Goal: Transaction & Acquisition: Purchase product/service

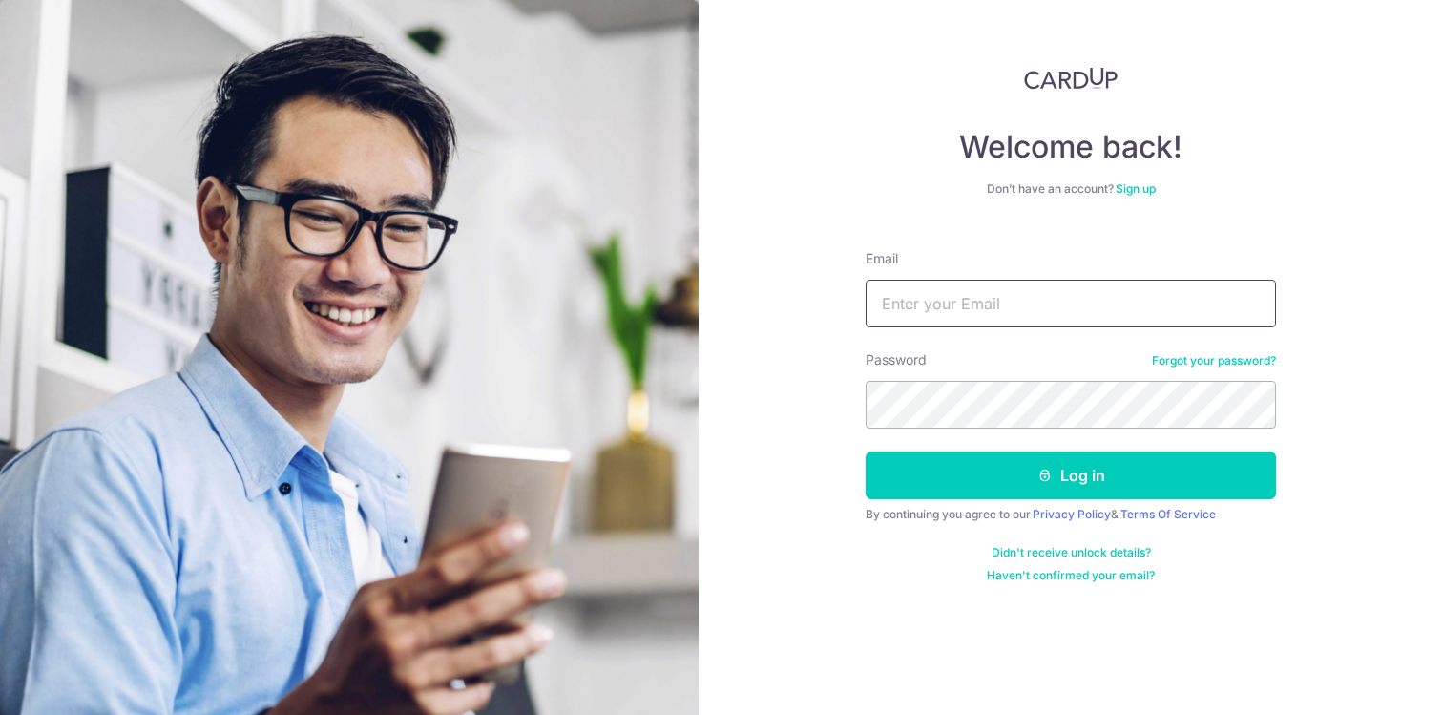
click at [907, 298] on input "Email" at bounding box center [1070, 304] width 410 height 48
type input "[PERSON_NAME][EMAIL_ADDRESS][DOMAIN_NAME]"
click at [865, 451] on button "Log in" at bounding box center [1070, 475] width 410 height 48
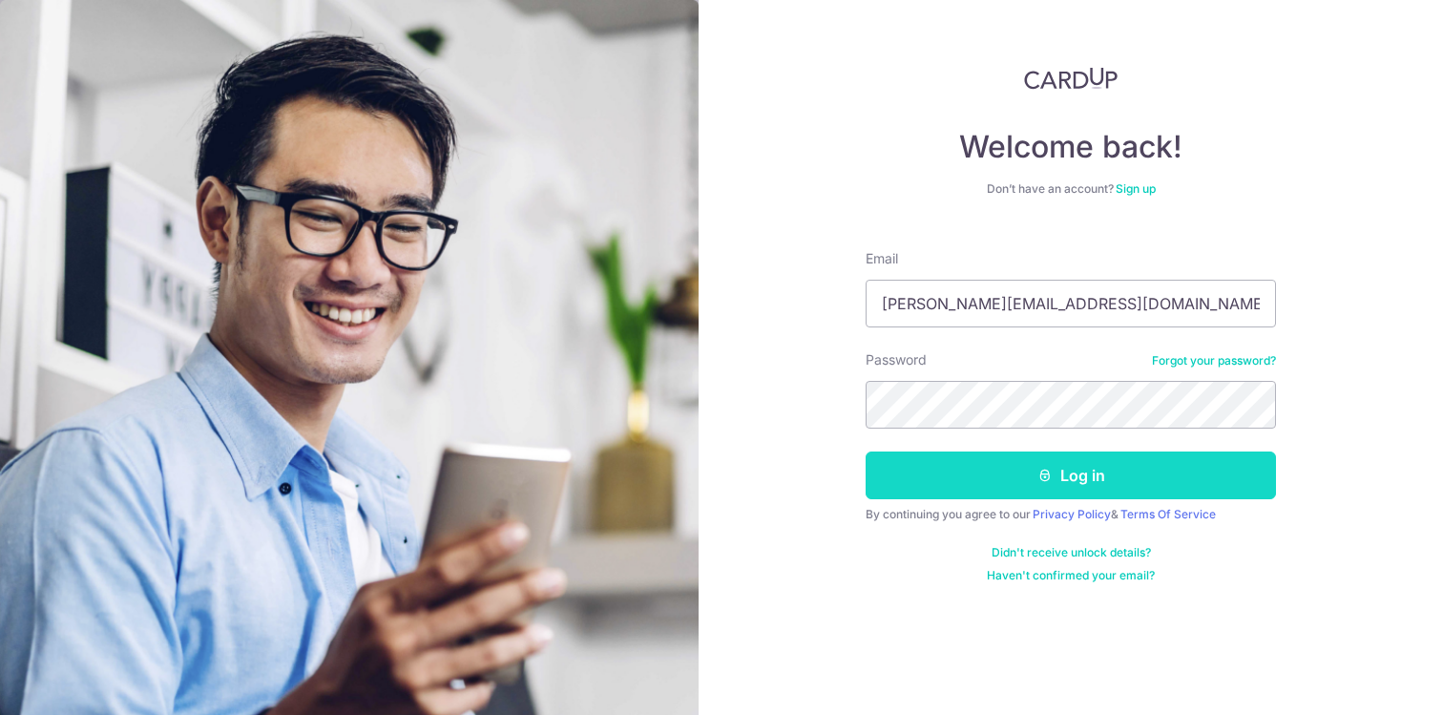
click at [1004, 472] on button "Log in" at bounding box center [1070, 475] width 410 height 48
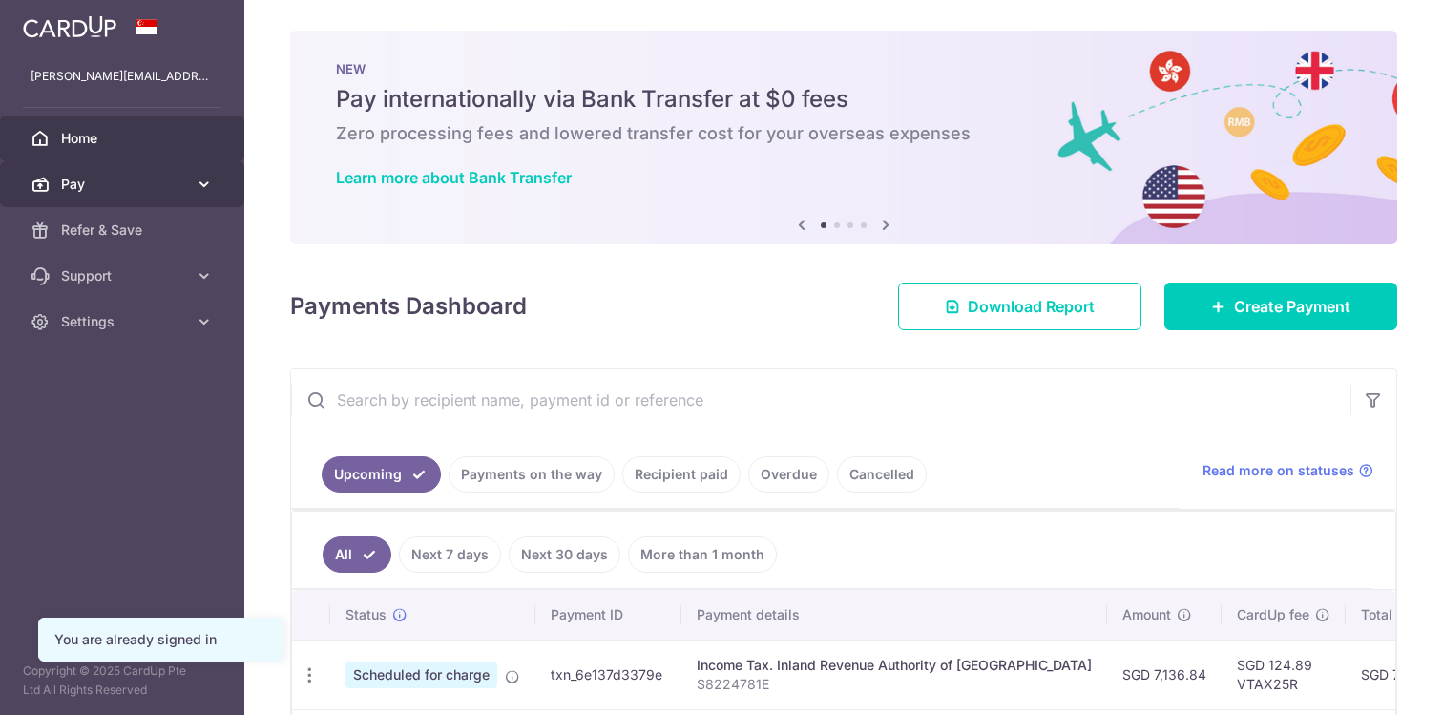
click at [84, 198] on link "Pay" at bounding box center [122, 184] width 244 height 46
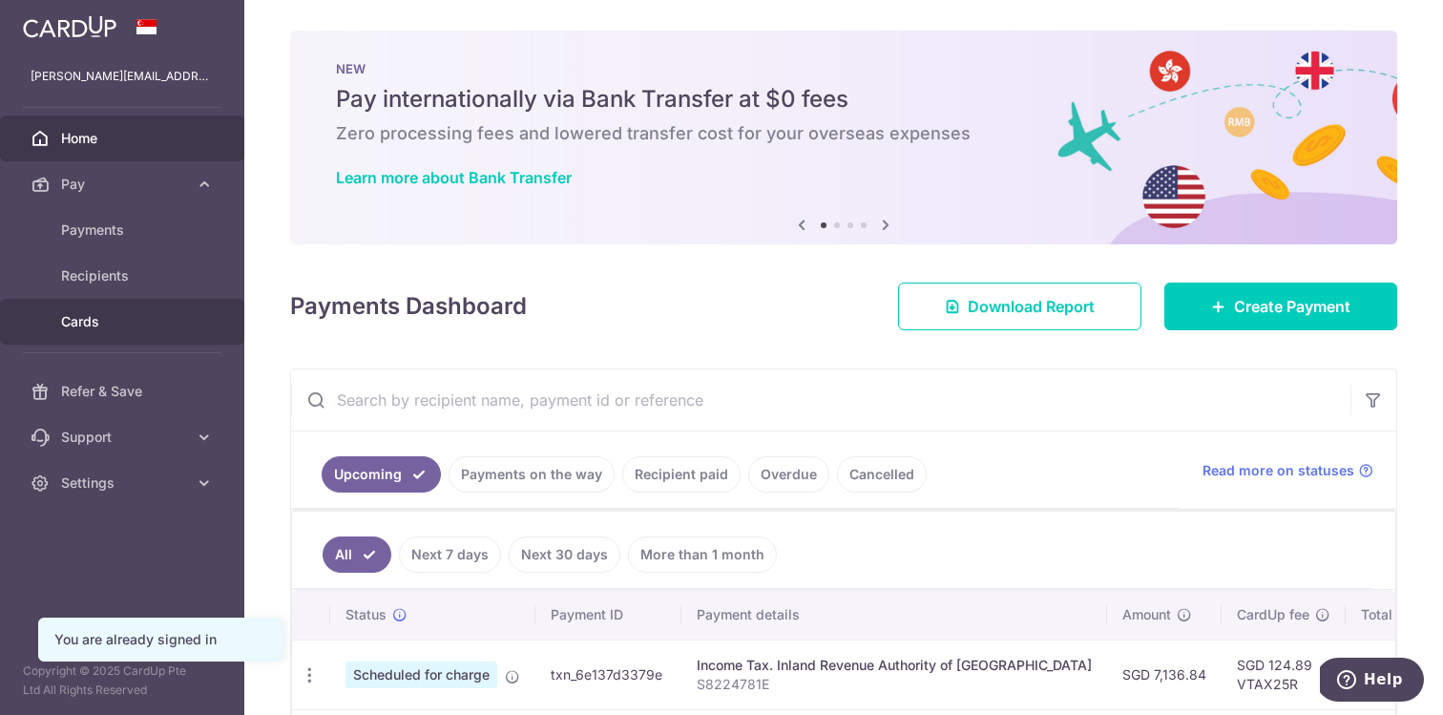
click at [92, 323] on span "Cards" at bounding box center [124, 321] width 126 height 19
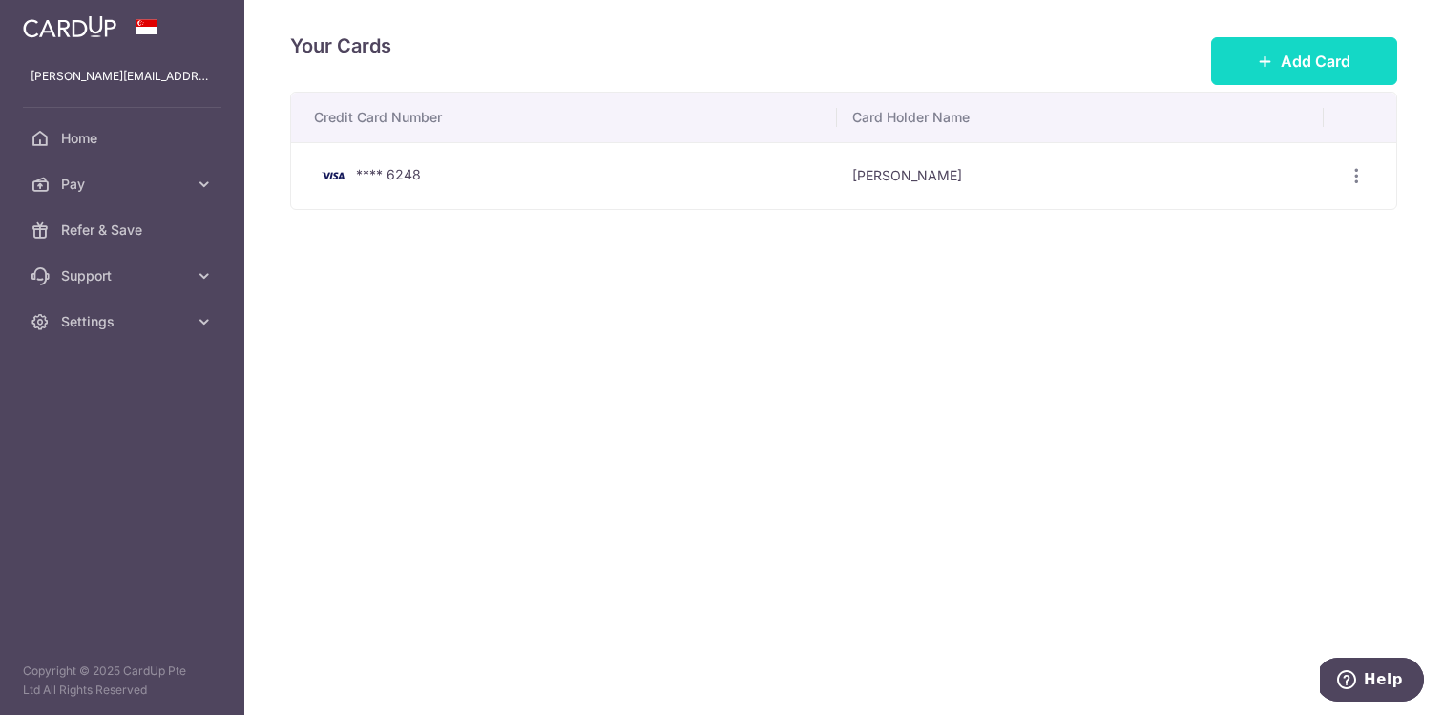
click at [1308, 50] on span "Add Card" at bounding box center [1315, 61] width 70 height 23
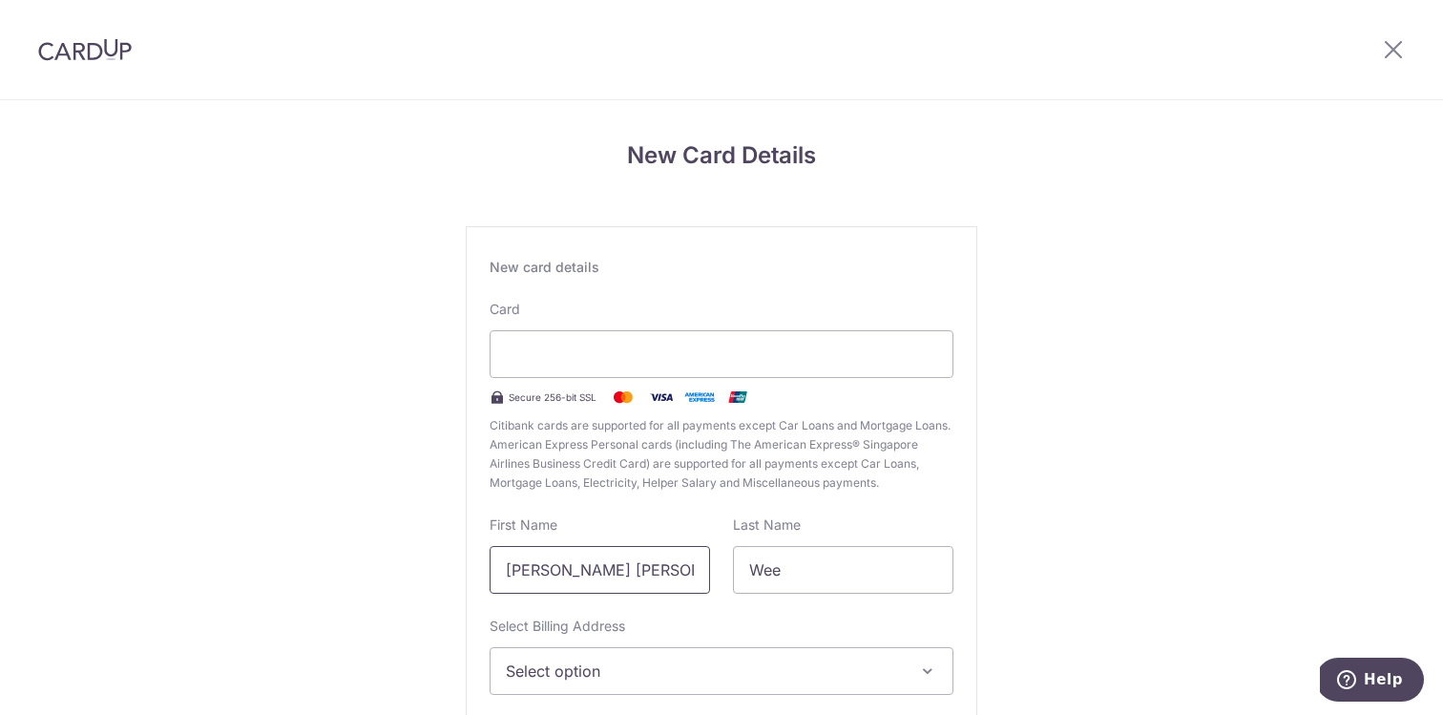
click at [601, 570] on input "Kheng Yong, Alvin" at bounding box center [599, 570] width 220 height 48
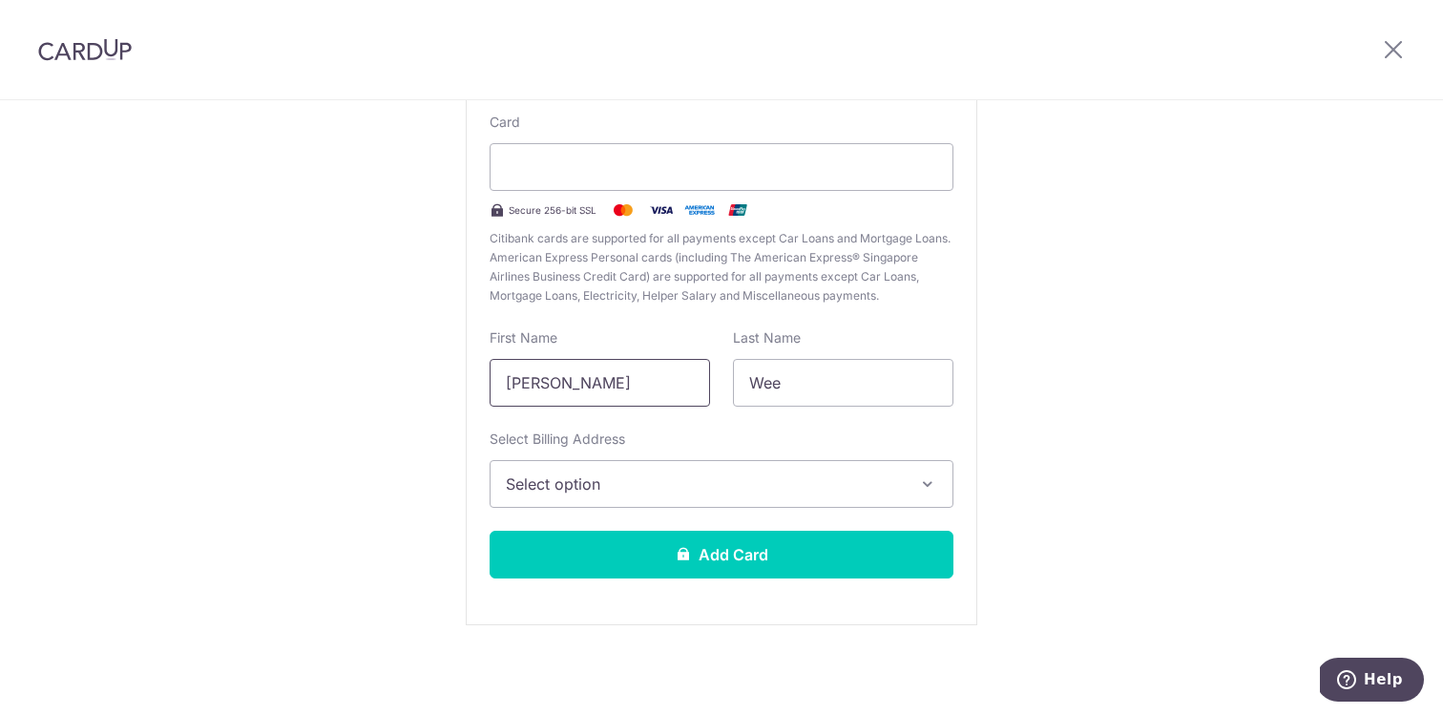
type input "Alvin"
click at [635, 478] on span "Select option" at bounding box center [704, 483] width 397 height 23
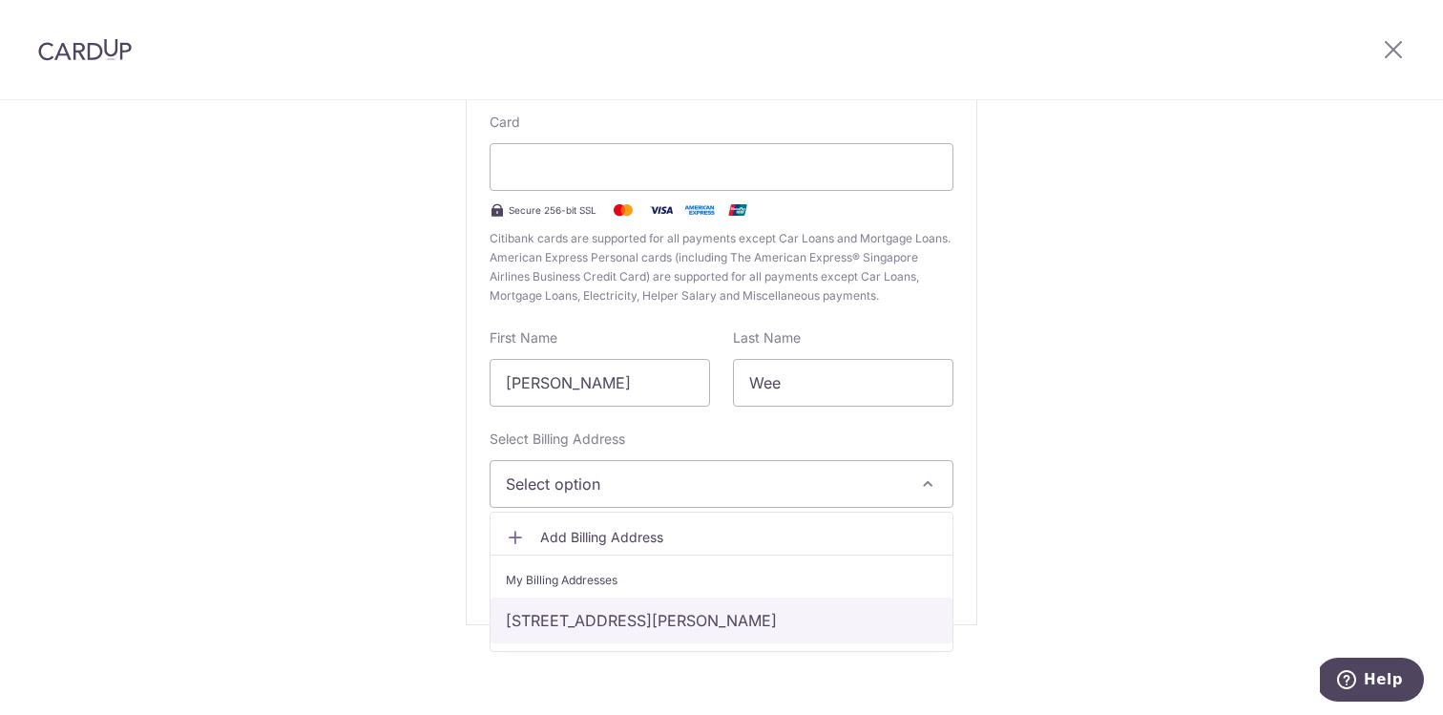
click at [632, 626] on link "10E Braddell Hill #19-20, Singapore, Singapore-579724" at bounding box center [721, 620] width 462 height 46
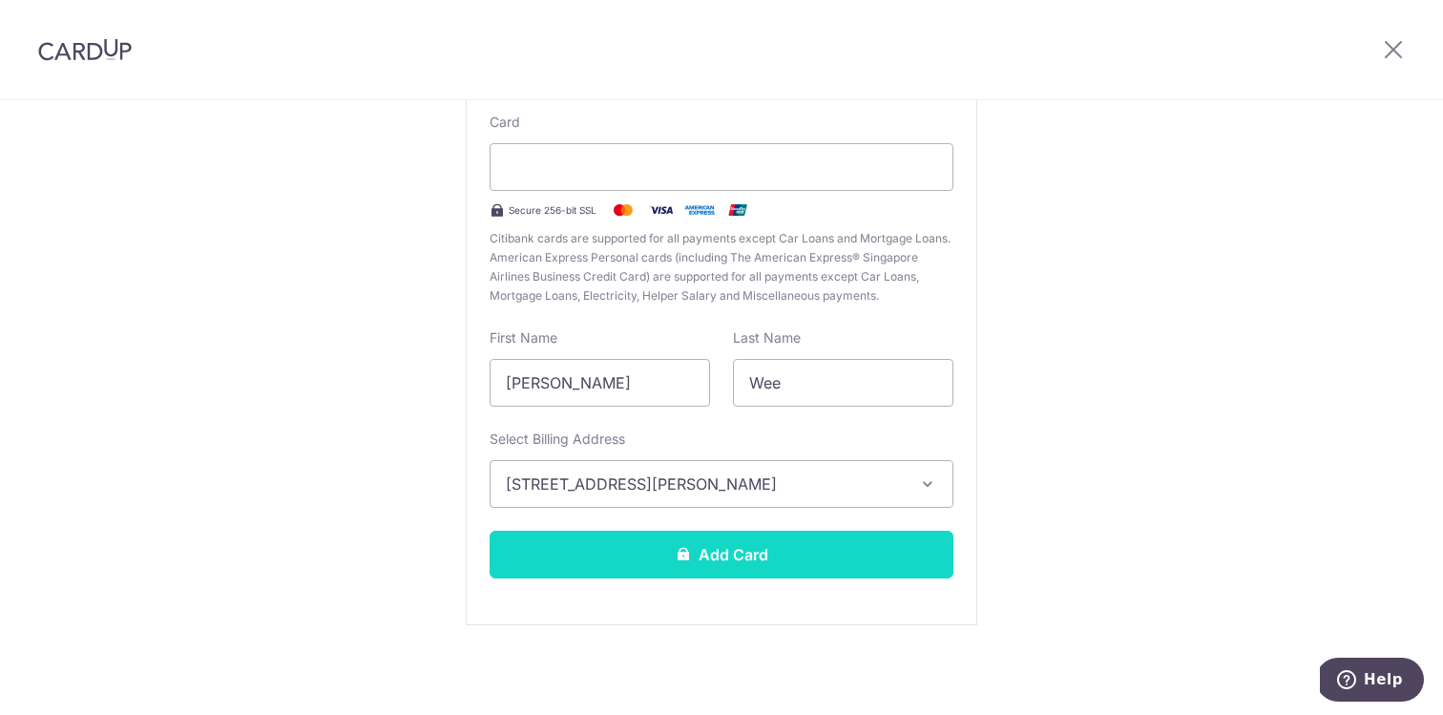
click at [656, 561] on button "Add Card" at bounding box center [721, 554] width 464 height 48
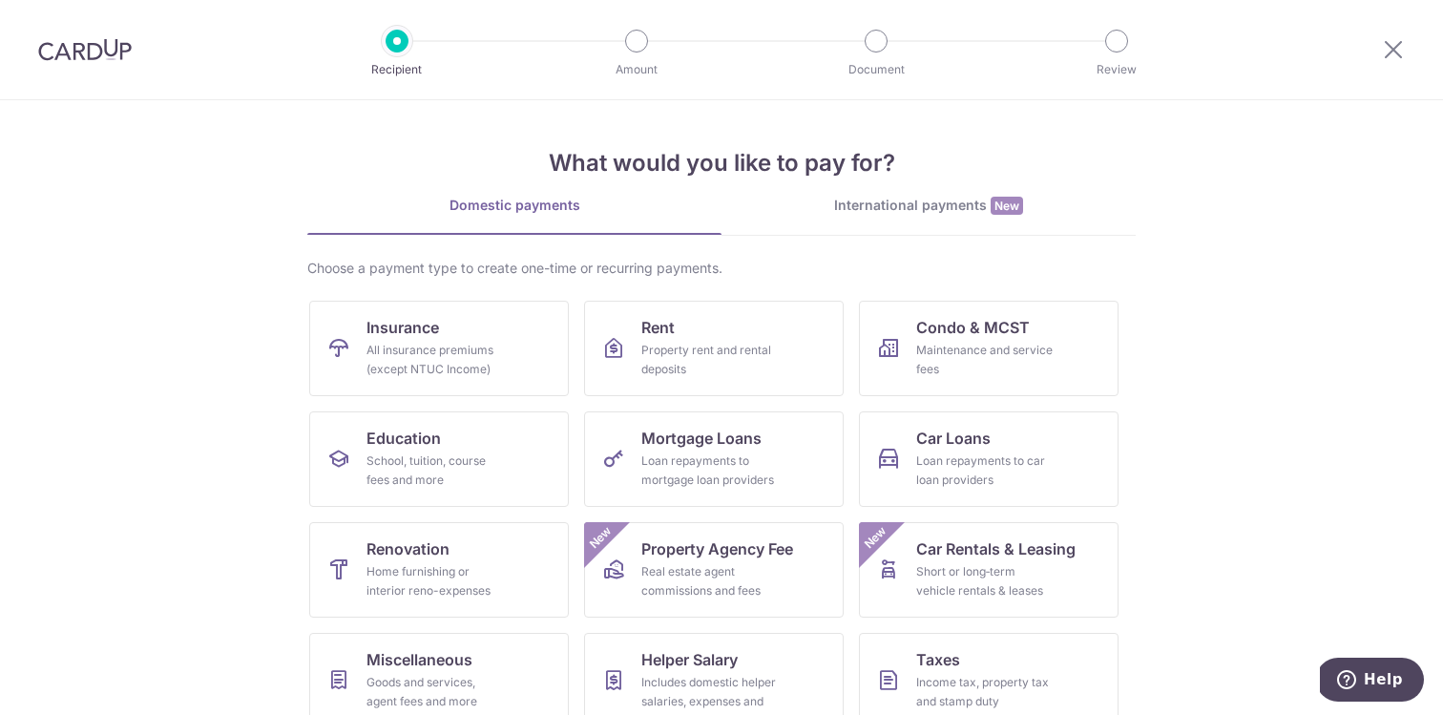
click at [85, 50] on img at bounding box center [85, 49] width 94 height 23
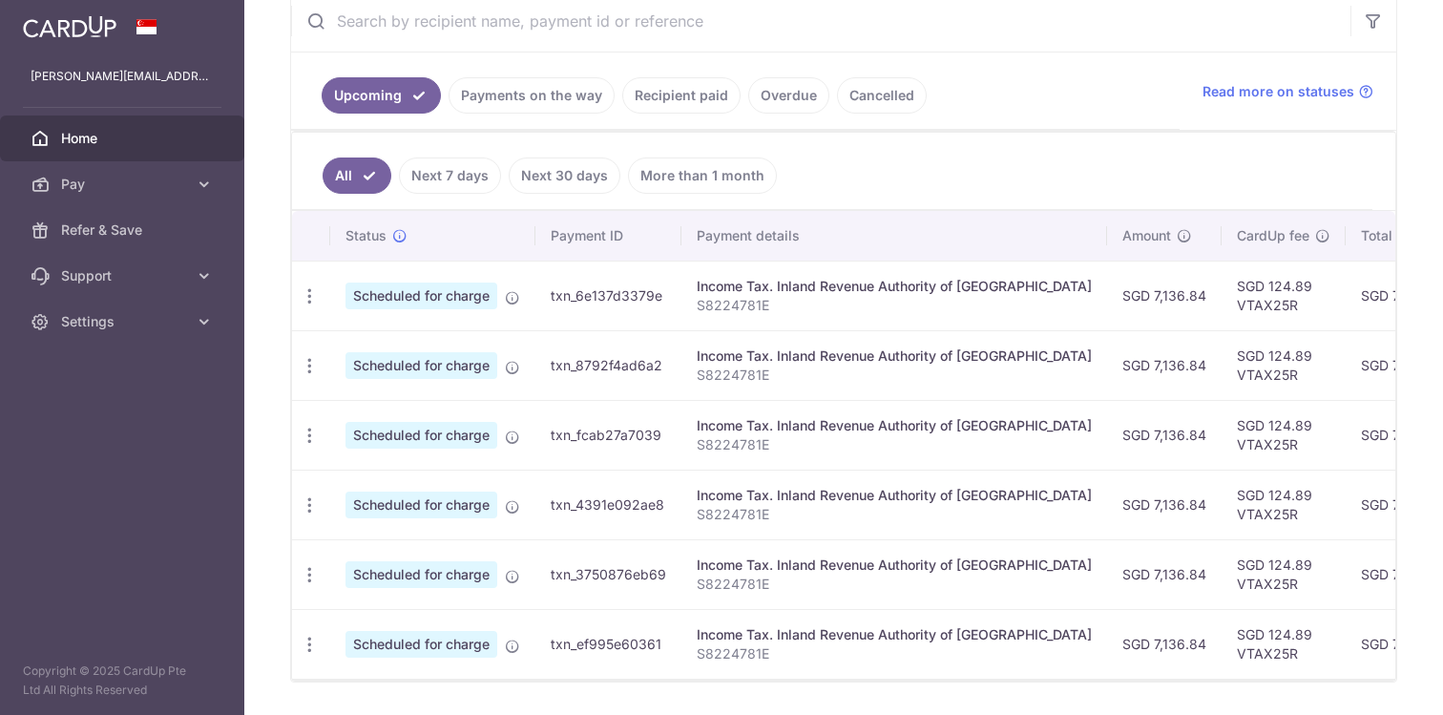
scroll to position [413, 0]
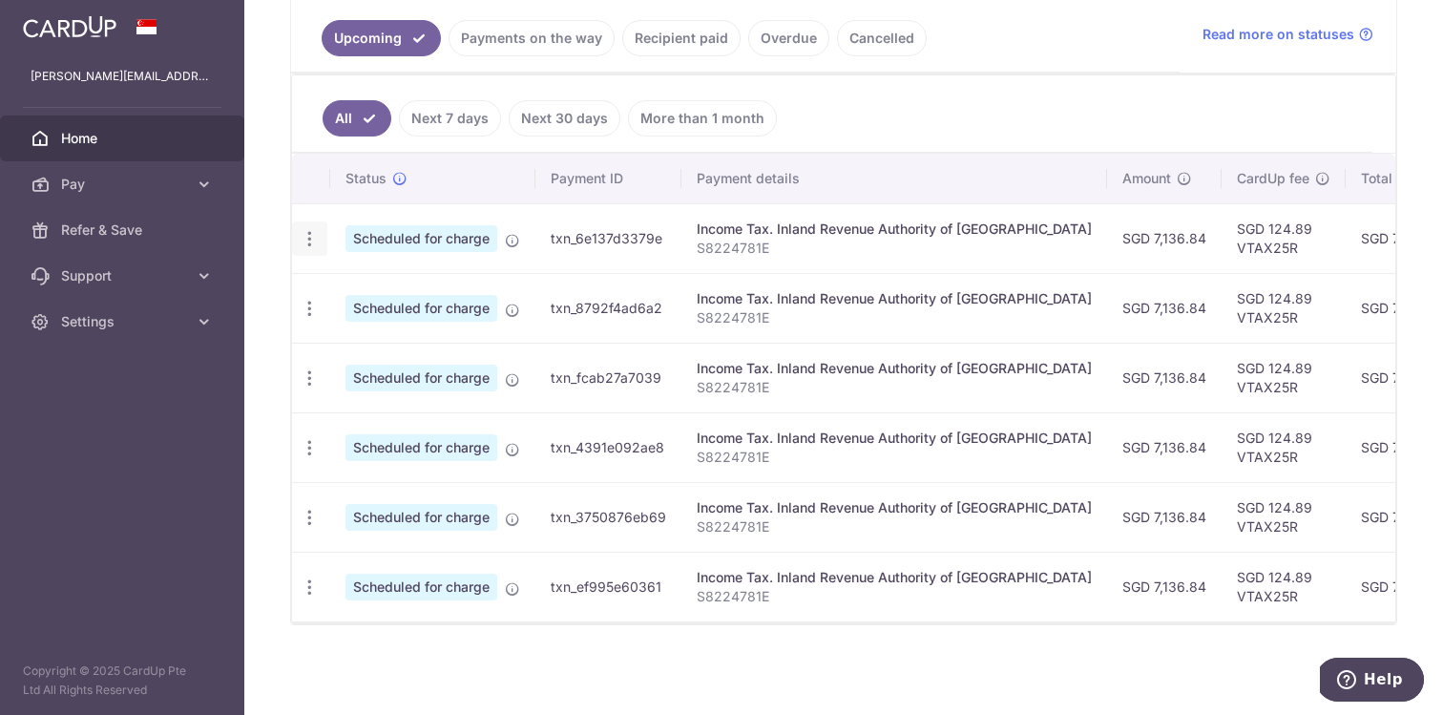
click at [308, 243] on icon "button" at bounding box center [310, 239] width 20 height 20
click at [379, 292] on span "Update payment" at bounding box center [411, 291] width 130 height 23
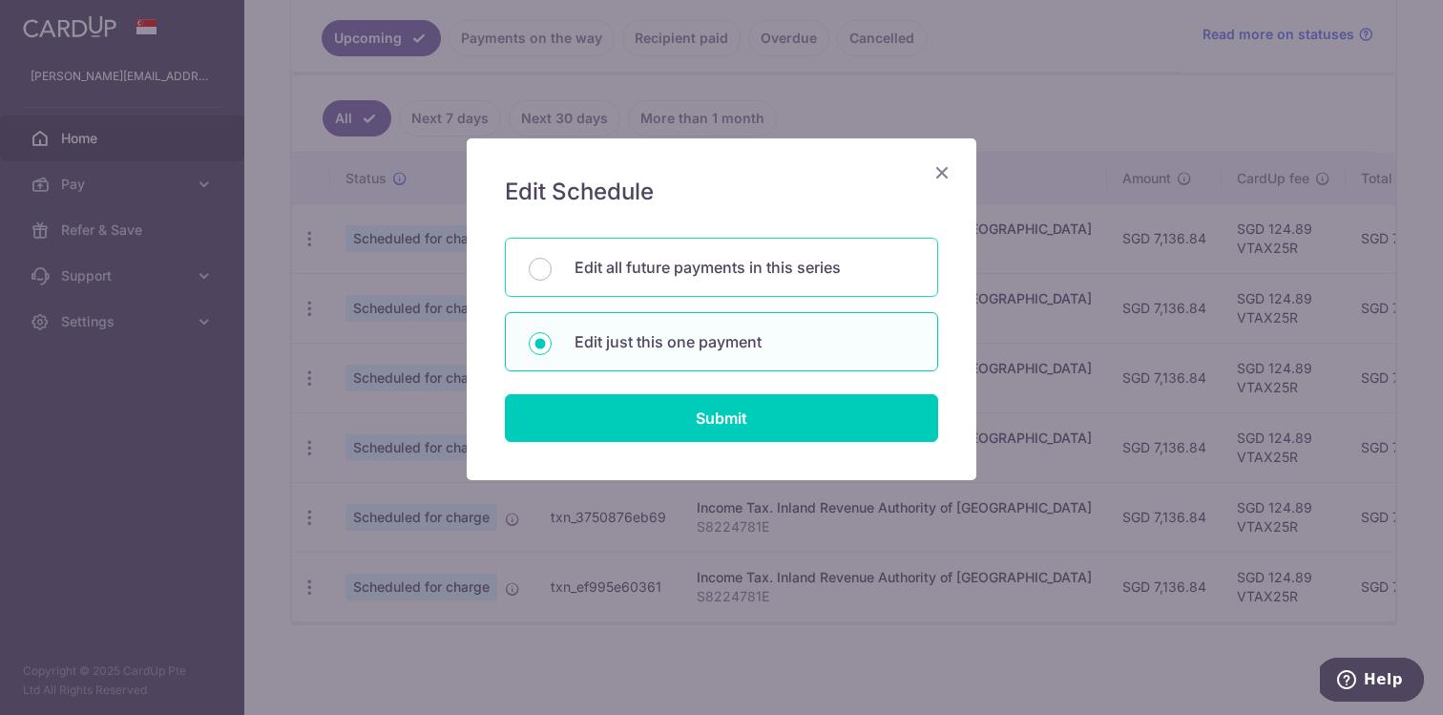
click at [681, 255] on div "Edit all future payments in this series" at bounding box center [721, 267] width 433 height 59
radio input "true"
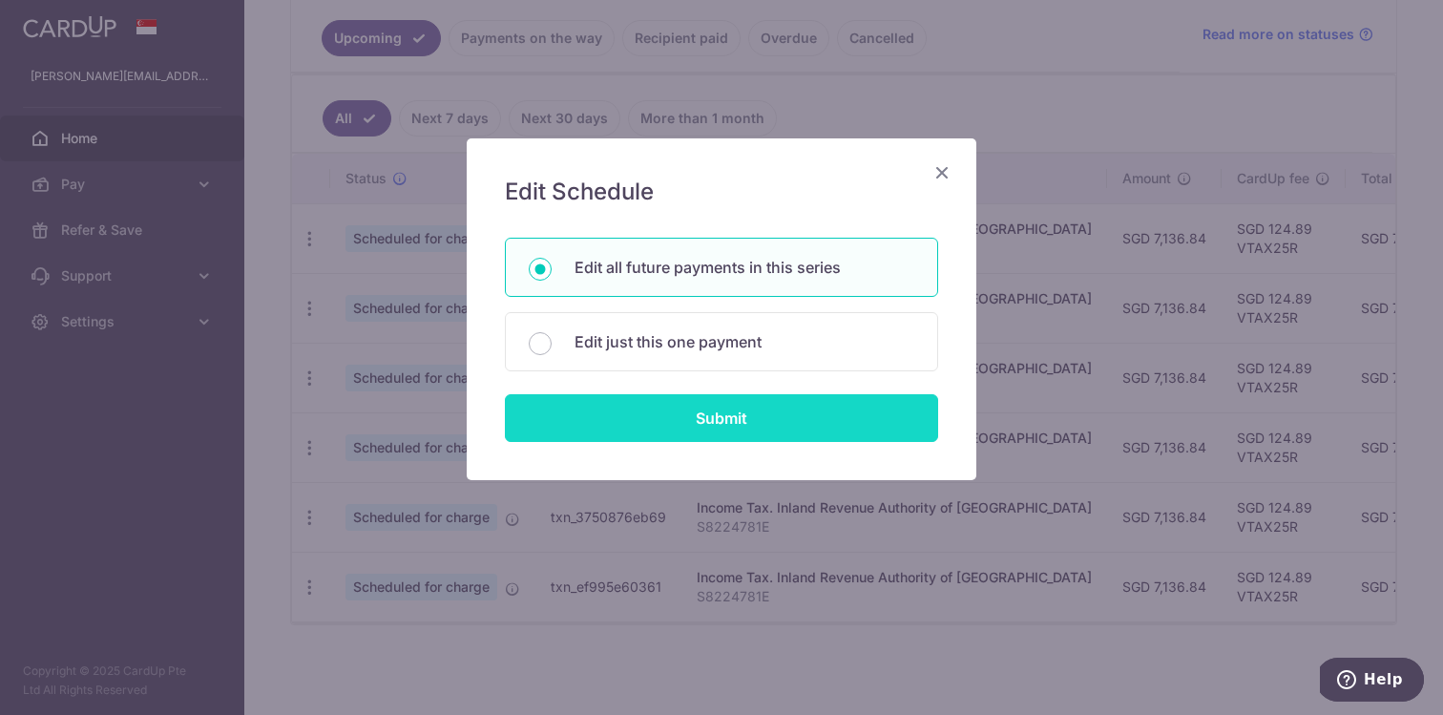
click at [683, 410] on input "Submit" at bounding box center [721, 418] width 433 height 48
radio input "true"
type input "7,136.84"
type input "S8224781E"
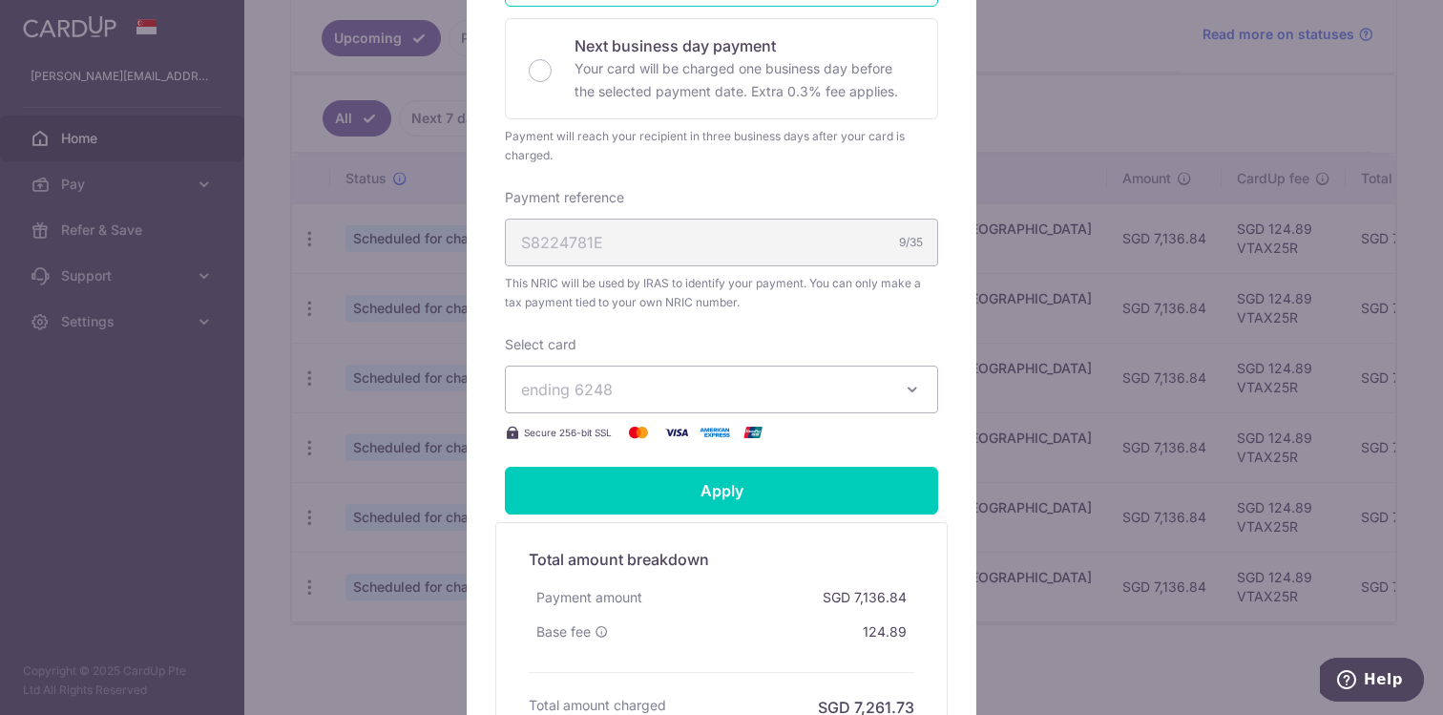
scroll to position [551, 0]
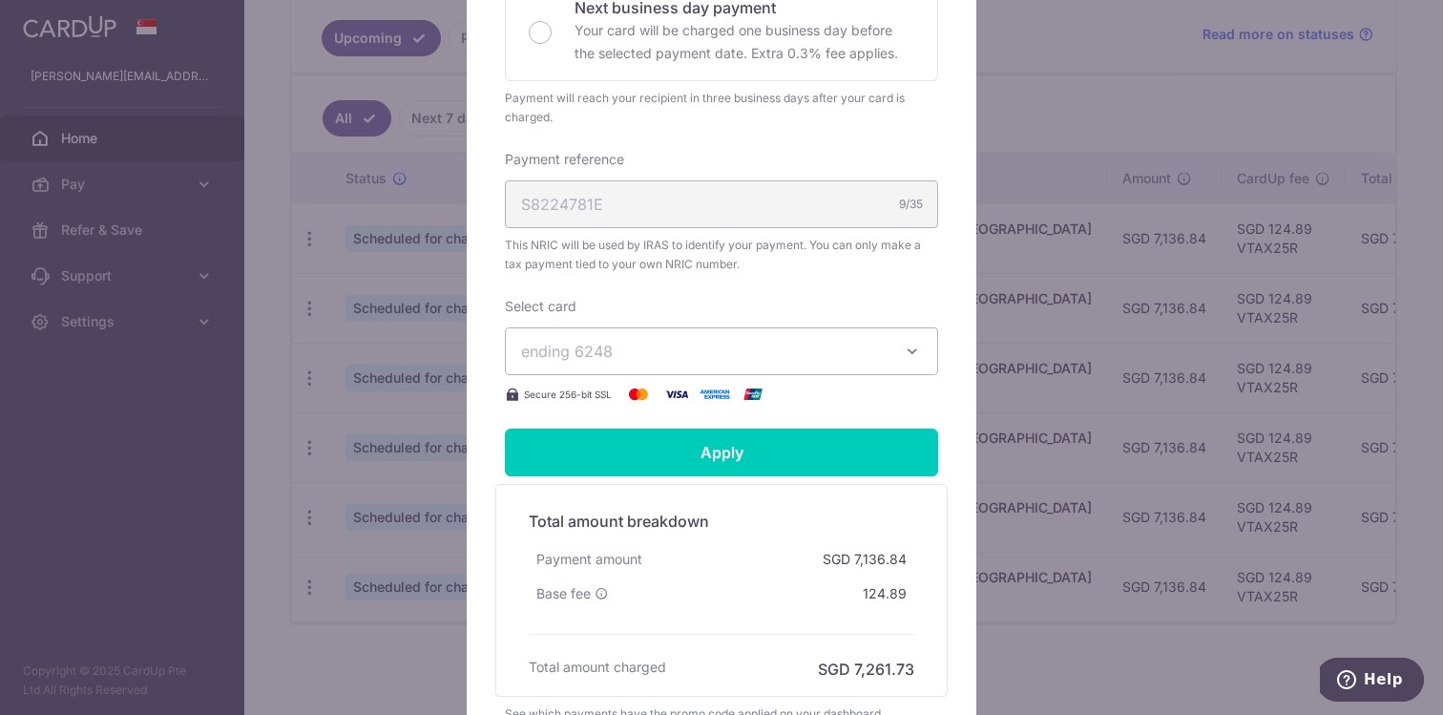
click at [697, 355] on span "ending 6248" at bounding box center [704, 351] width 366 height 23
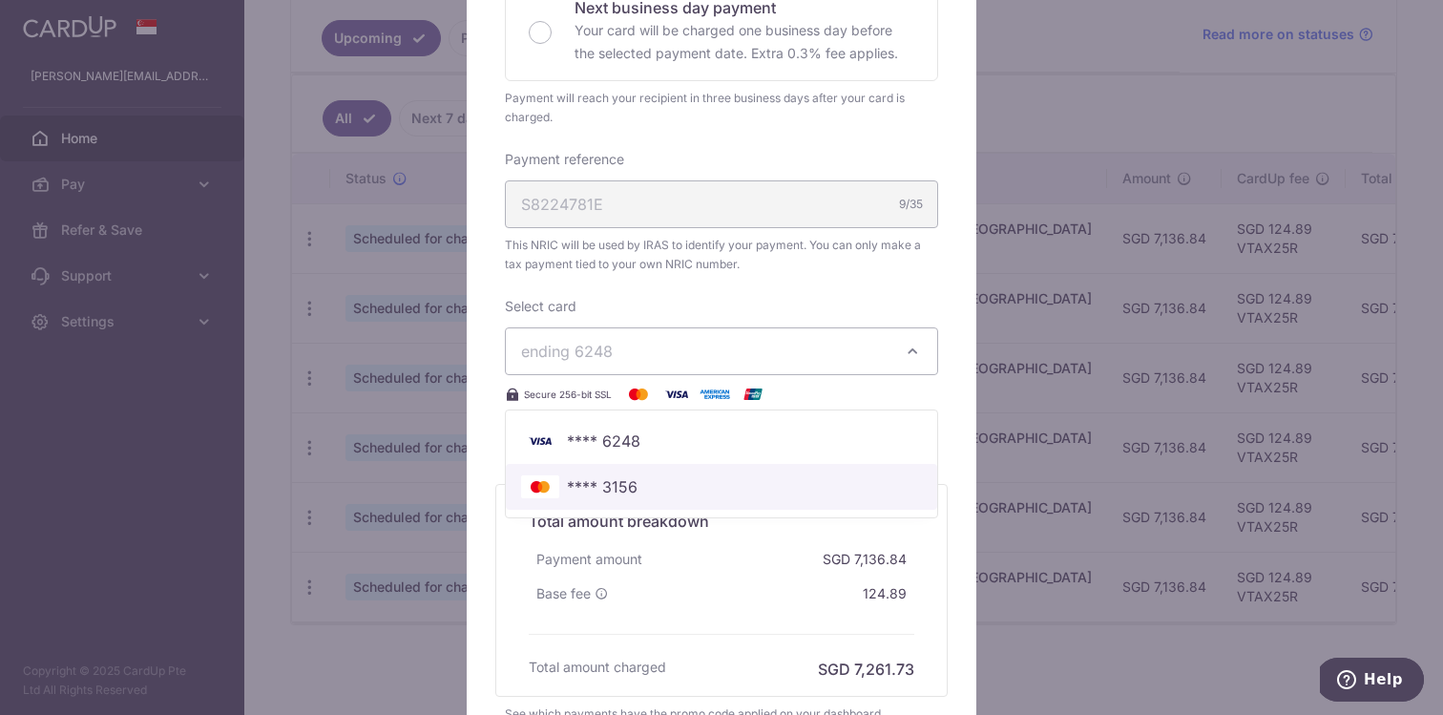
click at [692, 485] on span "**** 3156" at bounding box center [721, 486] width 401 height 23
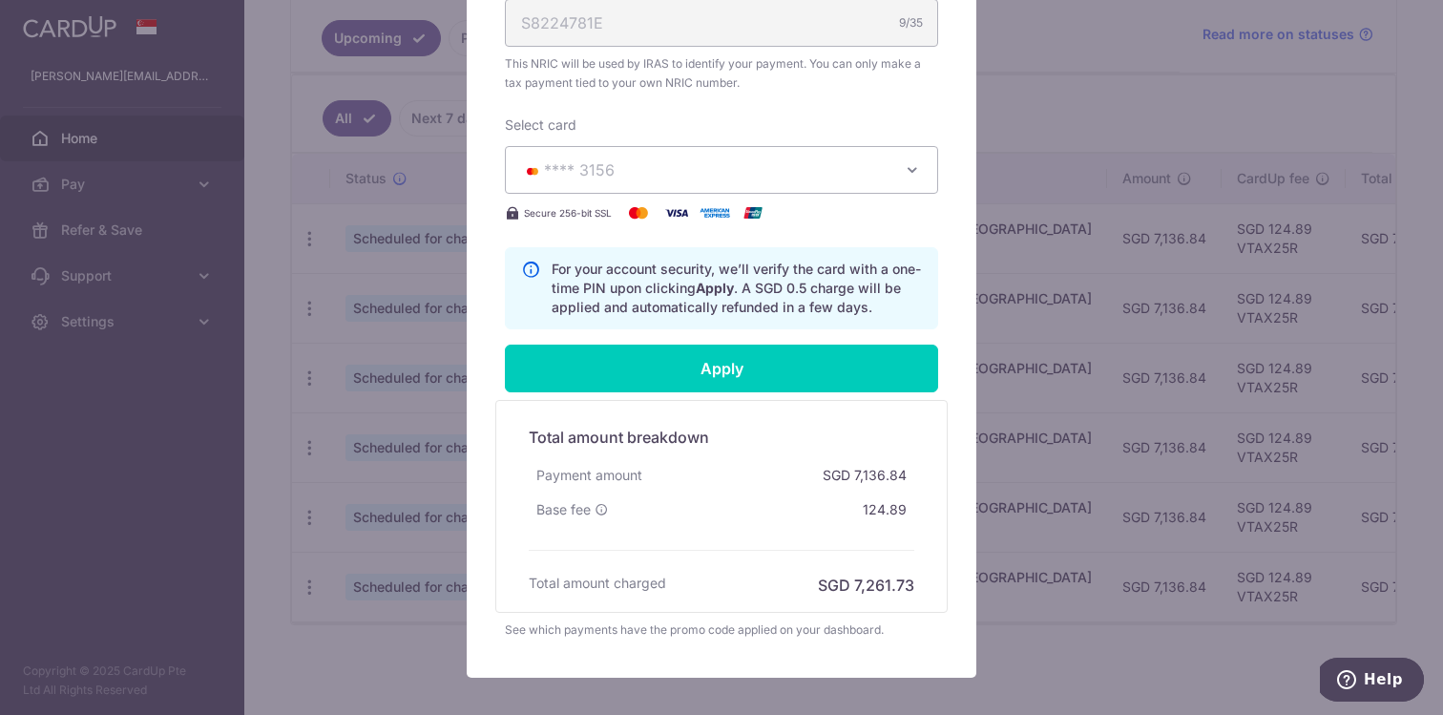
scroll to position [770, 0]
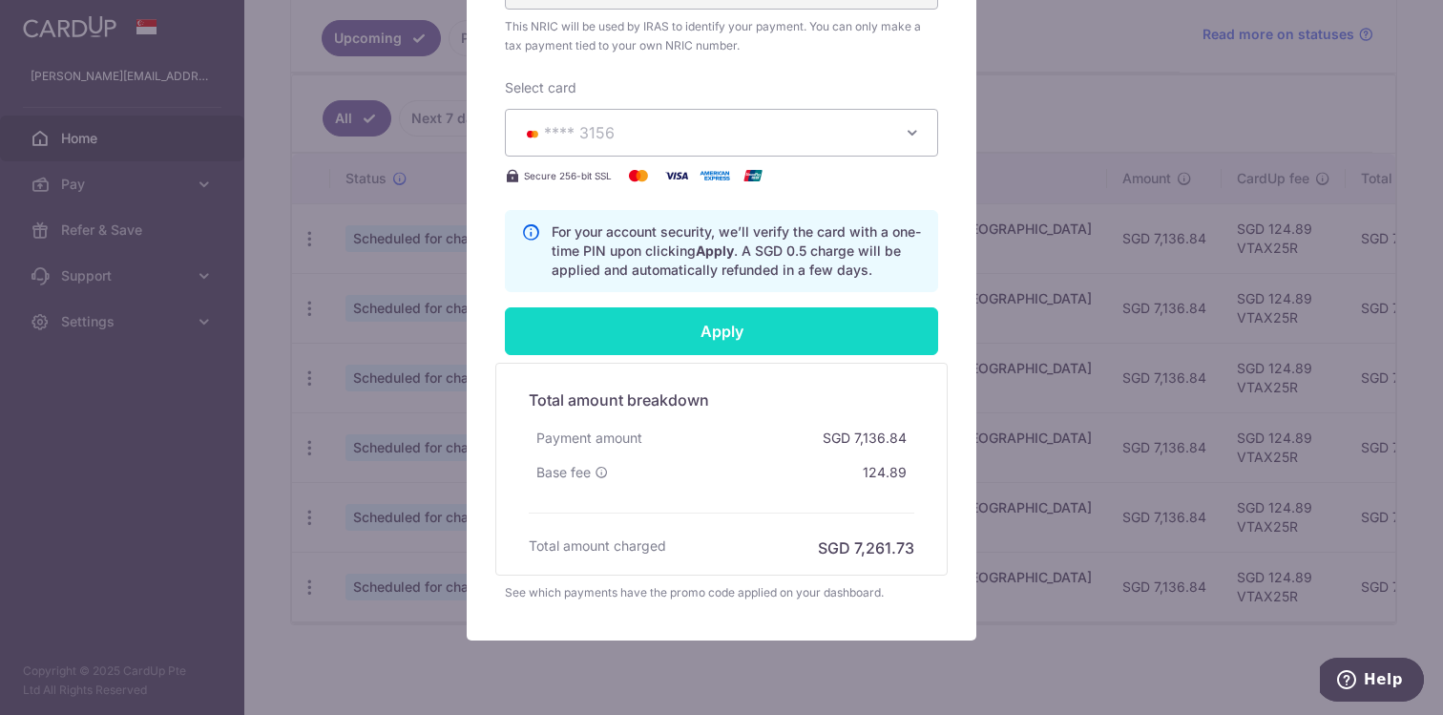
click at [703, 328] on input "Apply" at bounding box center [721, 331] width 433 height 48
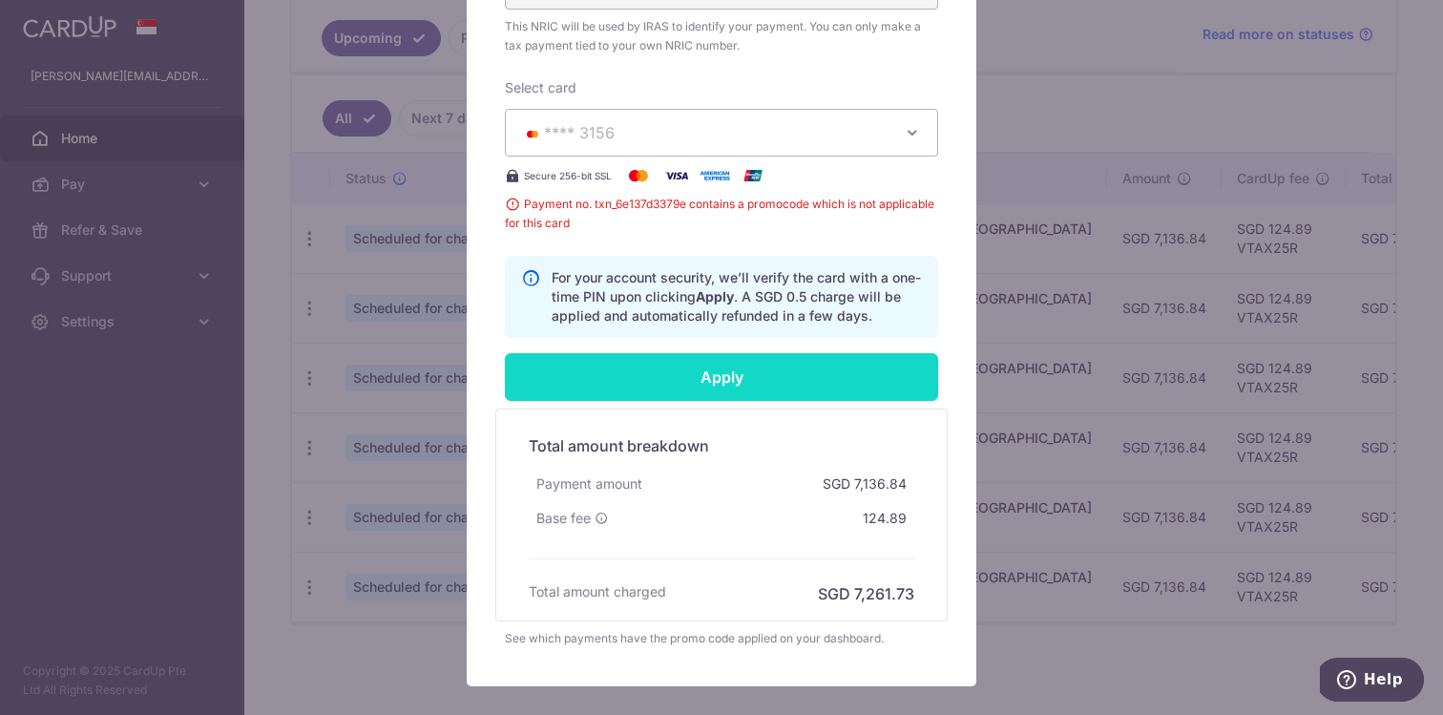
click at [818, 373] on input "Apply" at bounding box center [721, 377] width 433 height 48
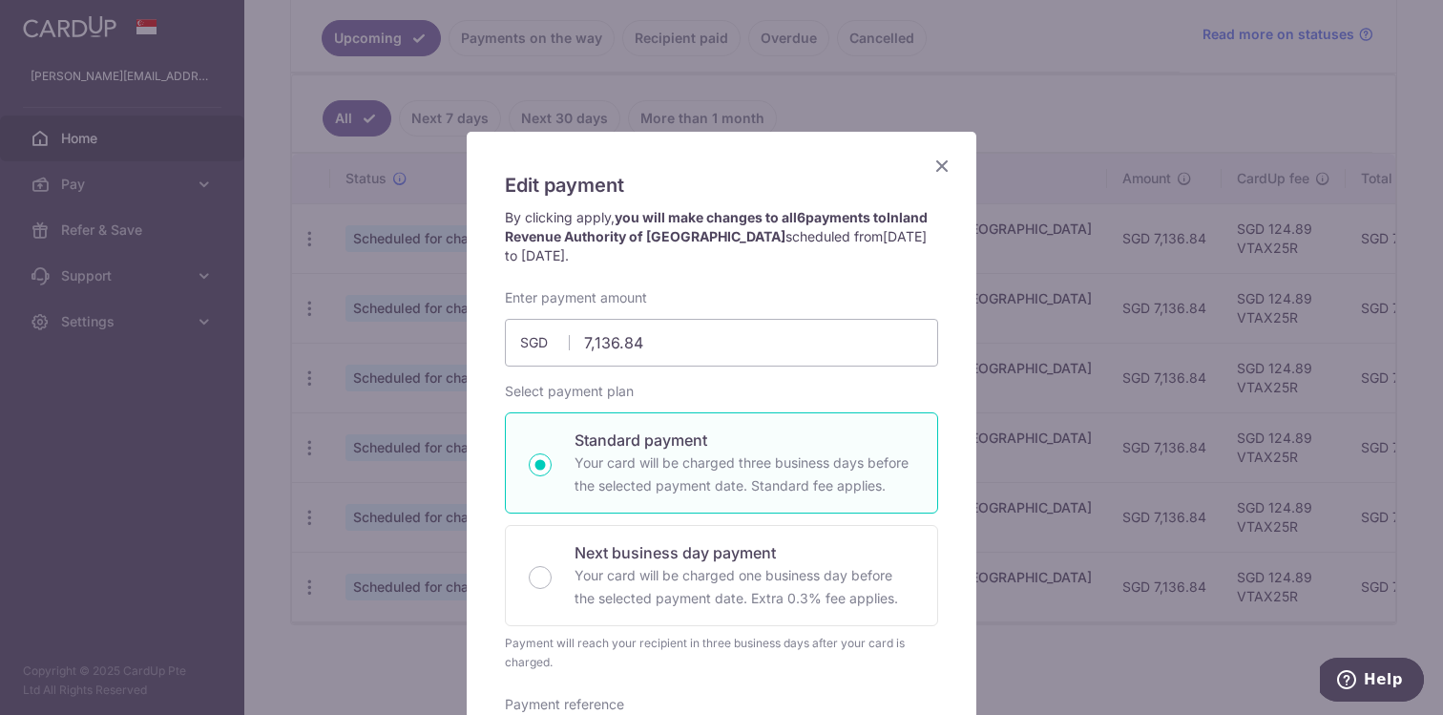
scroll to position [0, 0]
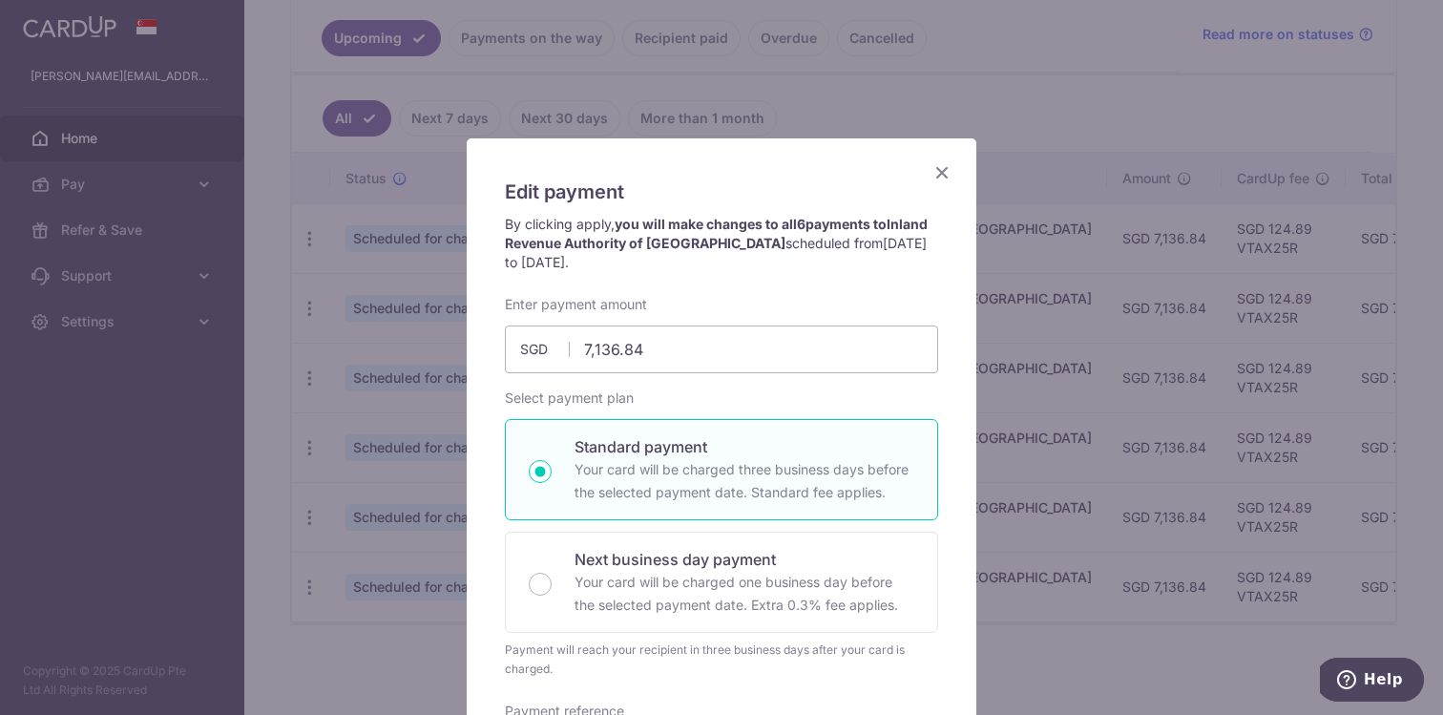
click at [944, 174] on icon "Close" at bounding box center [941, 172] width 23 height 24
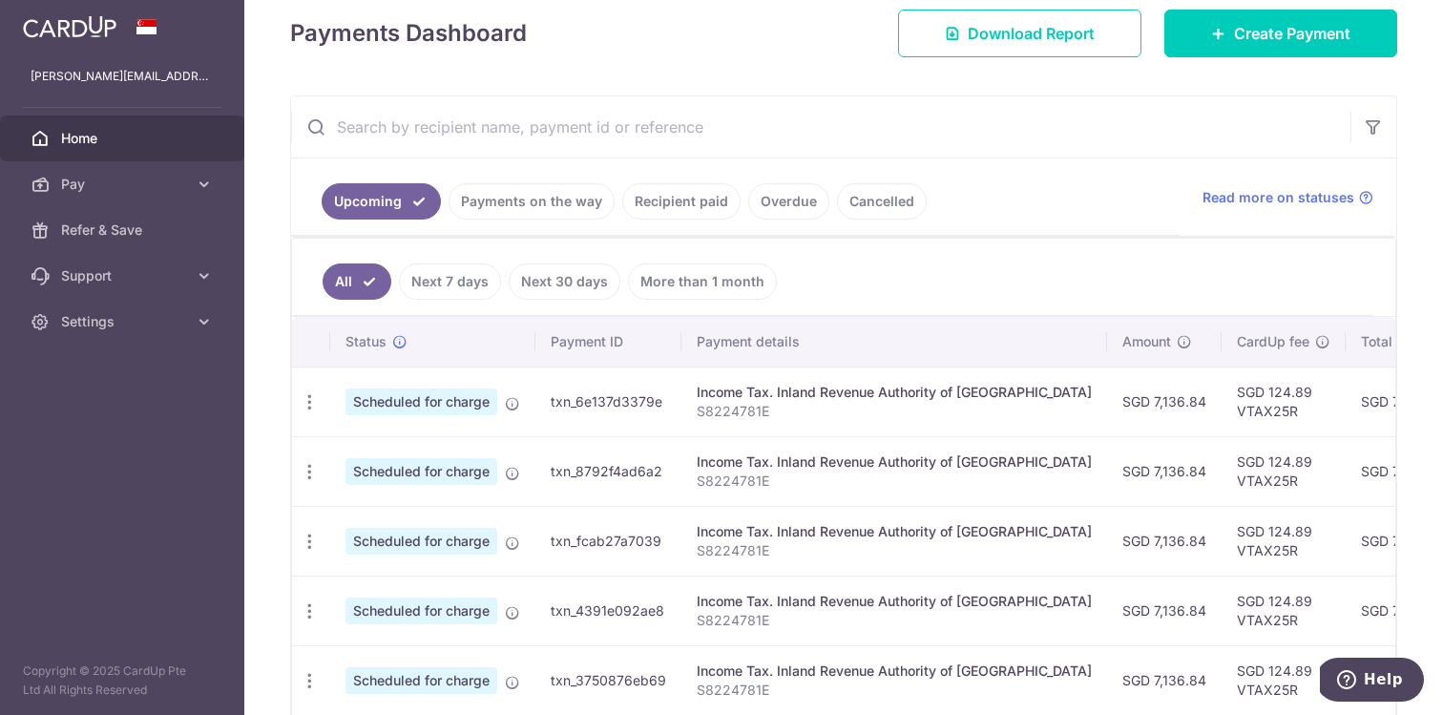
scroll to position [314, 0]
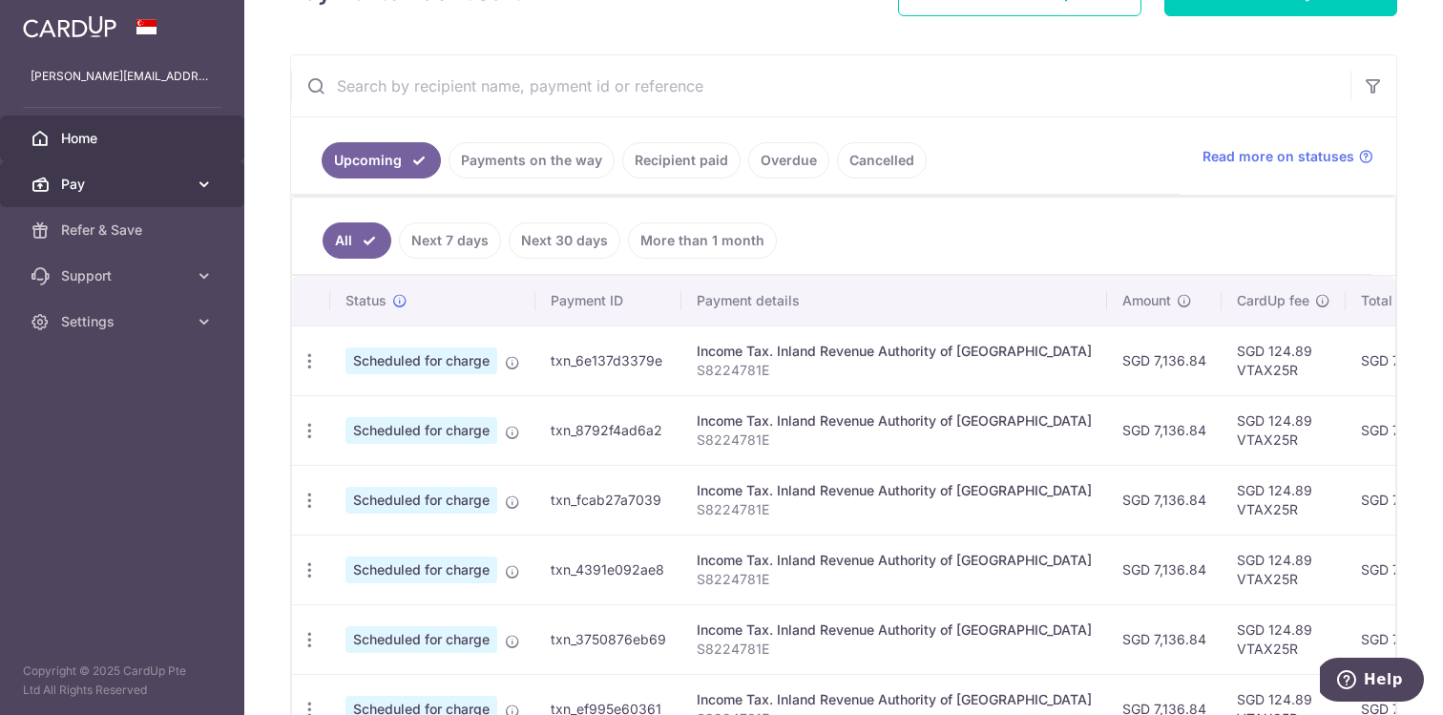
click at [122, 181] on span "Pay" at bounding box center [124, 184] width 126 height 19
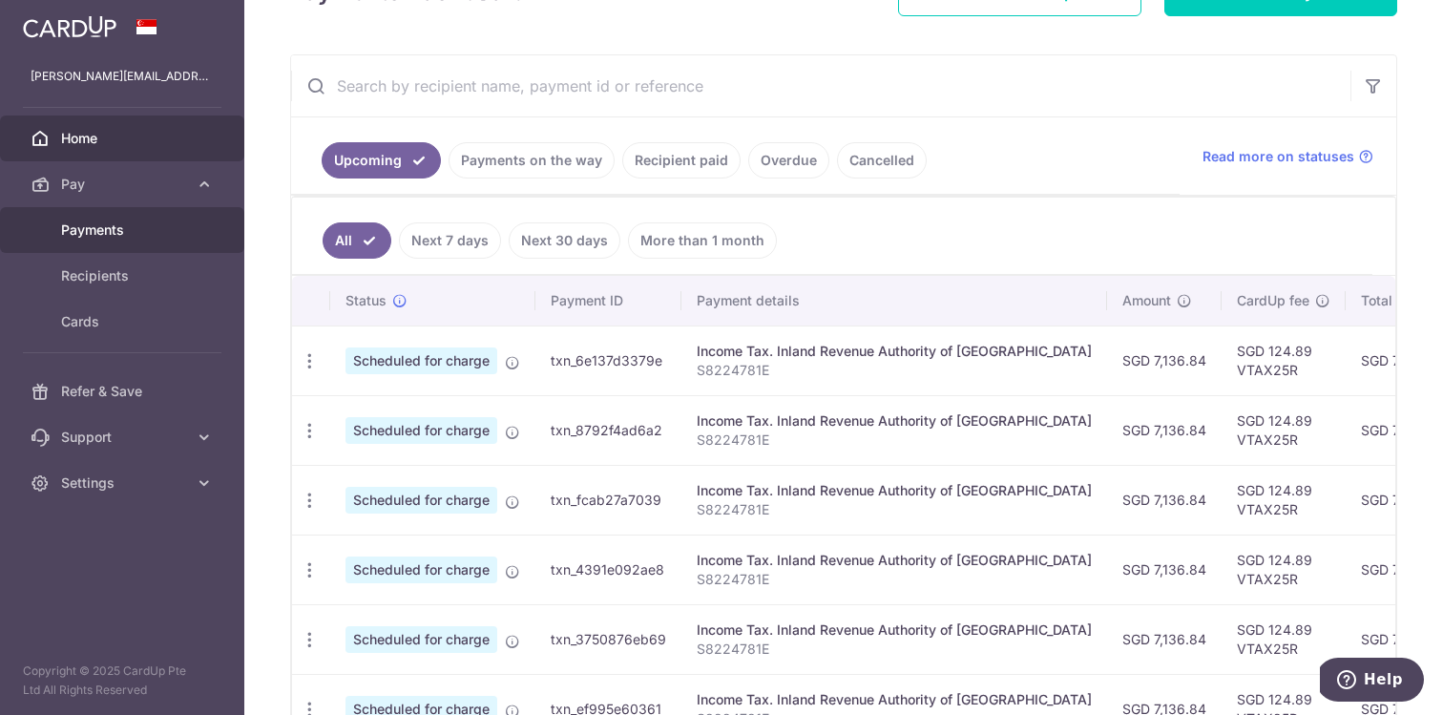
click at [152, 226] on span "Payments" at bounding box center [124, 229] width 126 height 19
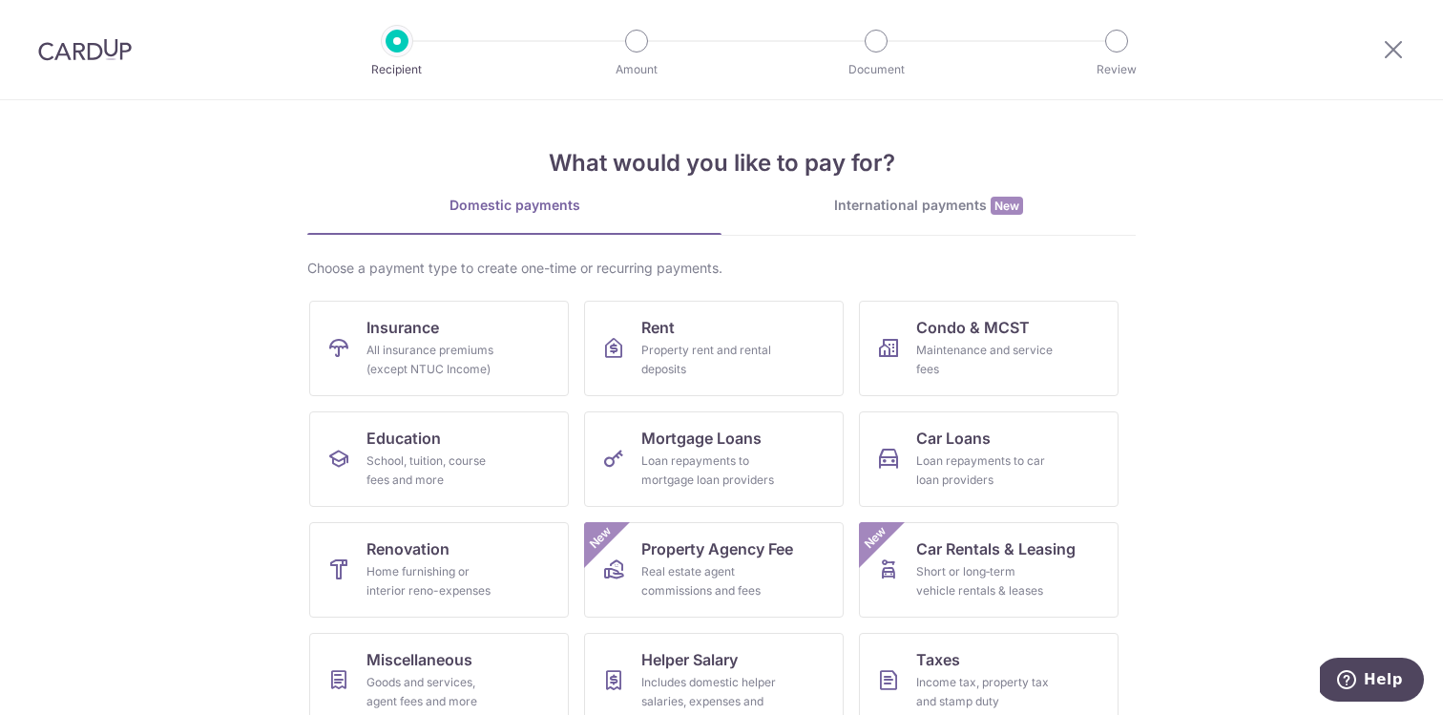
scroll to position [139, 0]
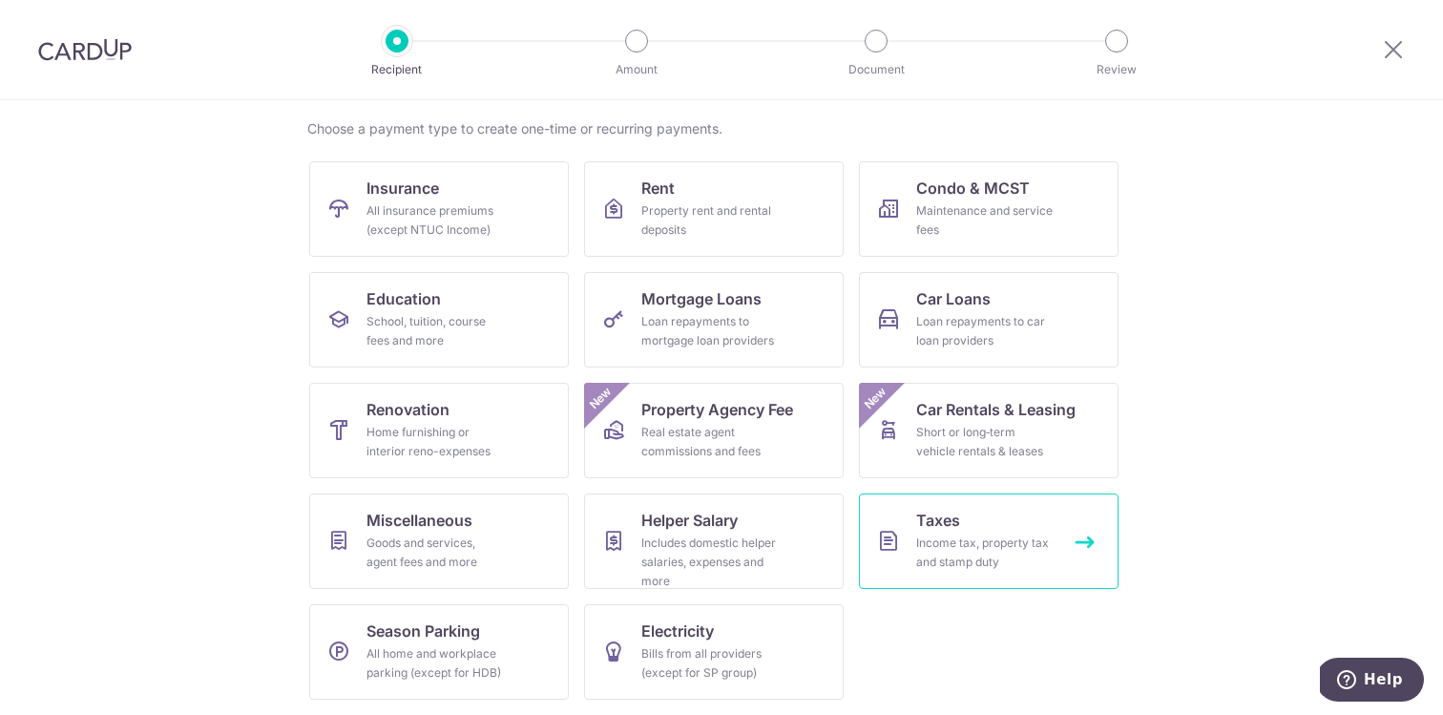
click at [975, 564] on div "Income tax, property tax and stamp duty" at bounding box center [984, 552] width 137 height 38
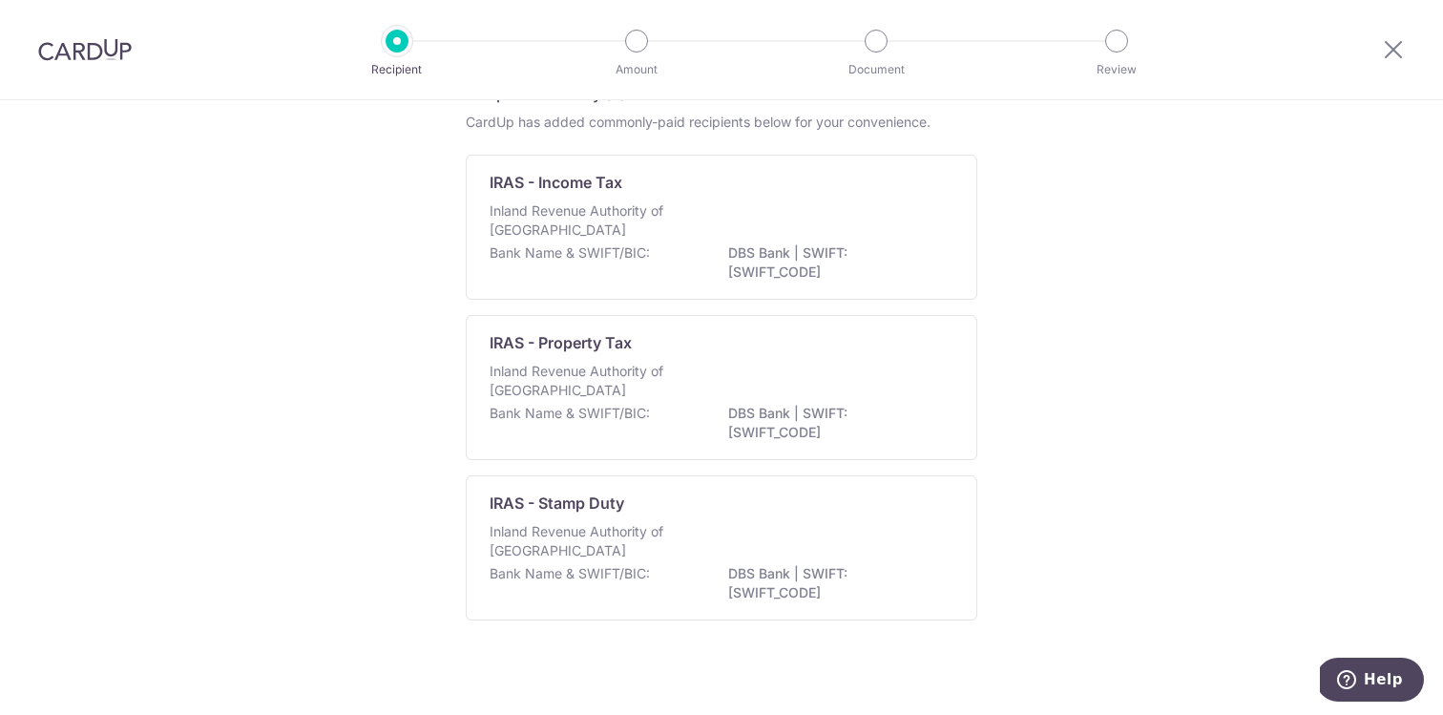
scroll to position [116, 0]
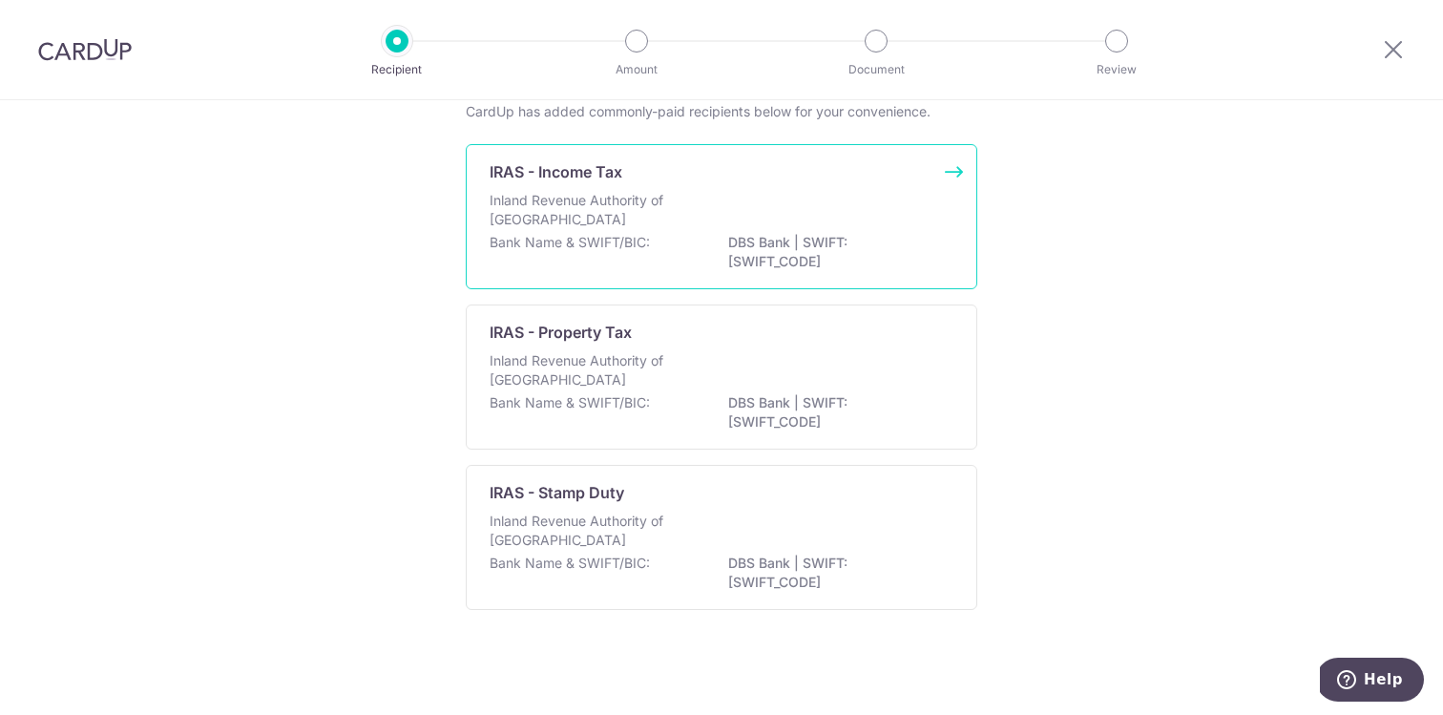
click at [790, 259] on p "DBS Bank | SWIFT: DBSSSGSGXXX" at bounding box center [835, 252] width 214 height 38
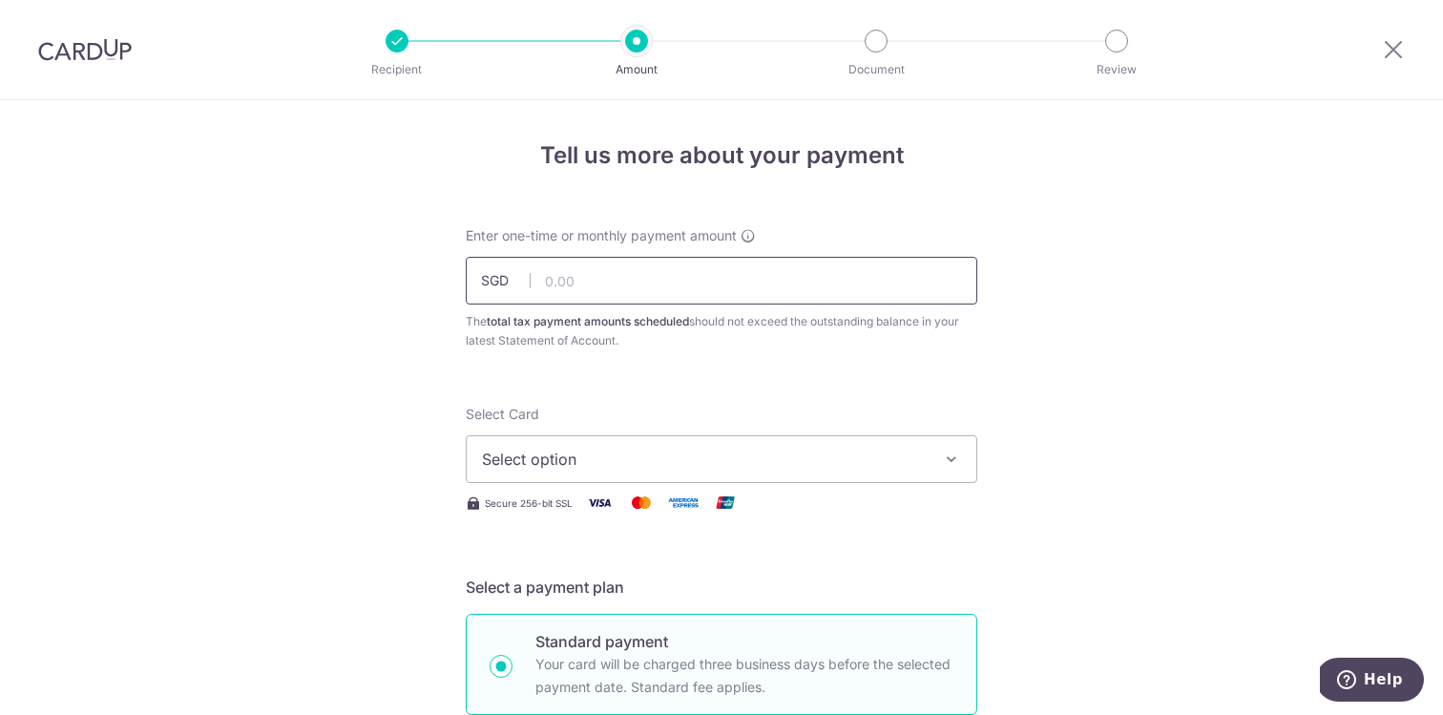
click at [657, 297] on input "text" at bounding box center [721, 281] width 511 height 48
paste input "7,136.84"
type input "7,136.84"
click at [651, 472] on button "Select option" at bounding box center [721, 459] width 511 height 48
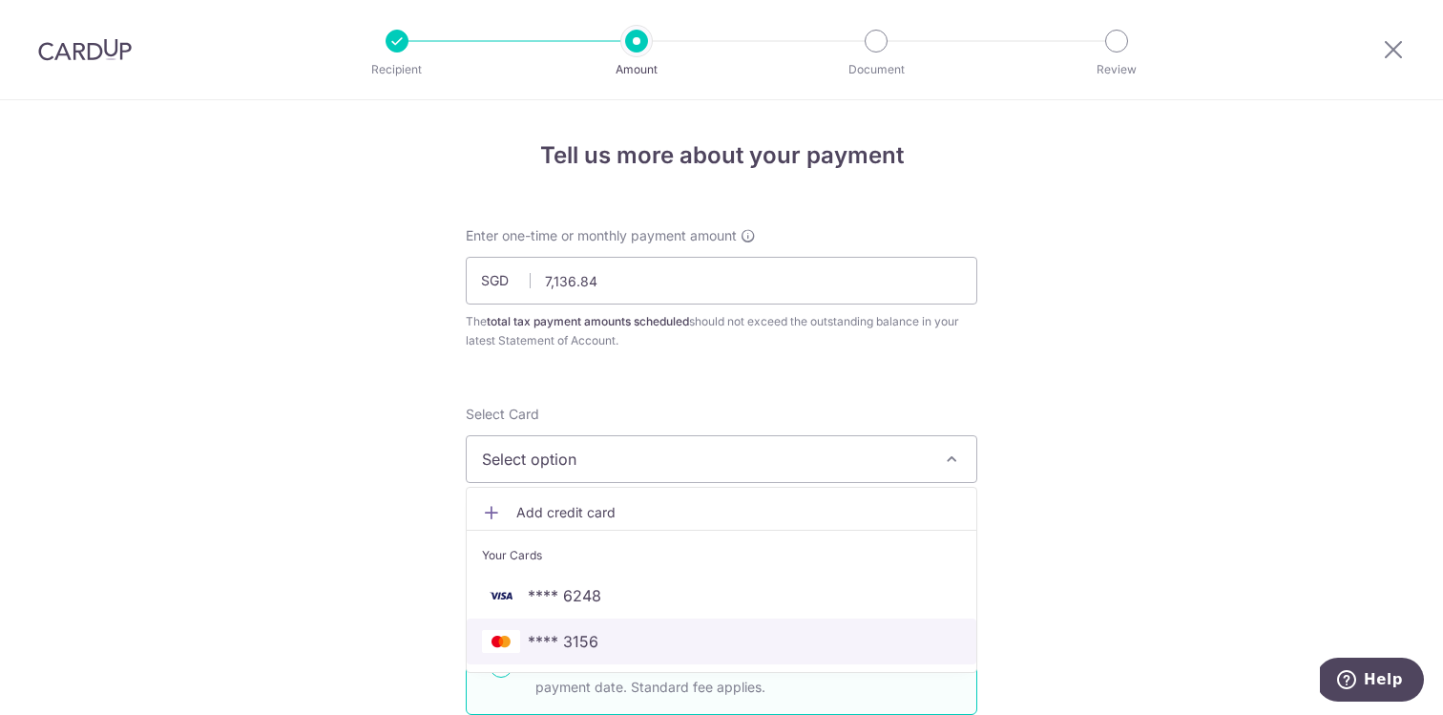
click at [648, 638] on span "**** 3156" at bounding box center [721, 641] width 479 height 23
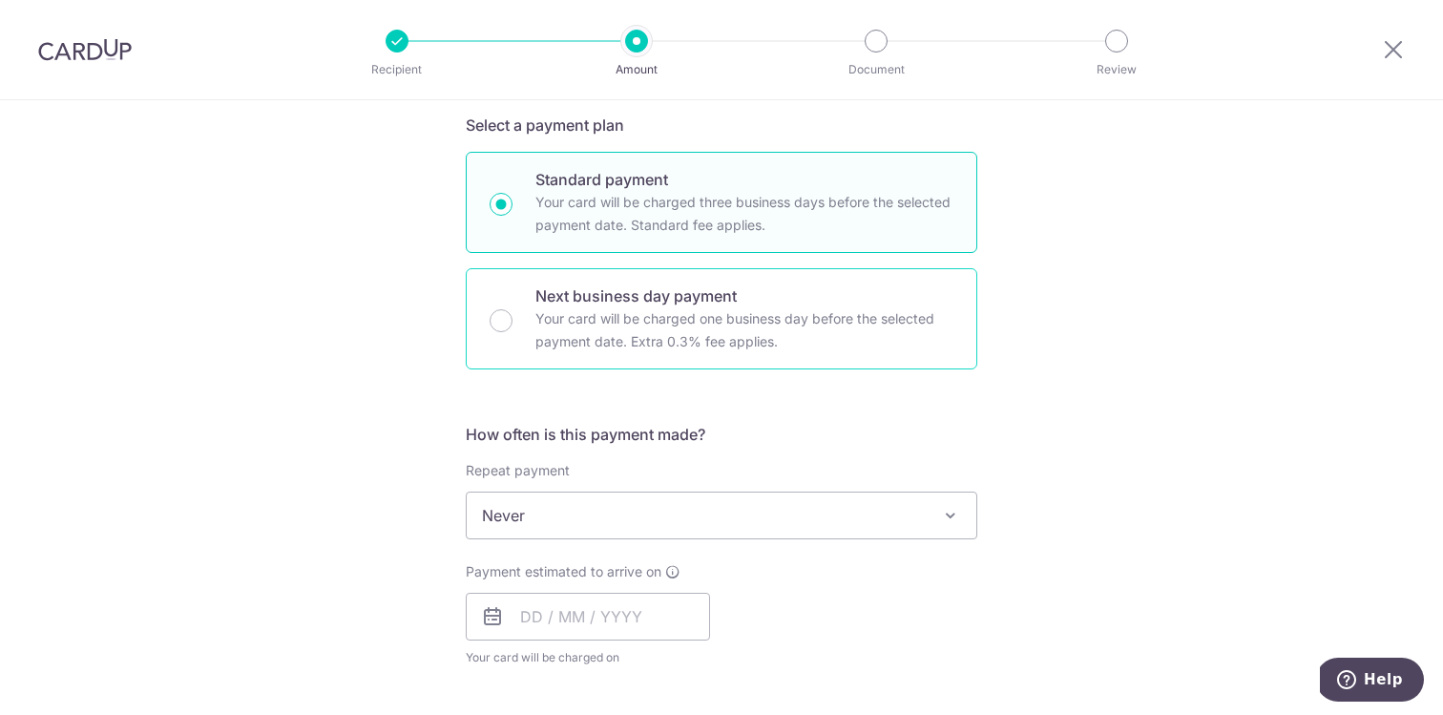
scroll to position [530, 0]
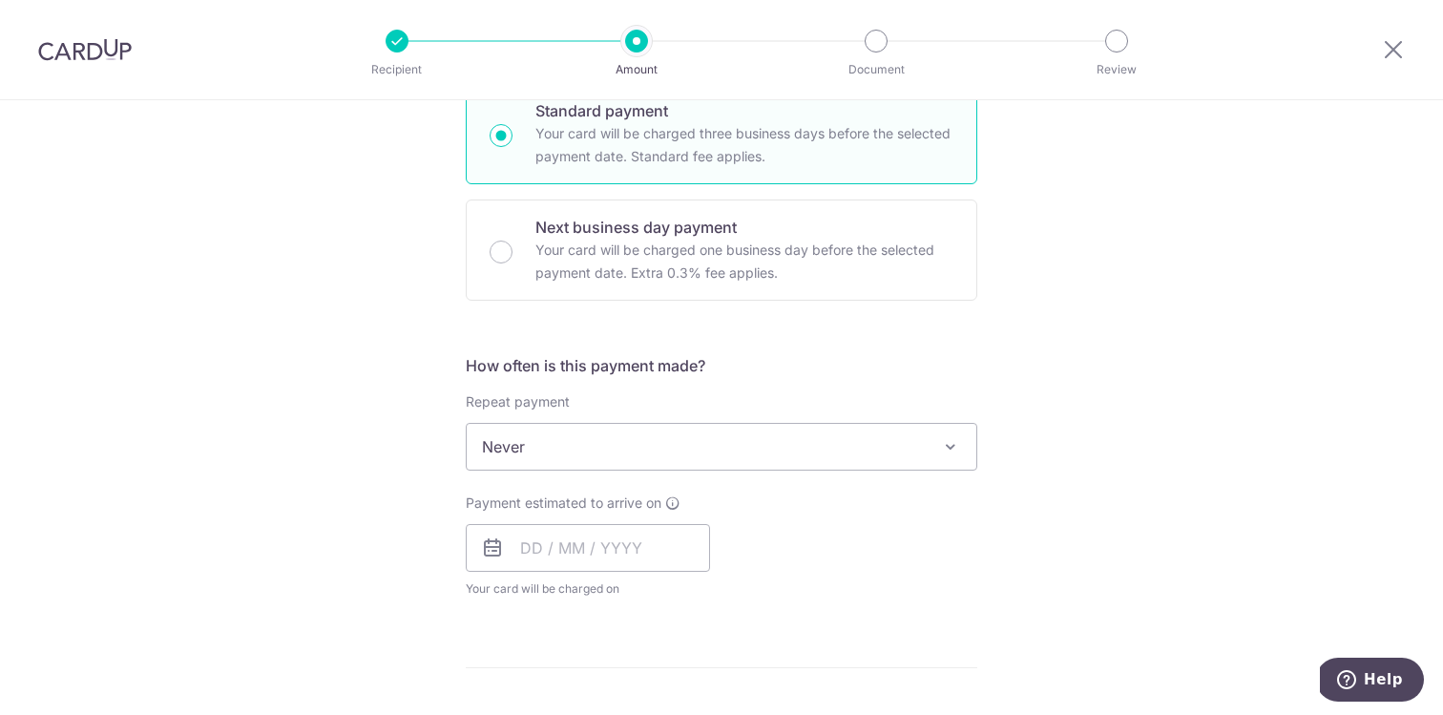
click at [688, 456] on span "Never" at bounding box center [721, 447] width 509 height 46
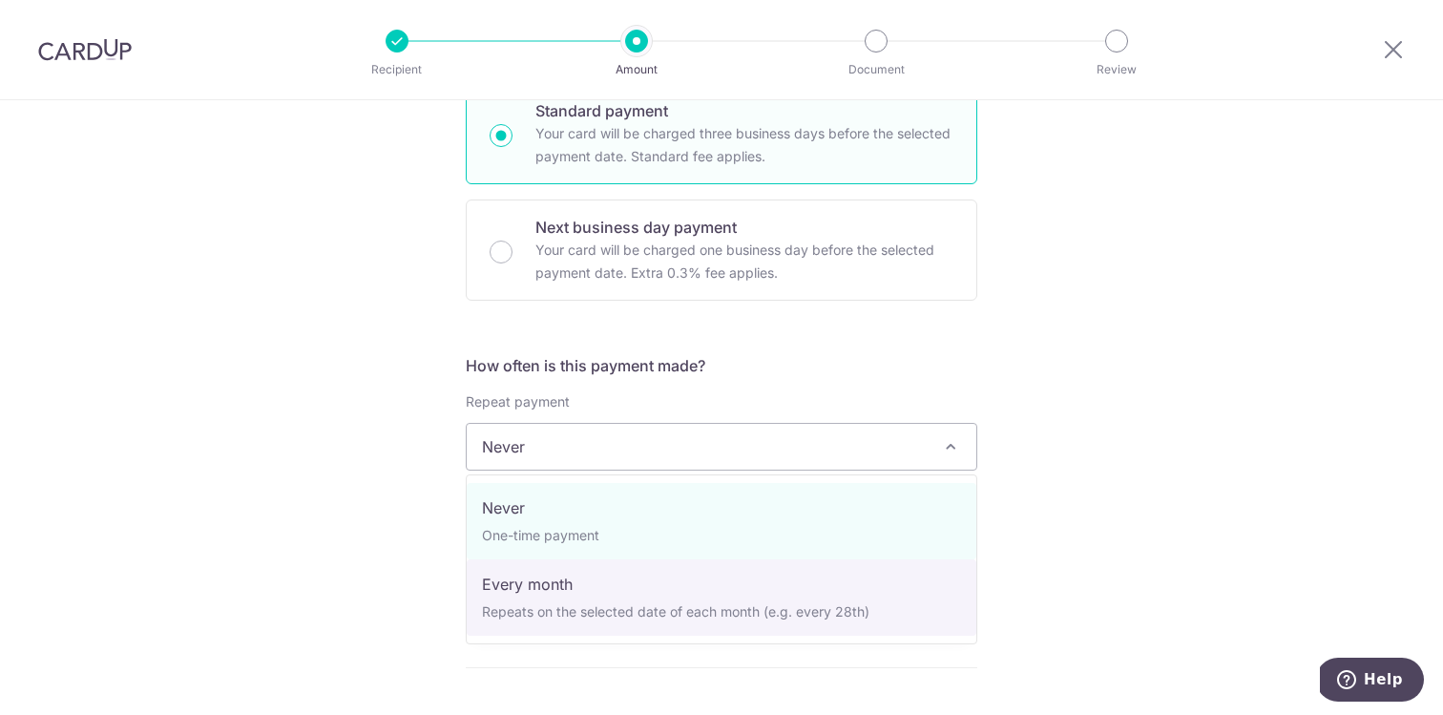
select select "3"
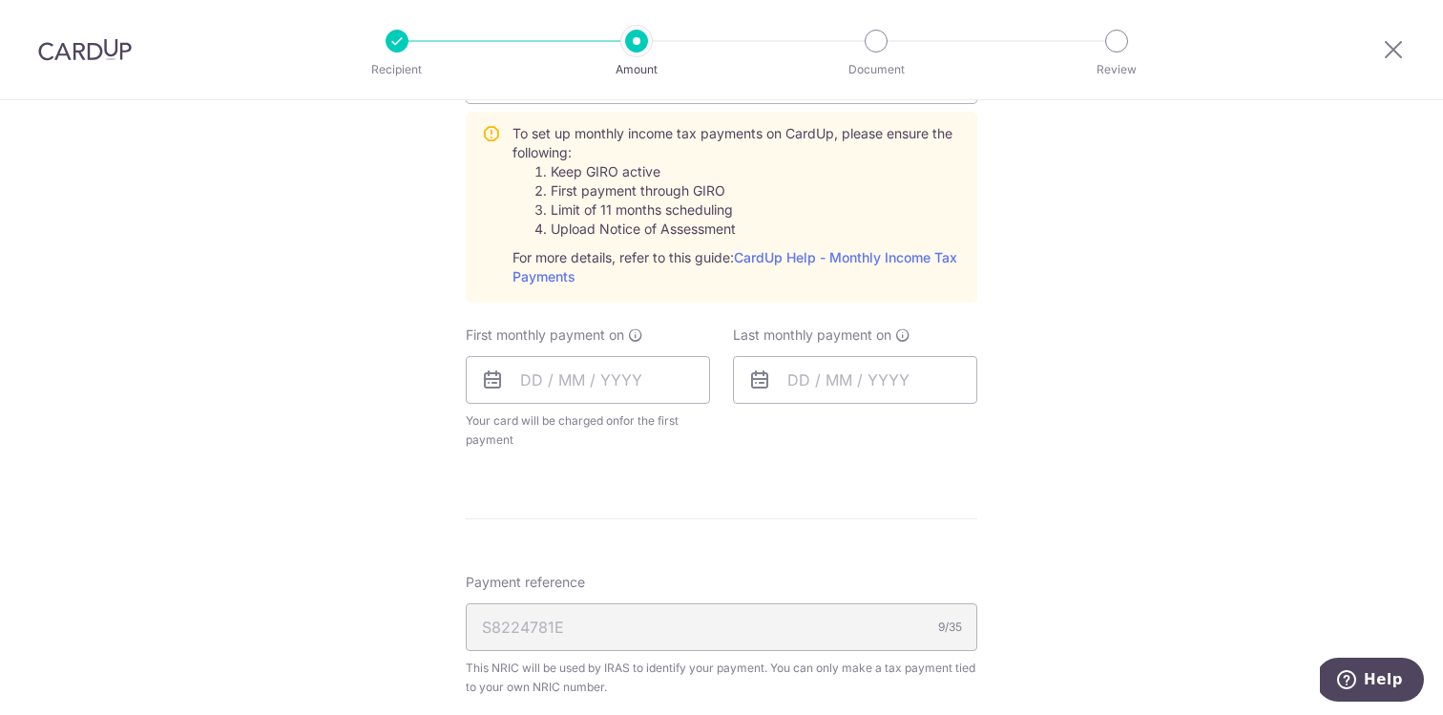
scroll to position [882, 0]
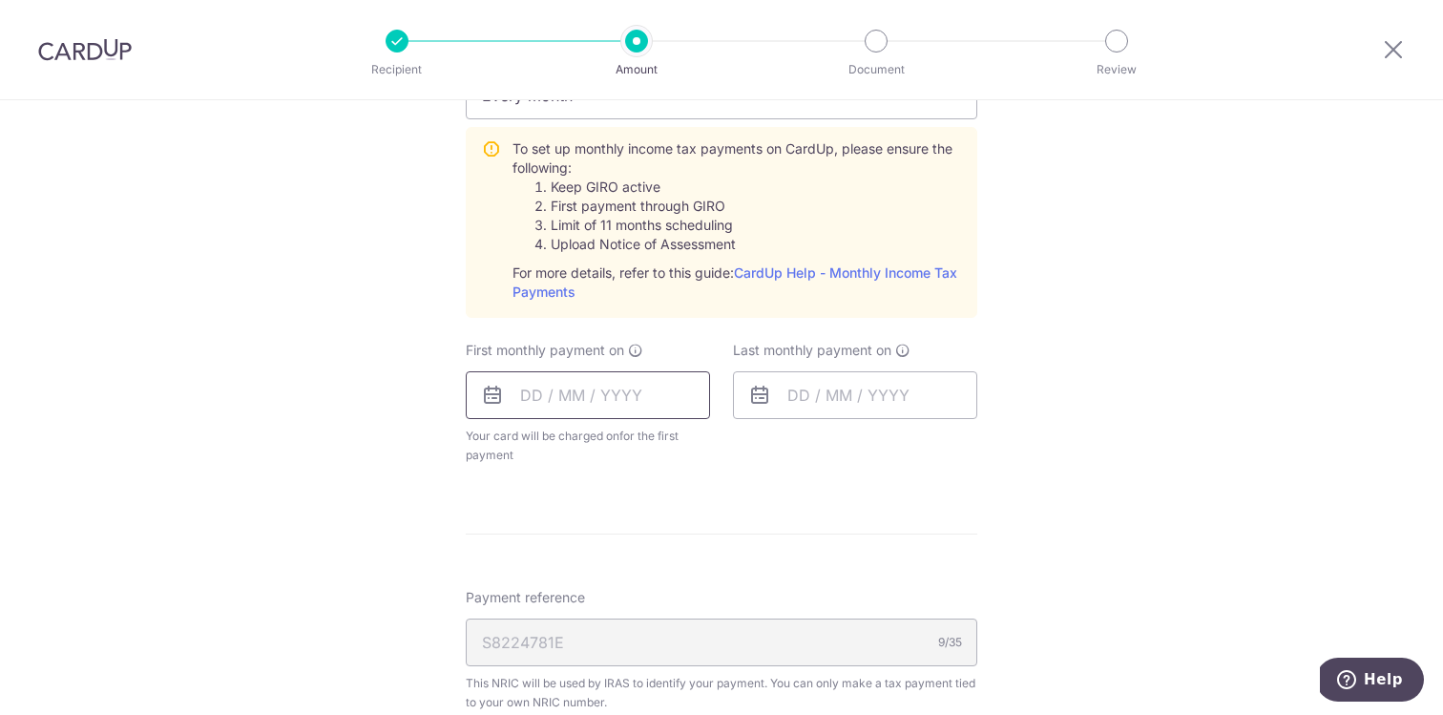
click at [630, 411] on input "text" at bounding box center [588, 395] width 244 height 48
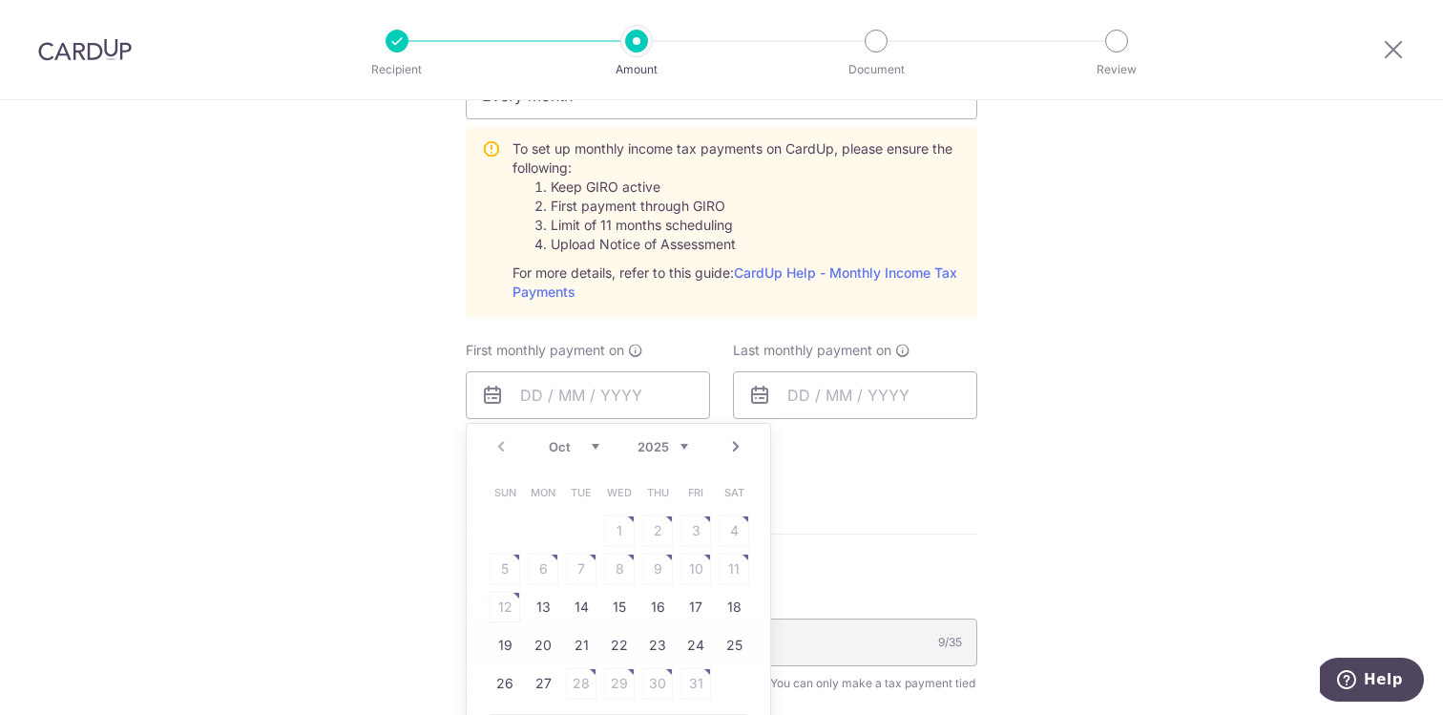
click at [89, 46] on img at bounding box center [85, 49] width 94 height 23
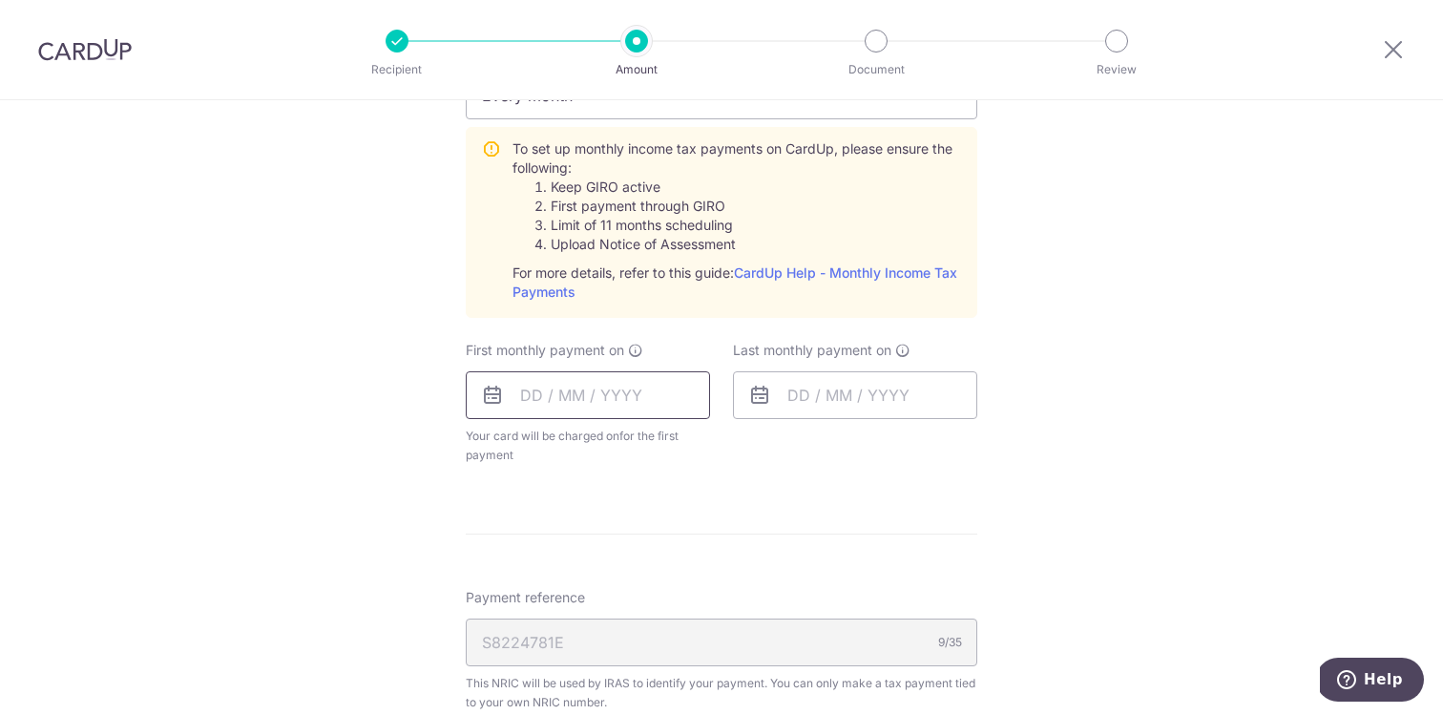
click at [609, 391] on input "text" at bounding box center [588, 395] width 244 height 48
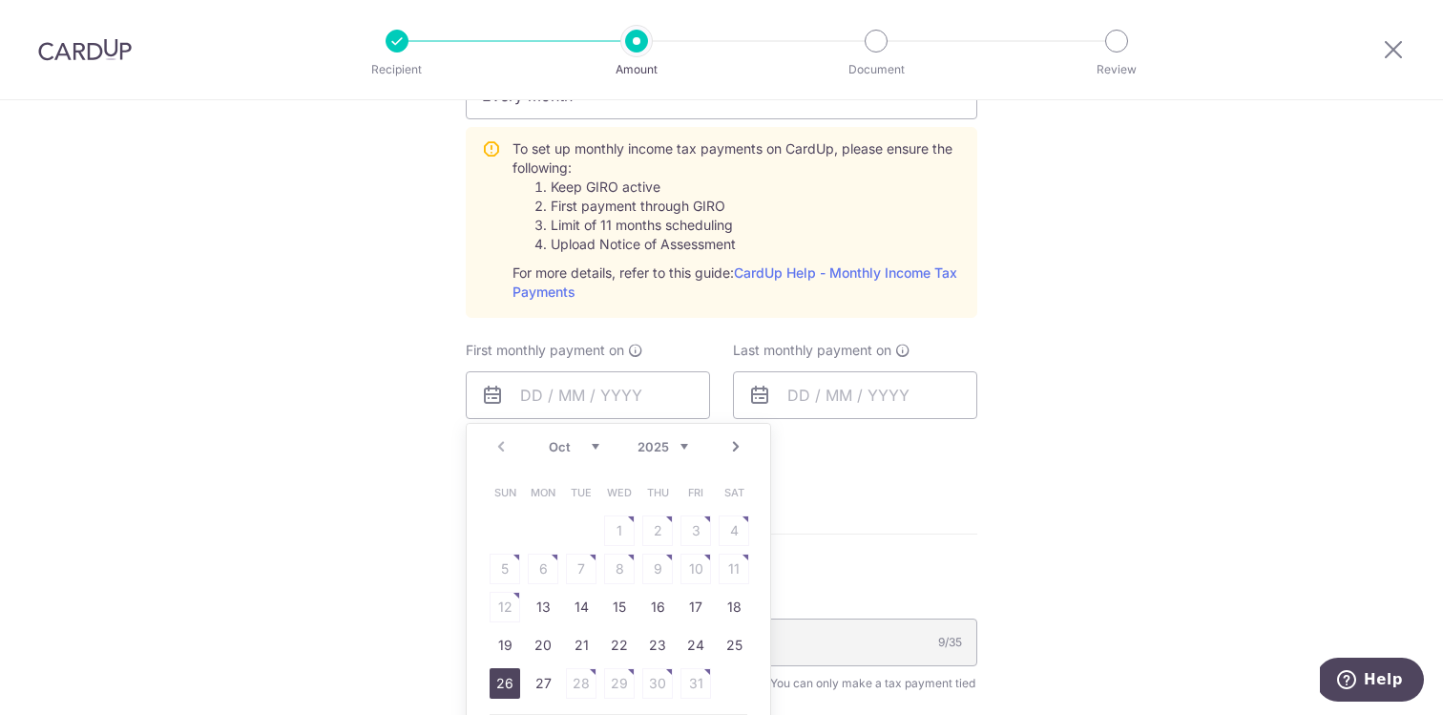
click at [515, 690] on link "26" at bounding box center [504, 683] width 31 height 31
type input "[DATE]"
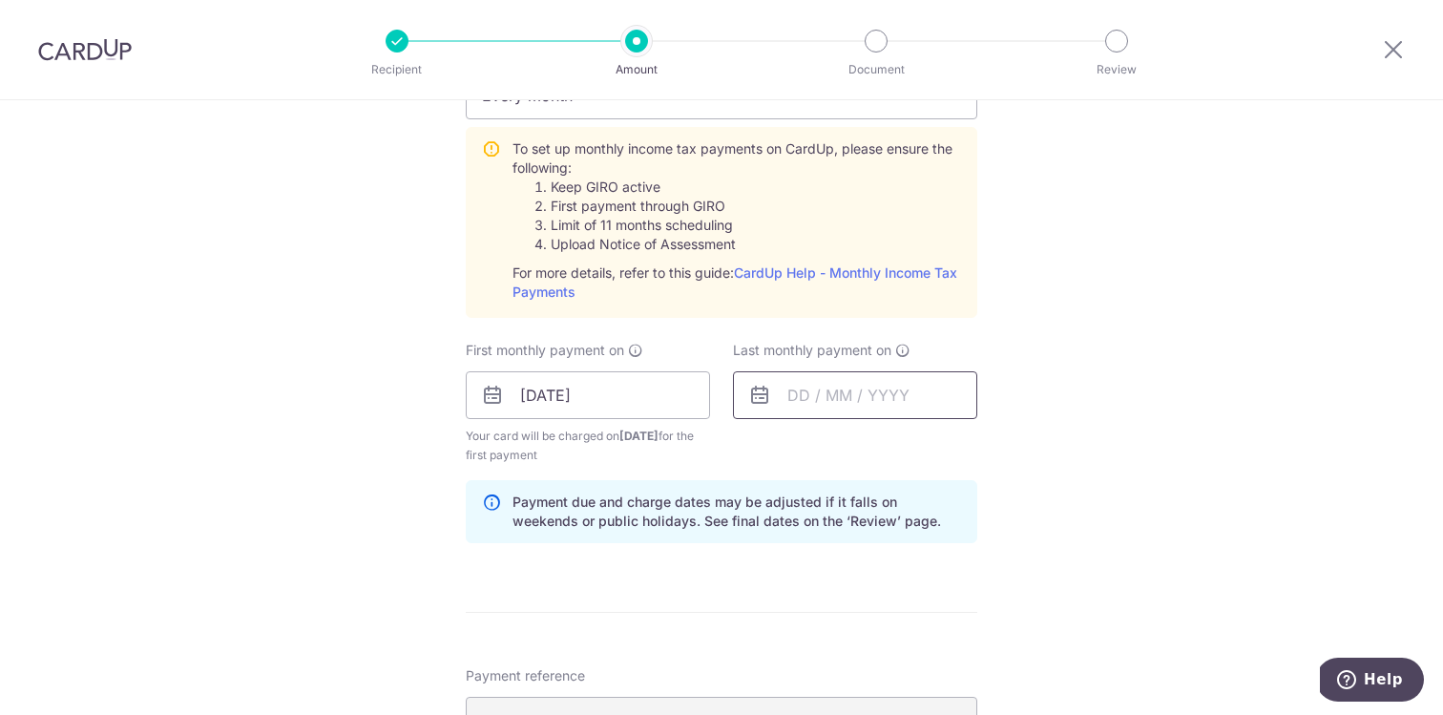
click at [825, 404] on input "text" at bounding box center [855, 395] width 244 height 48
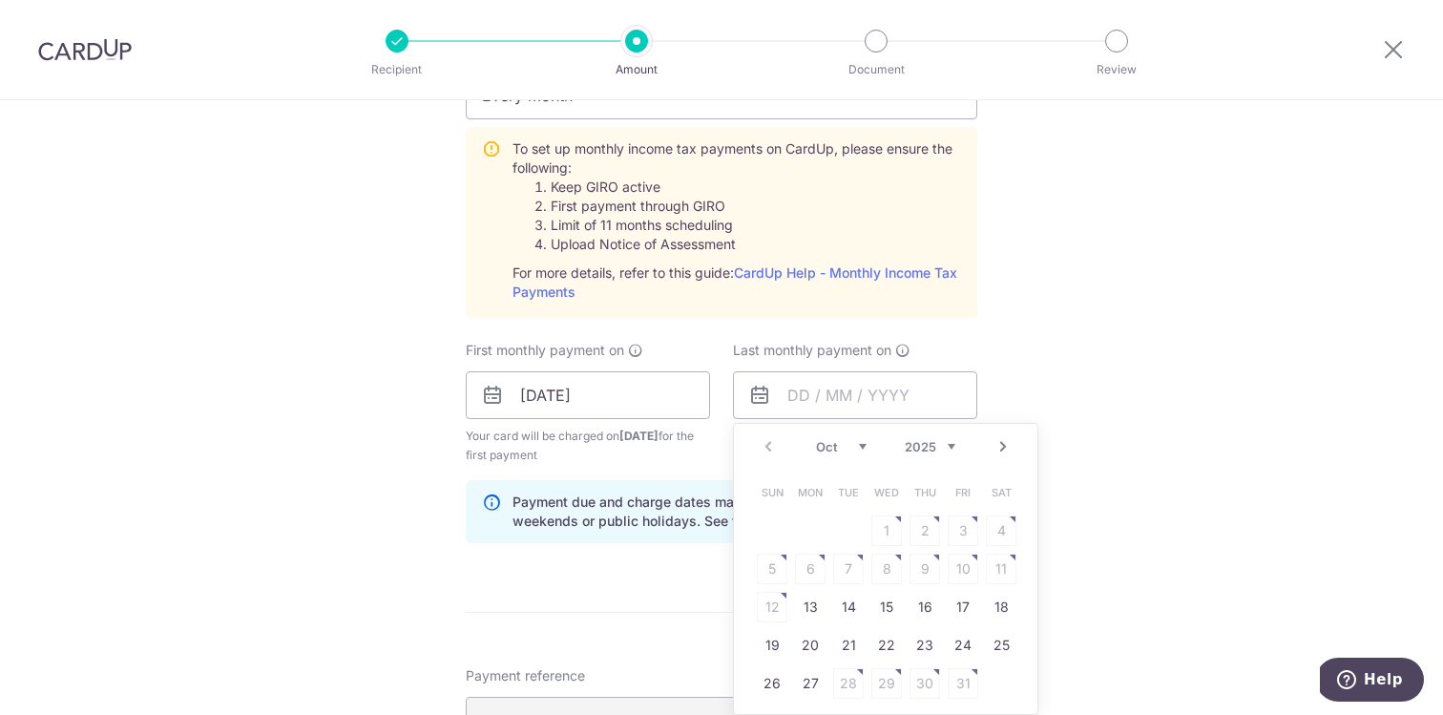
click at [943, 450] on select "2025 2026" at bounding box center [930, 446] width 51 height 15
click at [860, 445] on select "Jan Feb Mar Apr May Jun [DATE] Aug Sep Oct Nov" at bounding box center [841, 446] width 51 height 15
click at [883, 640] on link "25" at bounding box center [886, 645] width 31 height 31
type input "[DATE]"
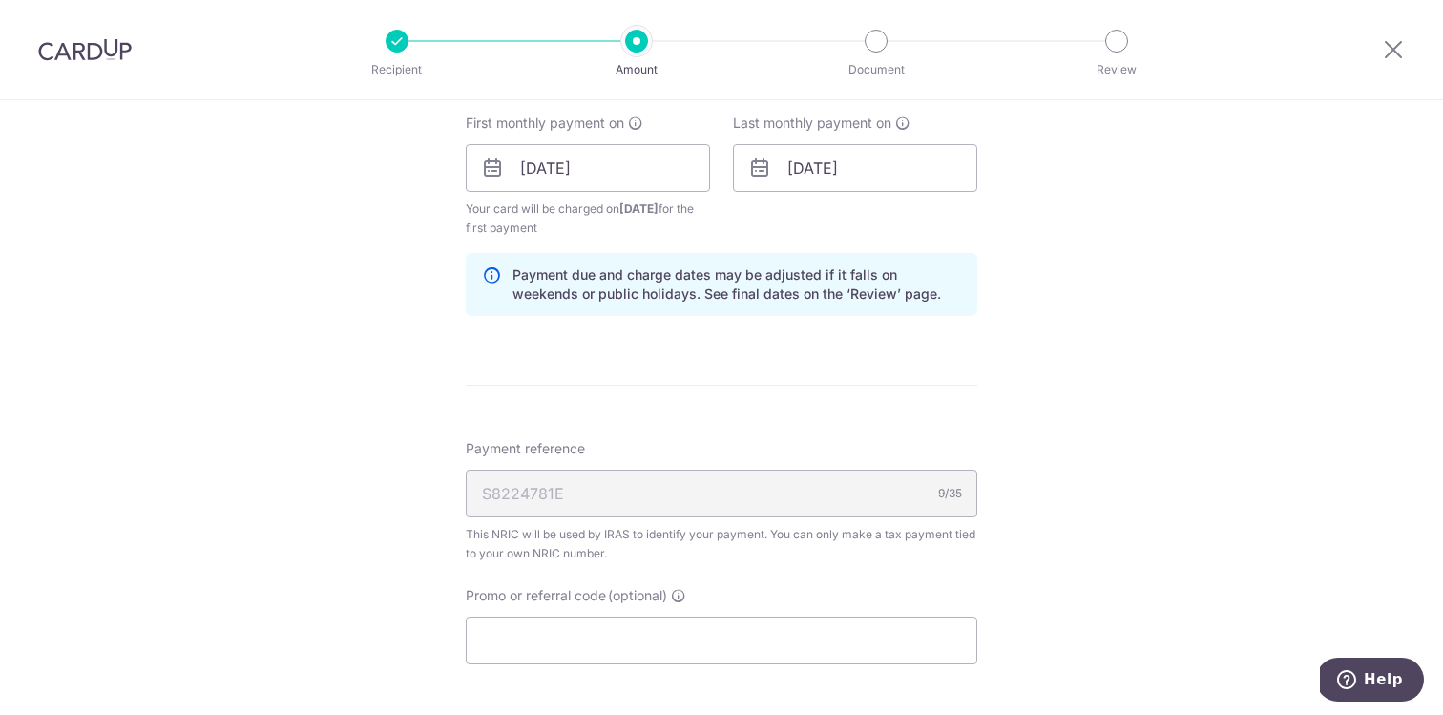
scroll to position [1132, 0]
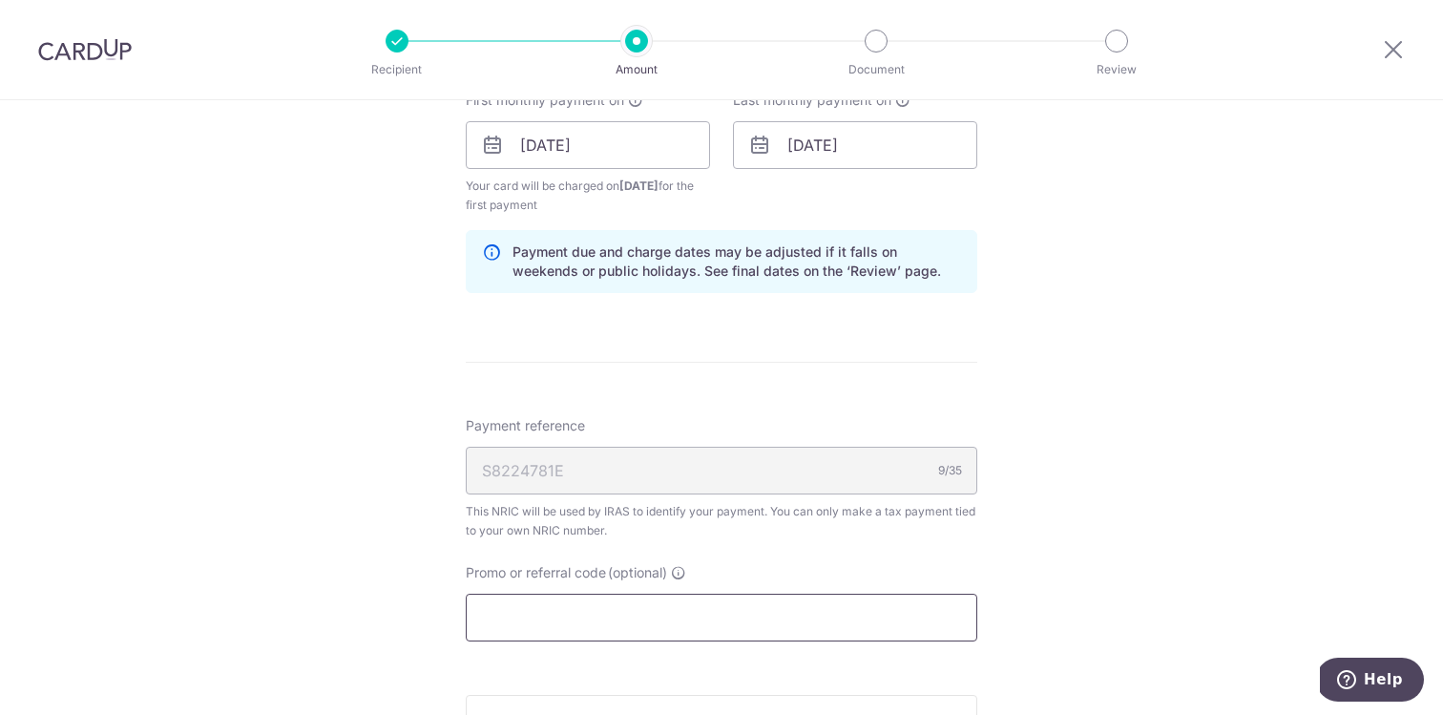
click at [691, 610] on input "Promo or referral code (optional)" at bounding box center [721, 617] width 511 height 48
paste input "7,136.84"
type input "7,136.84"
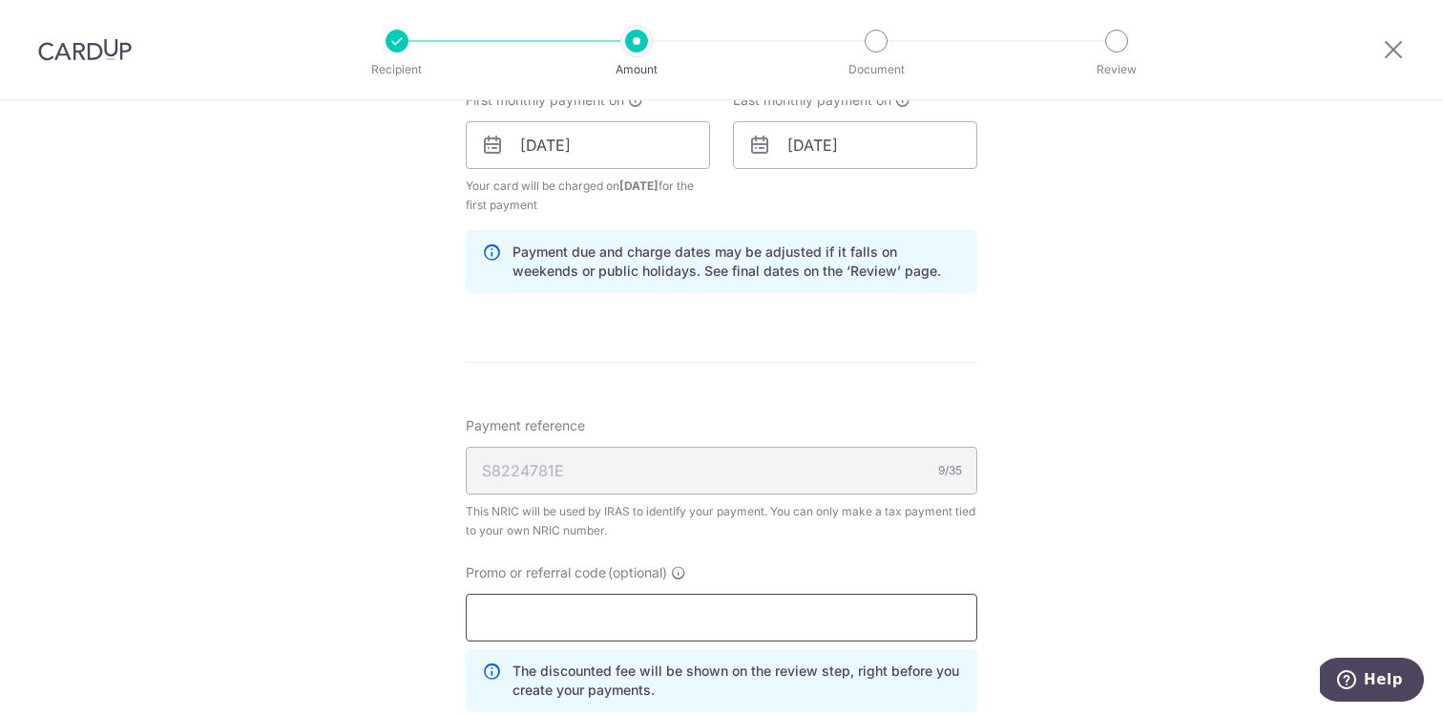
paste input "MCTAX25"
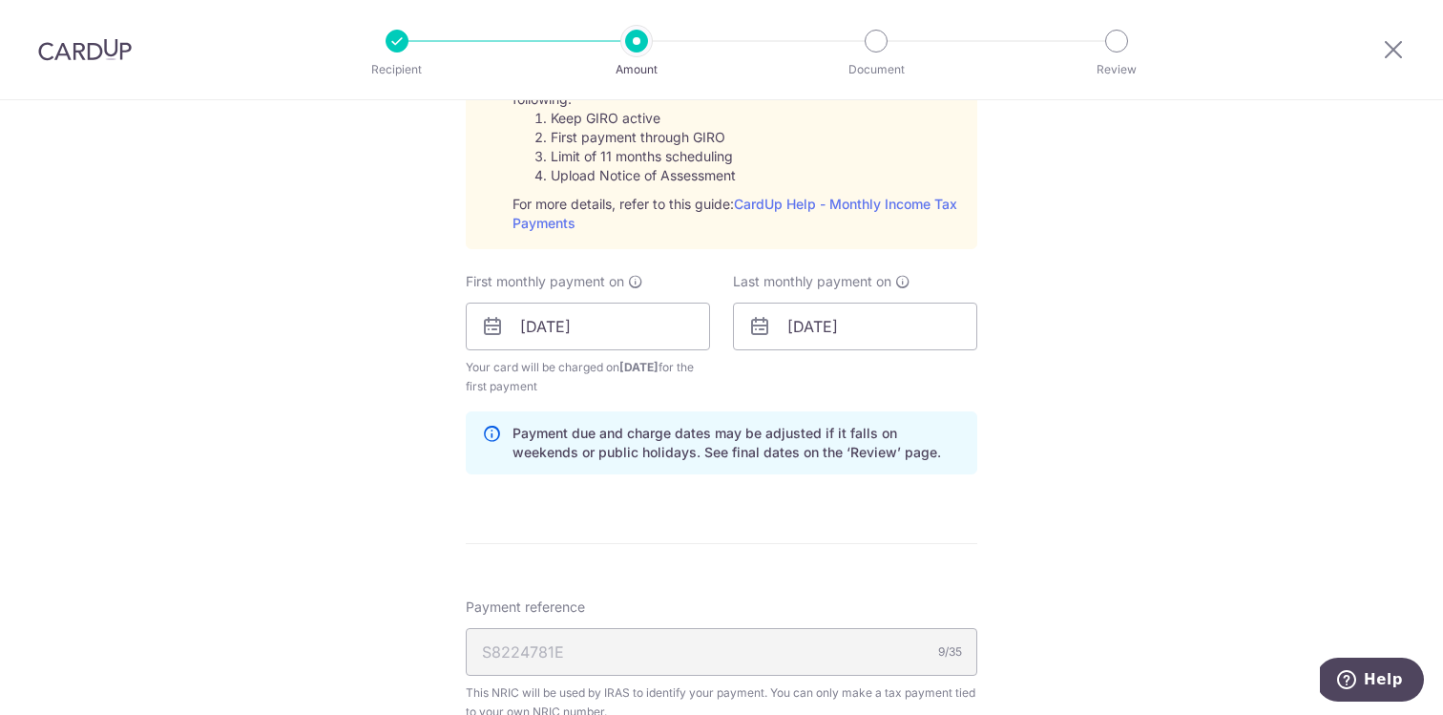
scroll to position [784, 0]
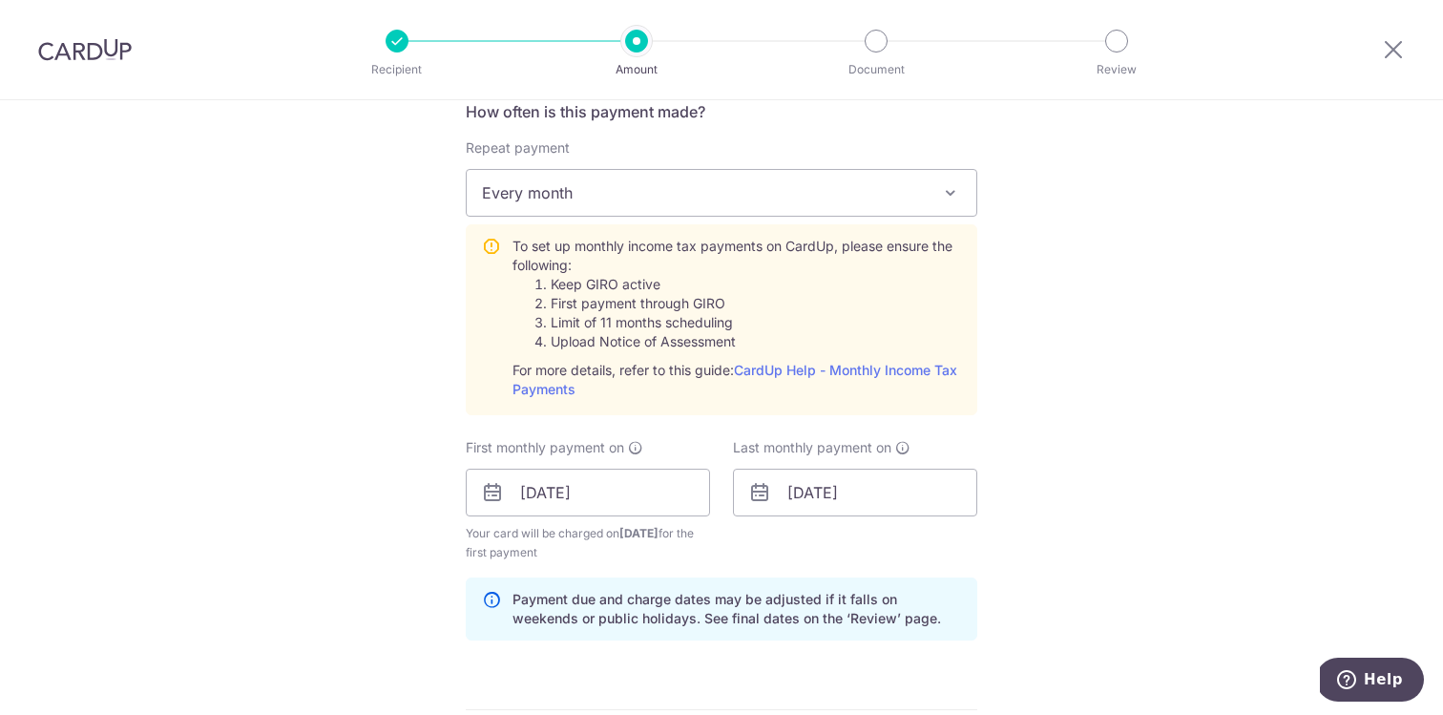
type input "MCTAX25"
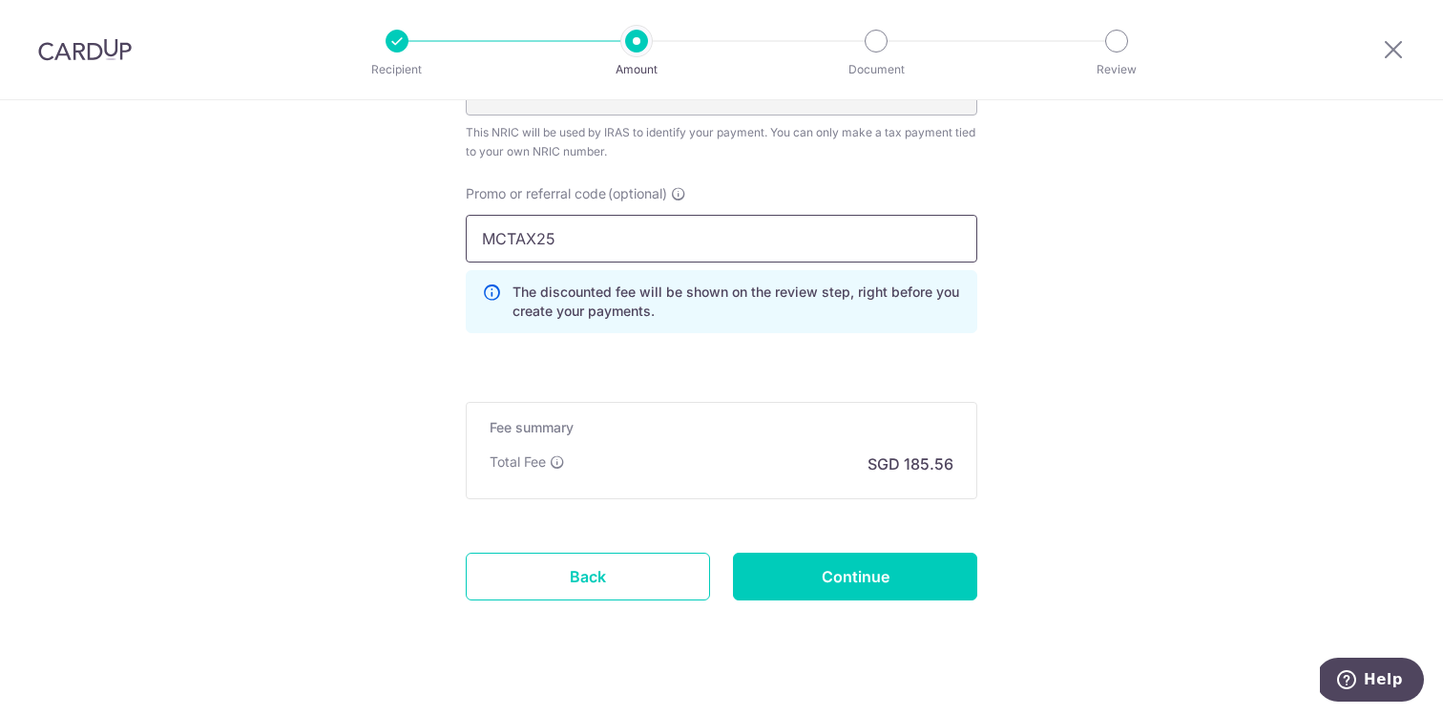
scroll to position [1539, 0]
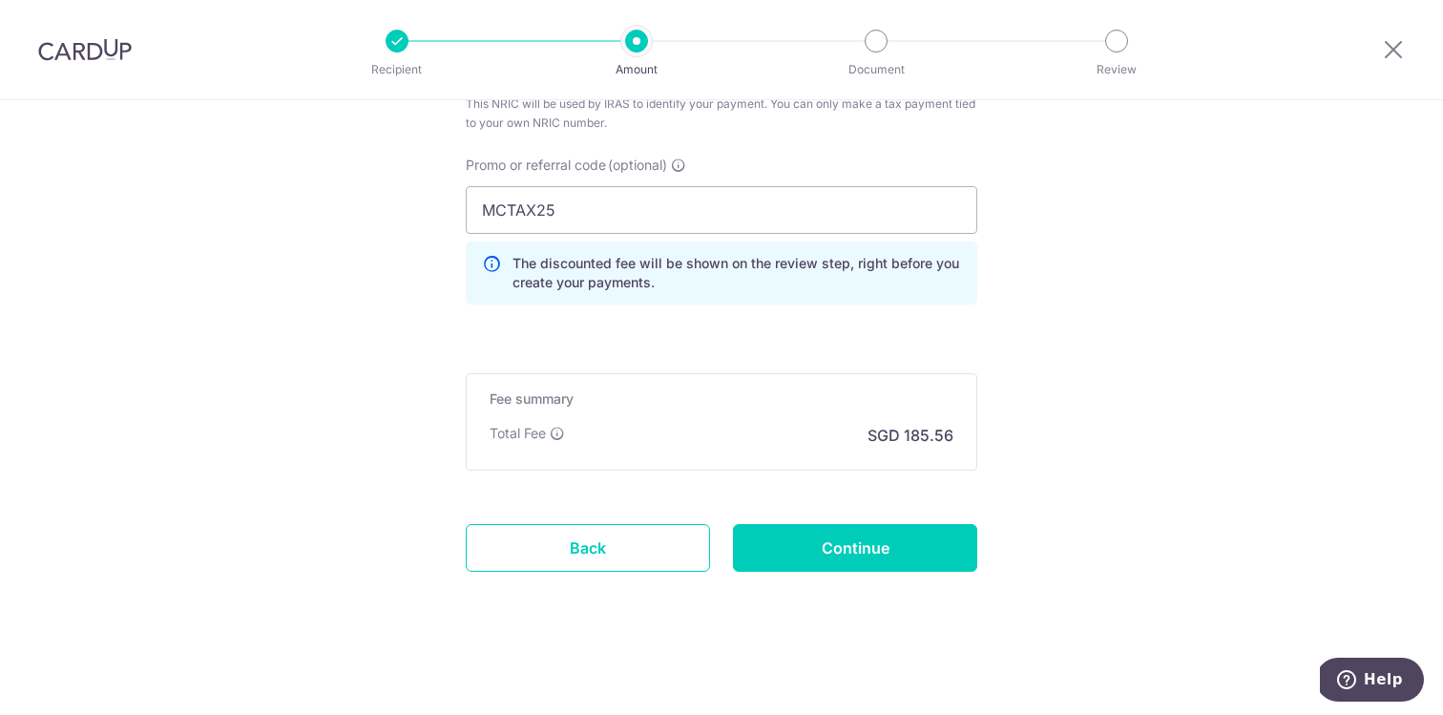
drag, startPoint x: 702, startPoint y: 219, endPoint x: 393, endPoint y: 218, distance: 309.1
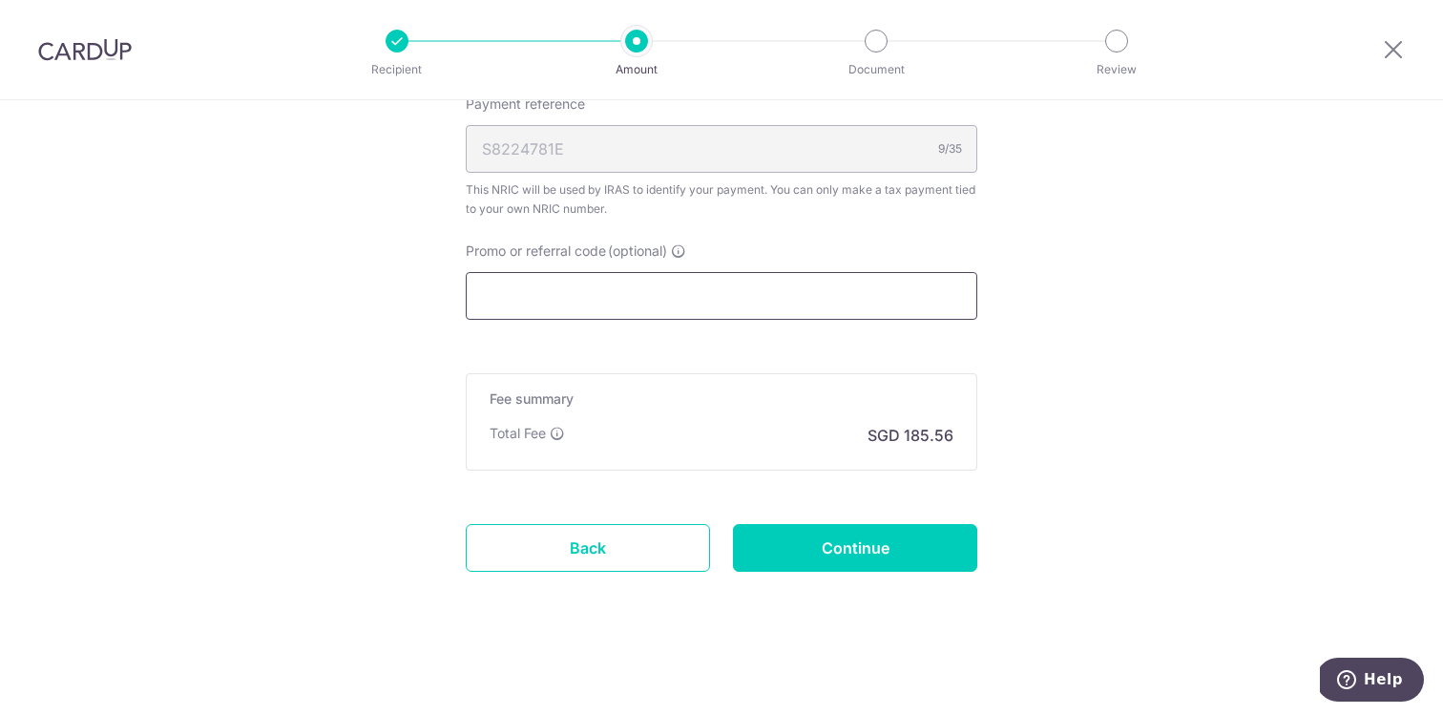
paste input "MCTAX25"
type input "MCTAX25"
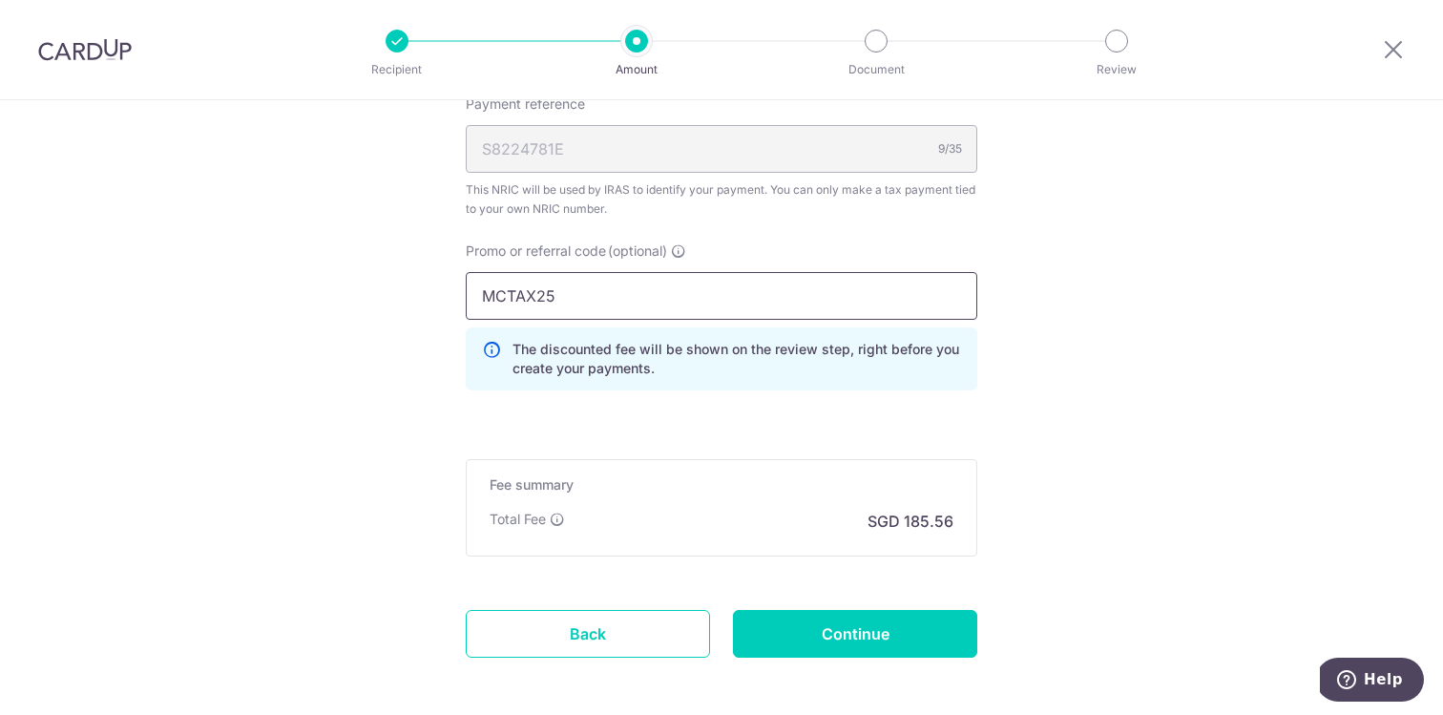
scroll to position [1539, 0]
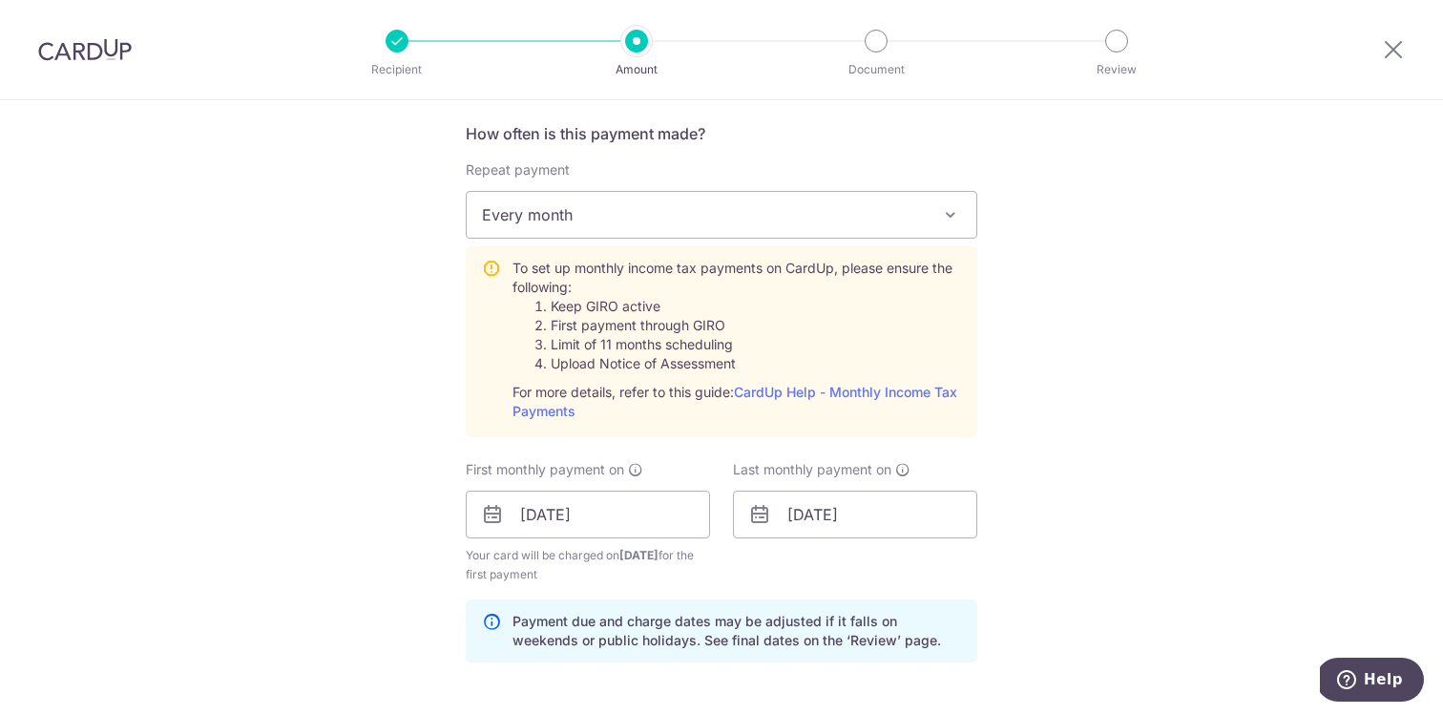
scroll to position [809, 0]
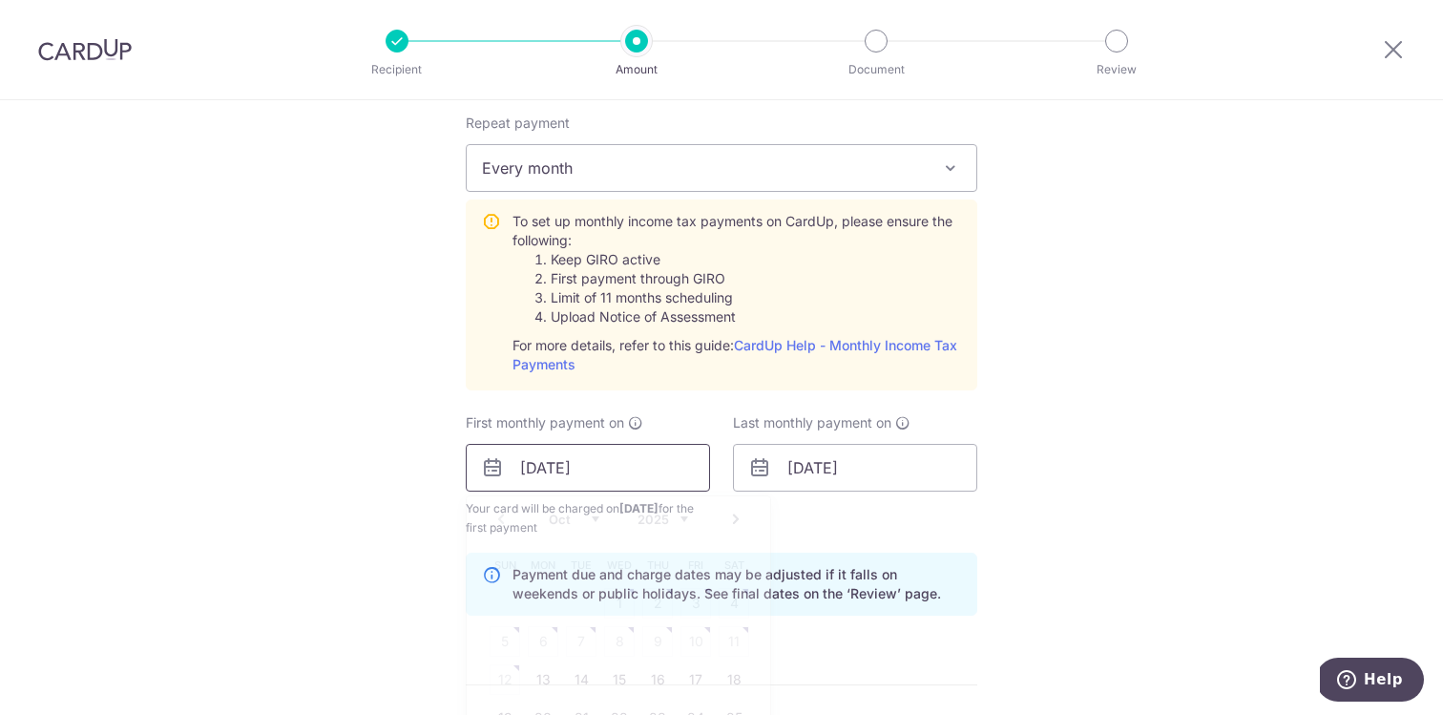
click at [535, 468] on input "[DATE]" at bounding box center [588, 468] width 244 height 48
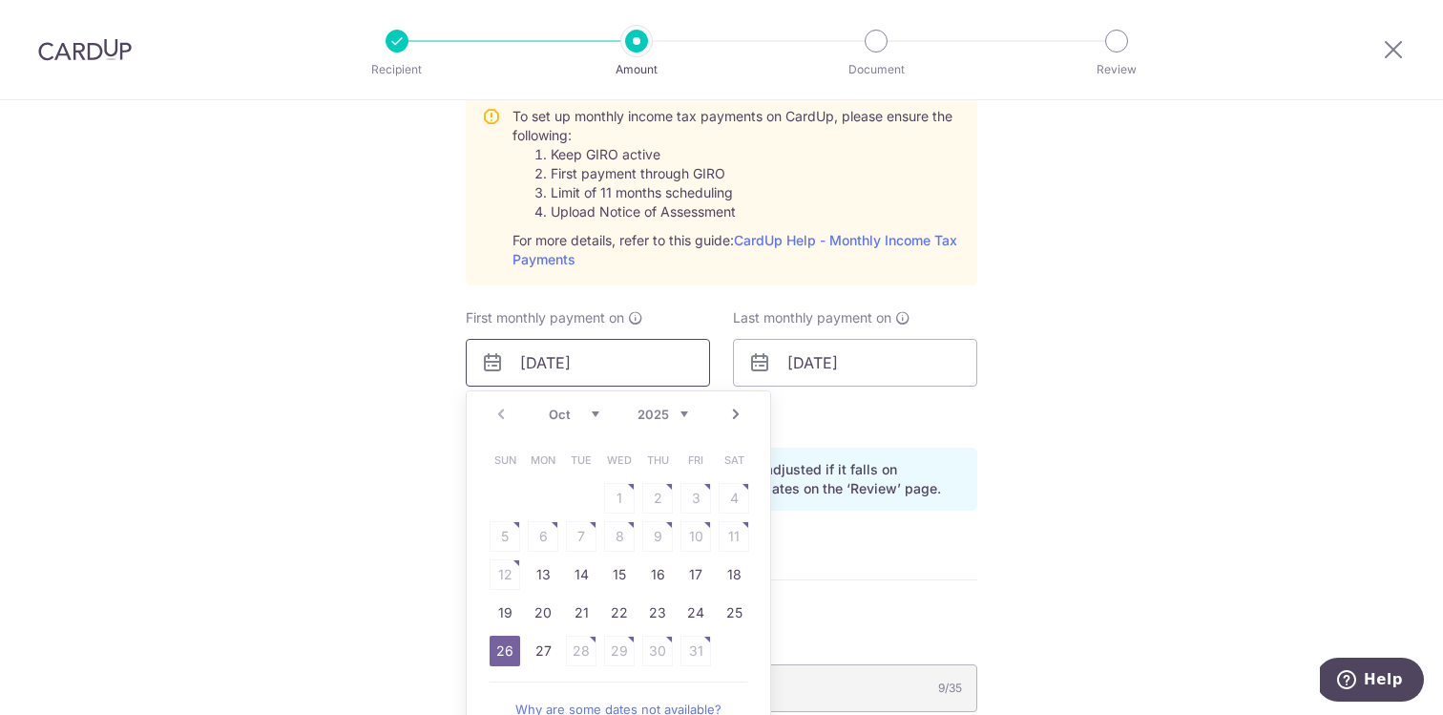
scroll to position [931, 0]
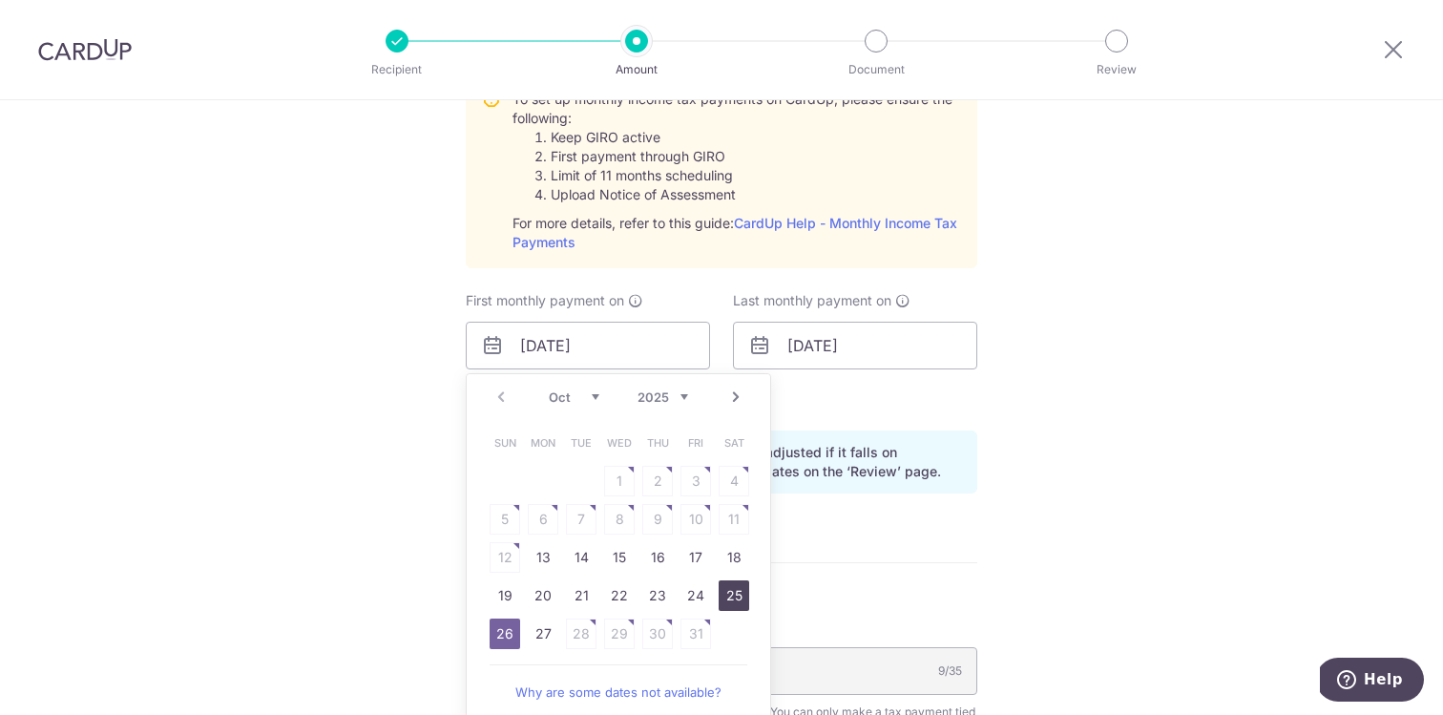
click at [732, 600] on link "25" at bounding box center [733, 595] width 31 height 31
type input "[DATE]"
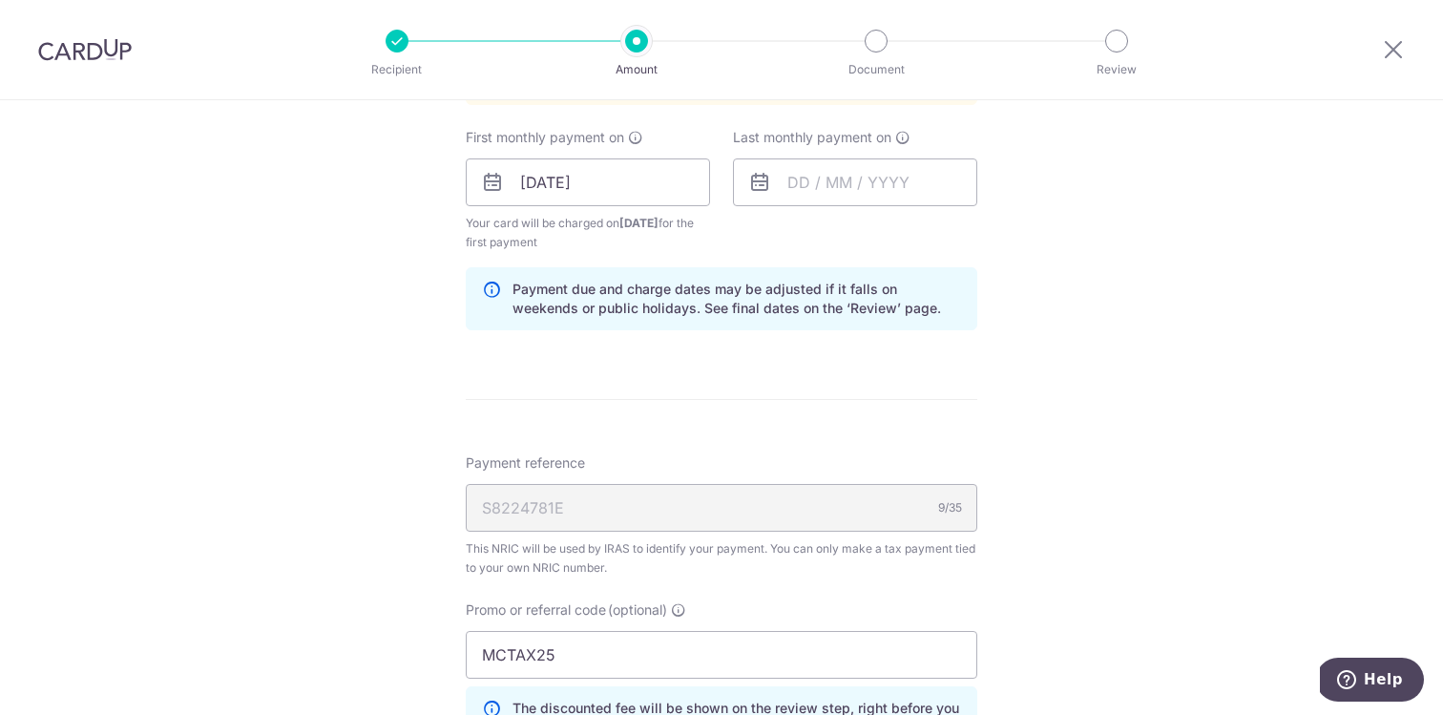
scroll to position [1539, 0]
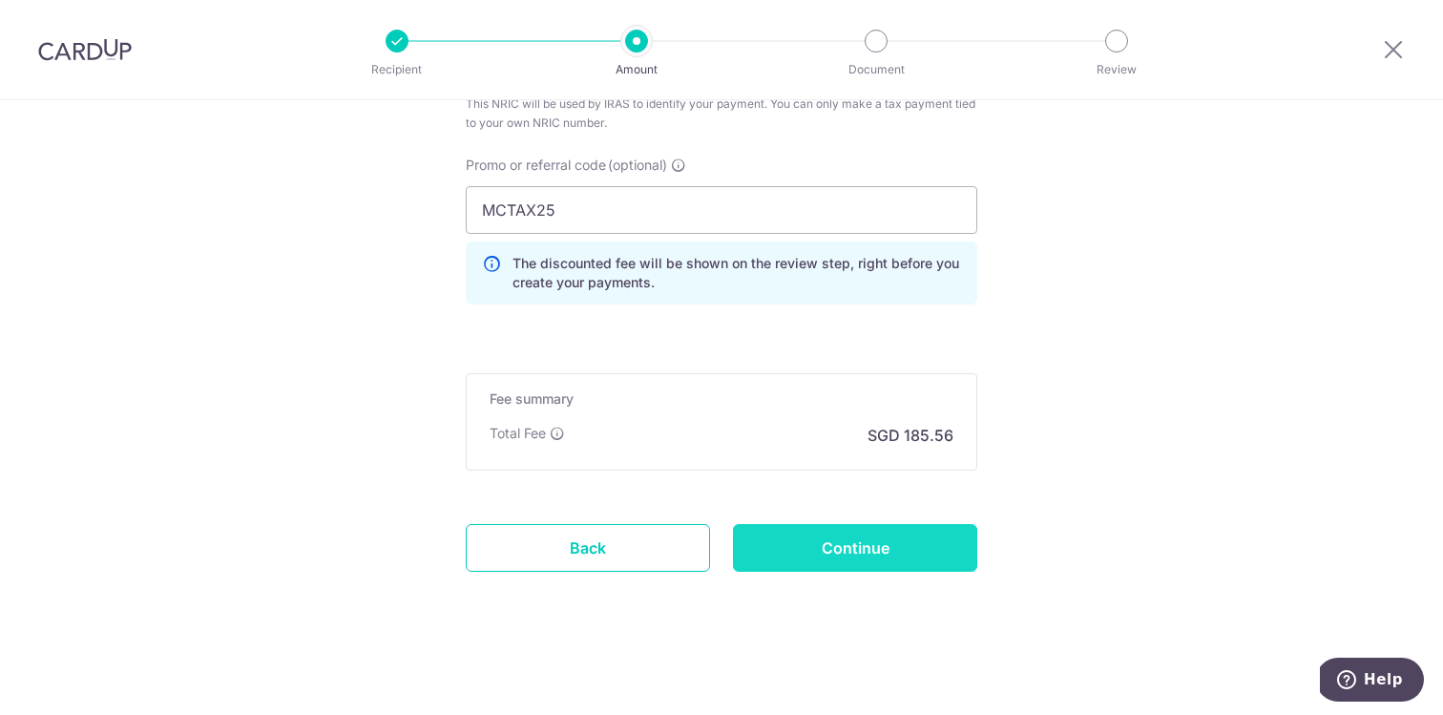
click at [855, 549] on input "Continue" at bounding box center [855, 548] width 244 height 48
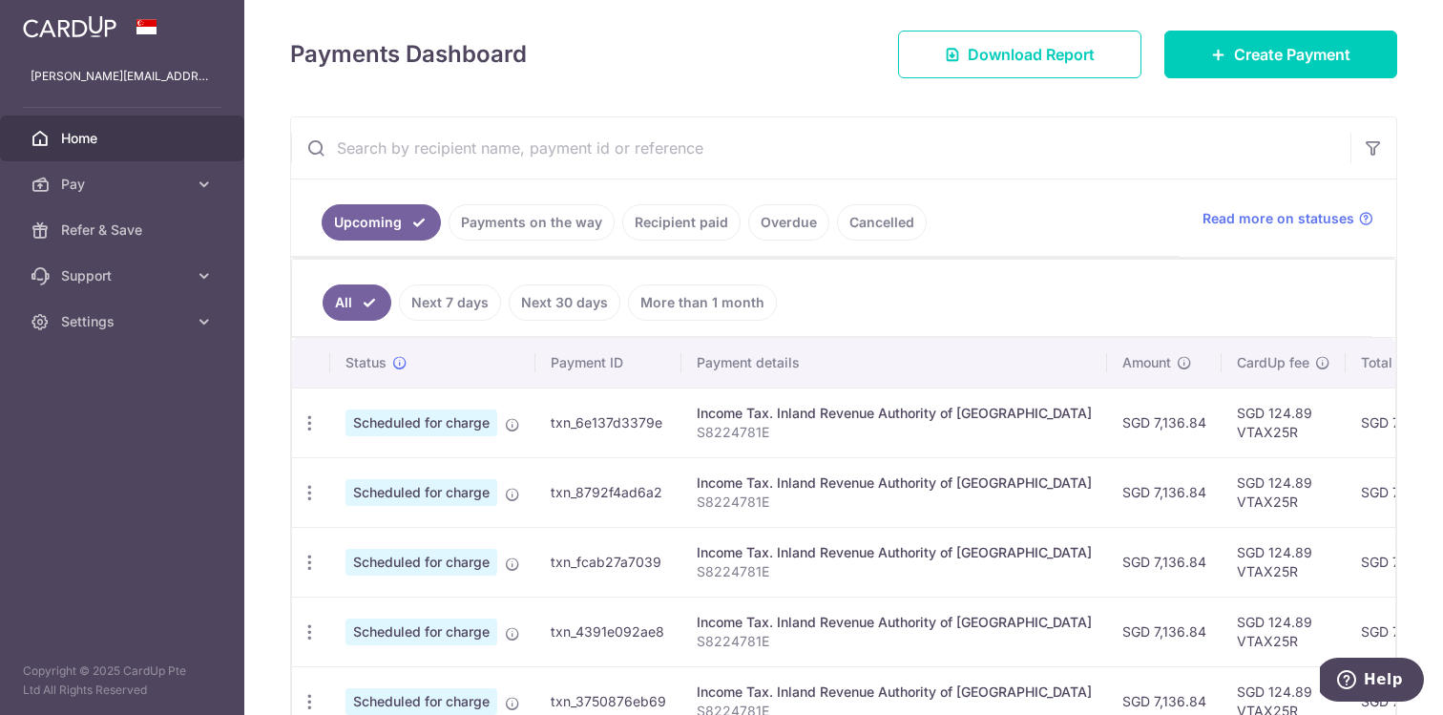
scroll to position [399, 0]
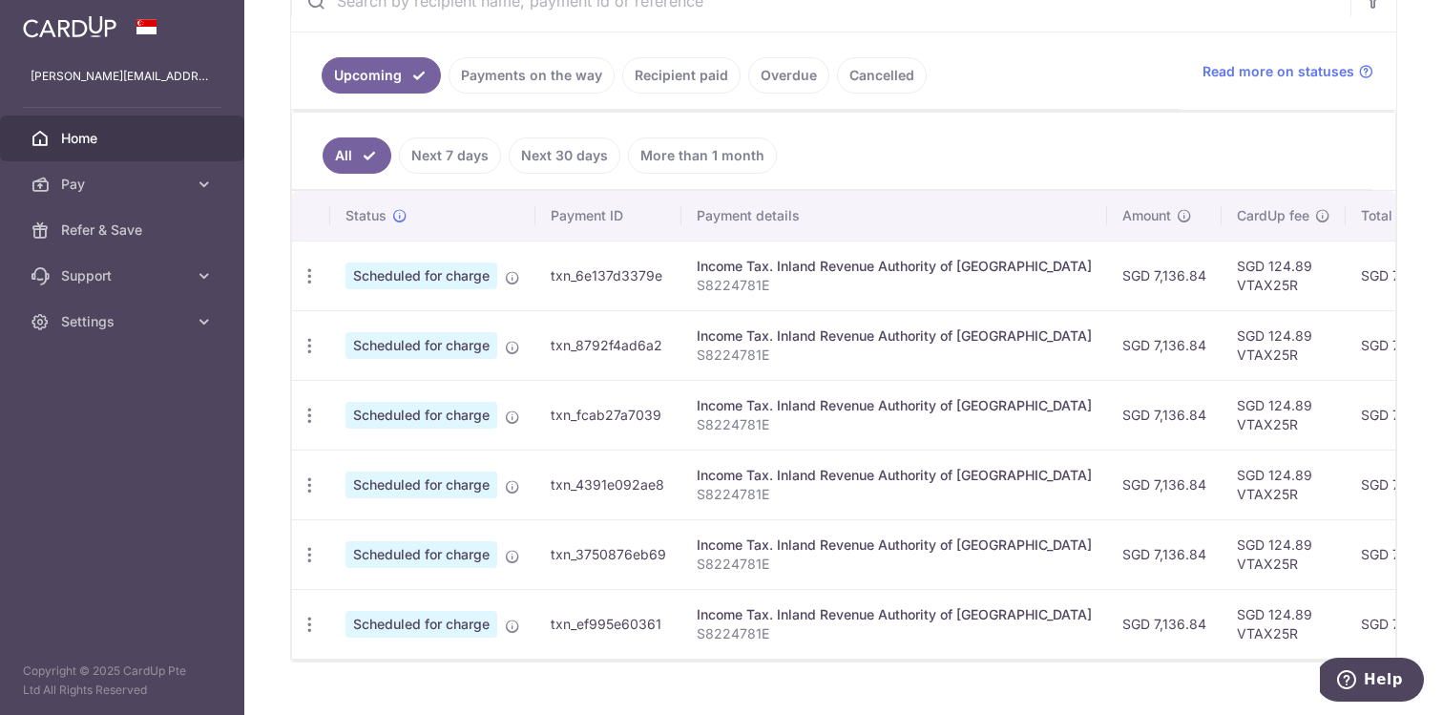
click at [636, 272] on td "txn_6e137d3379e" at bounding box center [608, 275] width 146 height 70
click at [402, 270] on span "Scheduled for charge" at bounding box center [421, 275] width 152 height 27
click at [416, 283] on span "Scheduled for charge" at bounding box center [421, 275] width 152 height 27
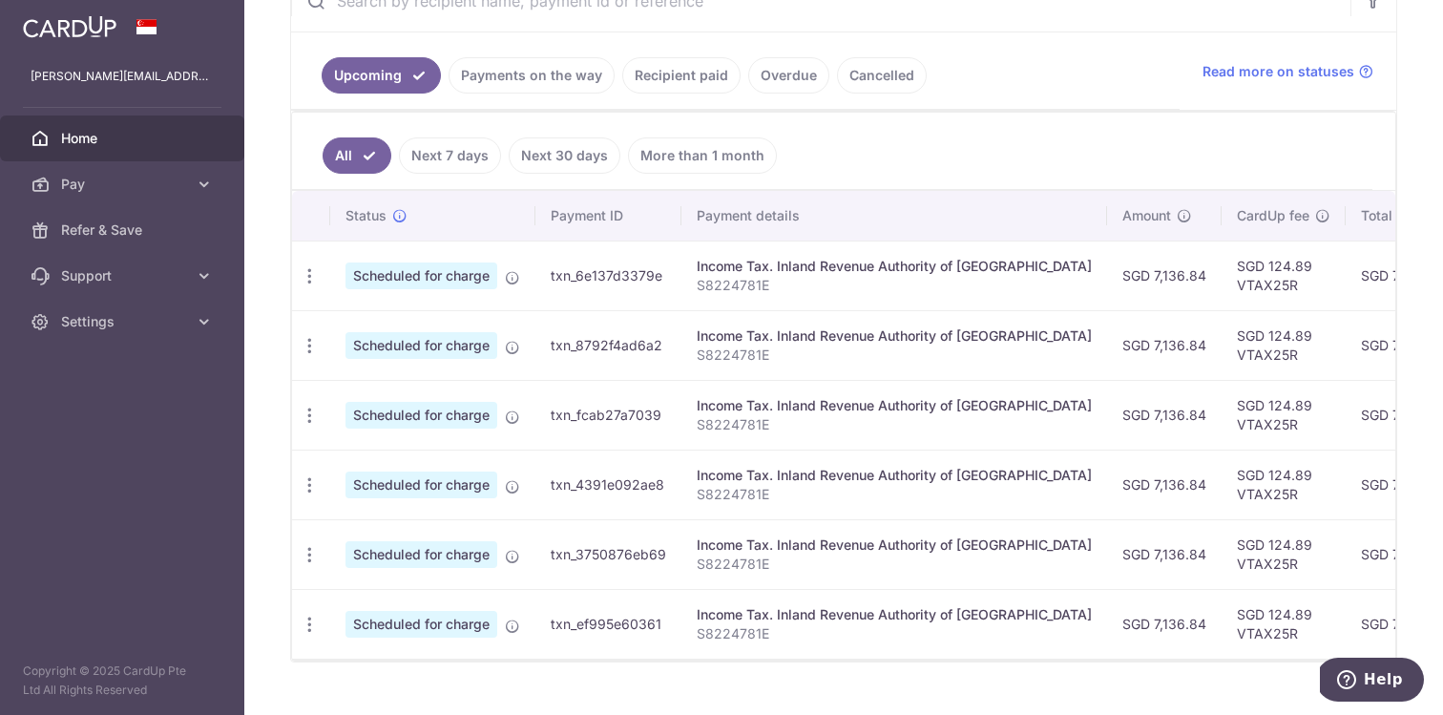
click at [572, 166] on link "Next 30 days" at bounding box center [565, 155] width 112 height 36
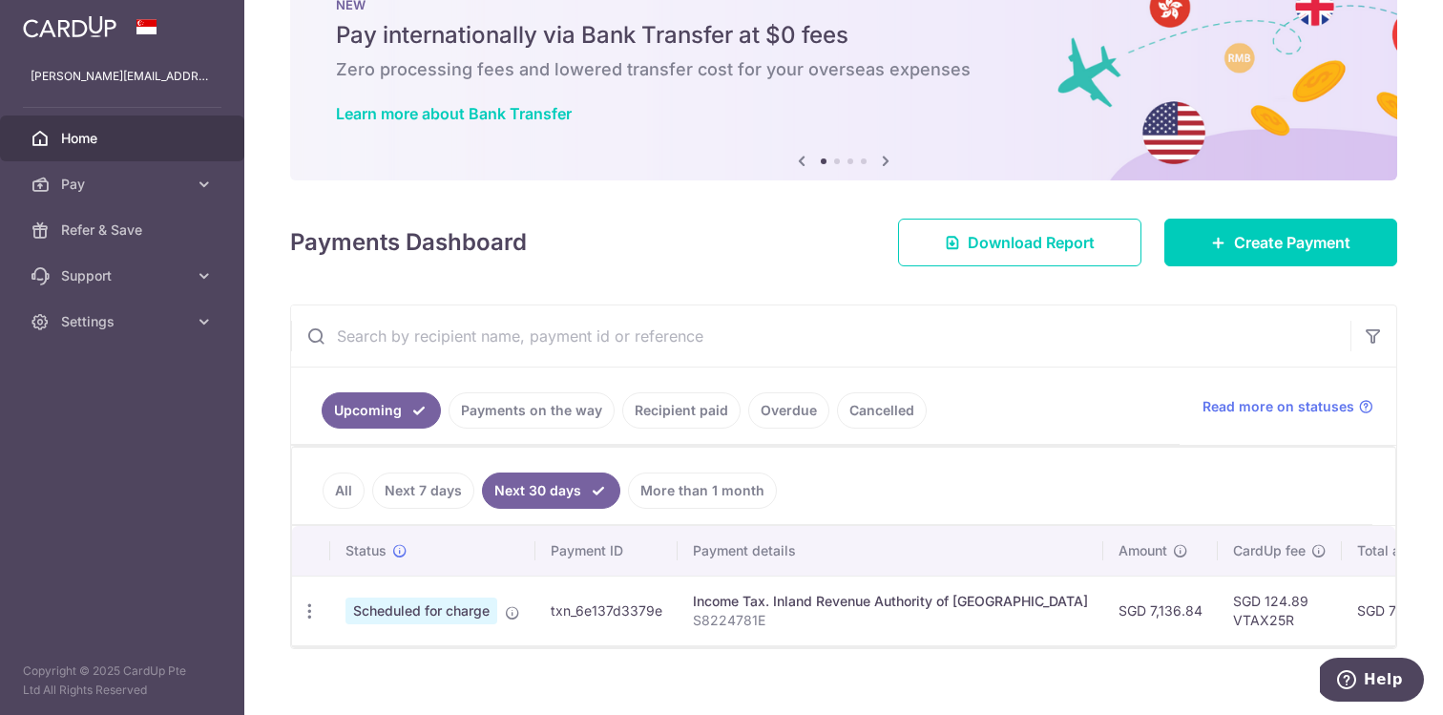
scroll to position [88, 0]
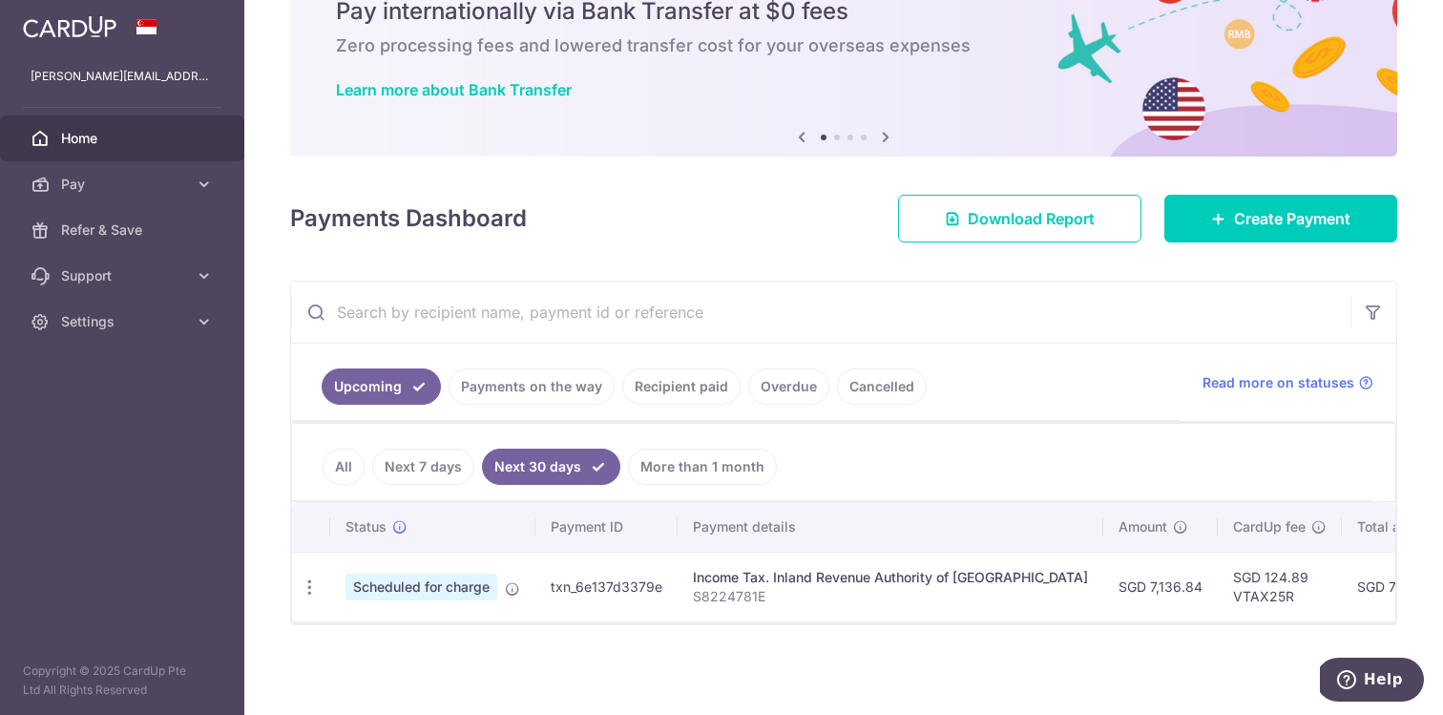
click at [444, 472] on link "Next 7 days" at bounding box center [423, 466] width 102 height 36
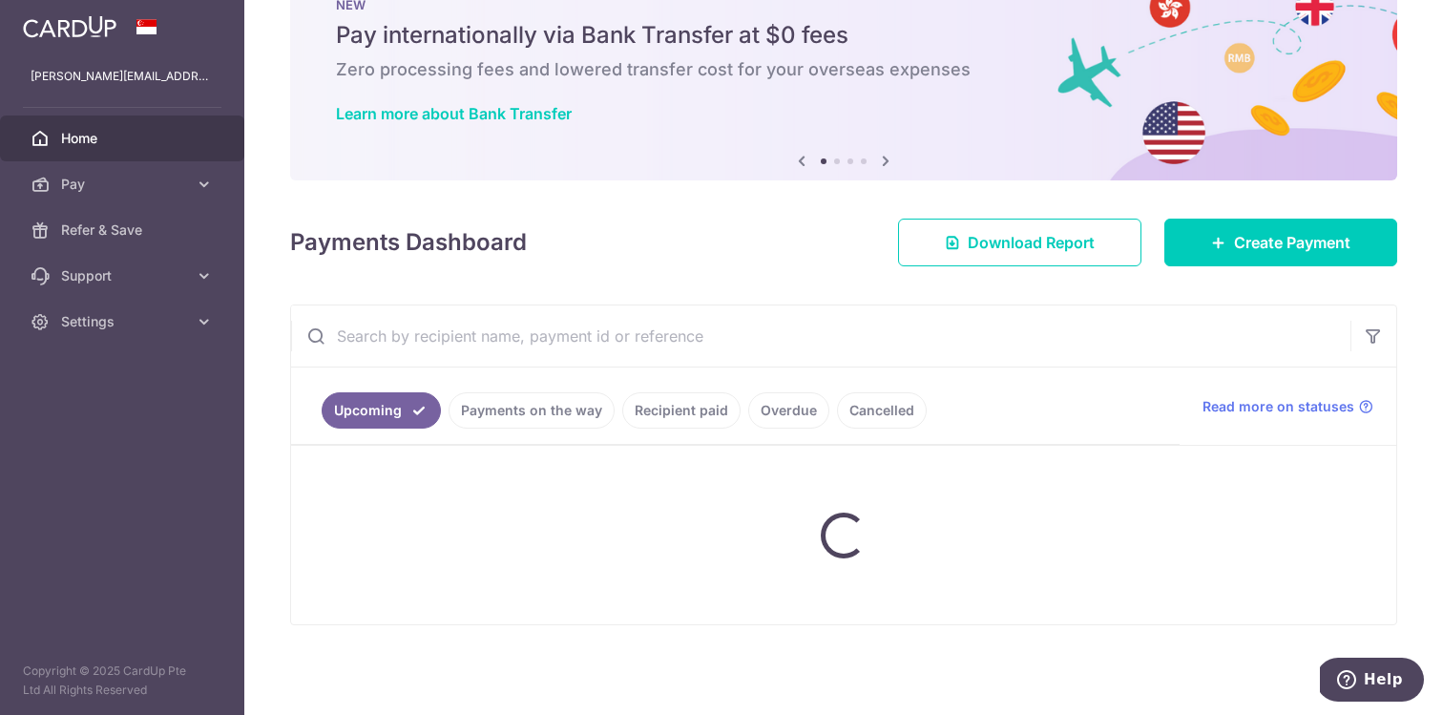
scroll to position [218, 0]
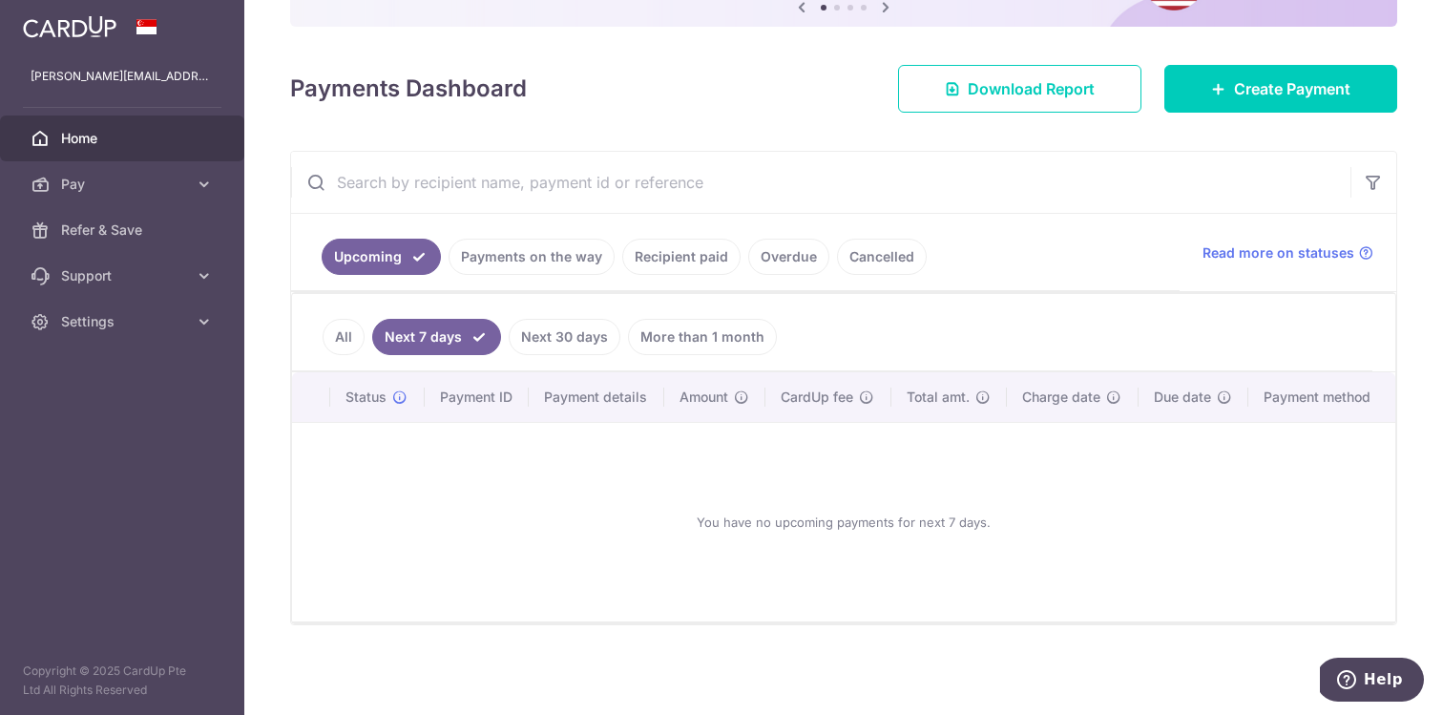
click at [546, 338] on link "Next 30 days" at bounding box center [565, 337] width 112 height 36
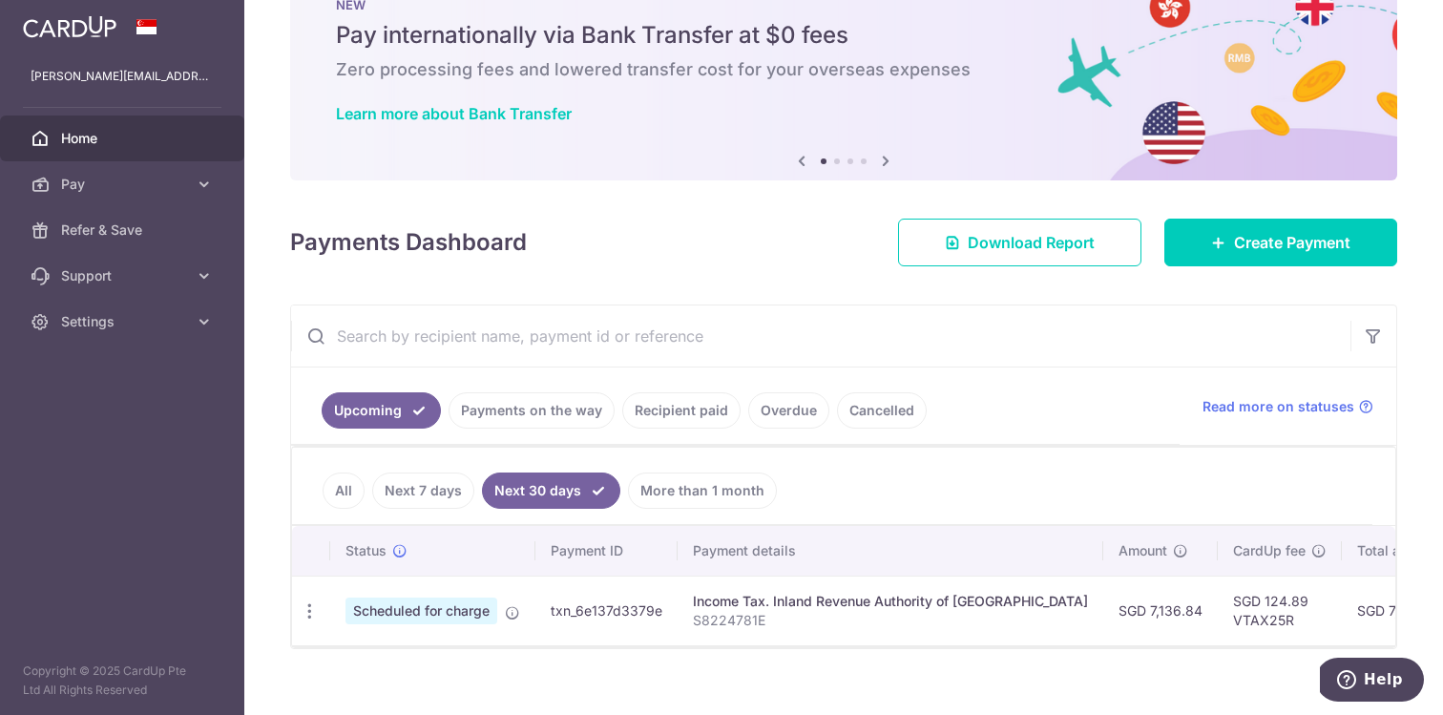
scroll to position [88, 0]
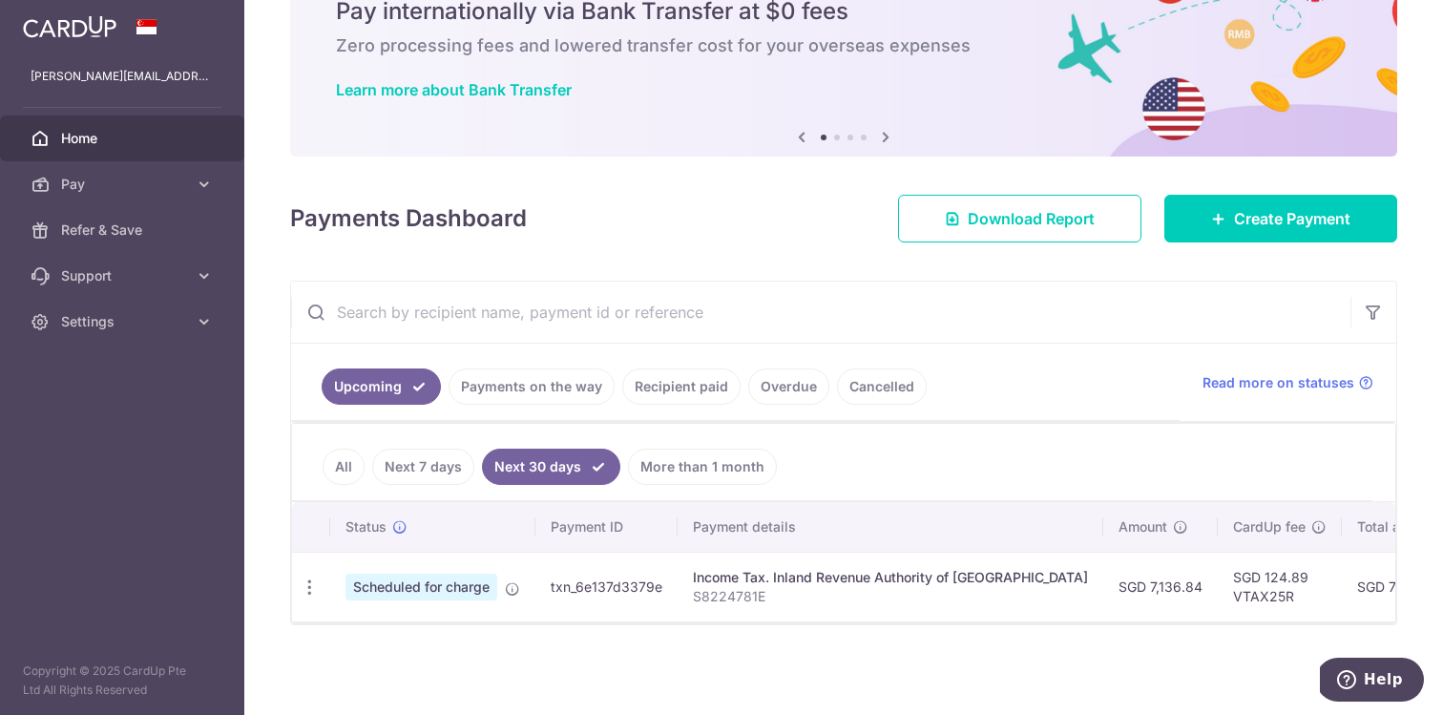
click at [340, 459] on link "All" at bounding box center [343, 466] width 42 height 36
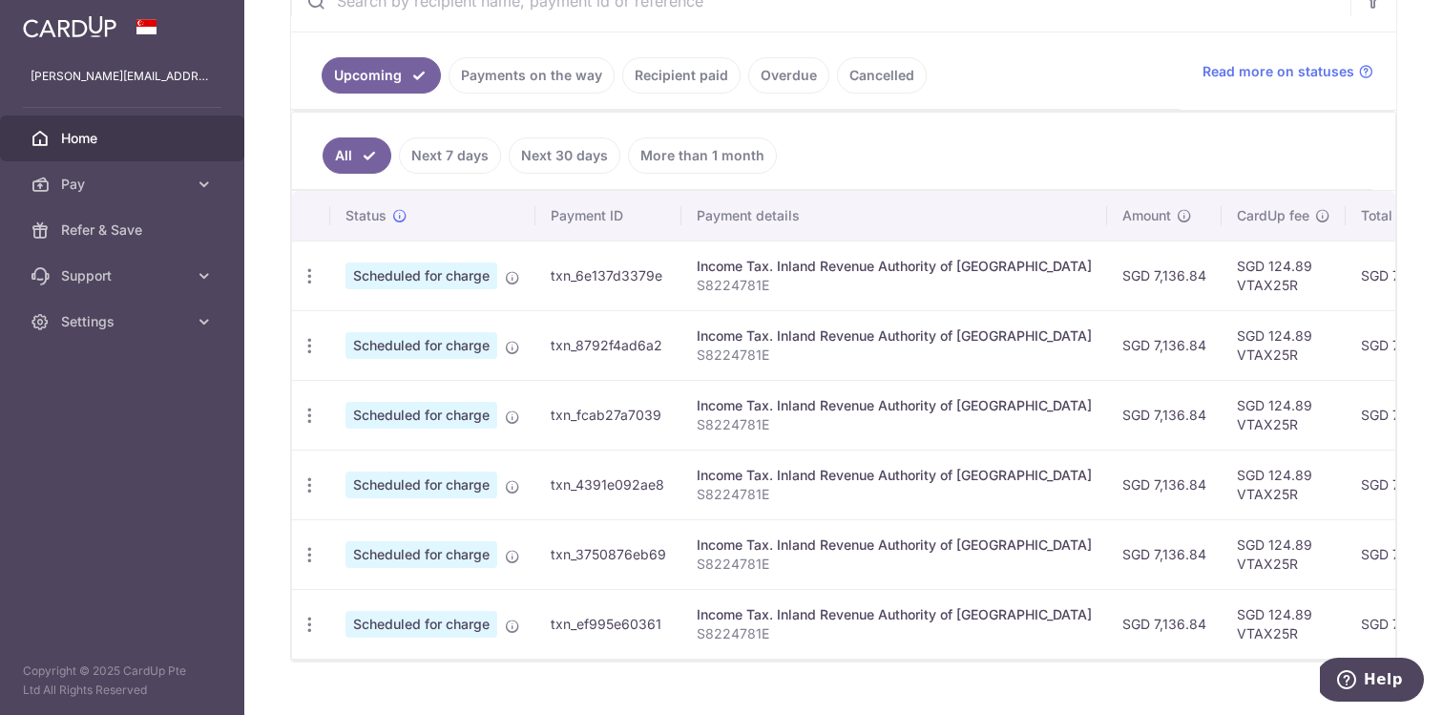
scroll to position [436, 0]
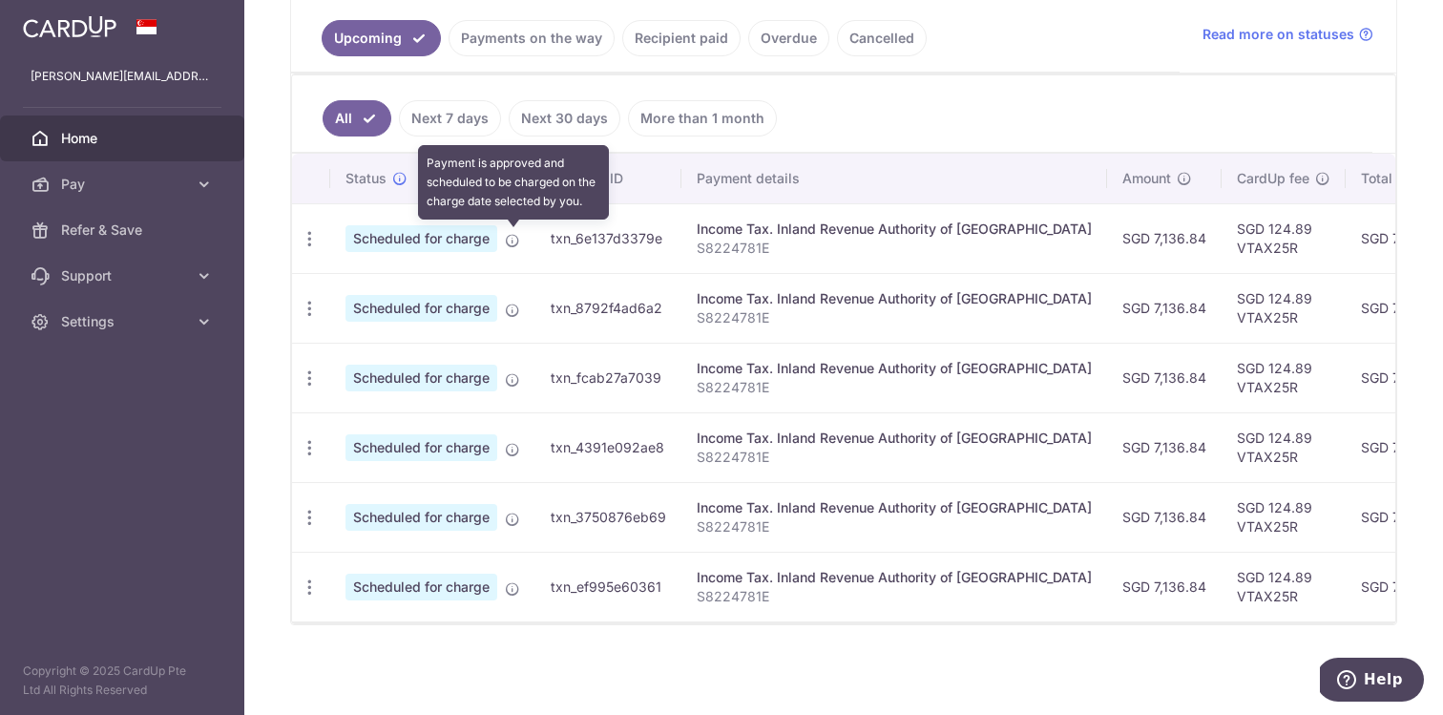
click at [517, 245] on icon at bounding box center [512, 240] width 15 height 15
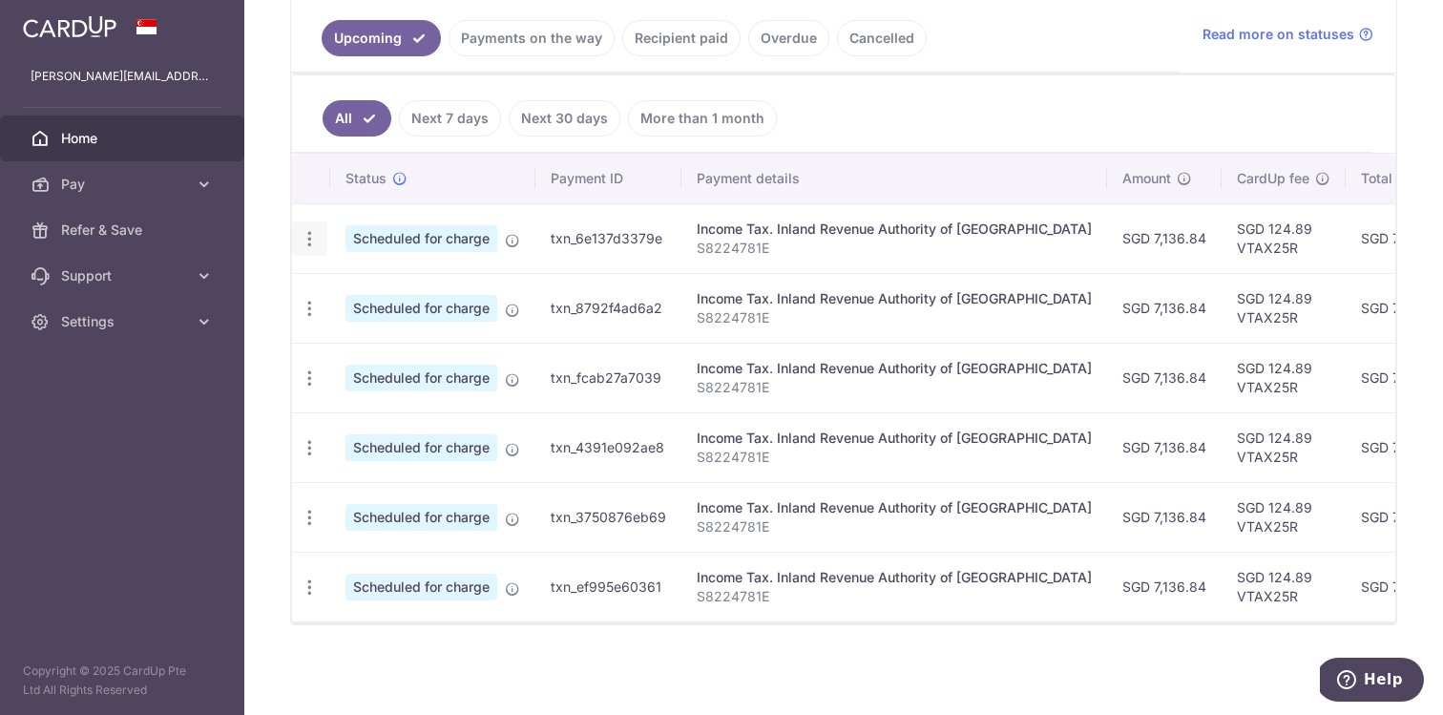
click at [311, 245] on icon "button" at bounding box center [310, 239] width 20 height 20
click at [367, 297] on span "Update payment" at bounding box center [411, 291] width 130 height 23
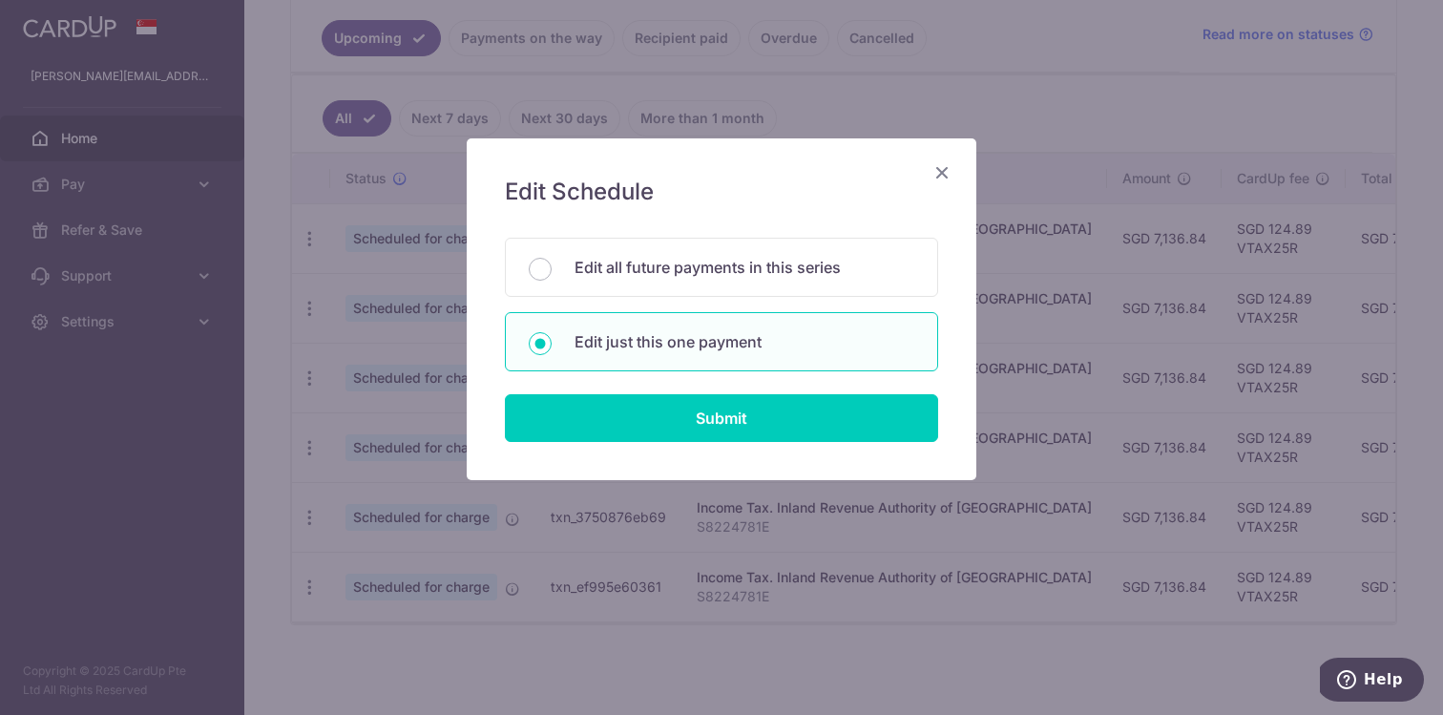
click at [963, 157] on div "Edit Schedule You will be editing all 6 payments to Inland Revenue Authority of…" at bounding box center [721, 309] width 509 height 342
click at [940, 175] on icon "Close" at bounding box center [941, 172] width 23 height 24
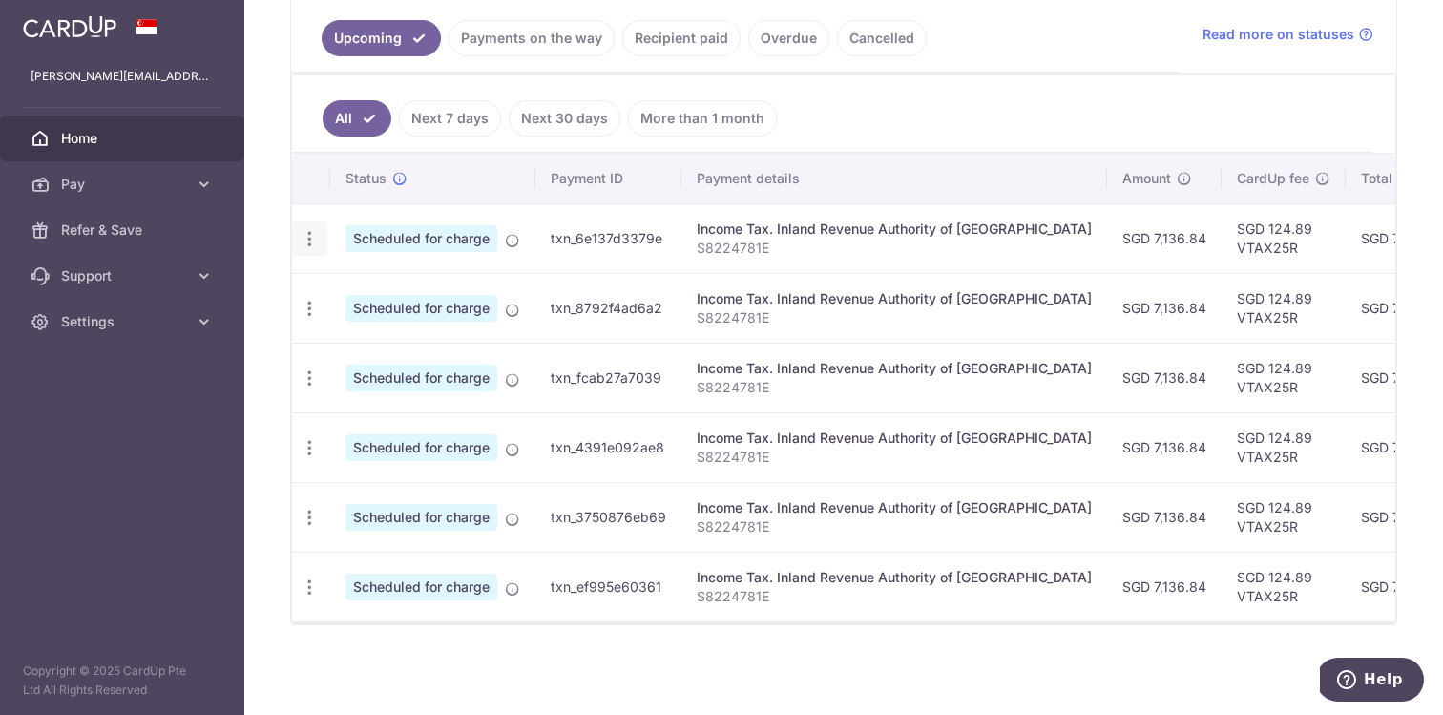
click at [315, 239] on icon "button" at bounding box center [310, 239] width 20 height 20
click at [386, 335] on span "Cancel payment" at bounding box center [411, 337] width 128 height 23
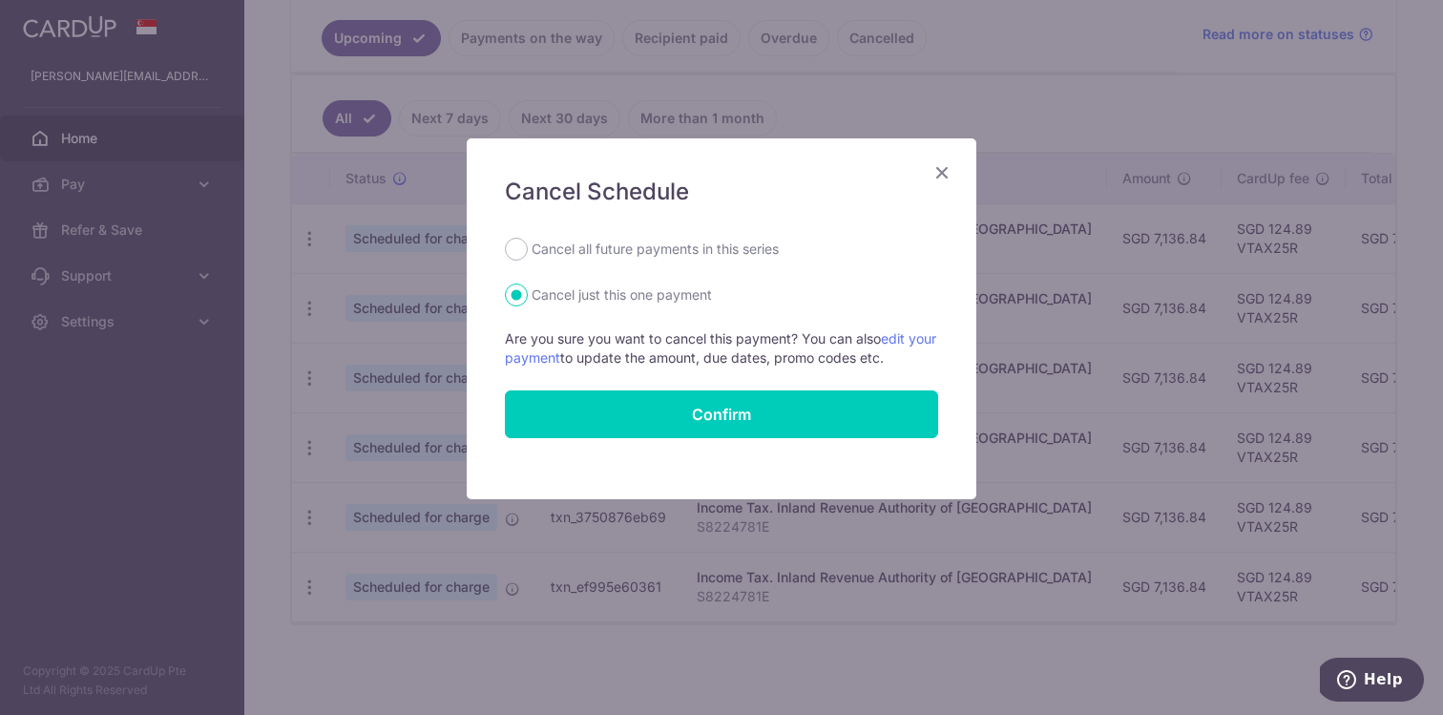
click at [649, 249] on label "Cancel all future payments in this series" at bounding box center [654, 249] width 247 height 23
click at [528, 249] on input "Cancel all future payments in this series" at bounding box center [516, 249] width 23 height 23
radio input "true"
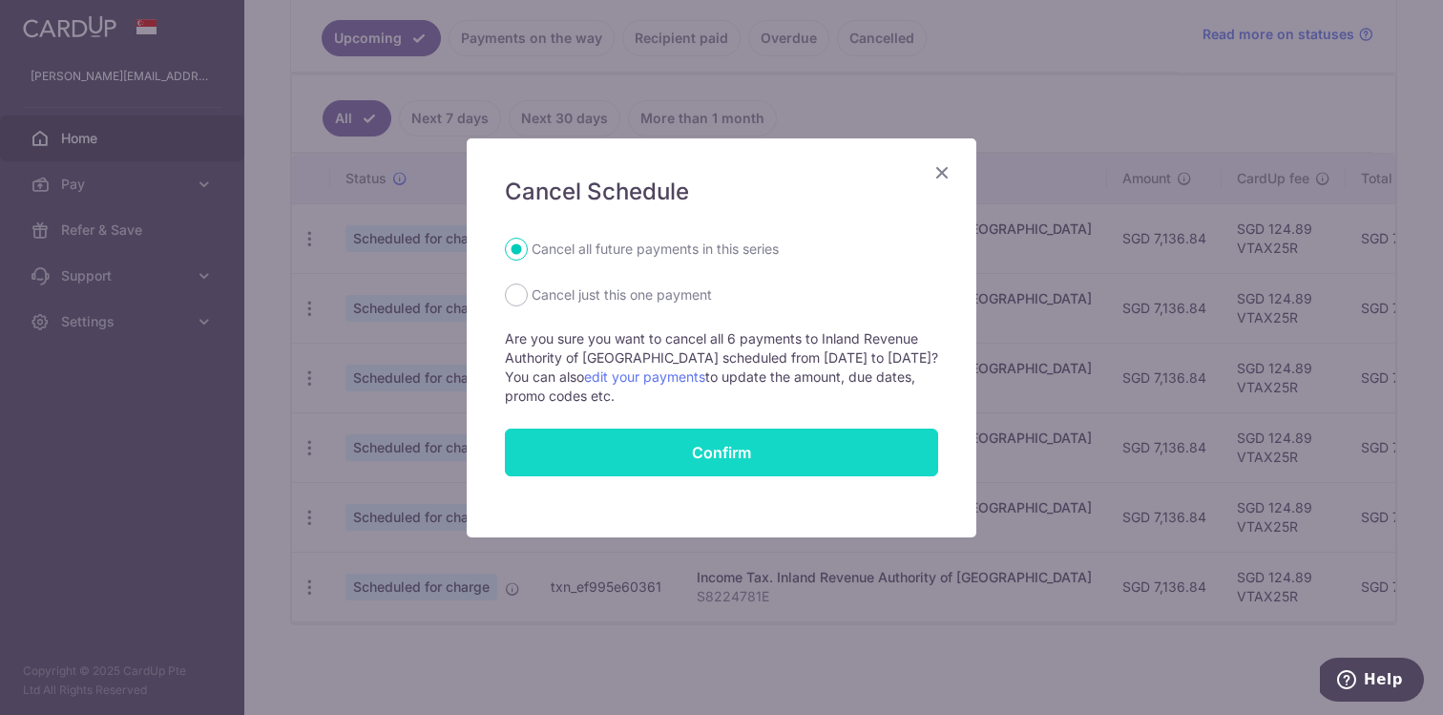
click at [711, 464] on button "Confirm" at bounding box center [721, 452] width 433 height 48
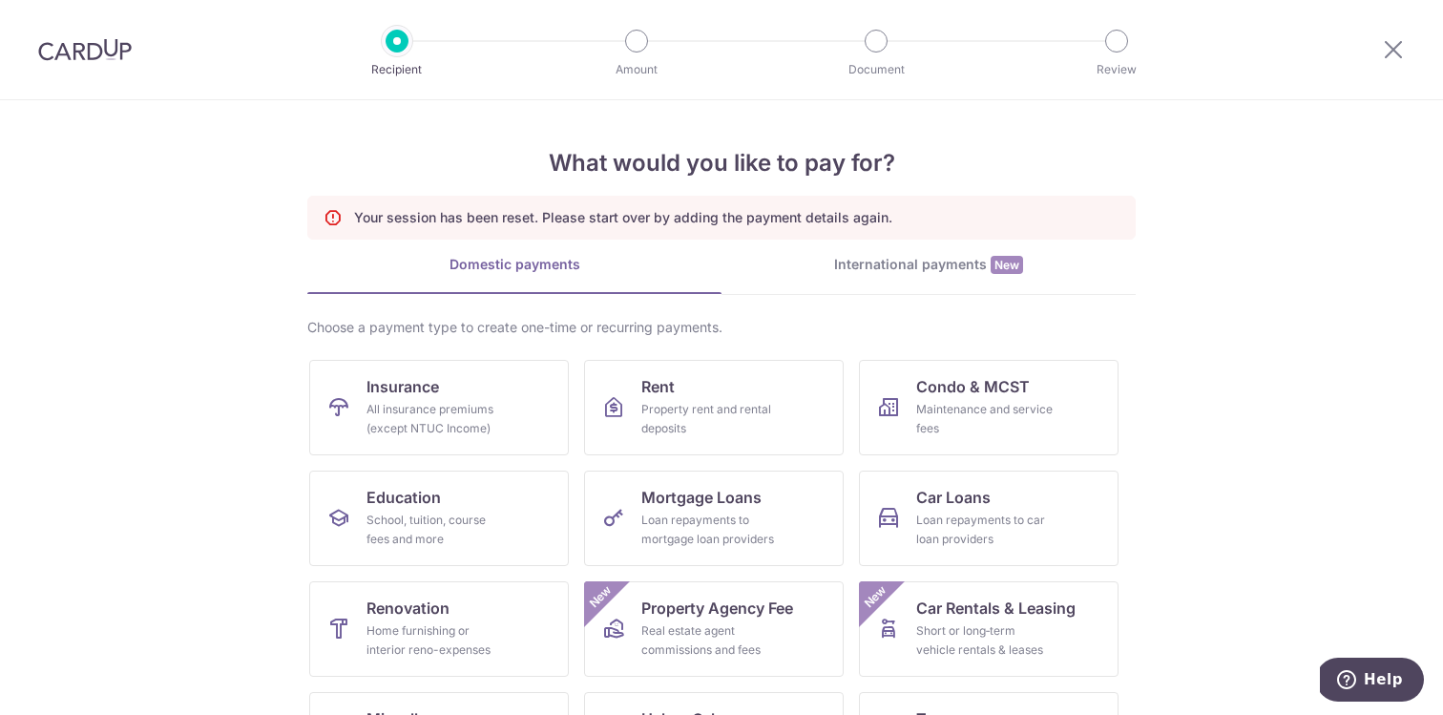
scroll to position [198, 0]
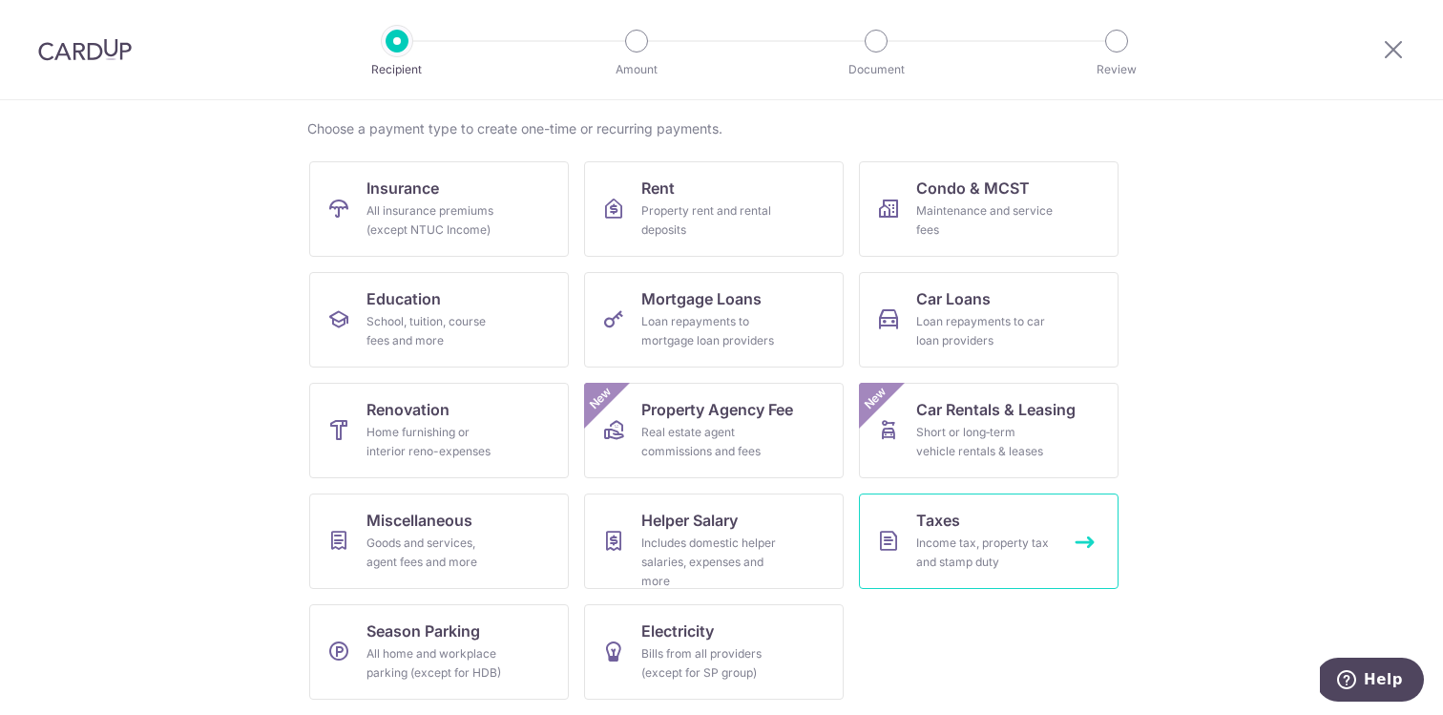
click at [909, 550] on link "Taxes Income tax, property tax and stamp duty" at bounding box center [989, 540] width 260 height 95
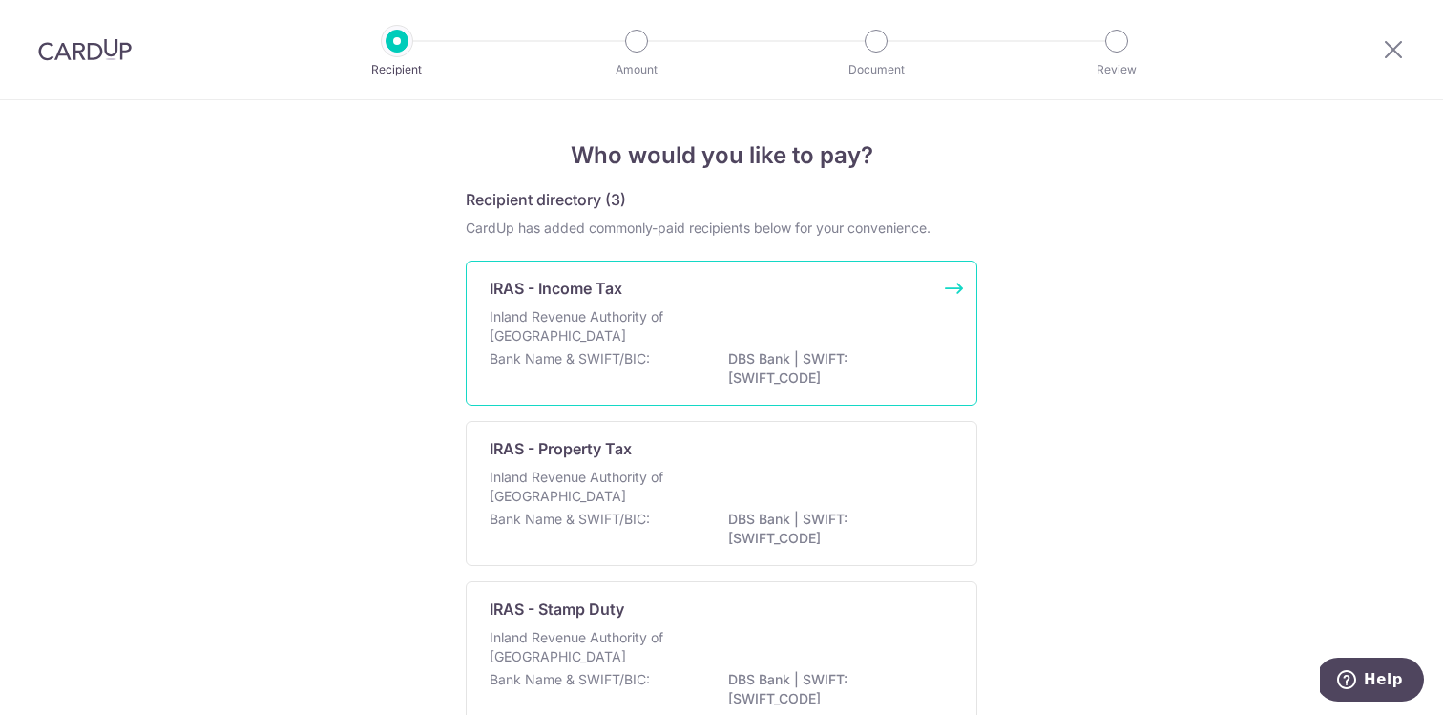
click at [632, 348] on div "Inland Revenue Authority of [GEOGRAPHIC_DATA]" at bounding box center [721, 328] width 464 height 42
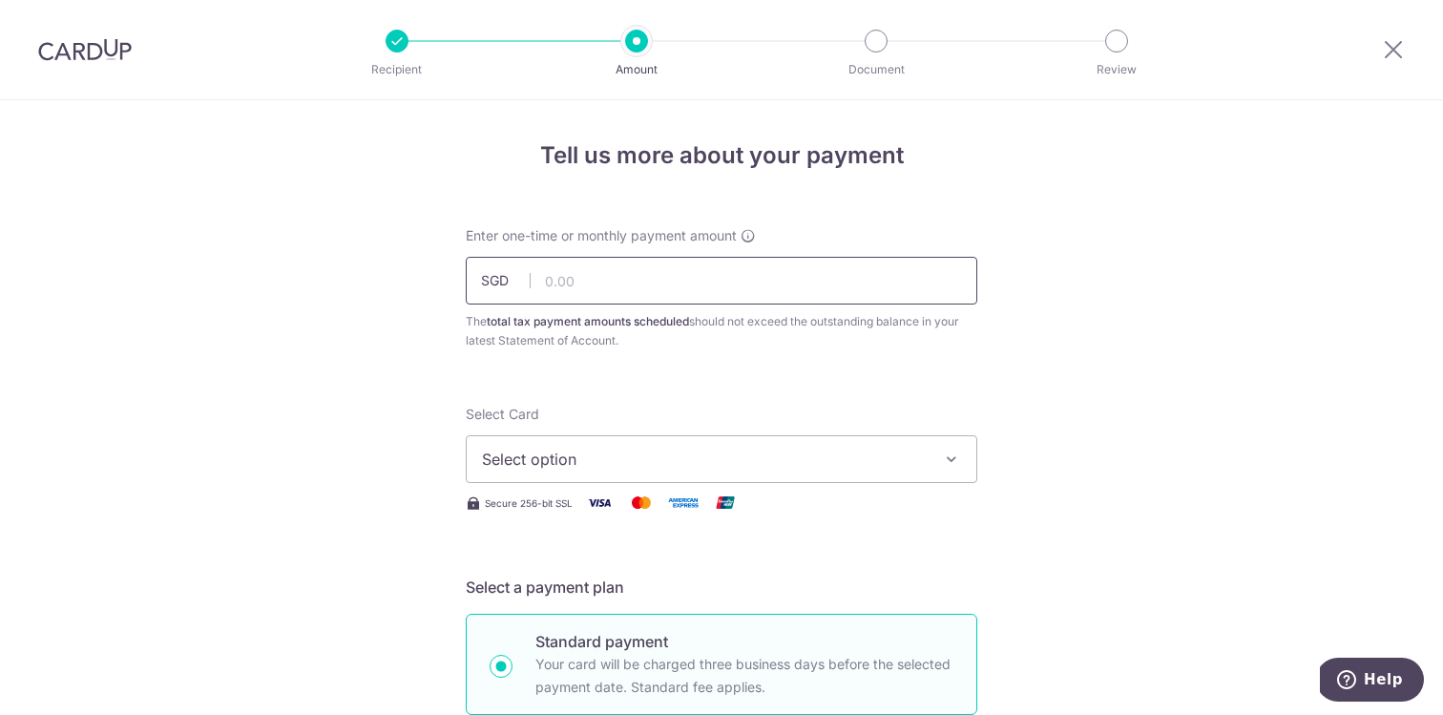
click at [651, 281] on input "text" at bounding box center [721, 281] width 511 height 48
paste input "MCTAX25"
type input "2"
paste input "7,136.84"
type input "7,136.84"
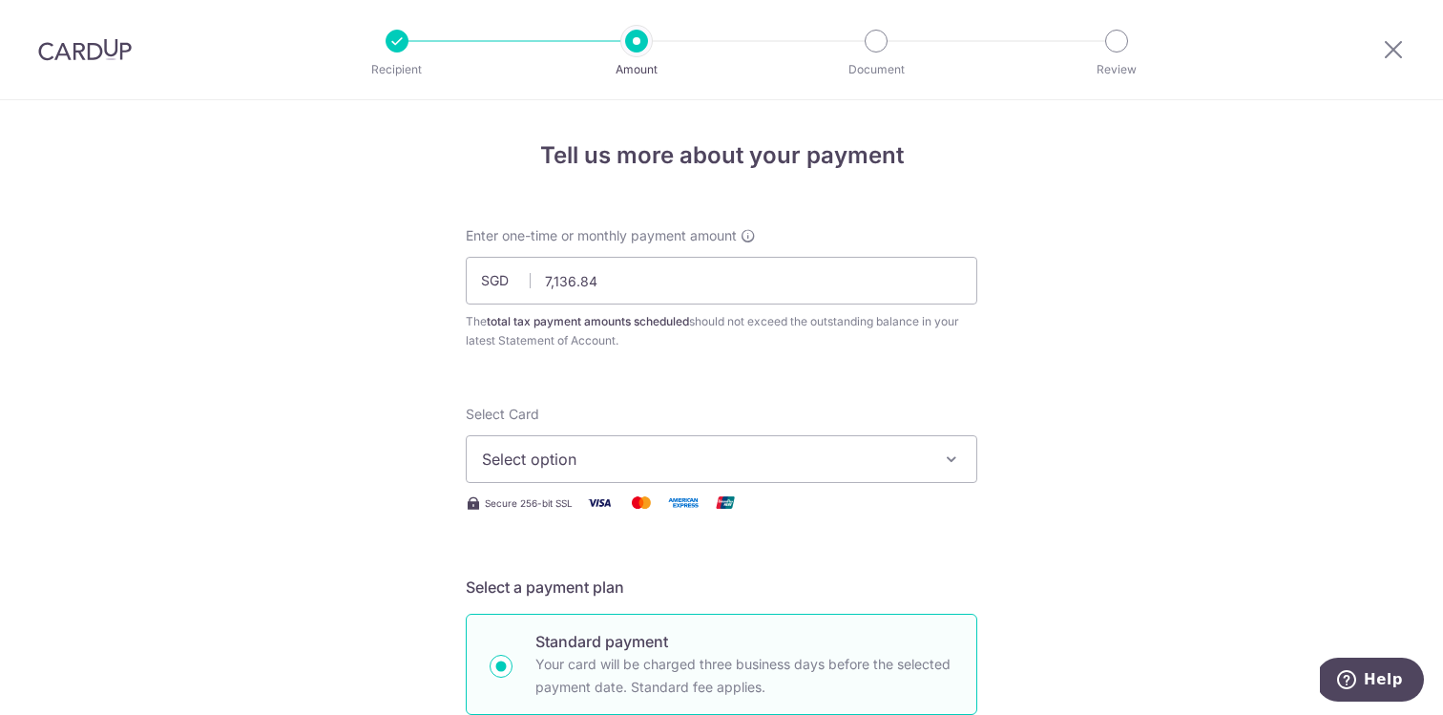
click at [605, 462] on span "Select option" at bounding box center [704, 458] width 445 height 23
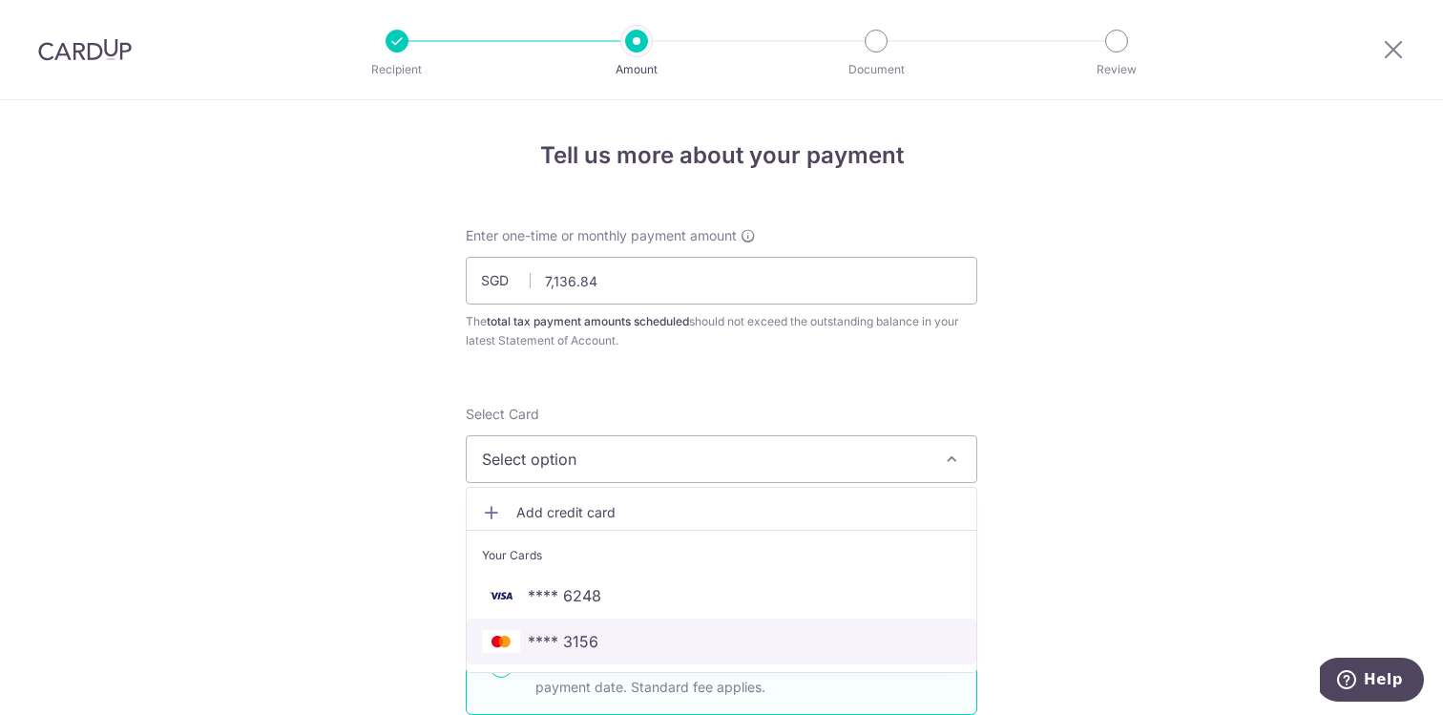
click at [605, 641] on span "**** 3156" at bounding box center [721, 641] width 479 height 23
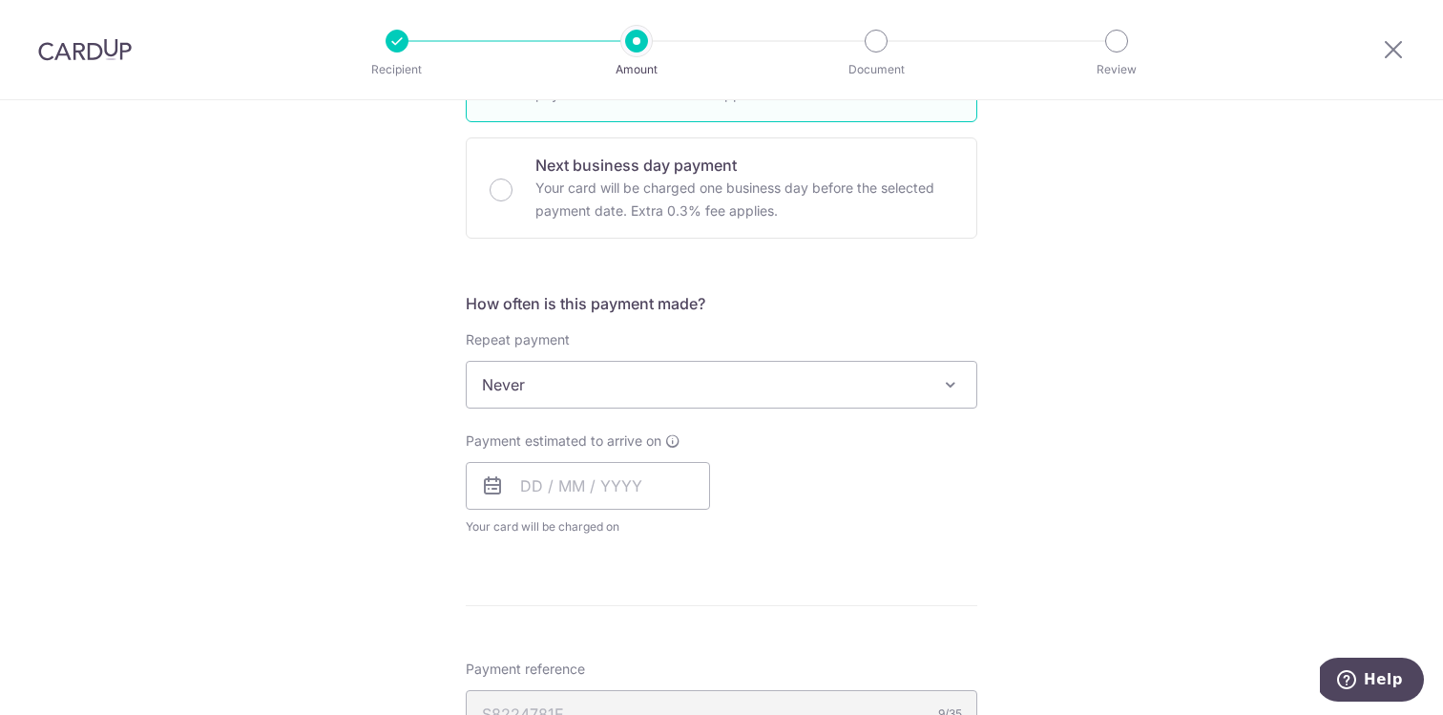
scroll to position [618, 0]
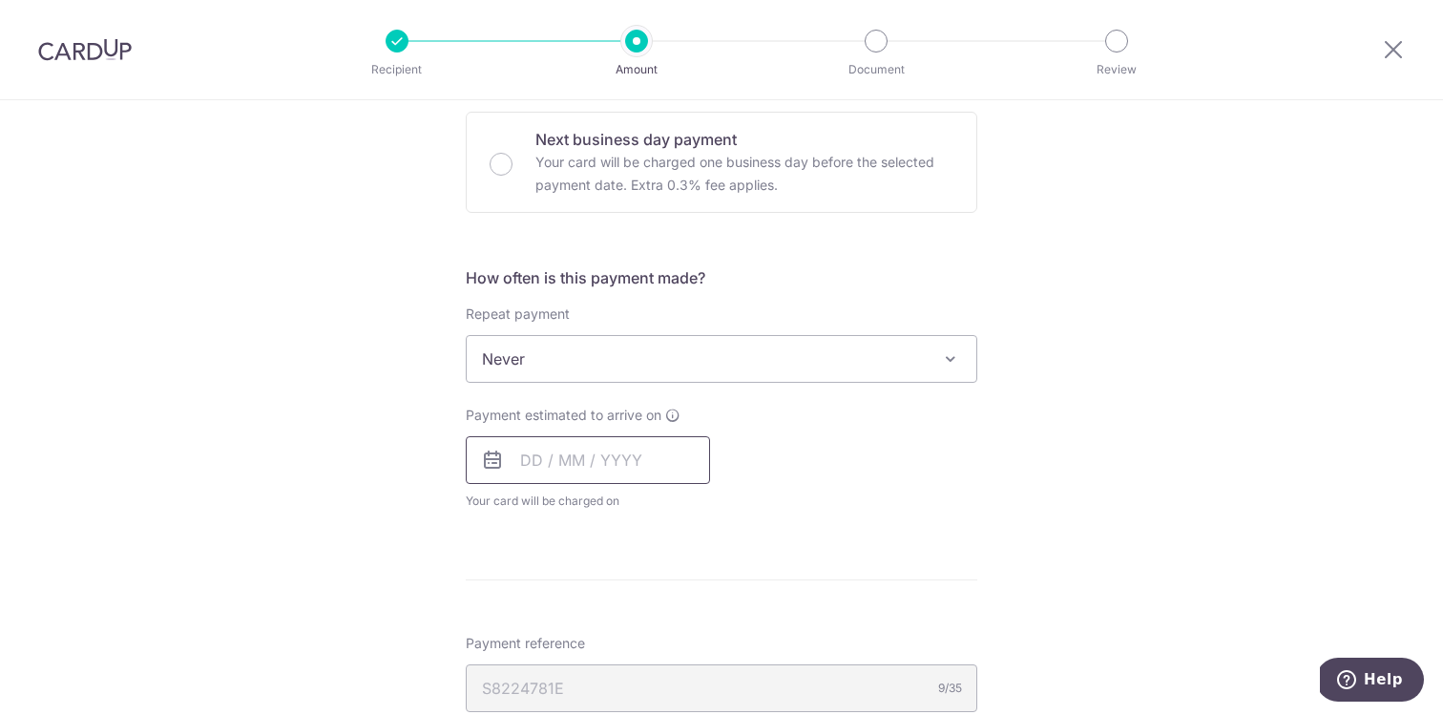
click at [611, 461] on input "text" at bounding box center [588, 460] width 244 height 48
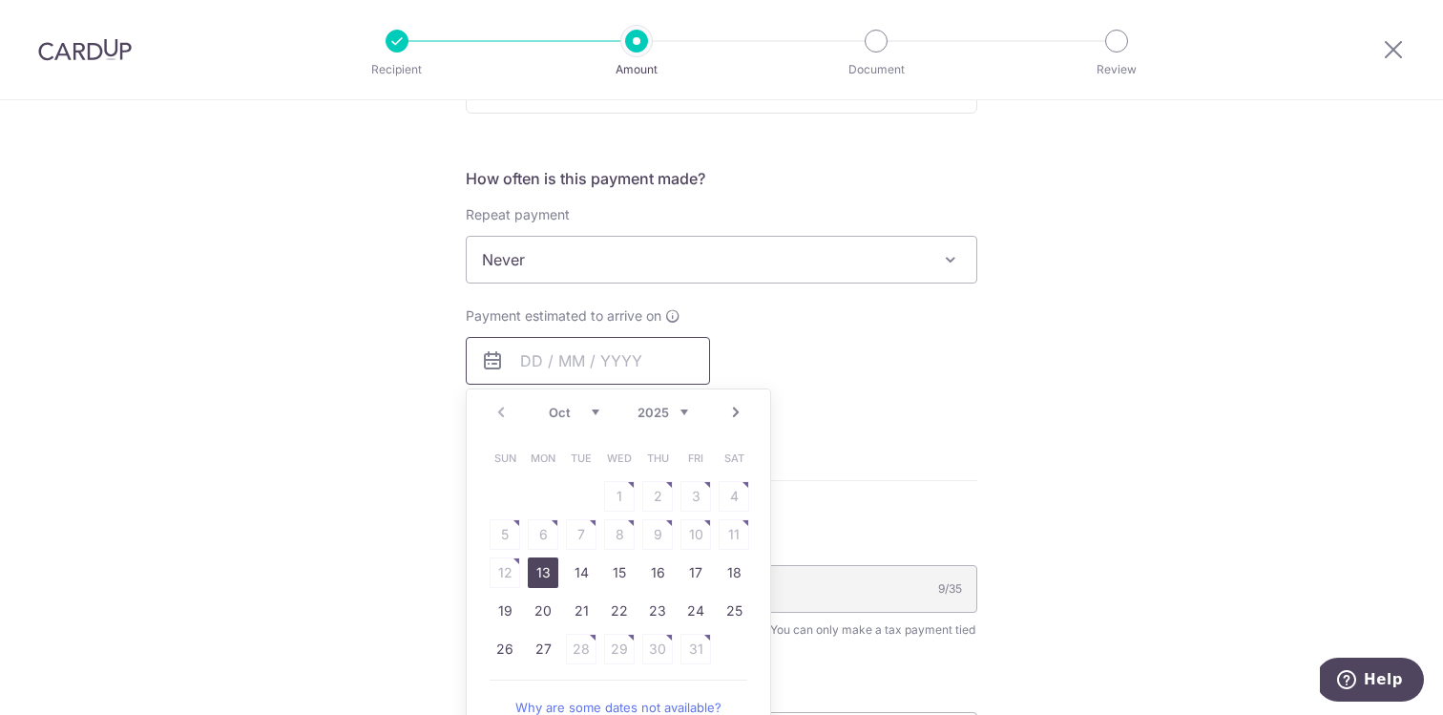
scroll to position [805, 0]
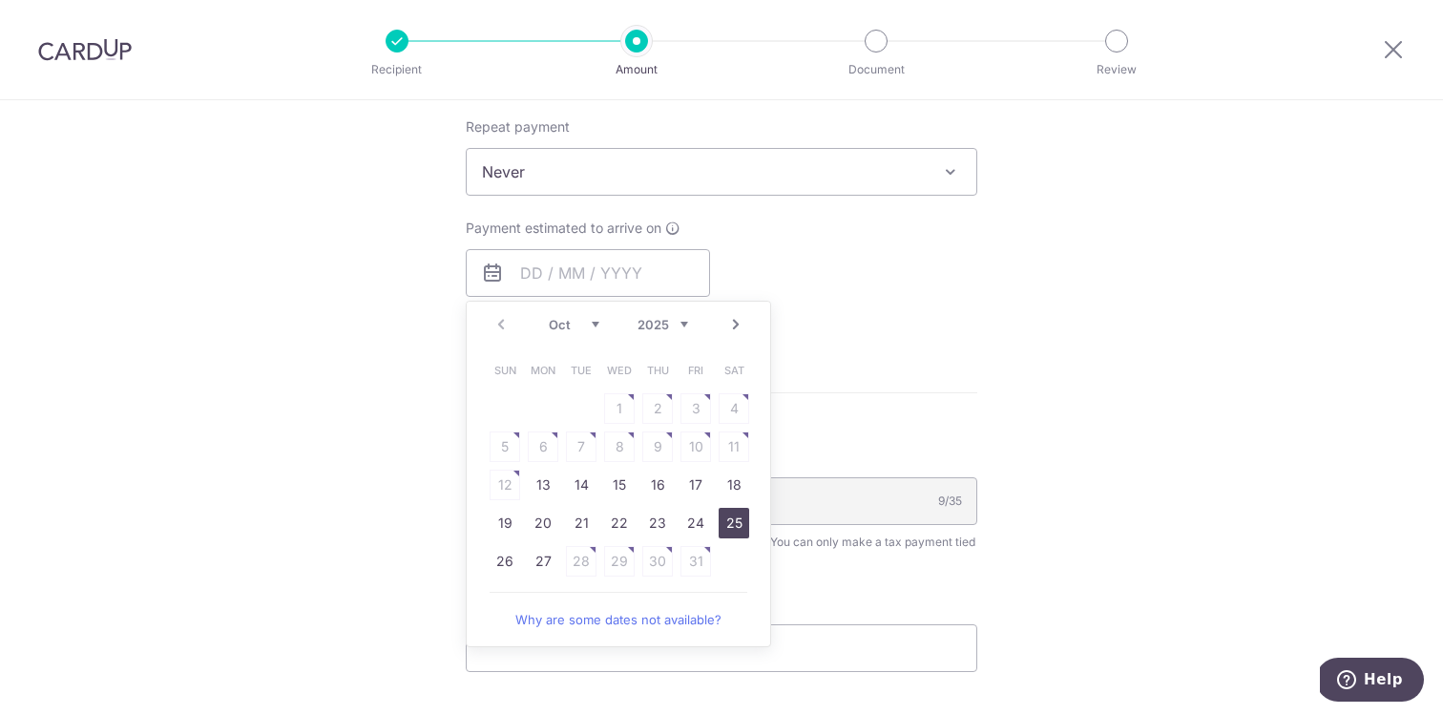
click at [737, 523] on link "25" at bounding box center [733, 523] width 31 height 31
type input "[DATE]"
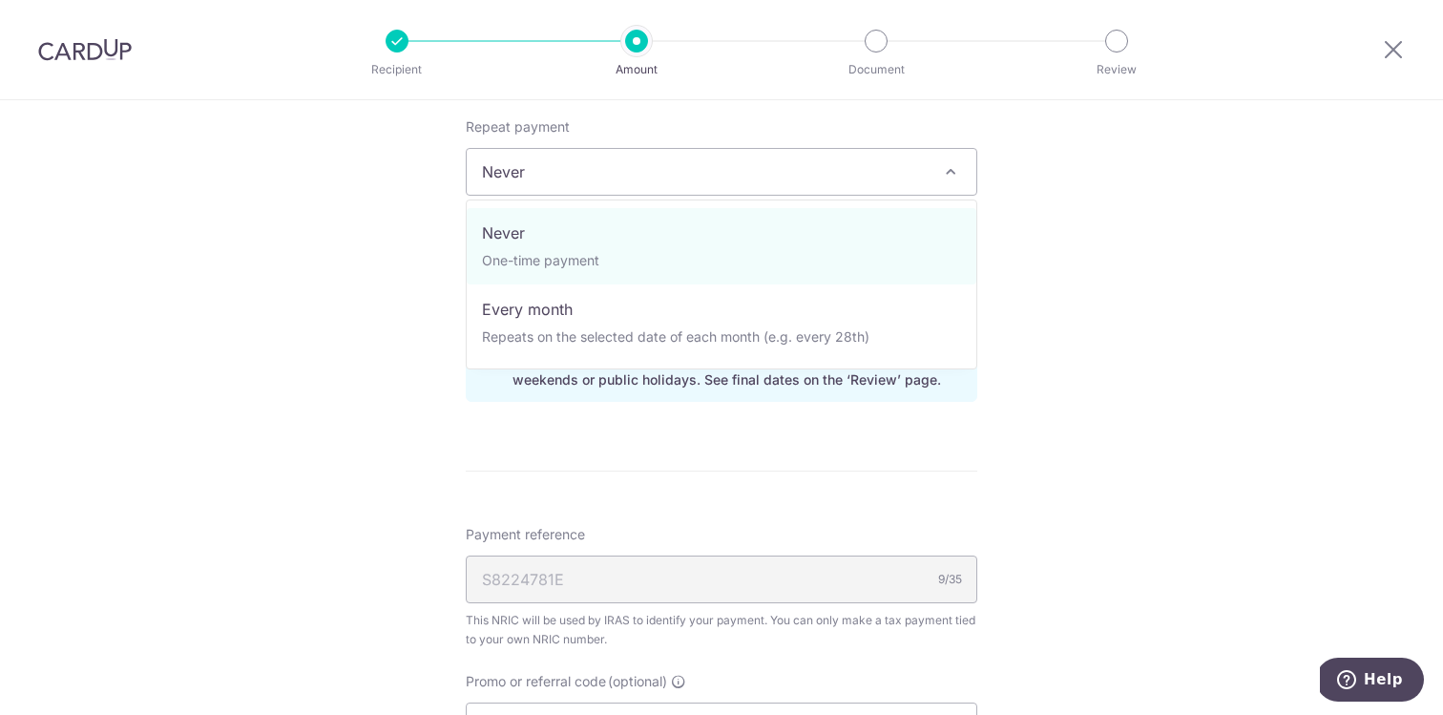
click at [667, 181] on span "Never" at bounding box center [721, 172] width 509 height 46
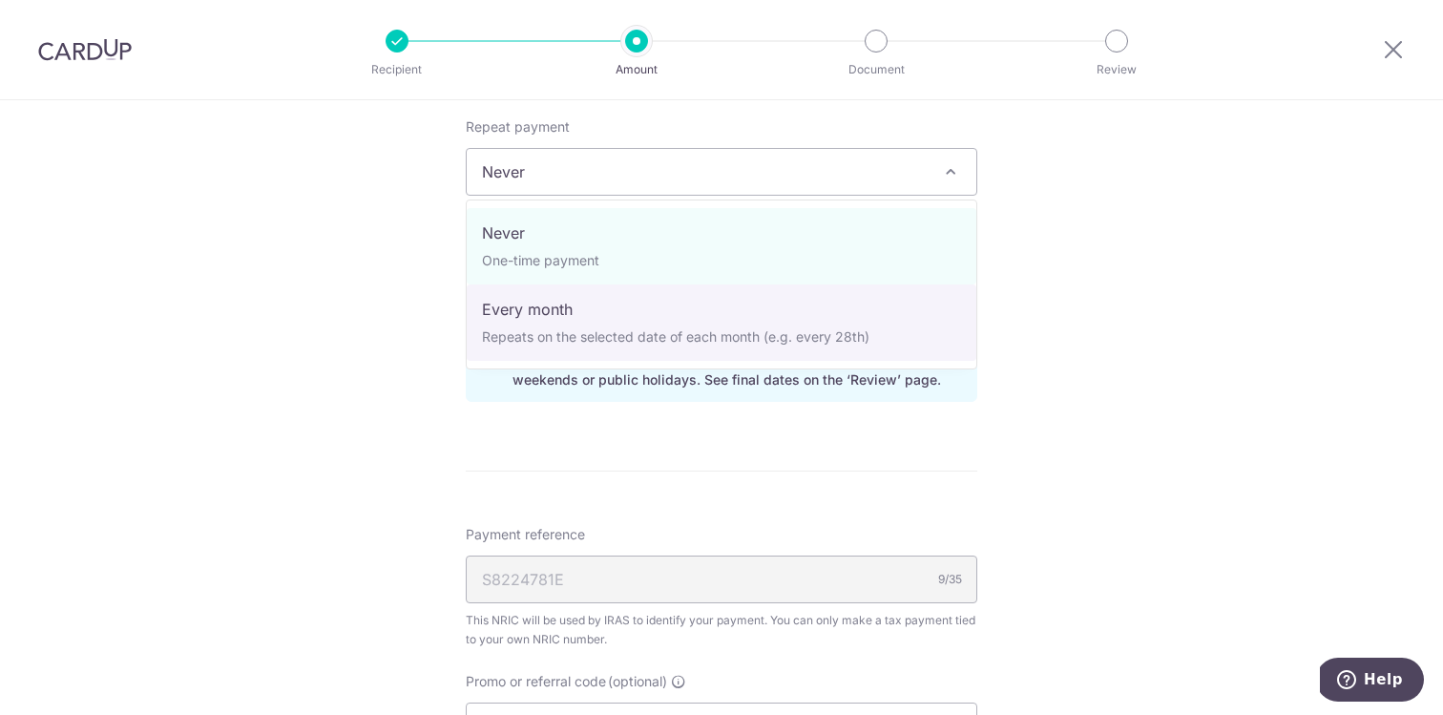
select select "3"
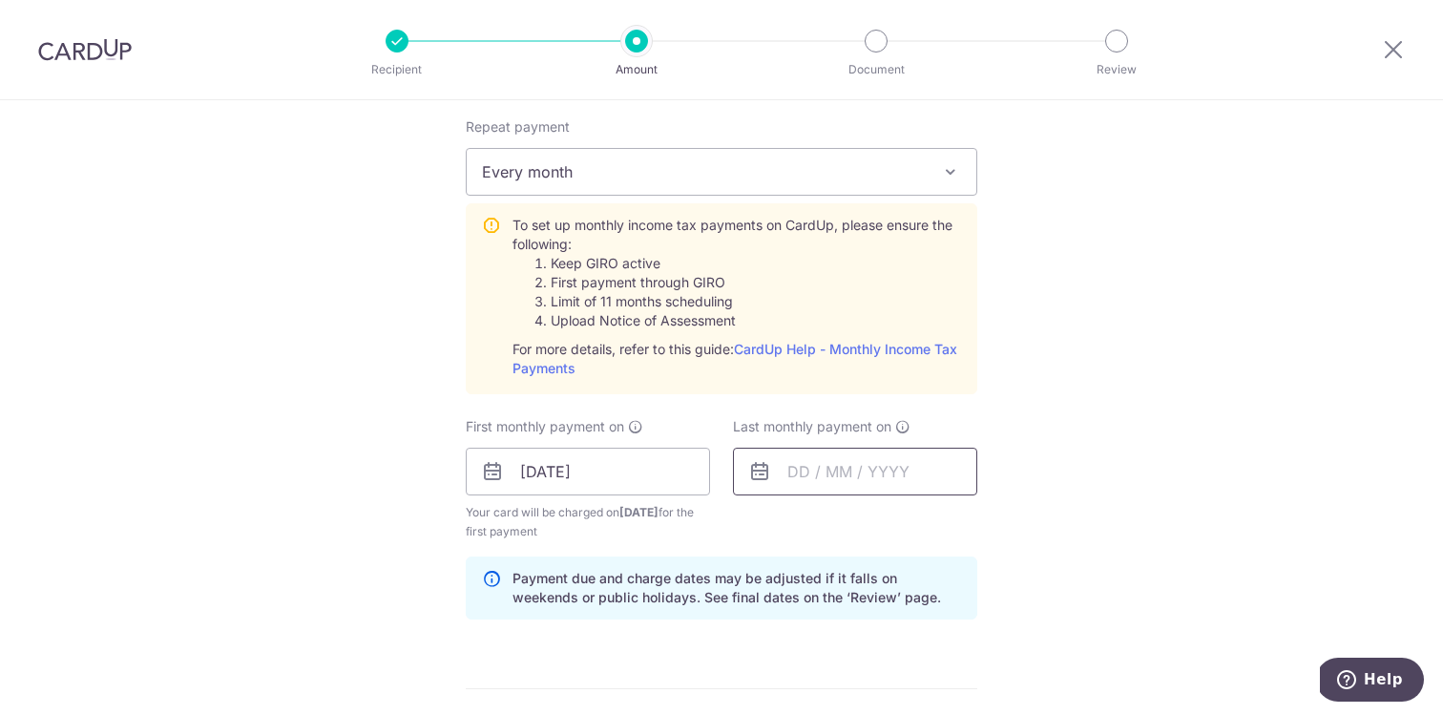
click at [815, 447] on input "text" at bounding box center [855, 471] width 244 height 48
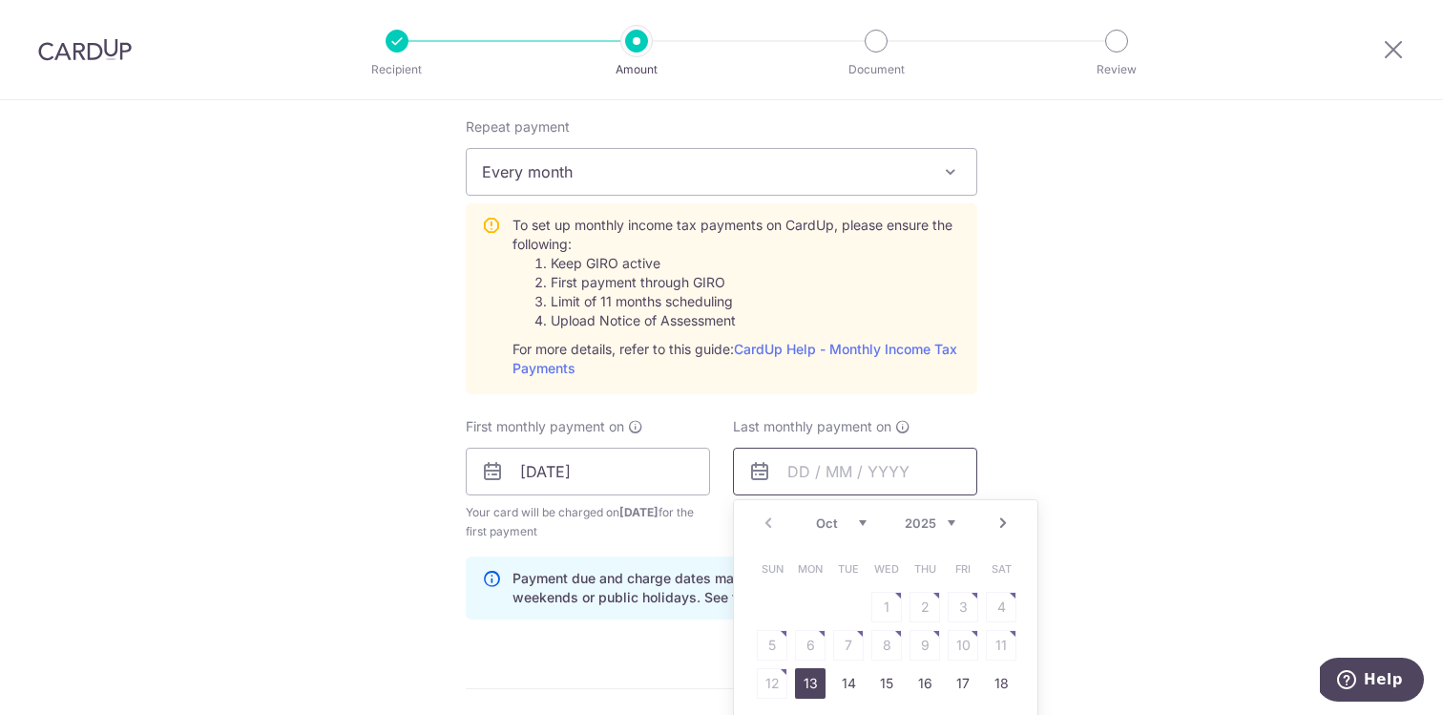
click at [815, 447] on input "text" at bounding box center [855, 471] width 244 height 48
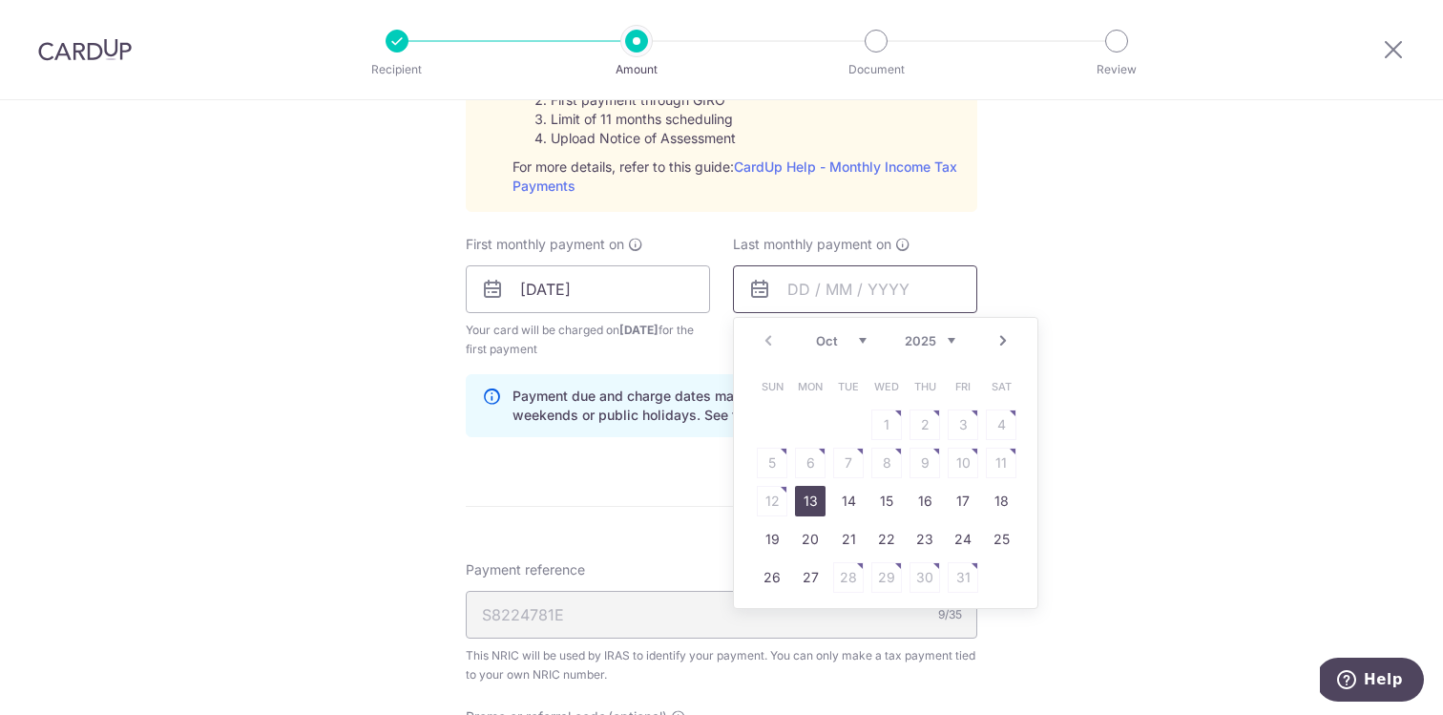
scroll to position [1081, 0]
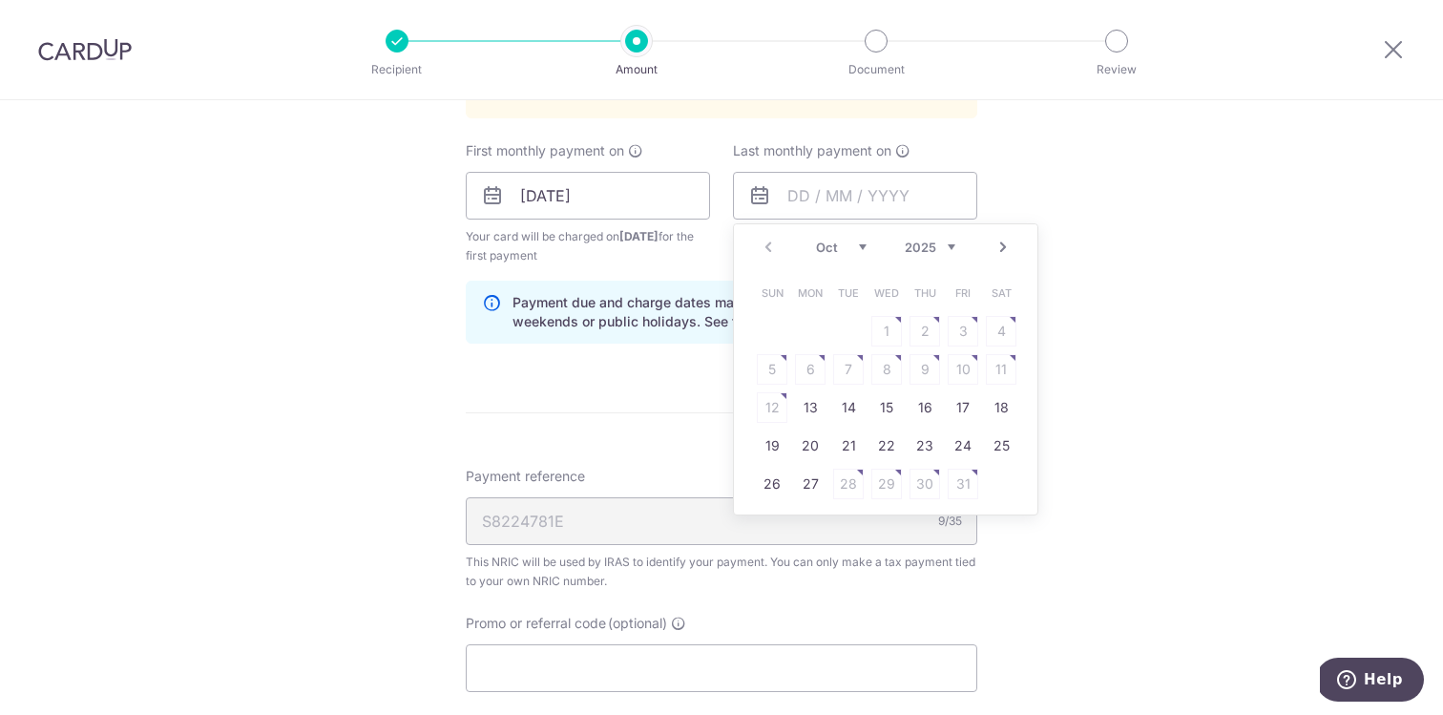
click at [833, 259] on div "Prev Next Oct Nov Dec 2025 2026" at bounding box center [885, 247] width 303 height 46
click at [833, 245] on select "Oct Nov Dec" at bounding box center [841, 246] width 51 height 15
click at [932, 247] on select "2025 2026" at bounding box center [930, 246] width 51 height 15
click at [816, 241] on select "Jan Feb Mar Apr May Jun Jul Aug Sep Oct Nov" at bounding box center [841, 246] width 51 height 15
click at [893, 445] on link "25" at bounding box center [886, 445] width 31 height 31
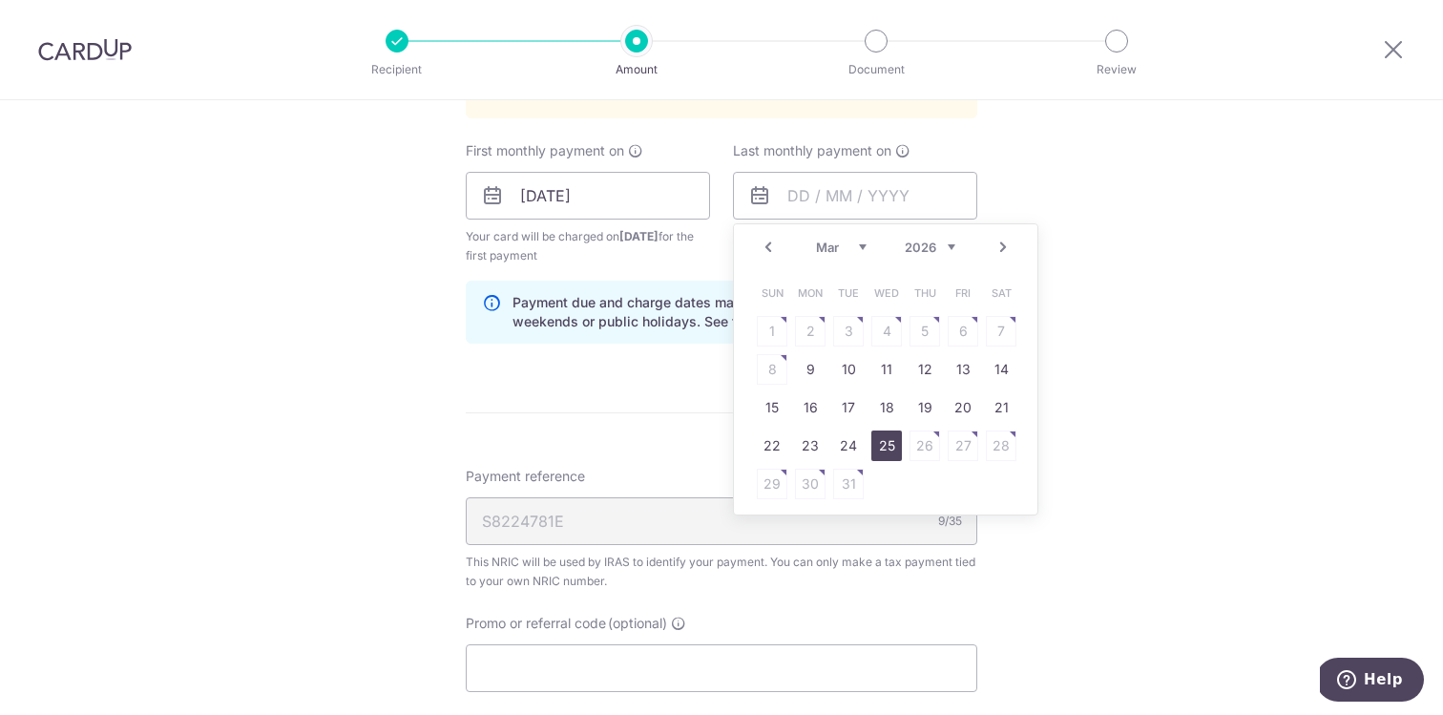
type input "25/03/2026"
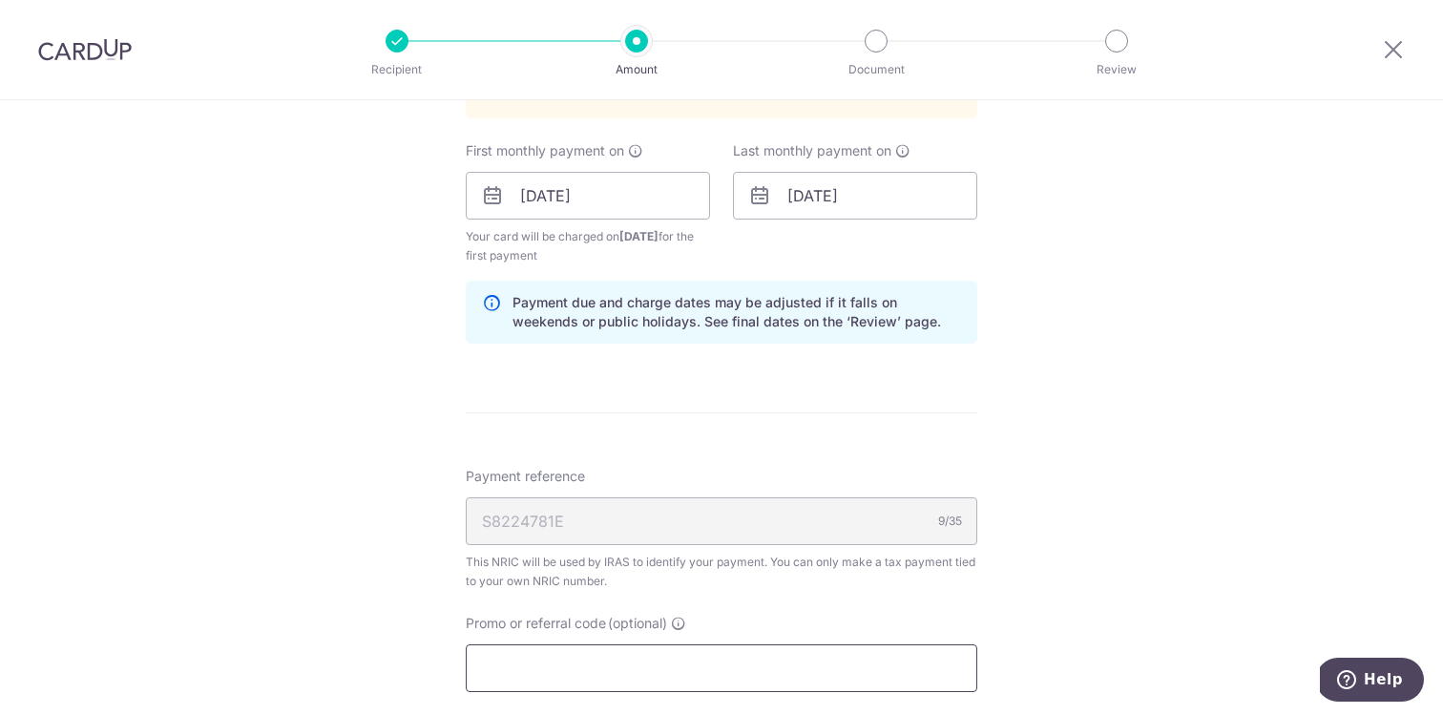
click at [726, 645] on input "Promo or referral code (optional)" at bounding box center [721, 668] width 511 height 48
click at [719, 675] on input "Promo or referral code (optional)" at bounding box center [721, 668] width 511 height 48
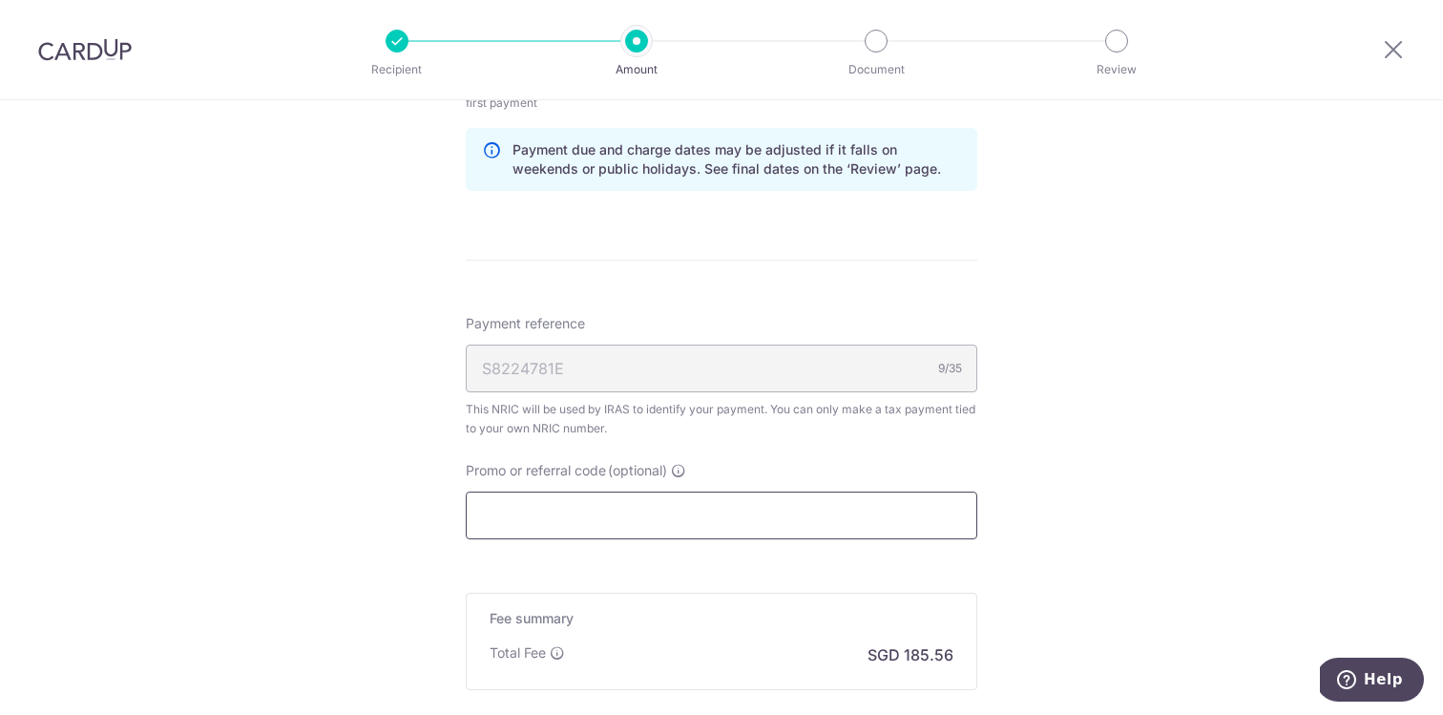
click at [699, 515] on input "Promo or referral code (optional)" at bounding box center [721, 515] width 511 height 48
paste input "MCTAX25"
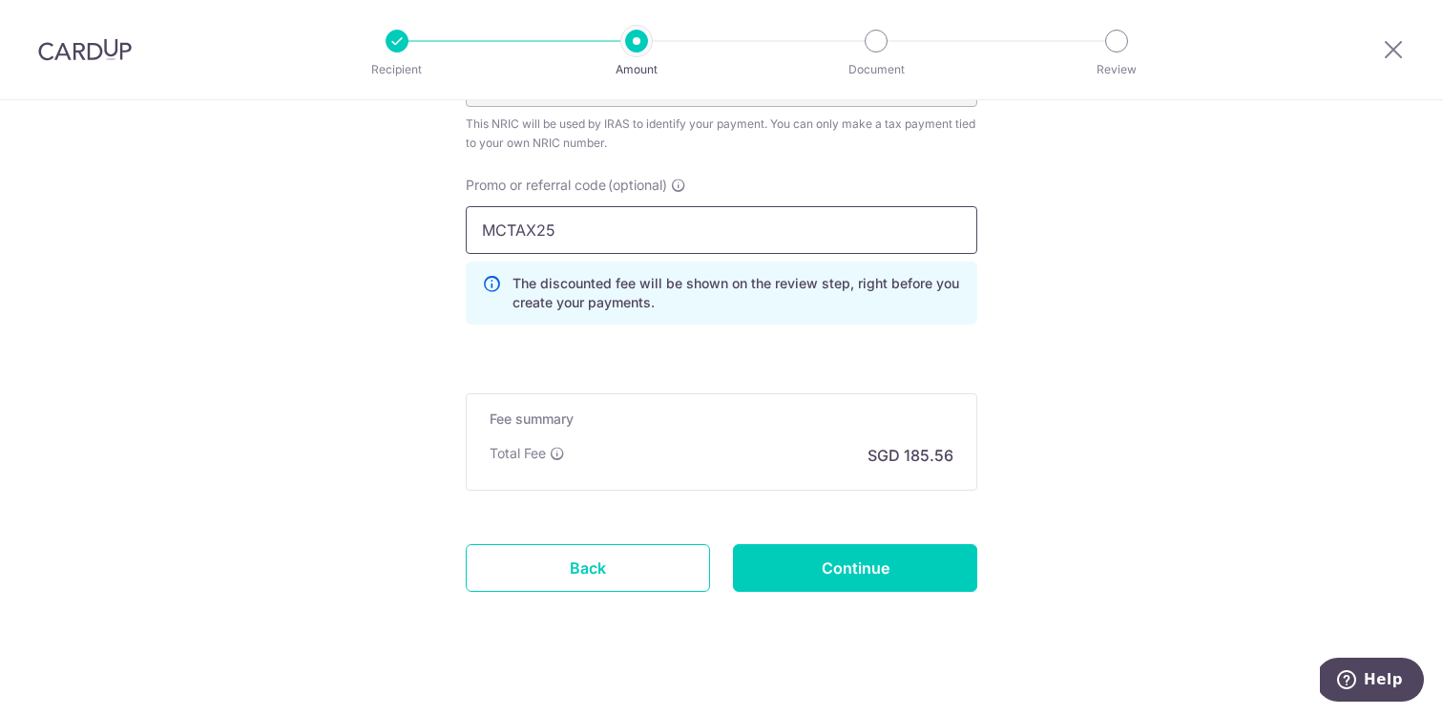
scroll to position [1539, 0]
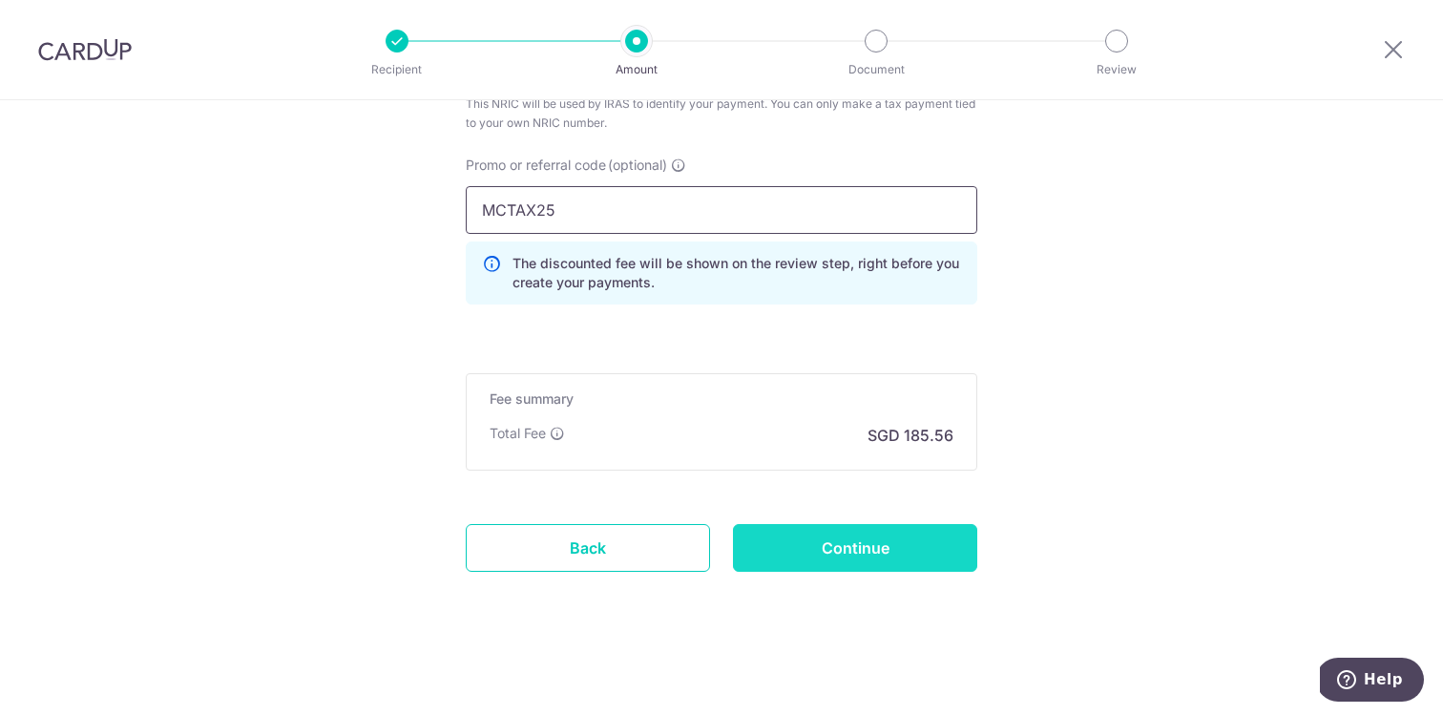
type input "MCTAX25"
click at [886, 558] on input "Continue" at bounding box center [855, 548] width 244 height 48
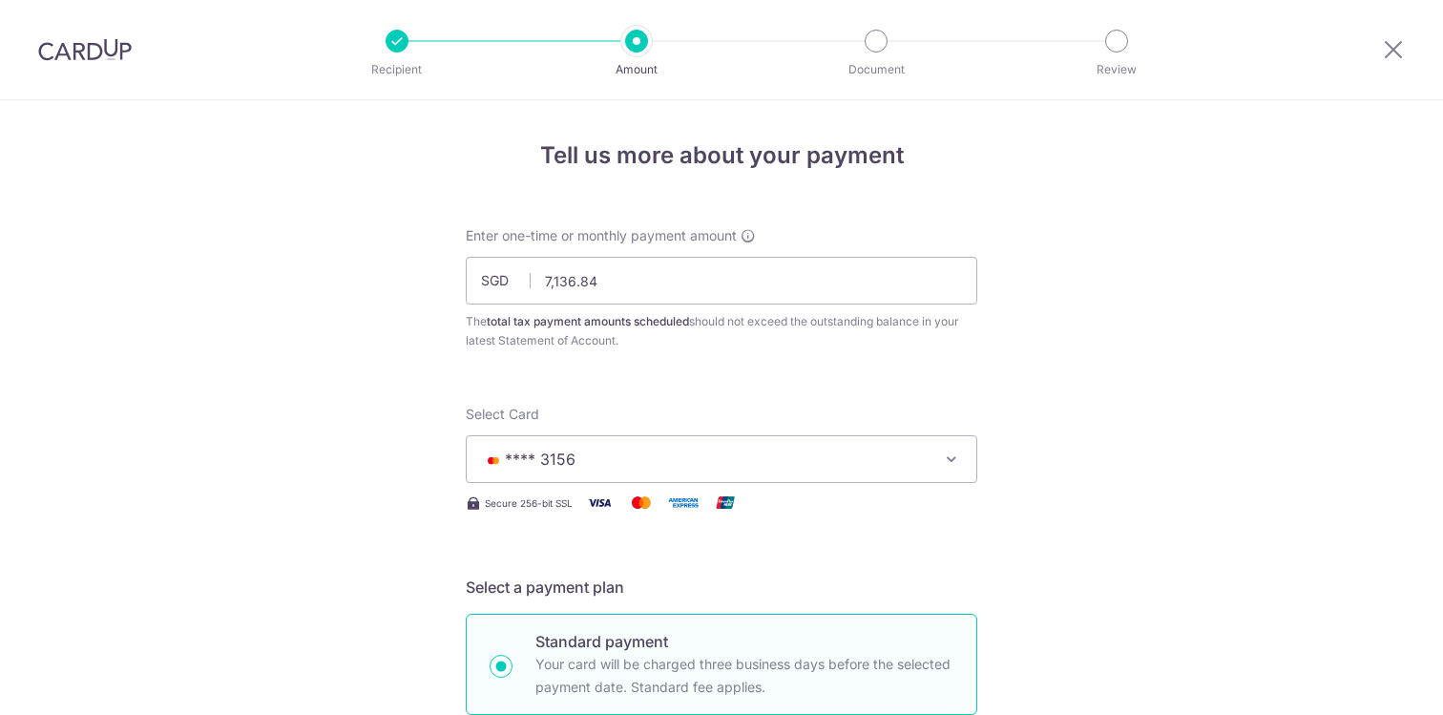
scroll to position [1270, 0]
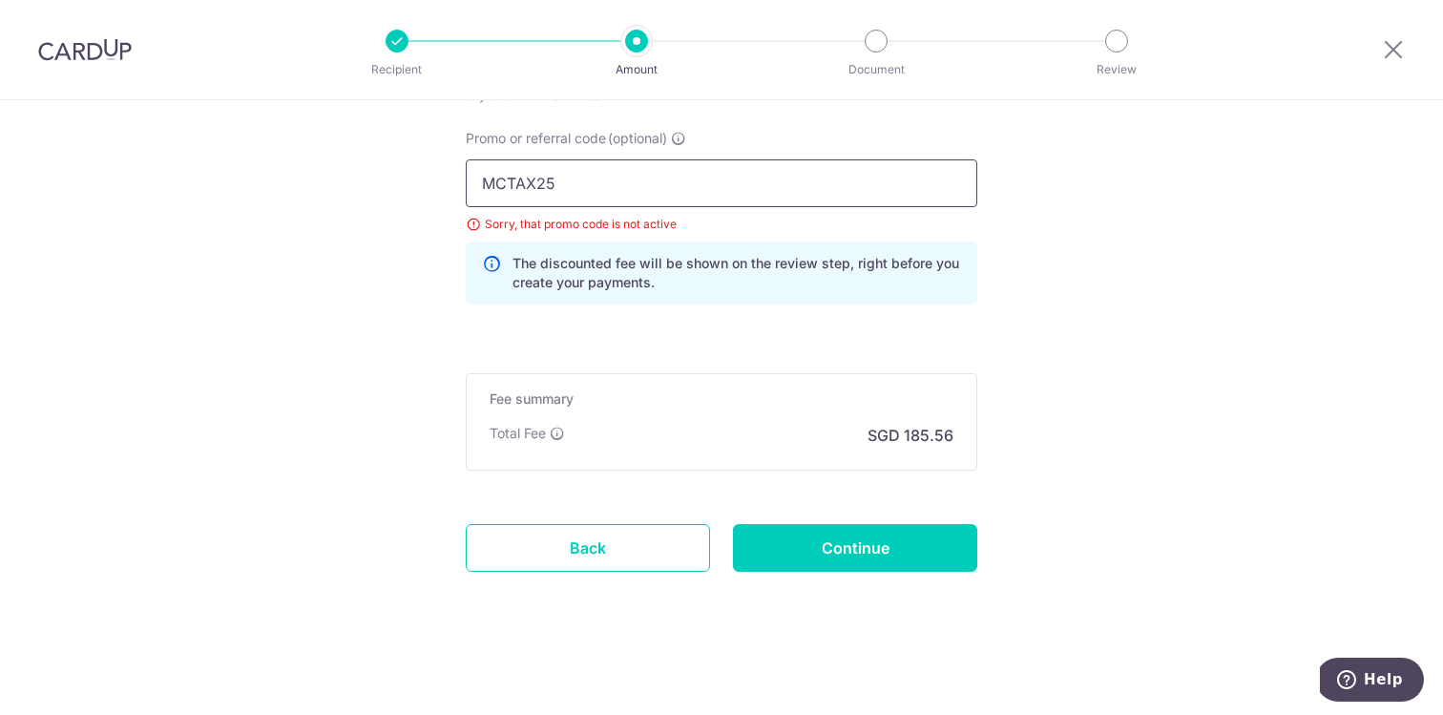
drag, startPoint x: 761, startPoint y: 168, endPoint x: 406, endPoint y: 167, distance: 355.9
drag, startPoint x: 598, startPoint y: 189, endPoint x: 116, endPoint y: 189, distance: 481.8
click at [861, 555] on input "Continue" at bounding box center [855, 548] width 244 height 48
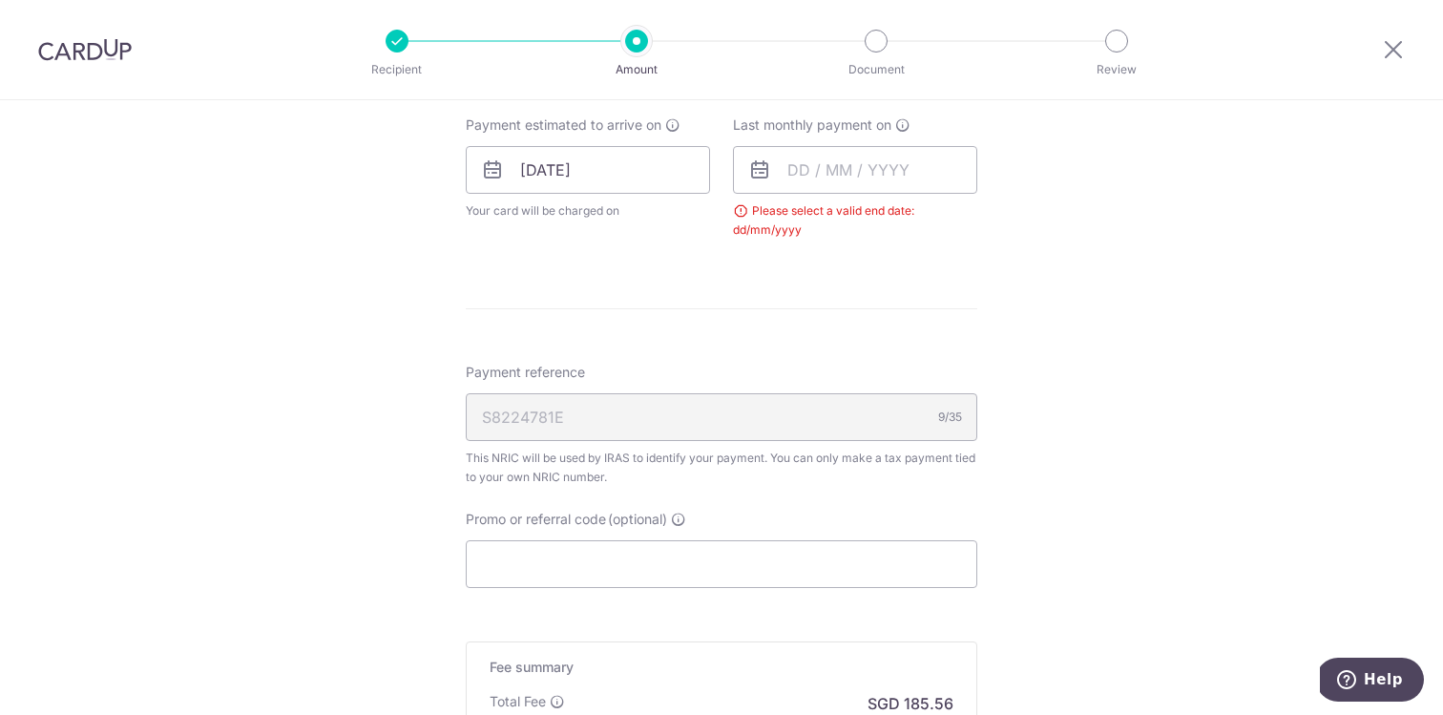
scroll to position [688, 0]
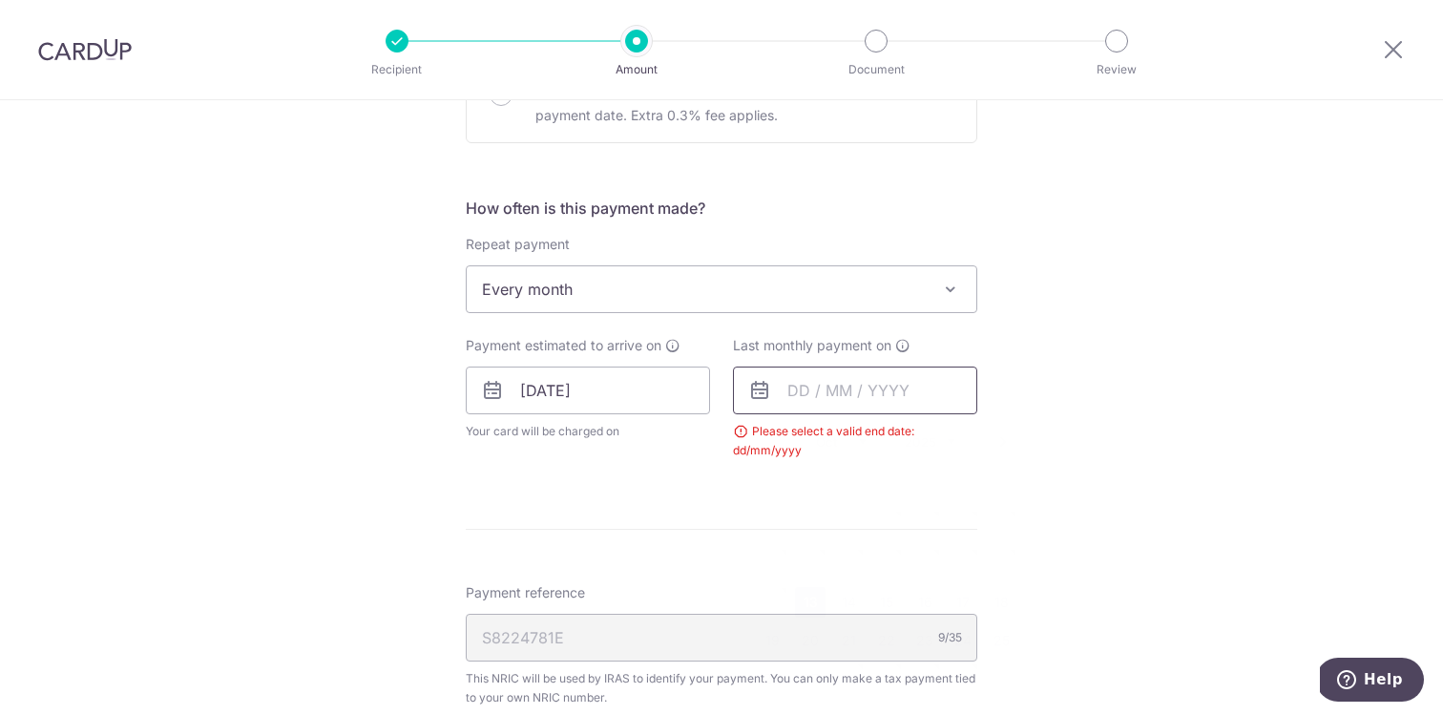
click at [806, 403] on input "text" at bounding box center [855, 390] width 244 height 48
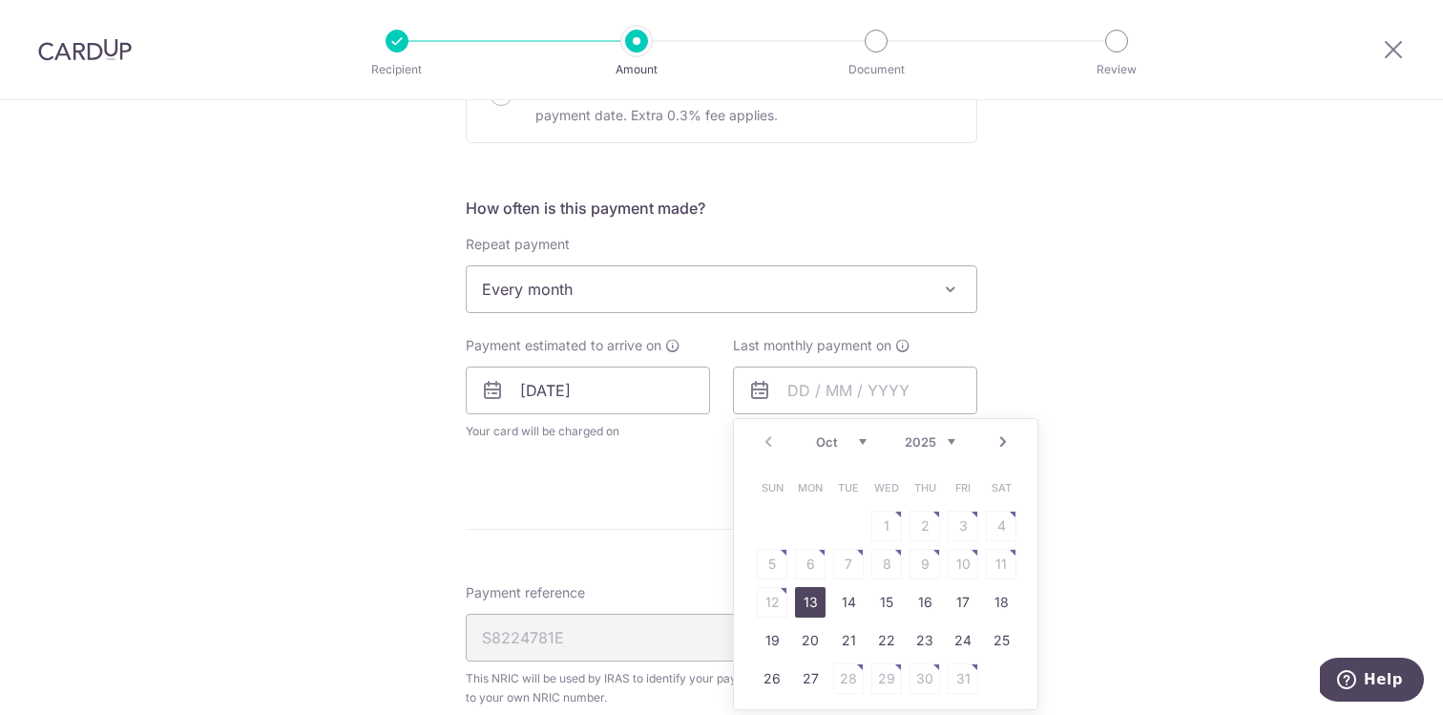
click at [946, 440] on select "2025 2026" at bounding box center [930, 441] width 51 height 15
click at [837, 442] on select "Jan Feb Mar Apr May Jun Jul Aug Sep Oct Nov" at bounding box center [841, 441] width 51 height 15
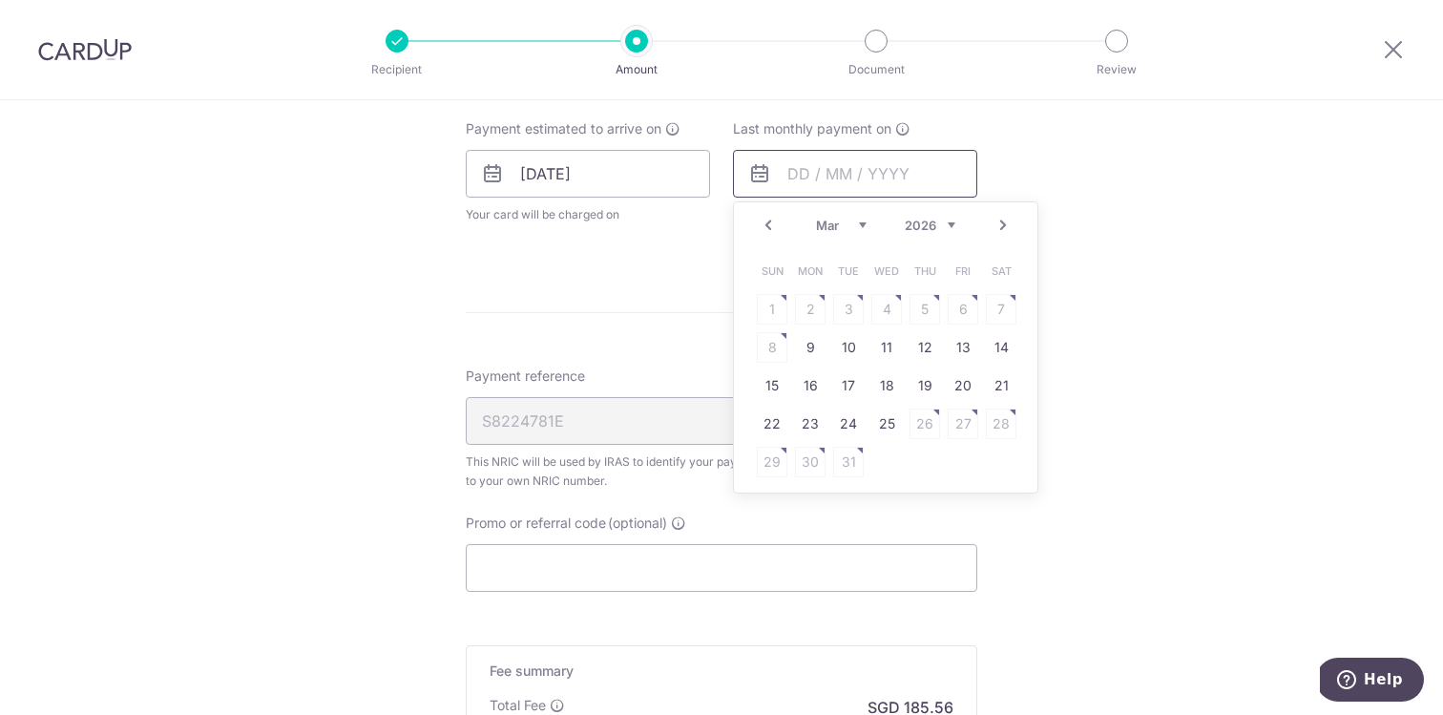
scroll to position [1014, 0]
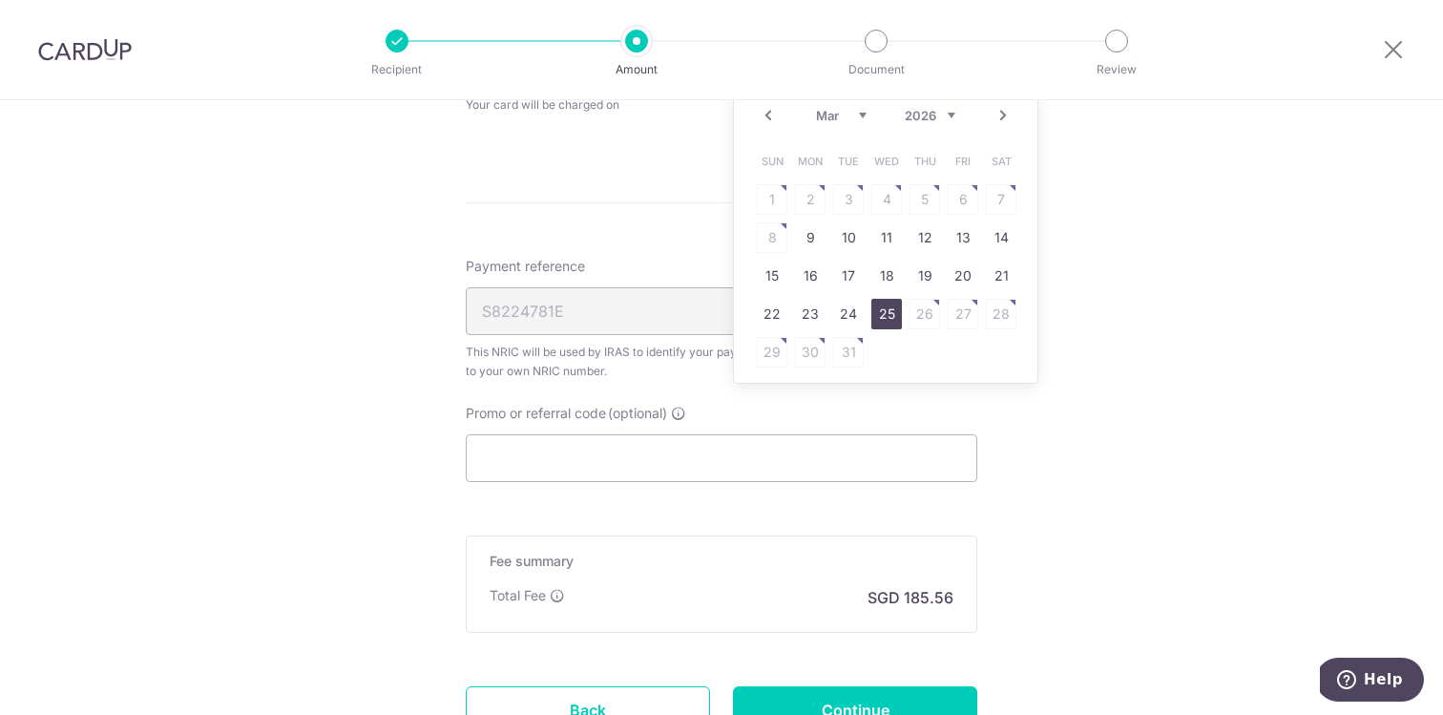
click at [894, 316] on link "25" at bounding box center [886, 314] width 31 height 31
type input "[DATE]"
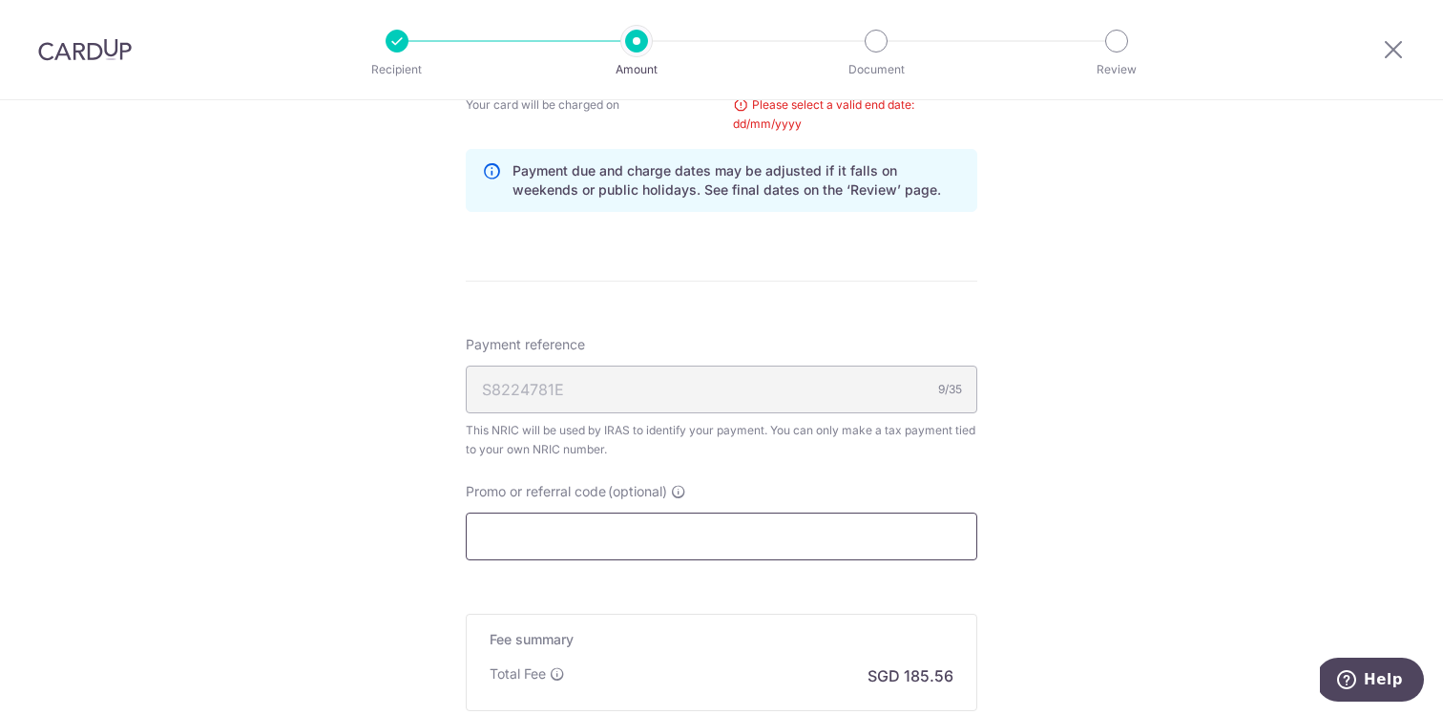
click at [710, 532] on input "Promo or referral code (optional)" at bounding box center [721, 536] width 511 height 48
paste input "MCTAX25"
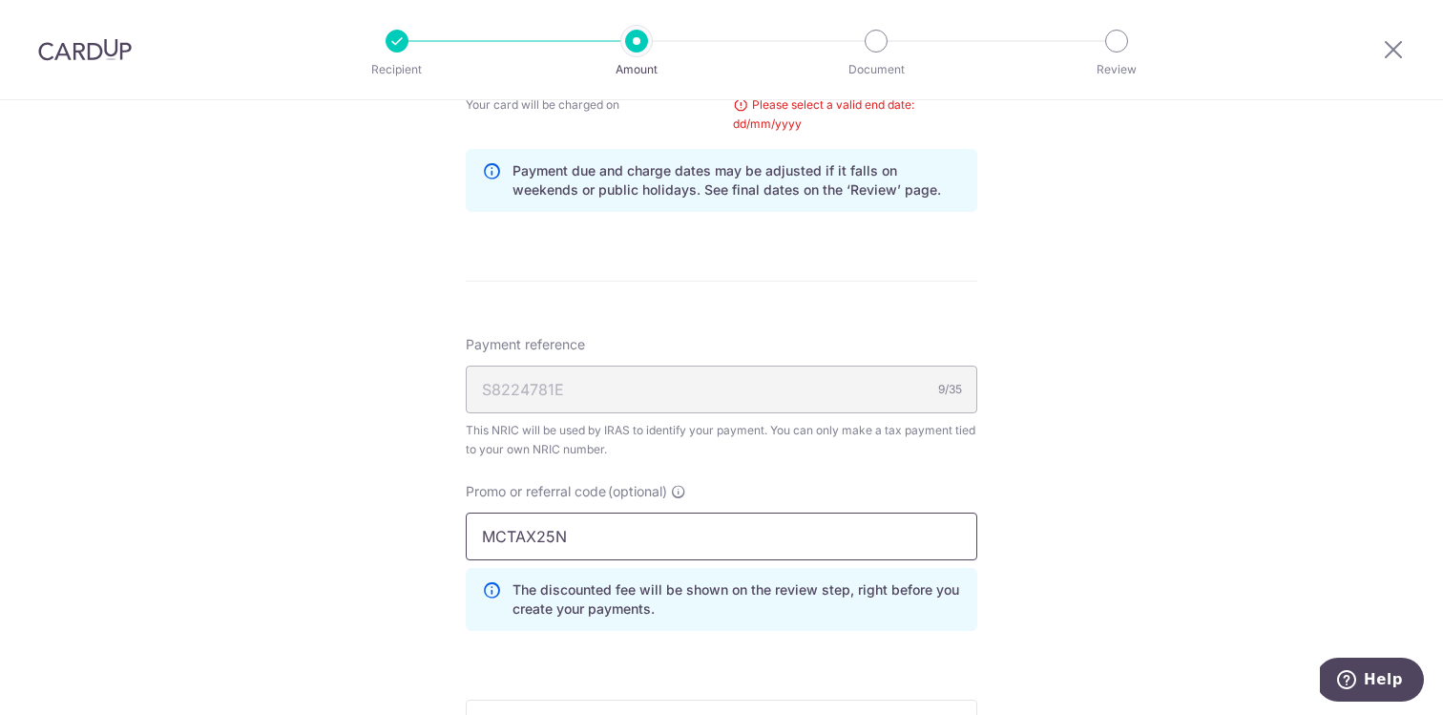
scroll to position [1341, 0]
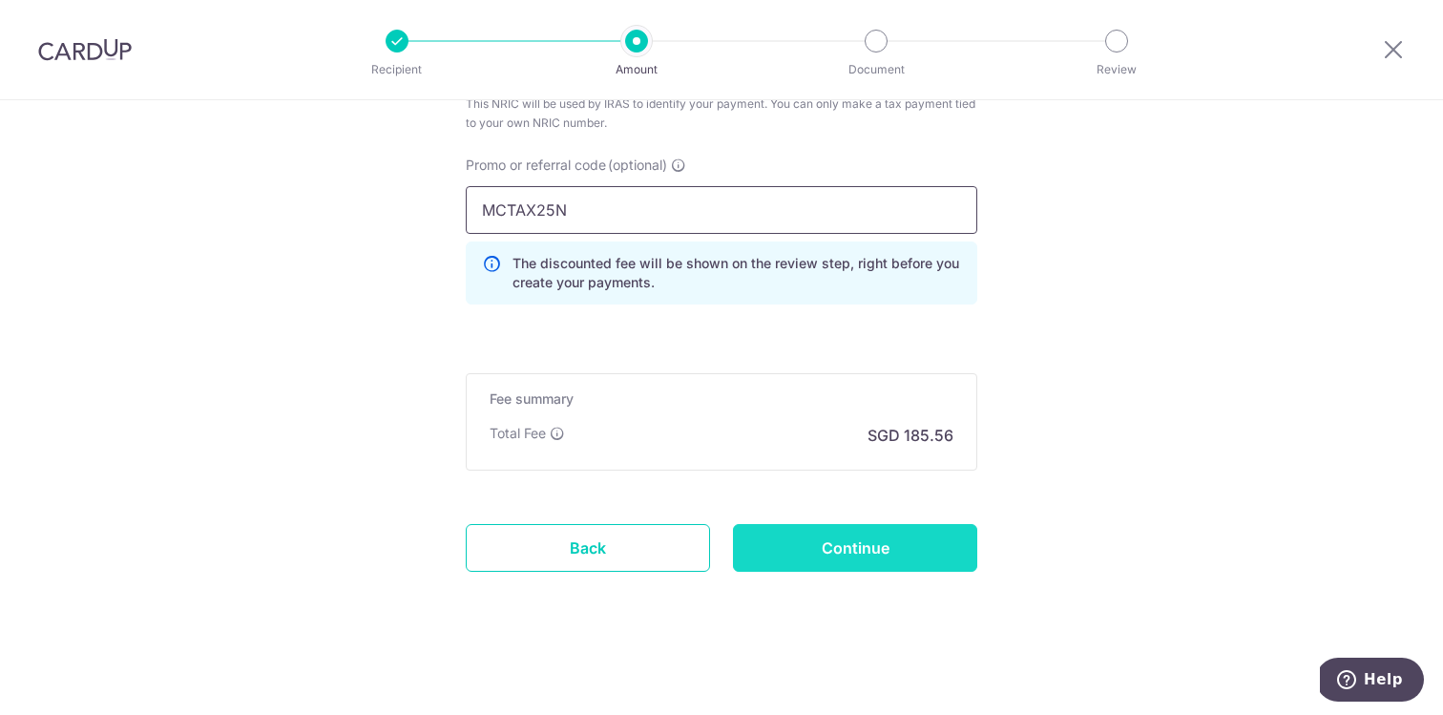
type input "MCTAX25N"
click at [830, 552] on input "Continue" at bounding box center [855, 548] width 244 height 48
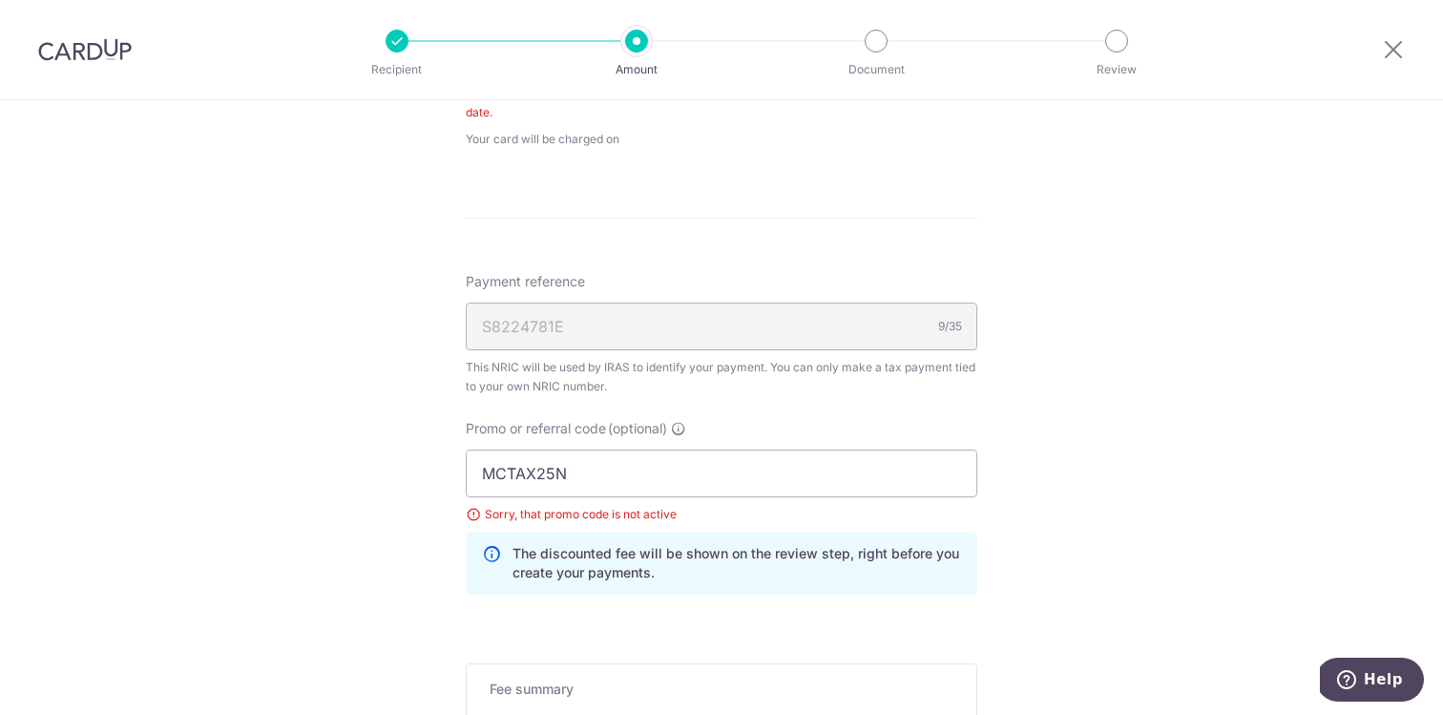
scroll to position [1180, 0]
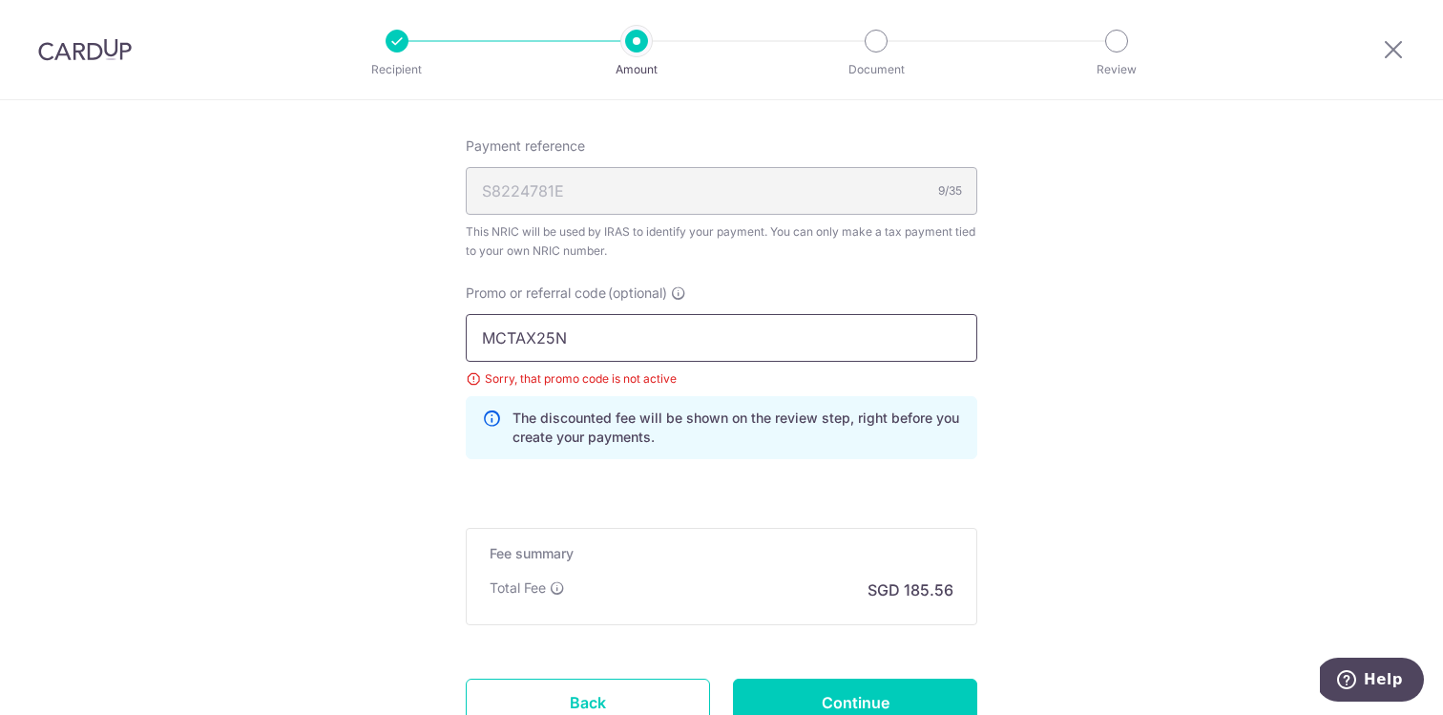
click at [663, 346] on input "MCTAX25N" at bounding box center [721, 338] width 511 height 48
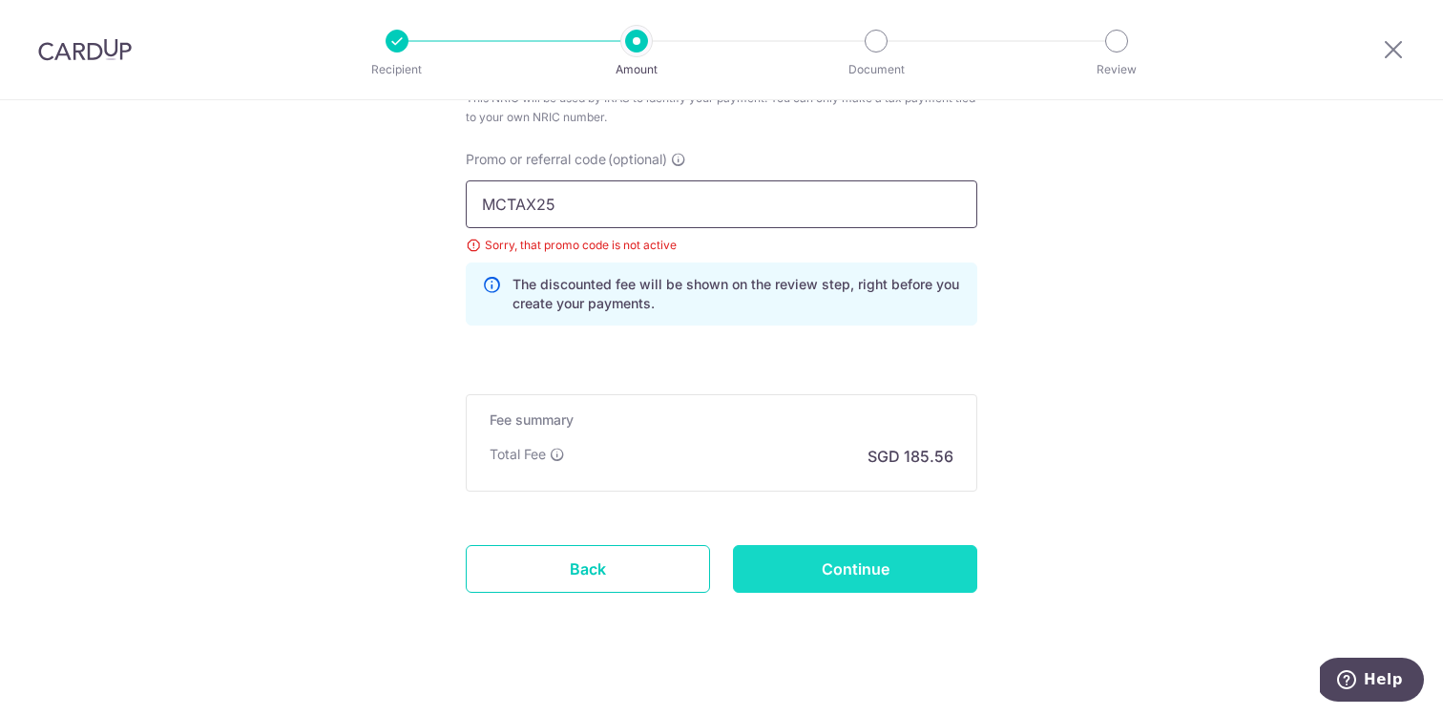
type input "MCTAX25"
click at [808, 581] on input "Continue" at bounding box center [855, 569] width 244 height 48
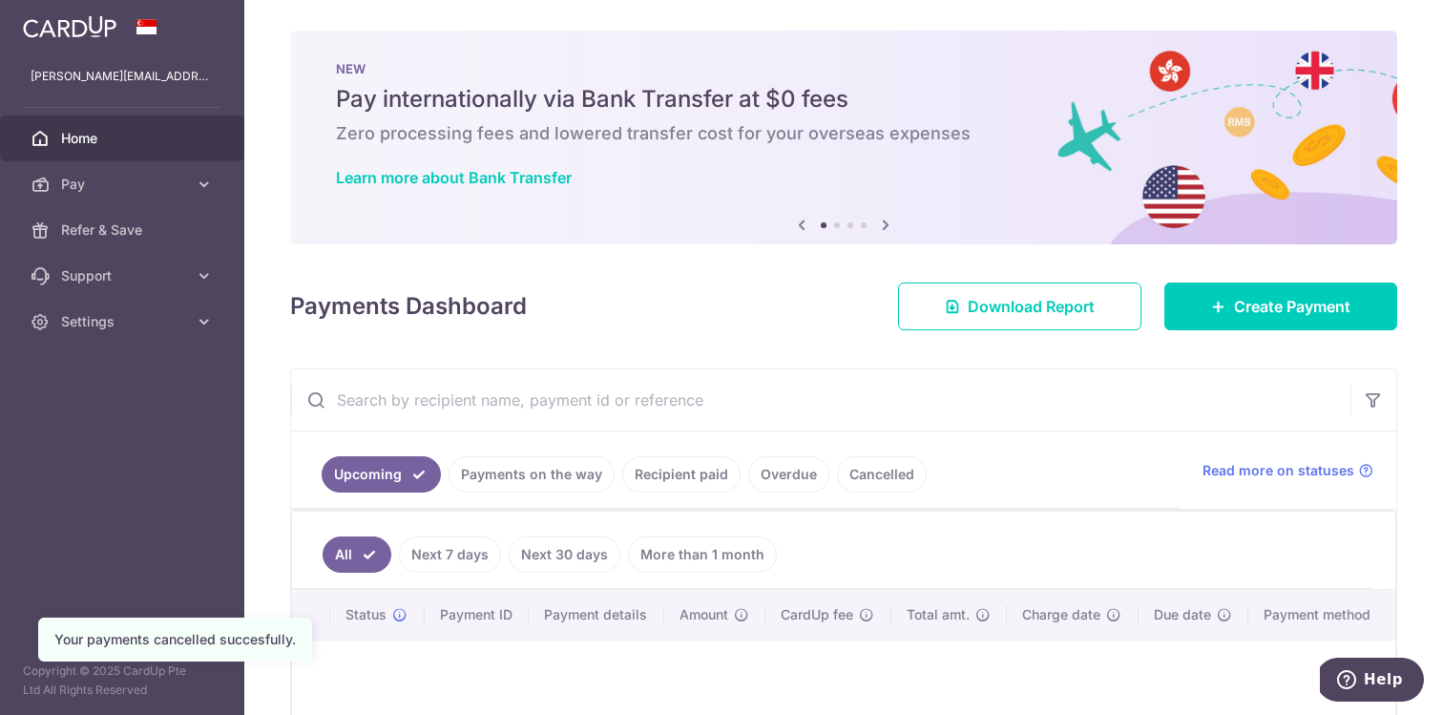
scroll to position [218, 0]
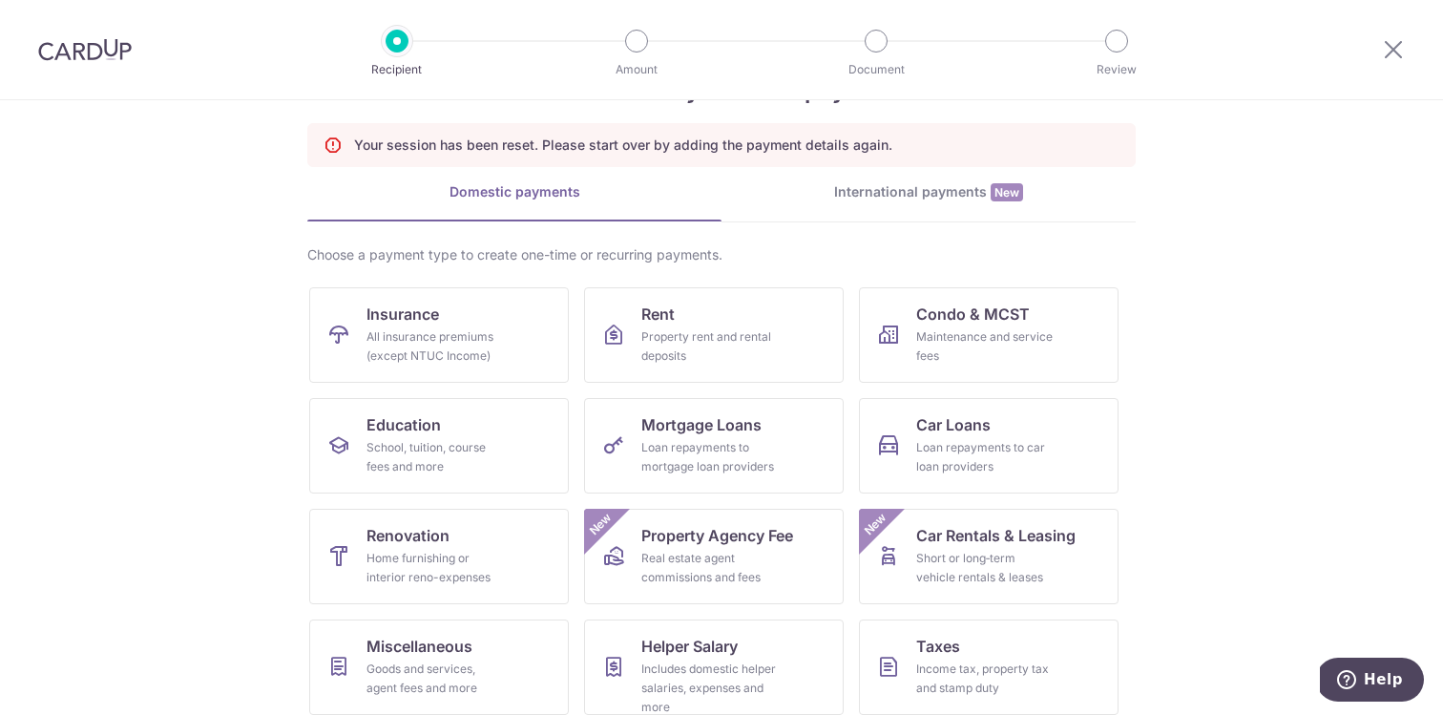
scroll to position [198, 0]
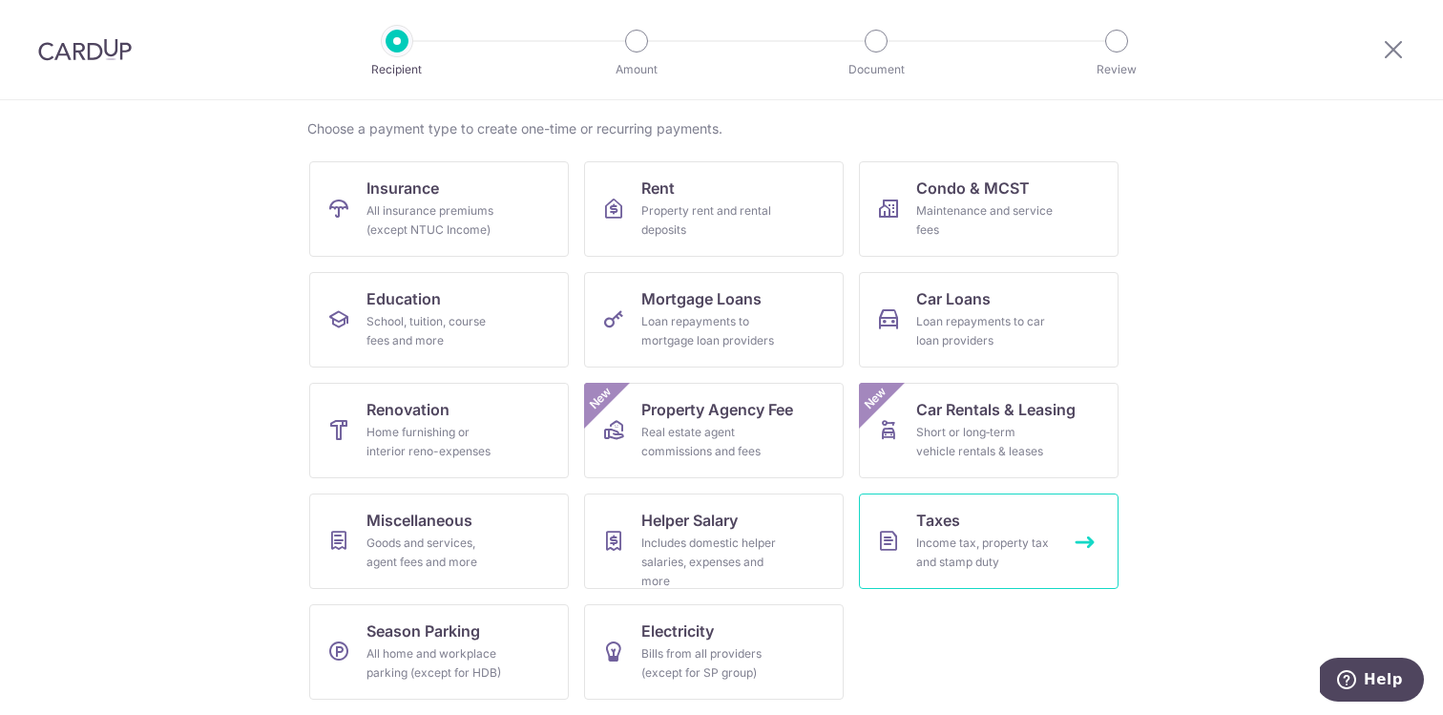
click at [908, 512] on link "Taxes Income tax, property tax and stamp duty" at bounding box center [989, 540] width 260 height 95
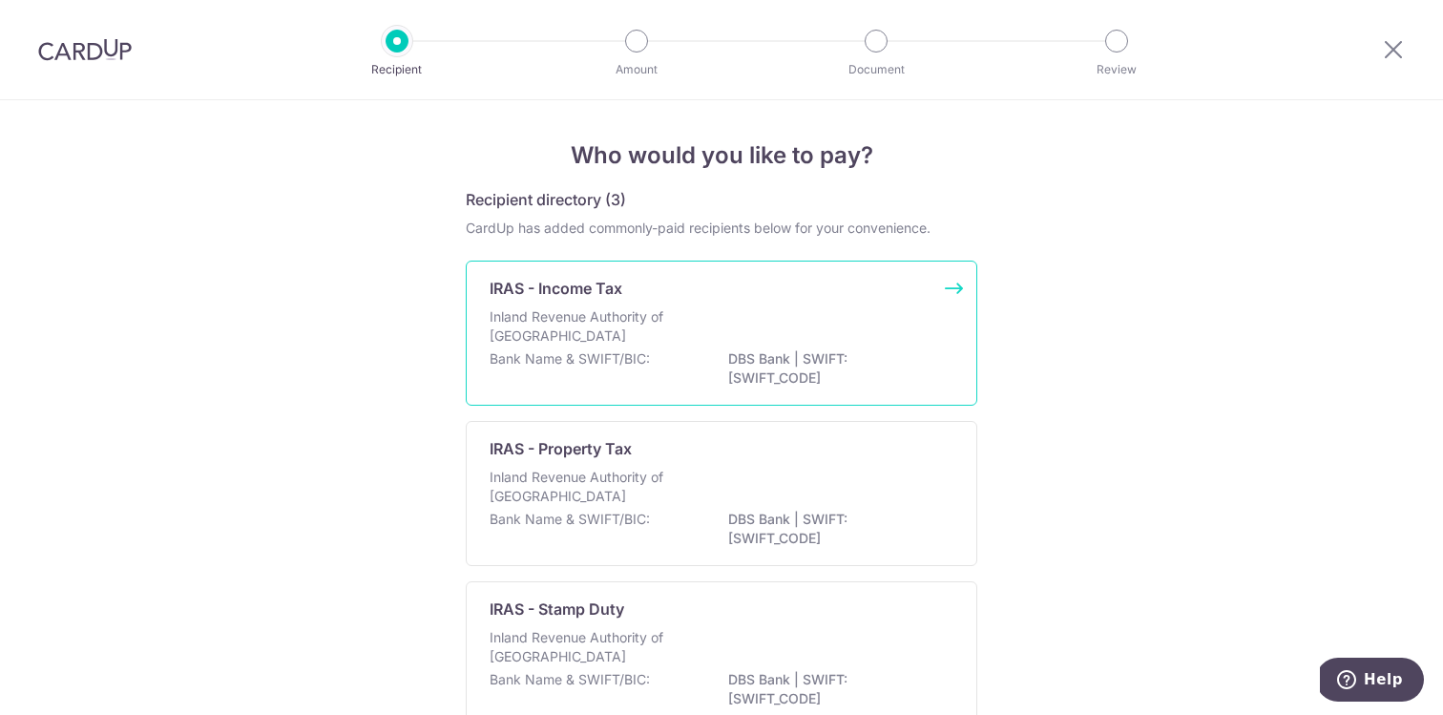
click at [691, 353] on div "Bank Name & SWIFT/BIC: DBS Bank | SWIFT: [SWIFT_CODE]" at bounding box center [721, 369] width 464 height 40
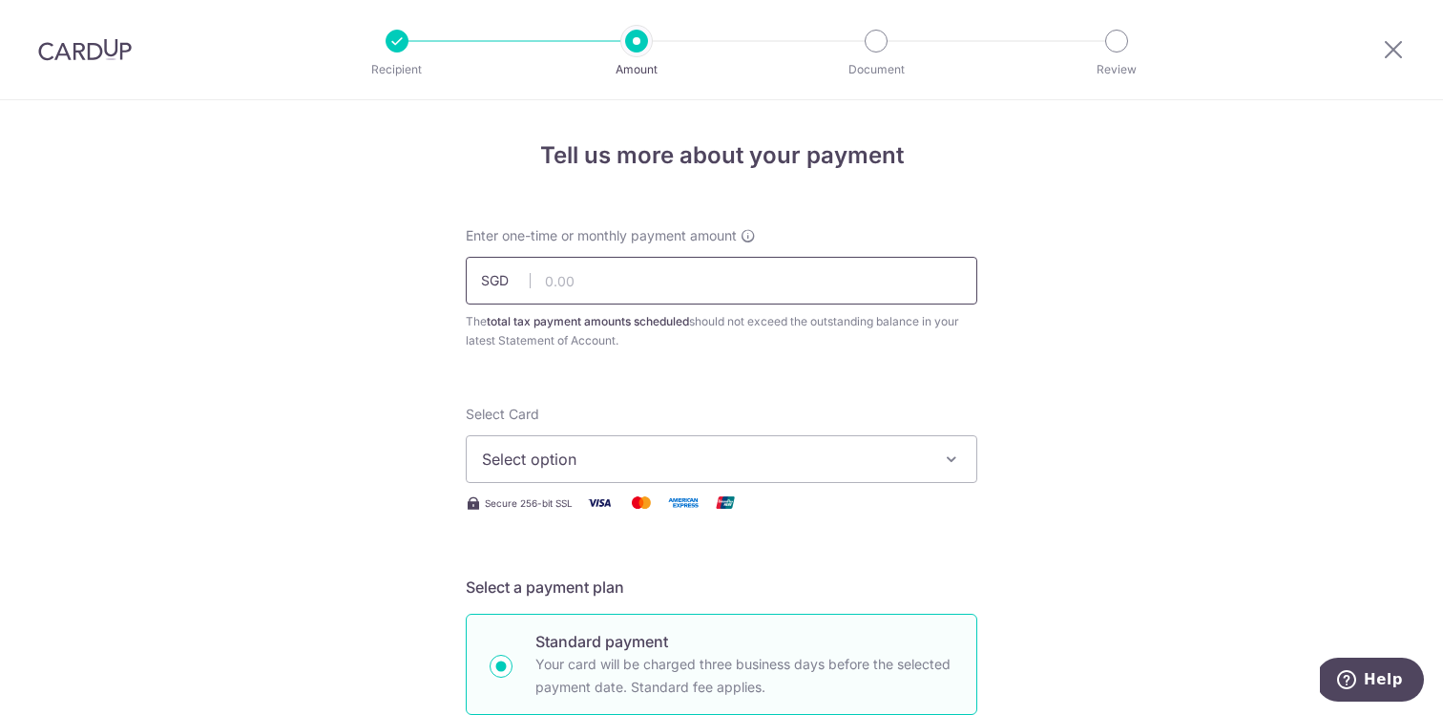
click at [604, 281] on input "text" at bounding box center [721, 281] width 511 height 48
paste input "7,136.84"
type input "7,136.84"
click at [760, 452] on span "Select option" at bounding box center [704, 458] width 445 height 23
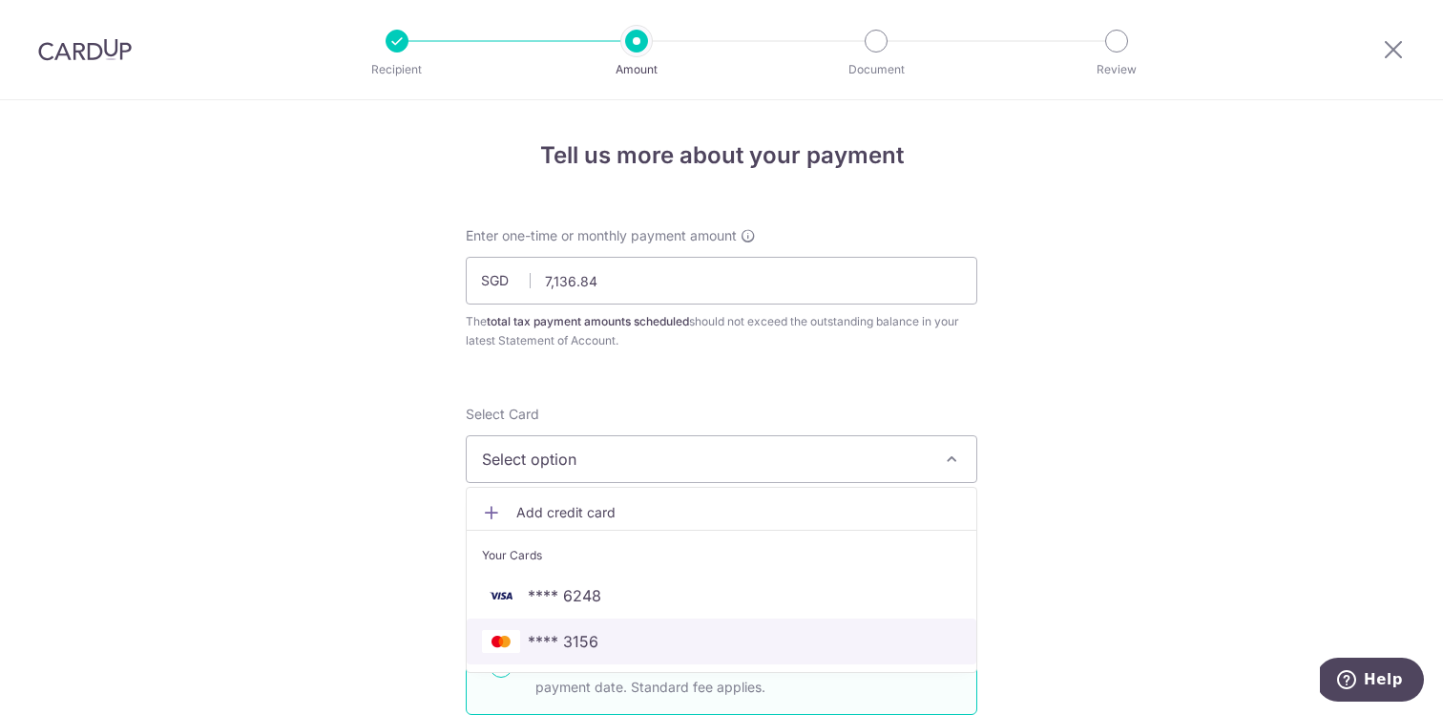
click at [718, 632] on span "**** 3156" at bounding box center [721, 641] width 479 height 23
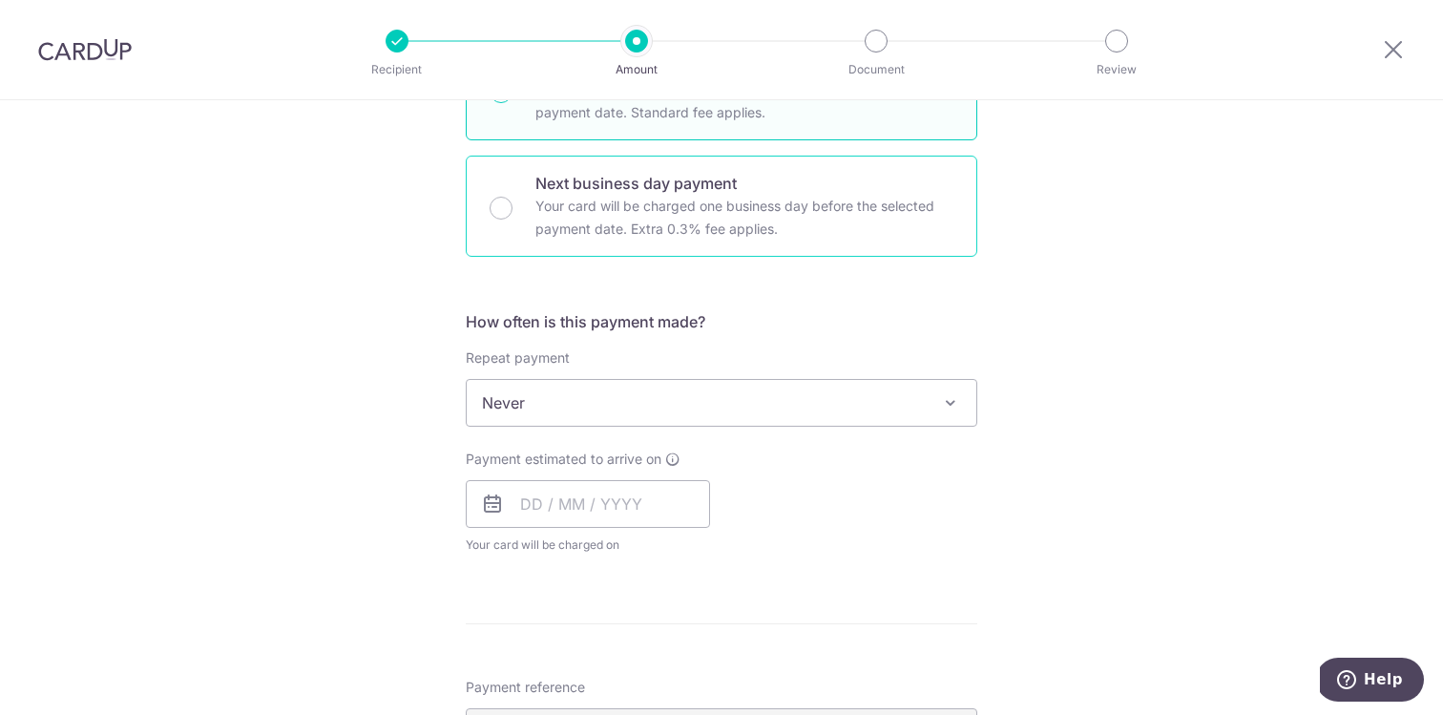
scroll to position [585, 0]
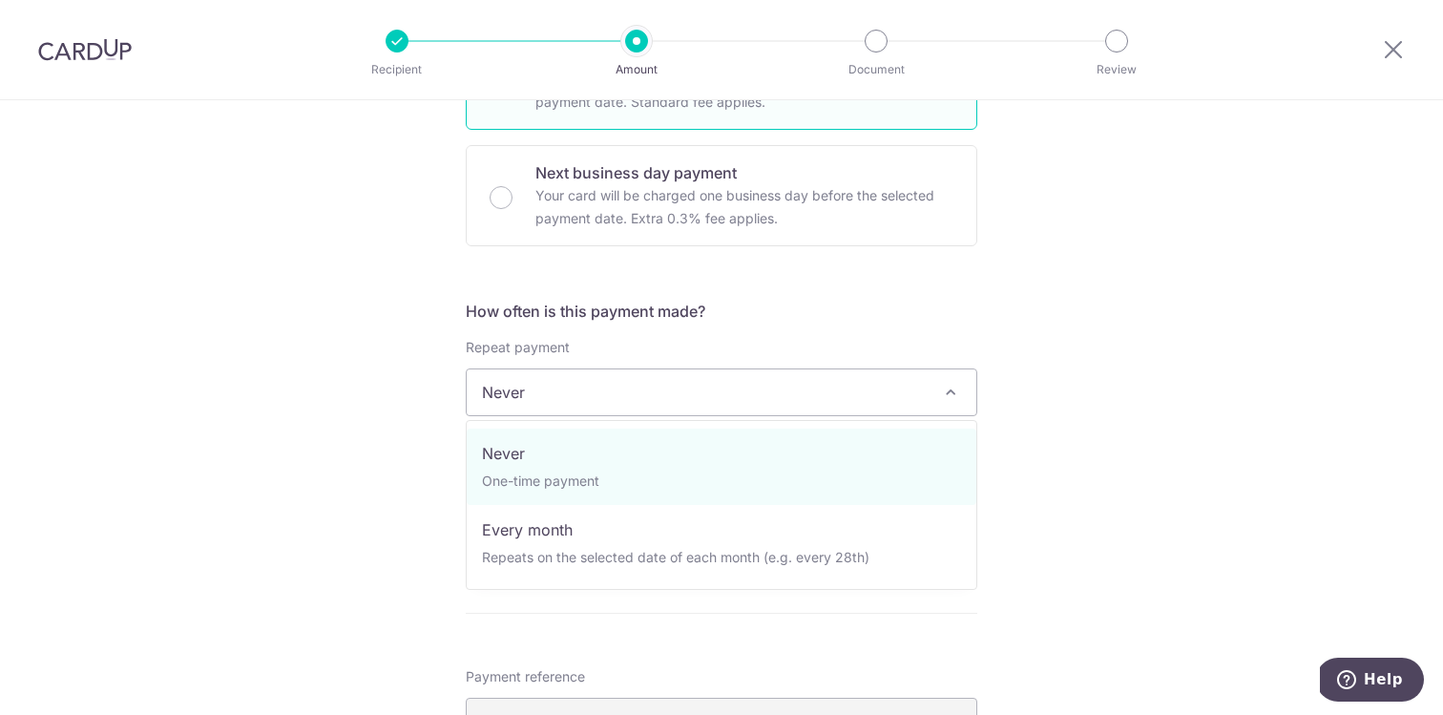
click at [722, 371] on span "Never" at bounding box center [721, 392] width 509 height 46
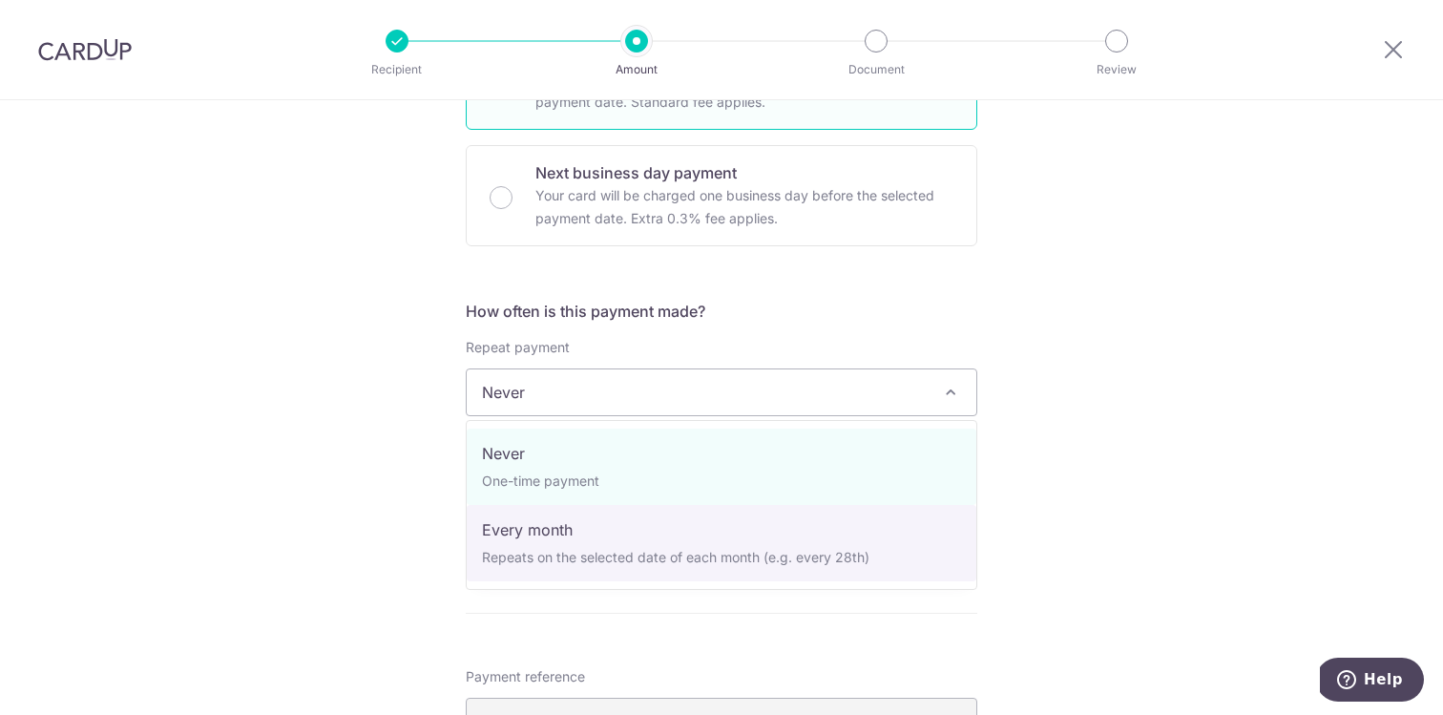
select select "3"
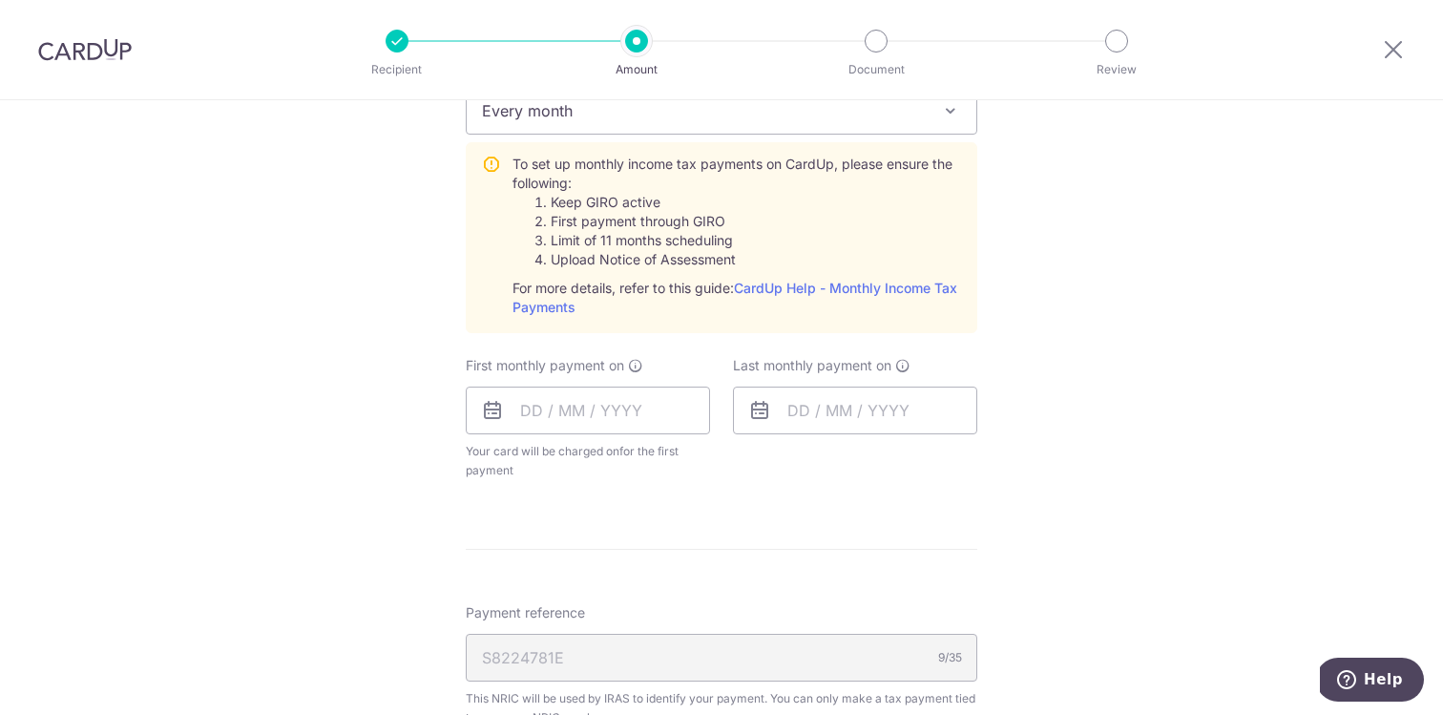
scroll to position [1031, 0]
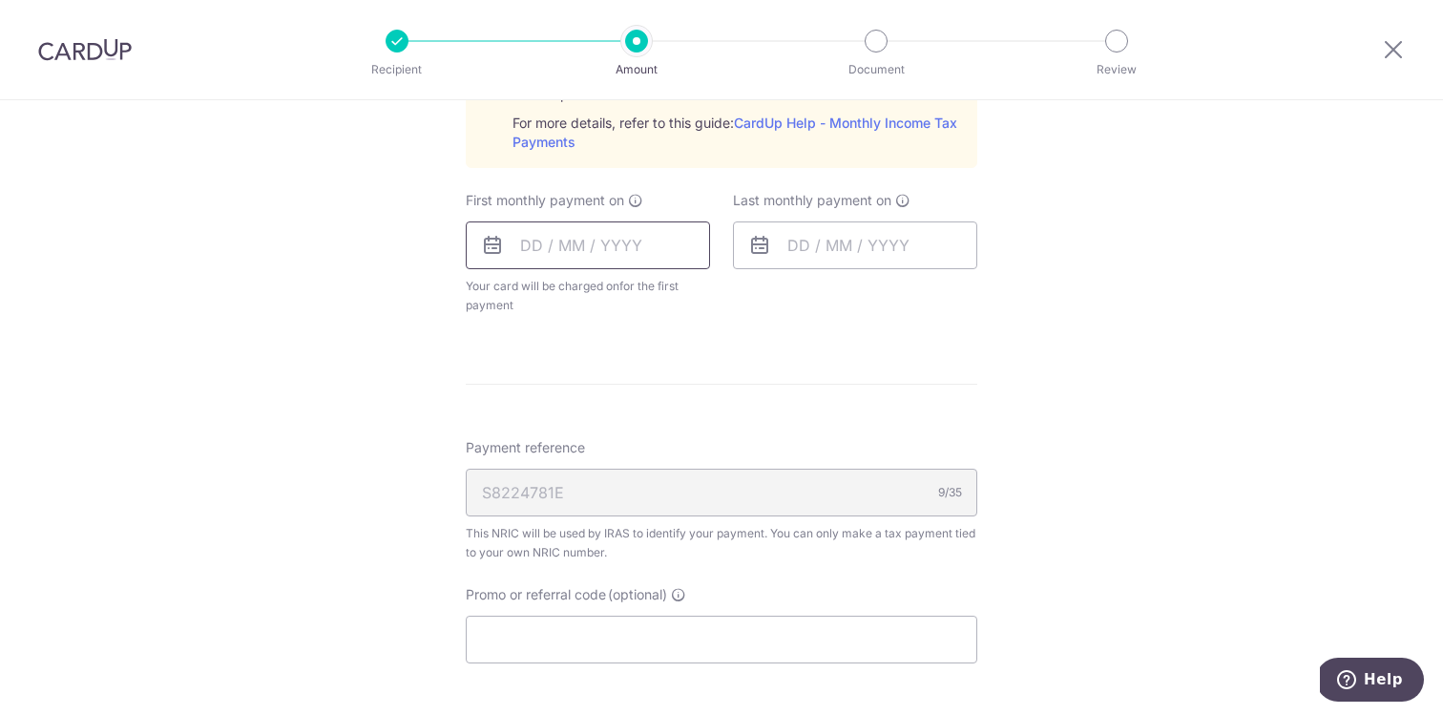
click at [572, 260] on input "text" at bounding box center [588, 245] width 244 height 48
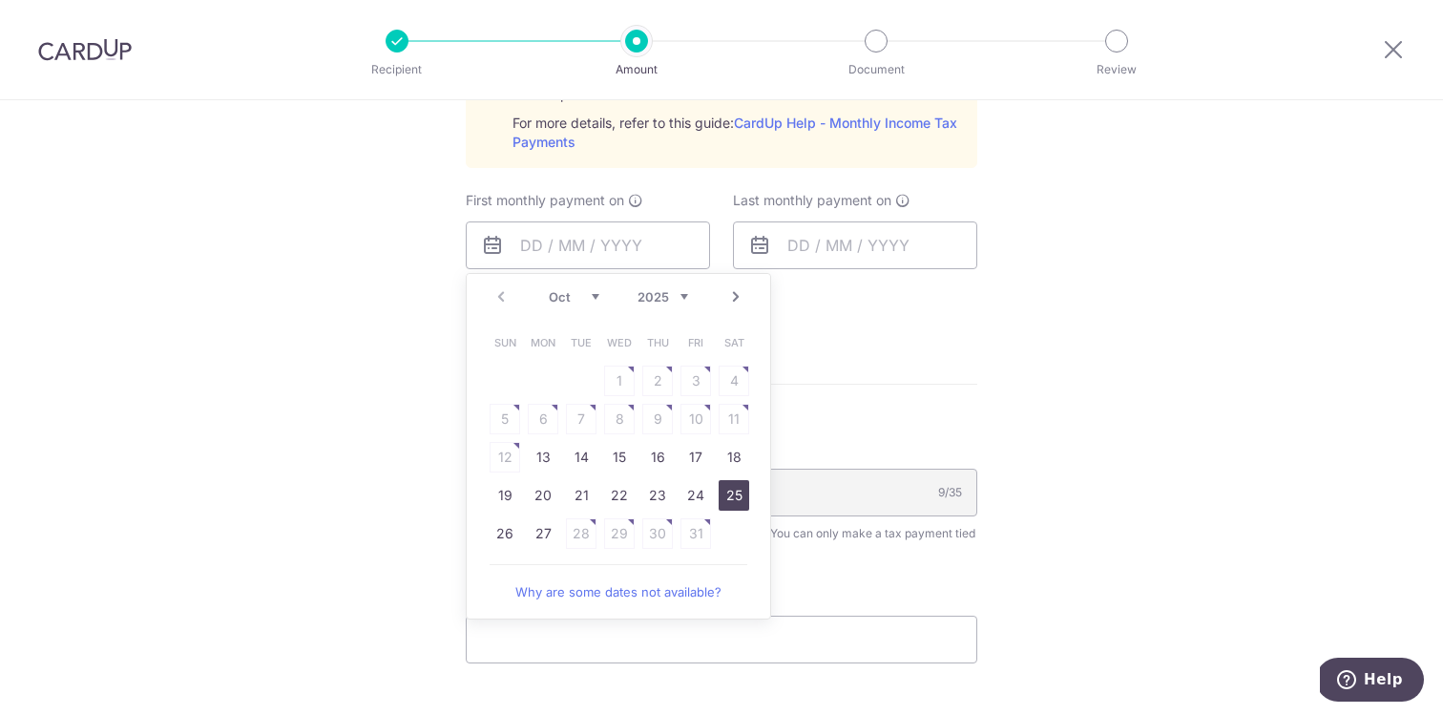
click at [727, 495] on link "25" at bounding box center [733, 495] width 31 height 31
type input "25/10/2025"
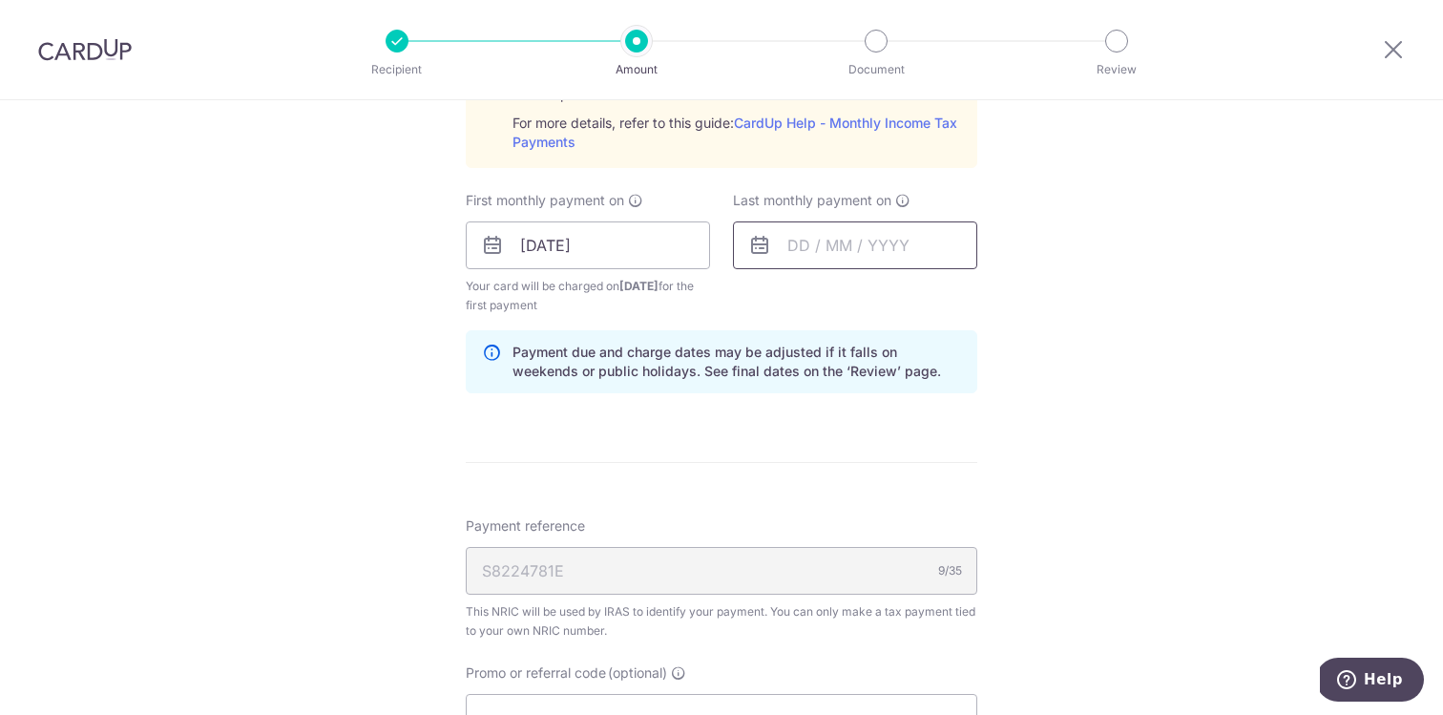
click at [841, 234] on input "text" at bounding box center [855, 245] width 244 height 48
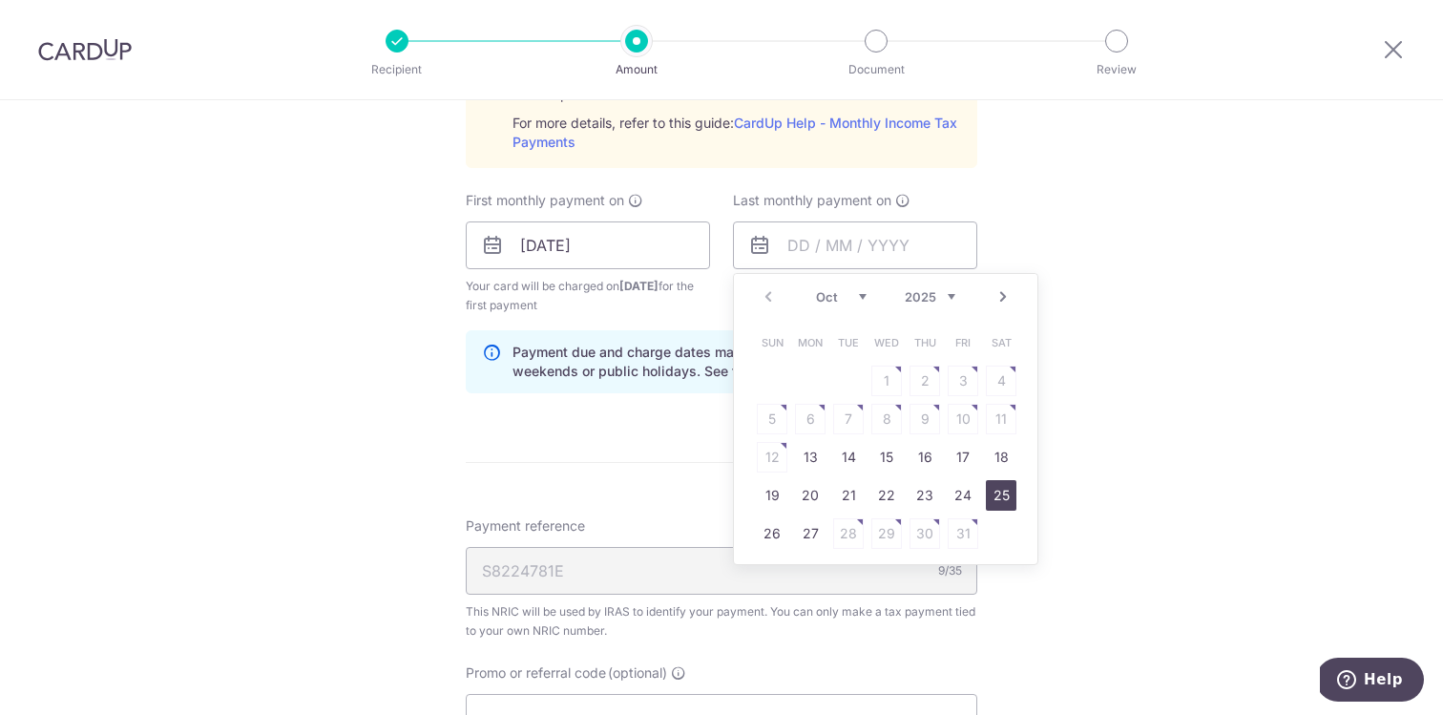
click at [1000, 489] on link "25" at bounding box center [1001, 495] width 31 height 31
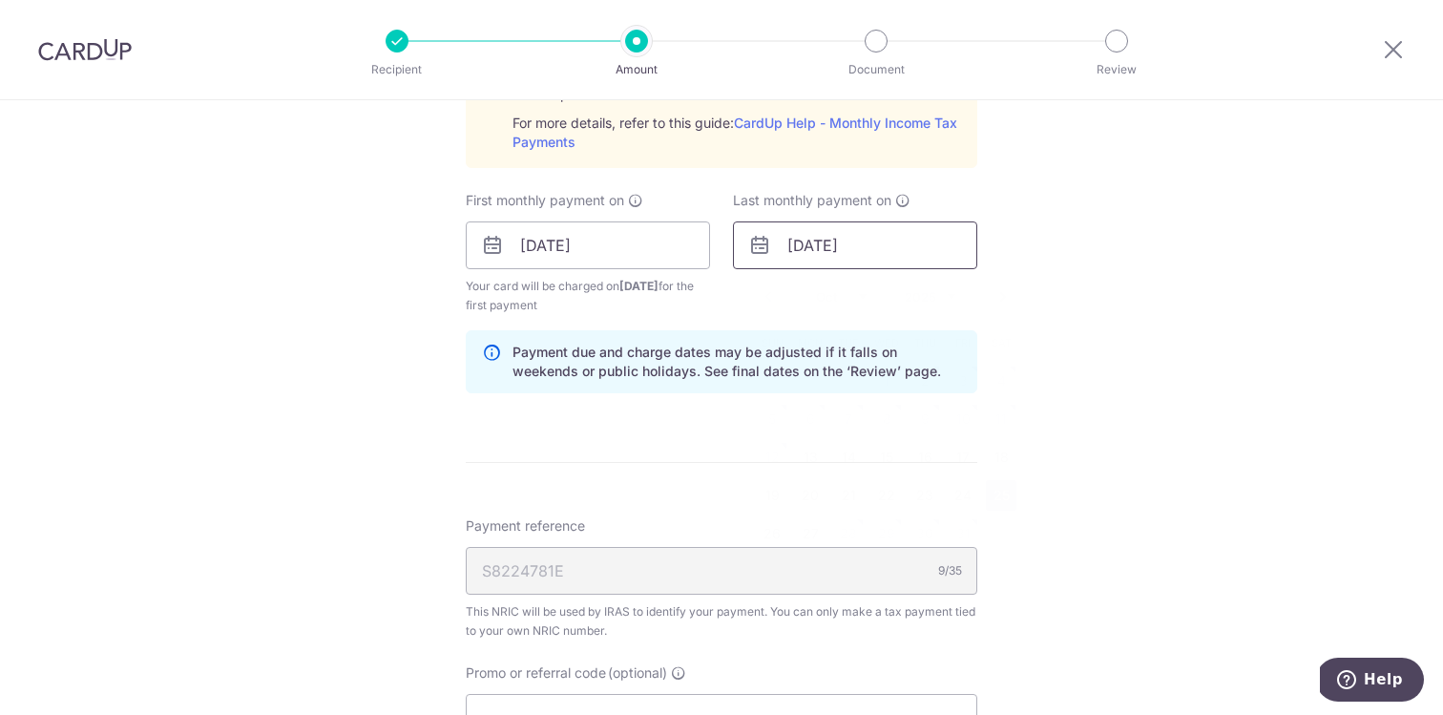
click at [895, 252] on input "[DATE]" at bounding box center [855, 245] width 244 height 48
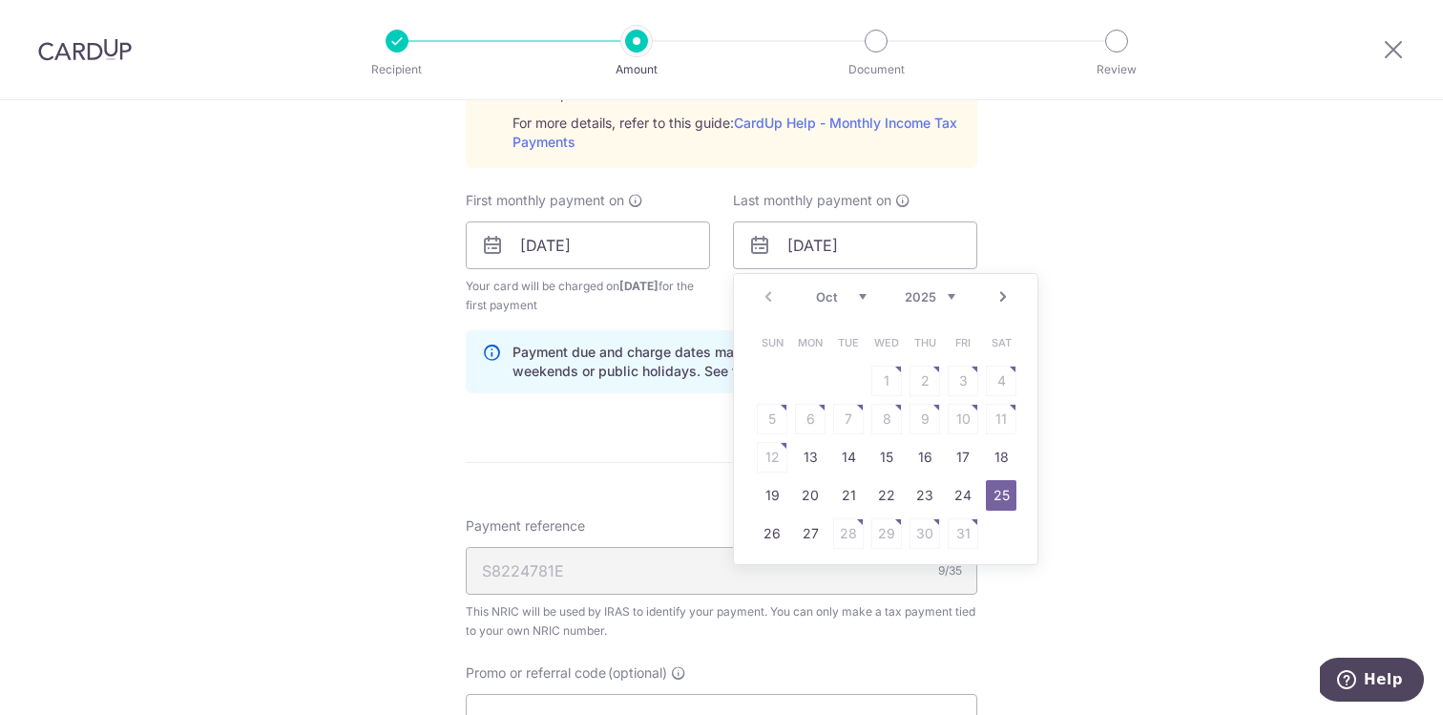
click at [936, 305] on div "Prev Next Oct Nov Dec 2025 2026" at bounding box center [885, 297] width 303 height 46
click at [936, 301] on select "2025 2026" at bounding box center [930, 296] width 51 height 15
click at [868, 298] on div "Jan Feb Mar Apr May Jun Jul Aug Sep Oct Nov 2025 2026" at bounding box center [885, 297] width 139 height 16
click at [843, 297] on select "Jan Feb Mar Apr May Jun [DATE] Aug Sep Oct Nov" at bounding box center [841, 296] width 51 height 15
click at [876, 499] on link "25" at bounding box center [886, 495] width 31 height 31
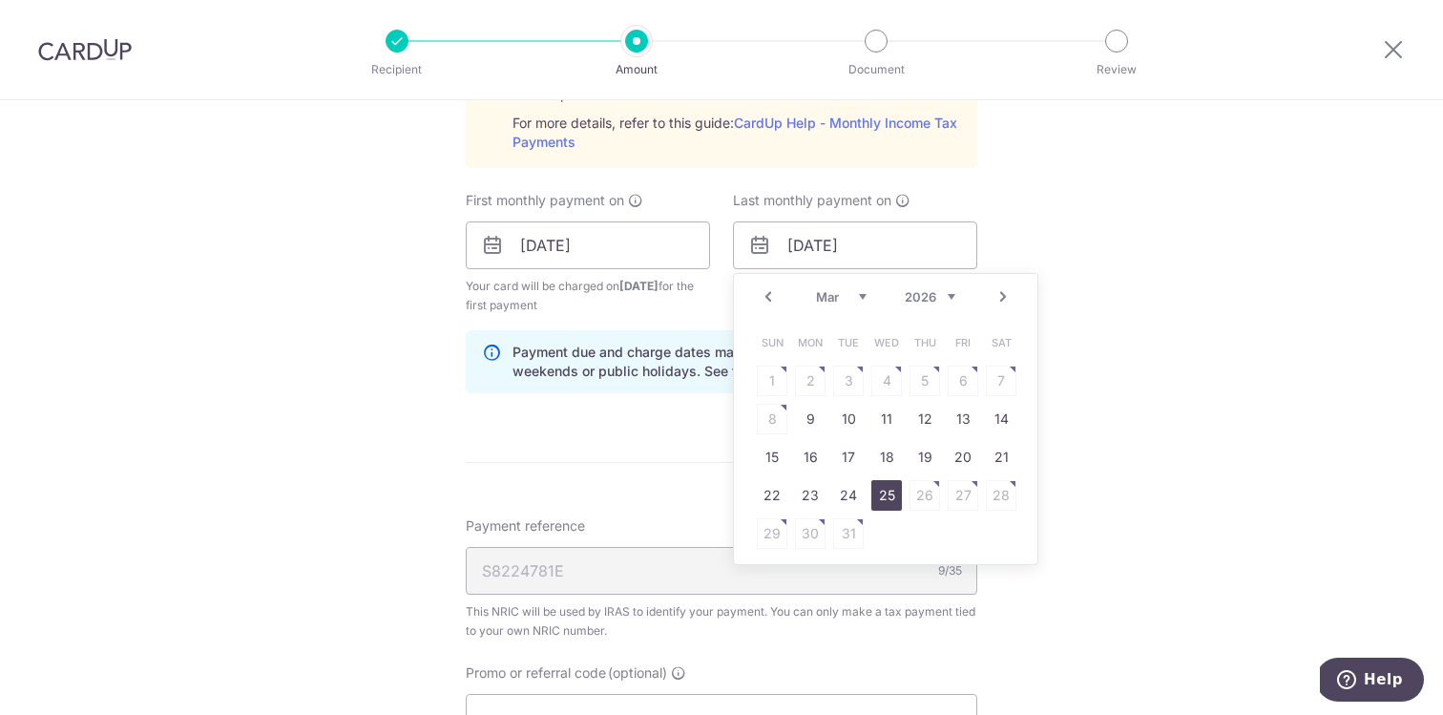
type input "[DATE]"
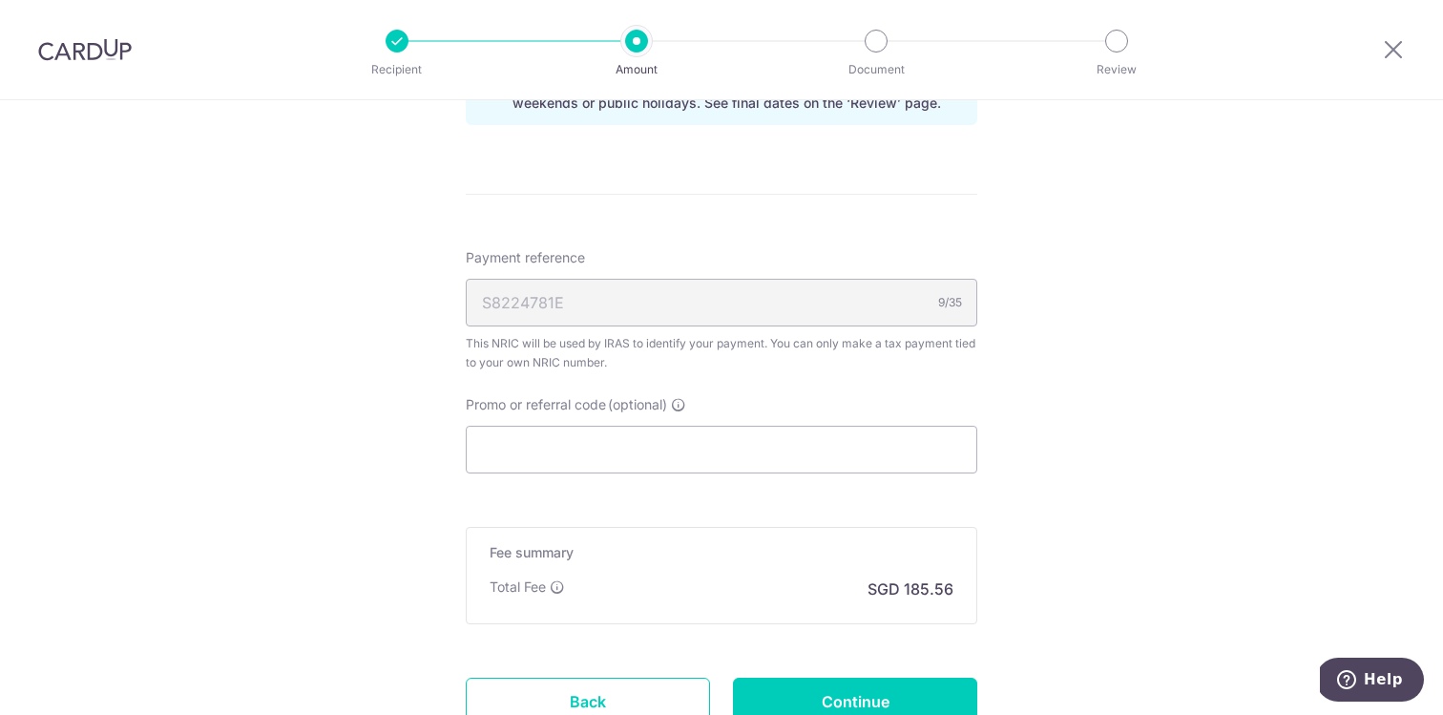
scroll to position [1453, 0]
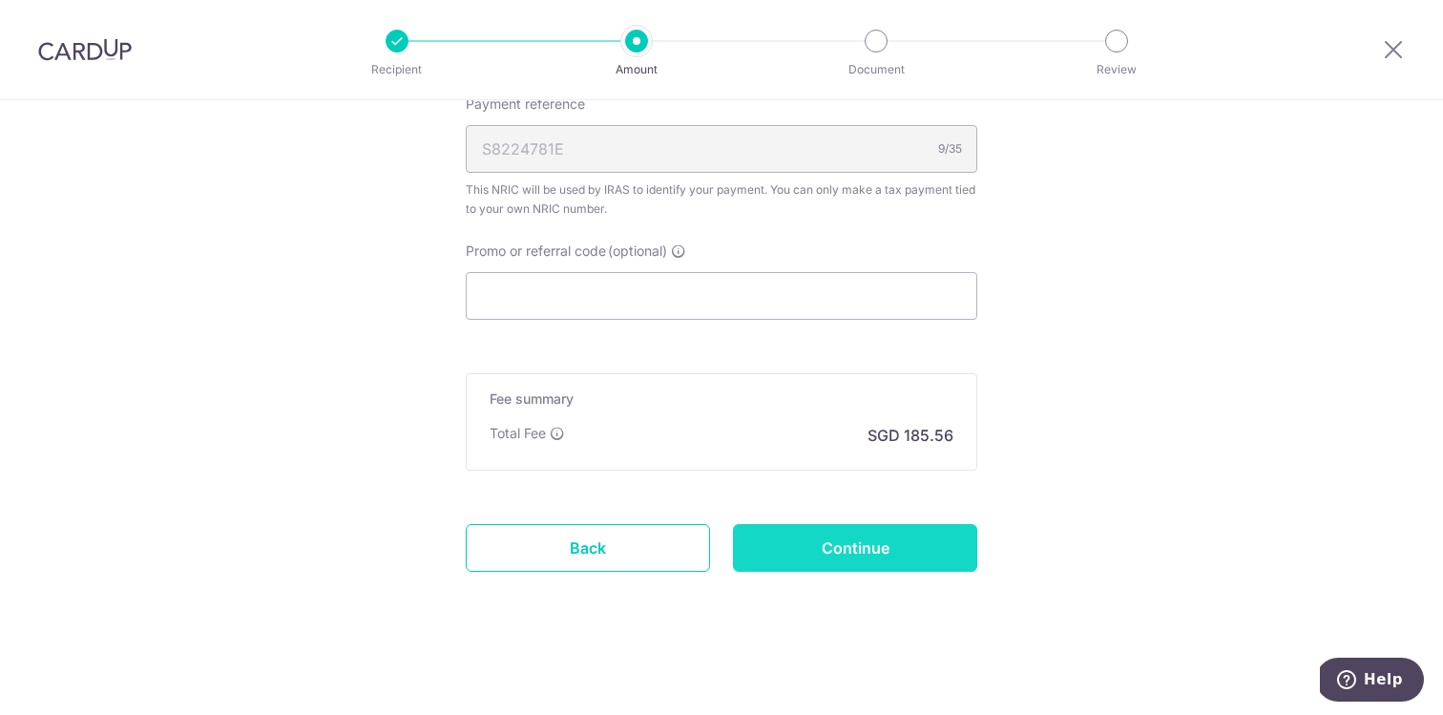
click at [818, 533] on input "Continue" at bounding box center [855, 548] width 244 height 48
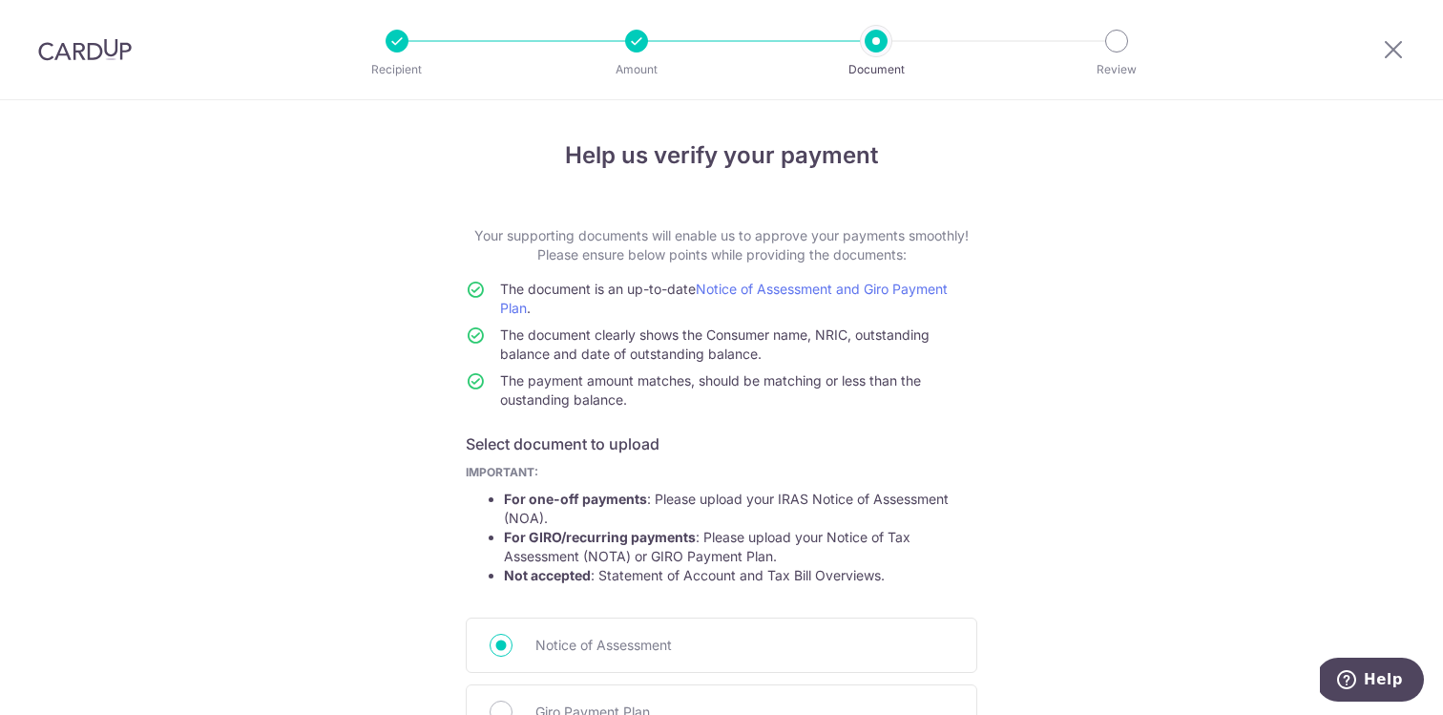
click at [635, 51] on div at bounding box center [636, 41] width 23 height 23
click at [636, 32] on div at bounding box center [636, 41] width 23 height 23
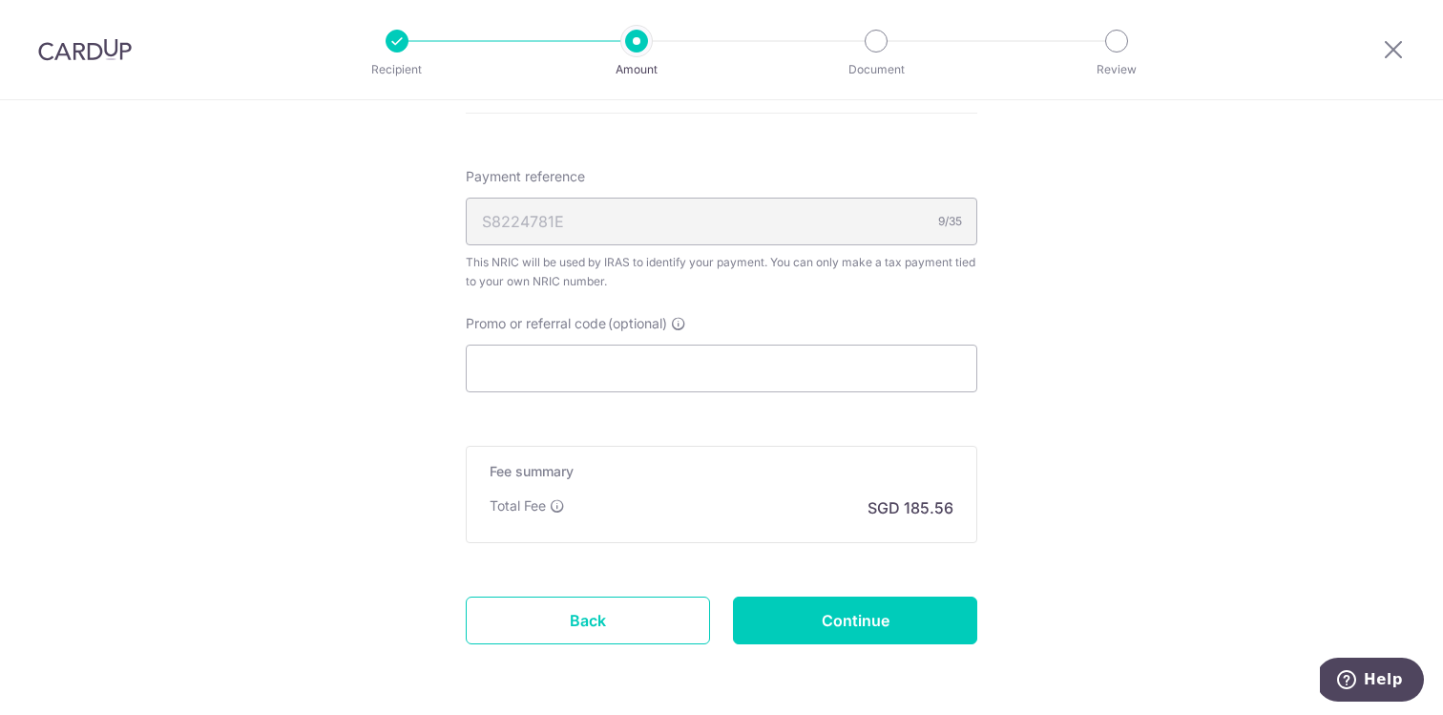
scroll to position [999, 0]
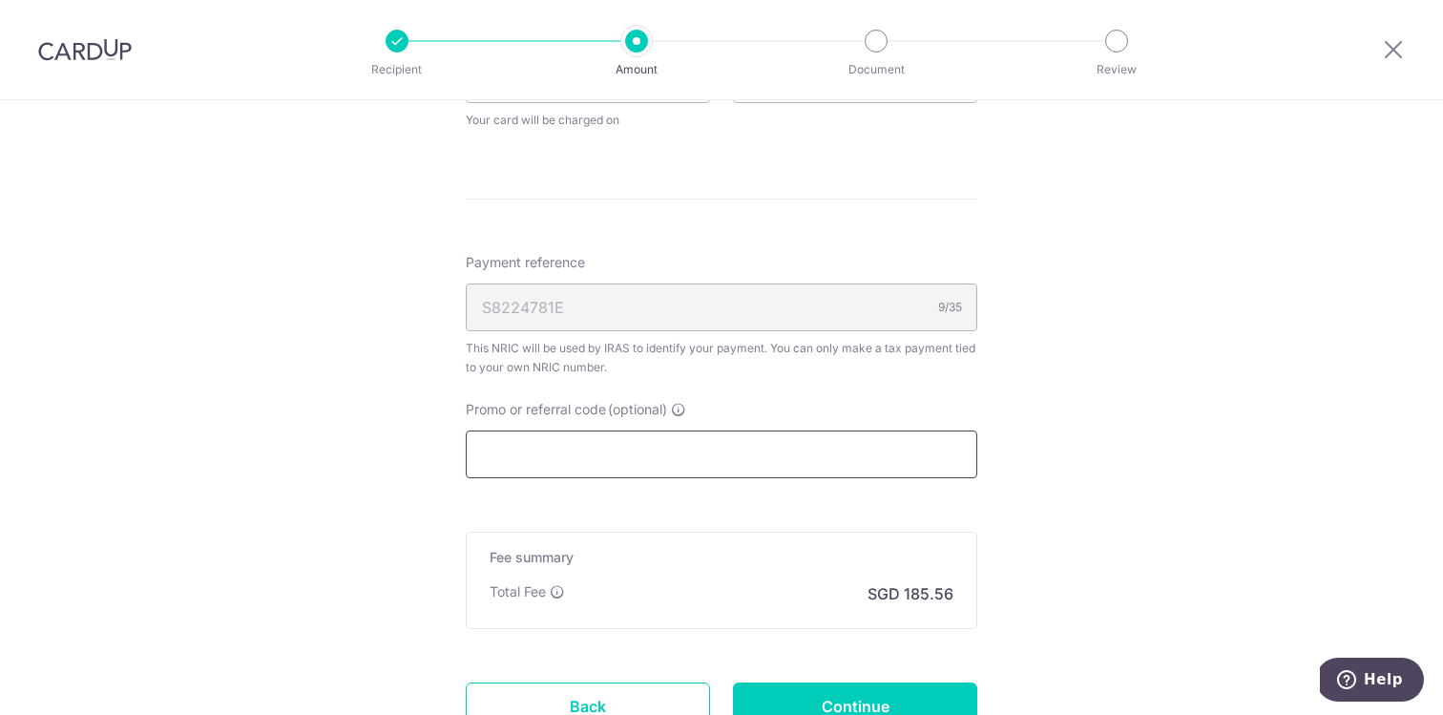
click at [743, 467] on input "Promo or referral code (optional)" at bounding box center [721, 454] width 511 height 48
paste input "7,136.84"
type input "7,136.84"
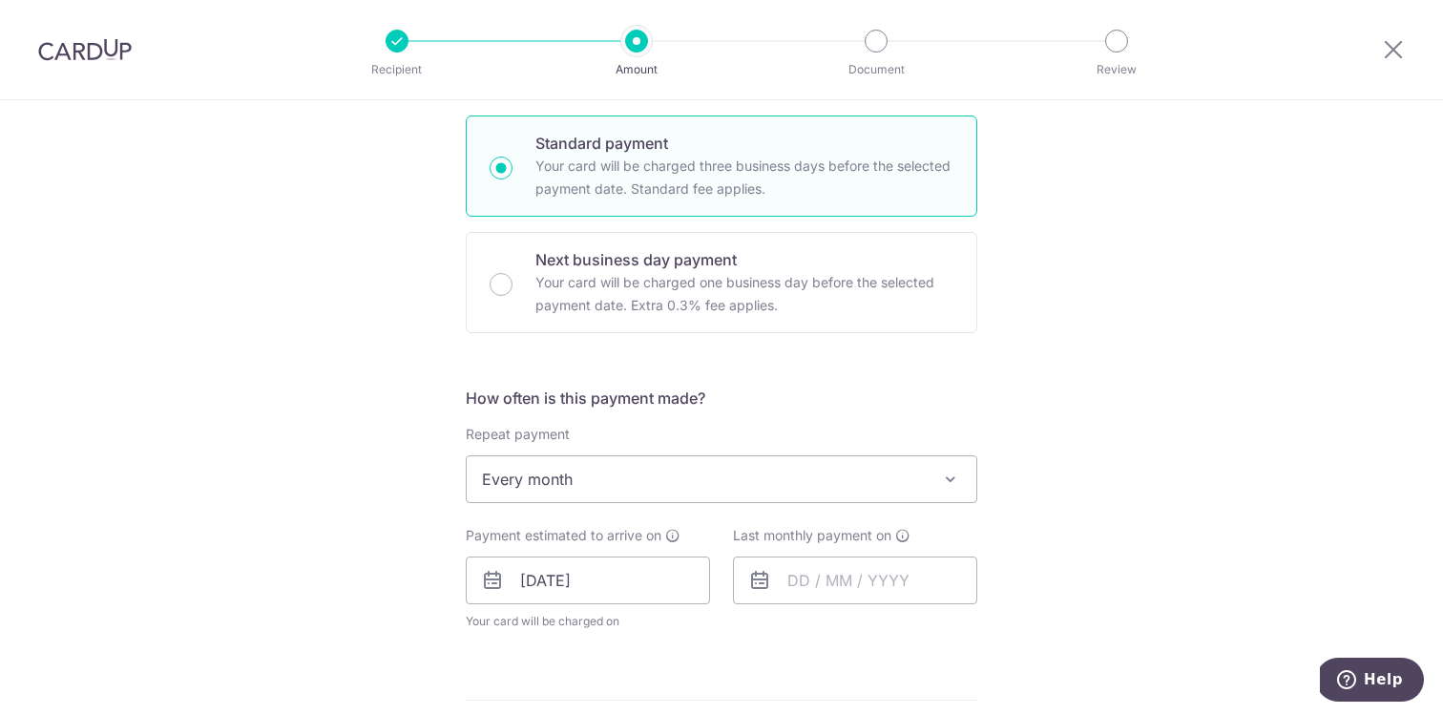
scroll to position [567, 0]
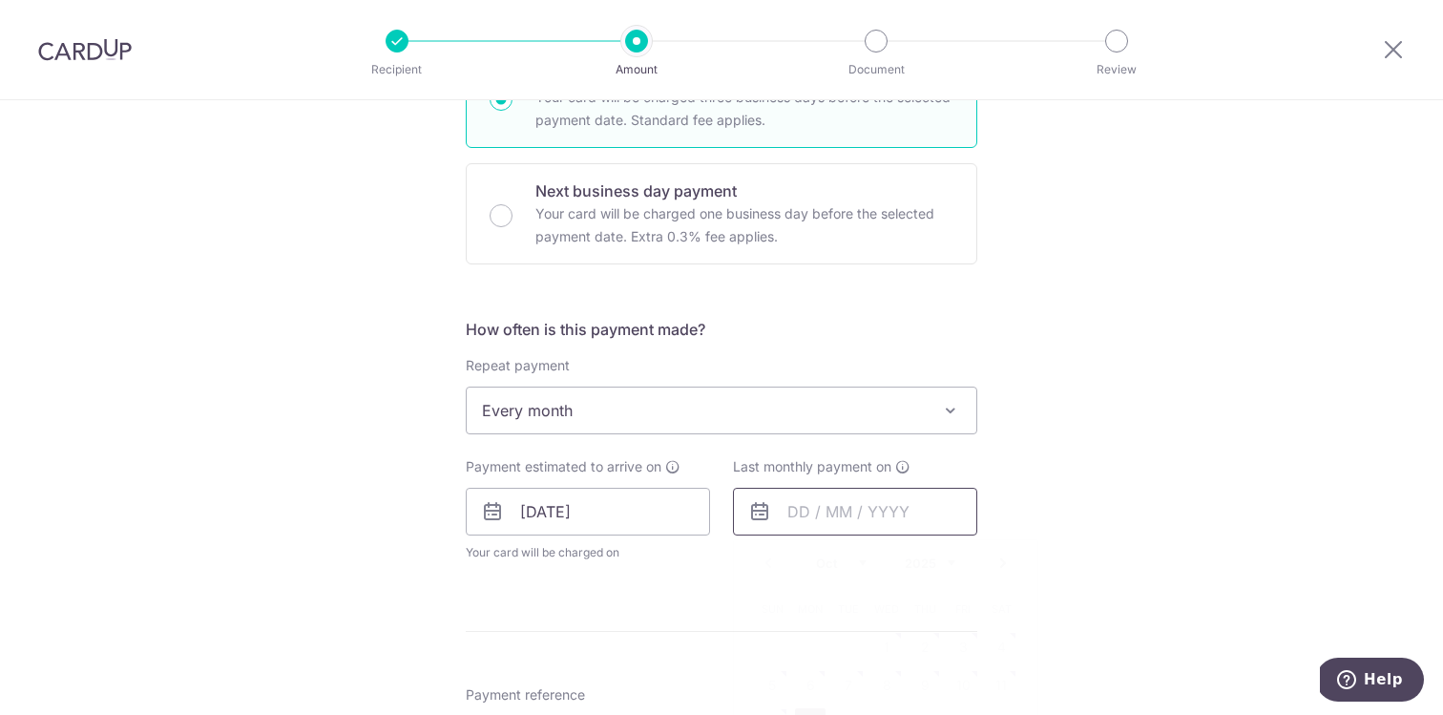
click at [853, 529] on input "text" at bounding box center [855, 512] width 244 height 48
click at [923, 562] on select "2025 2026" at bounding box center [930, 562] width 51 height 15
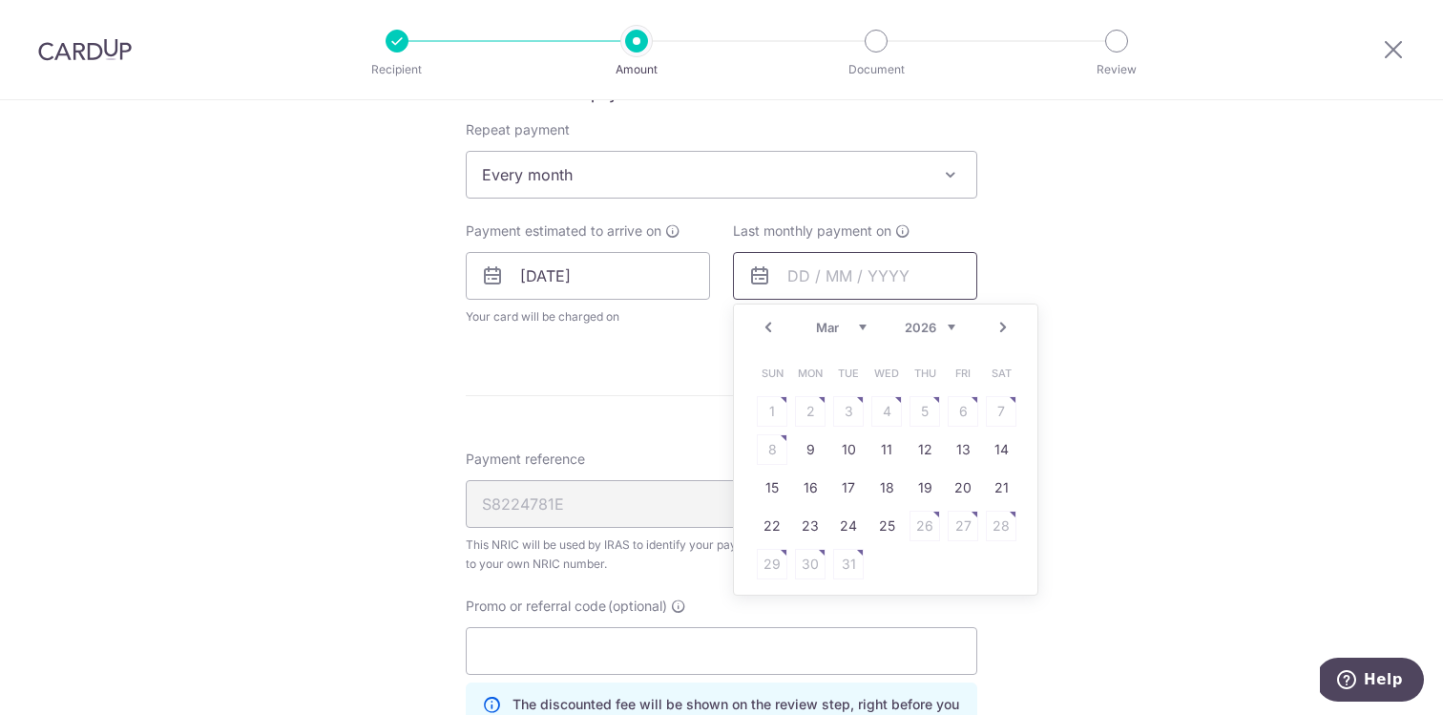
scroll to position [894, 0]
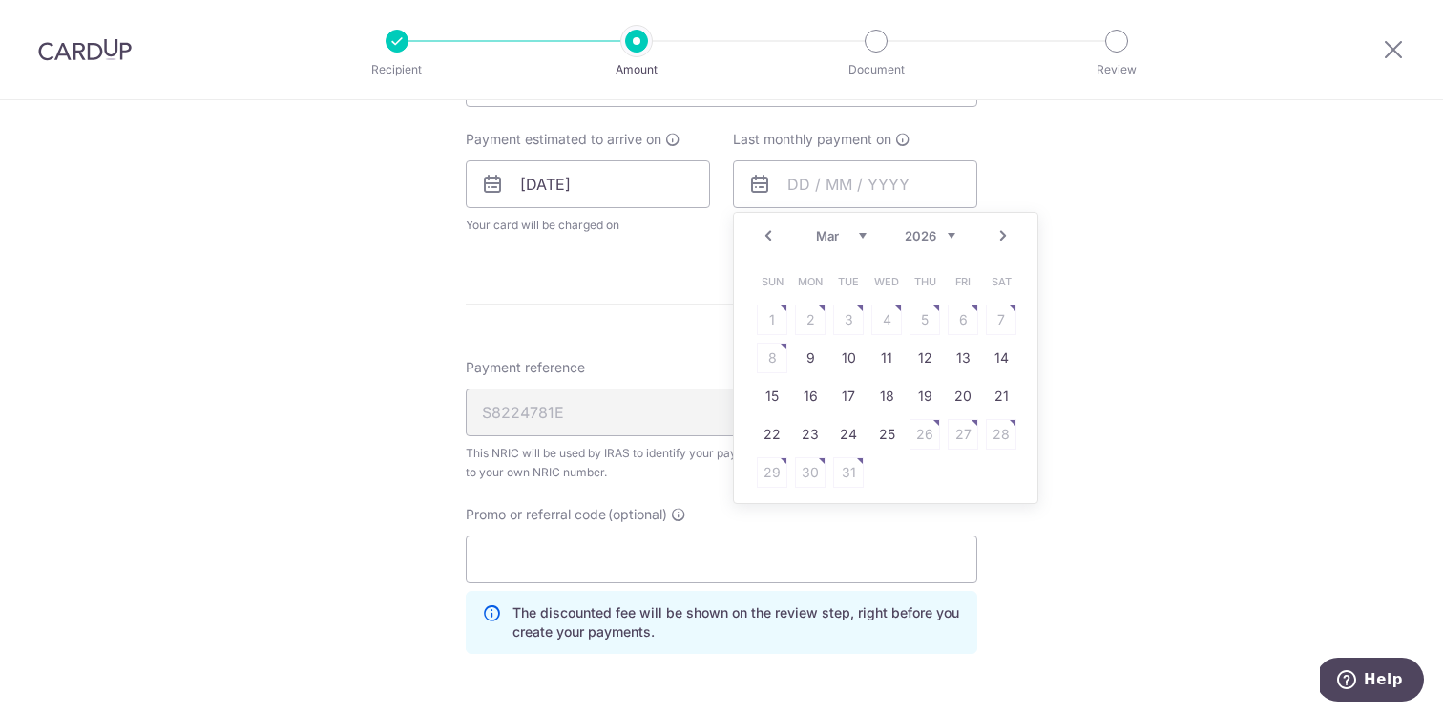
click at [871, 432] on link "25" at bounding box center [886, 434] width 31 height 31
type input "[DATE]"
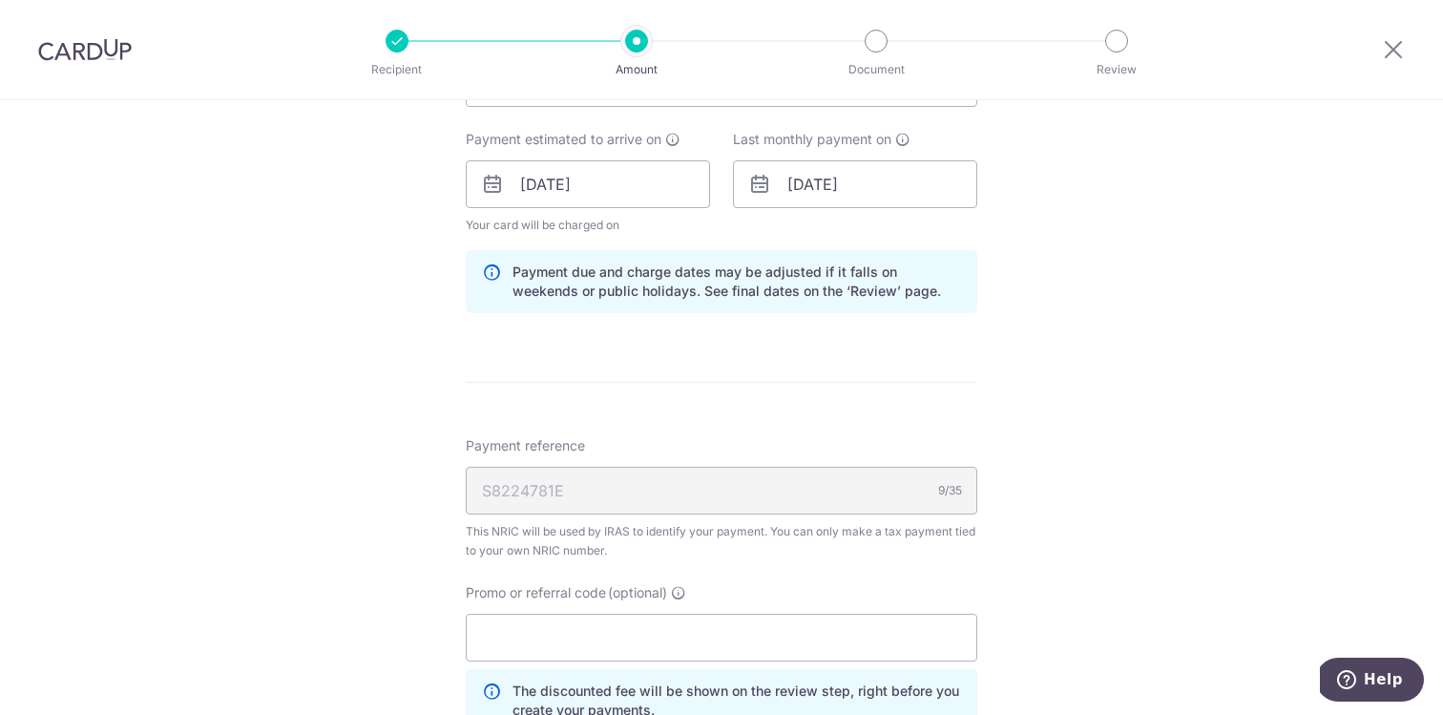
click at [685, 670] on div "The discounted fee will be shown on the review step, right before you create yo…" at bounding box center [721, 700] width 511 height 63
click at [697, 650] on input "Promo or referral code (optional)" at bounding box center [721, 637] width 511 height 48
paste input "MCTAX25"
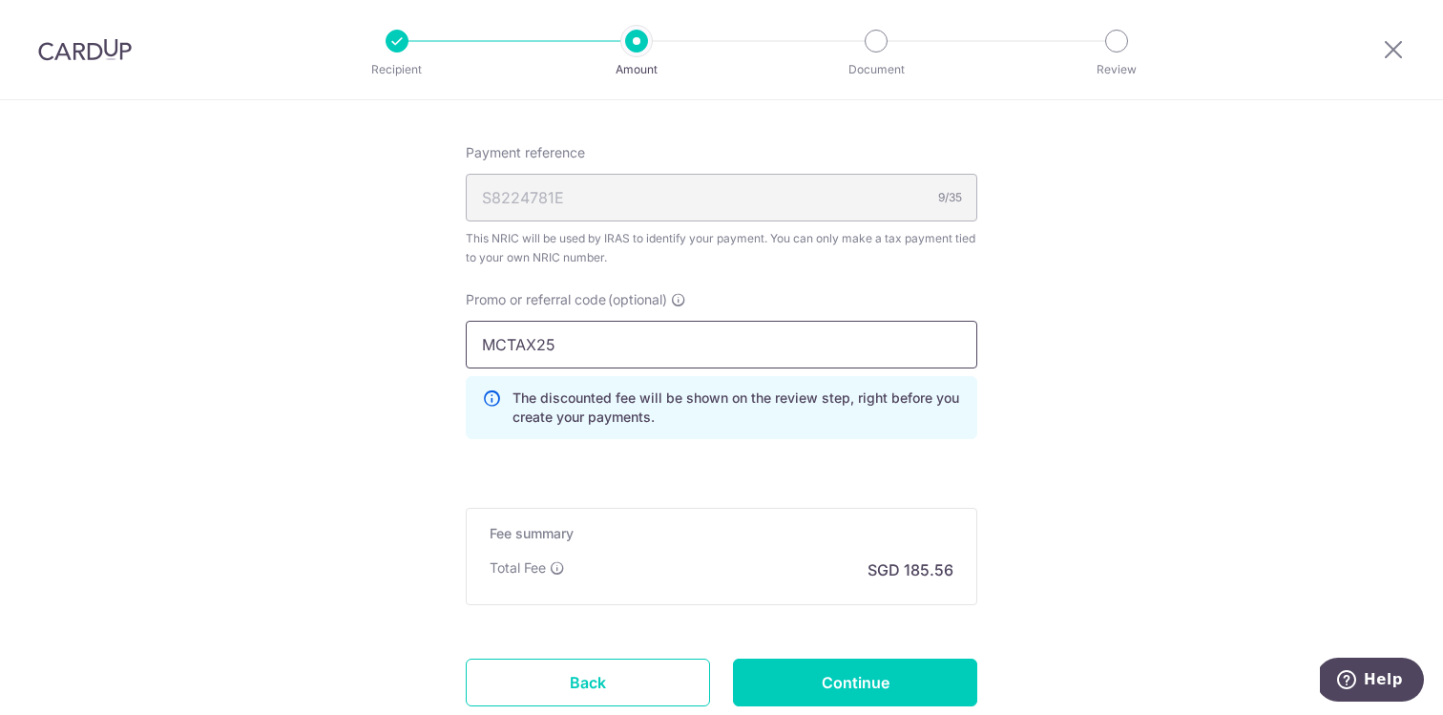
scroll to position [1302, 0]
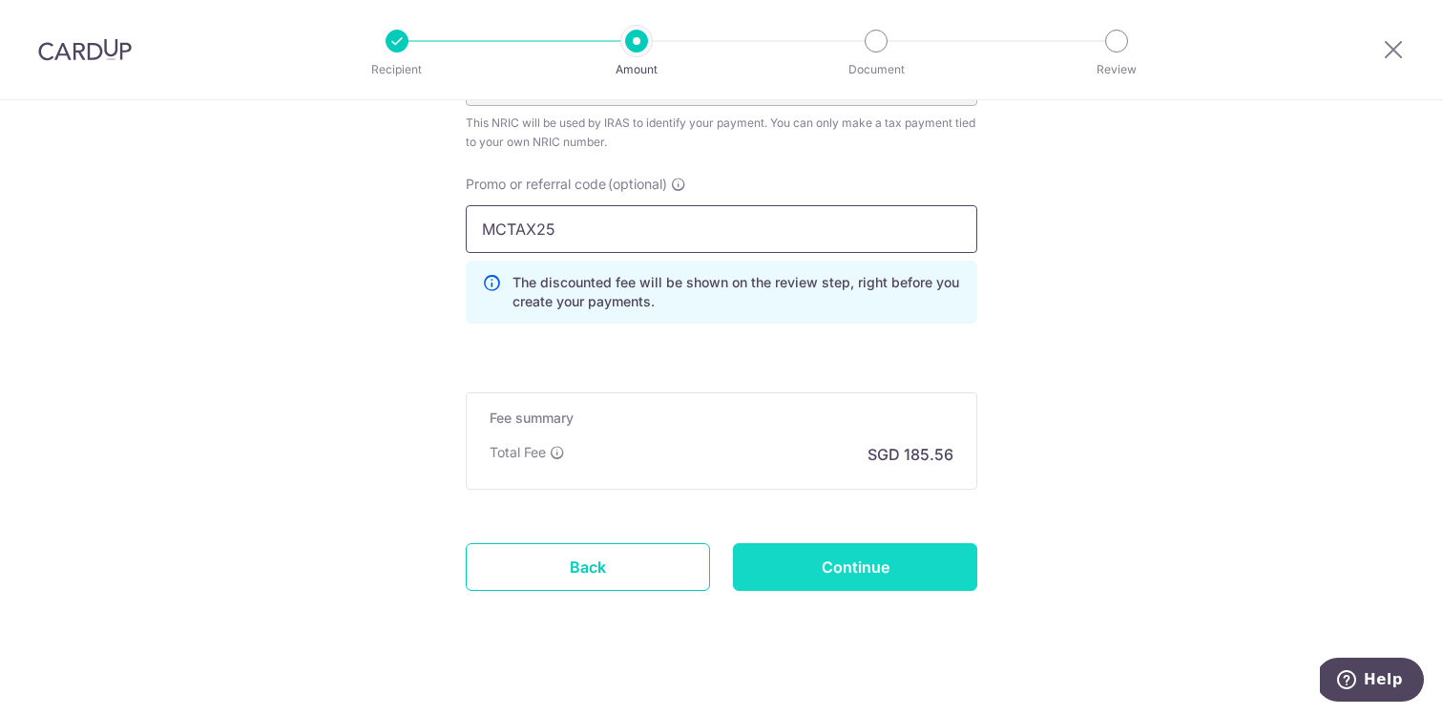
type input "MCTAX25"
click at [824, 552] on input "Continue" at bounding box center [855, 567] width 244 height 48
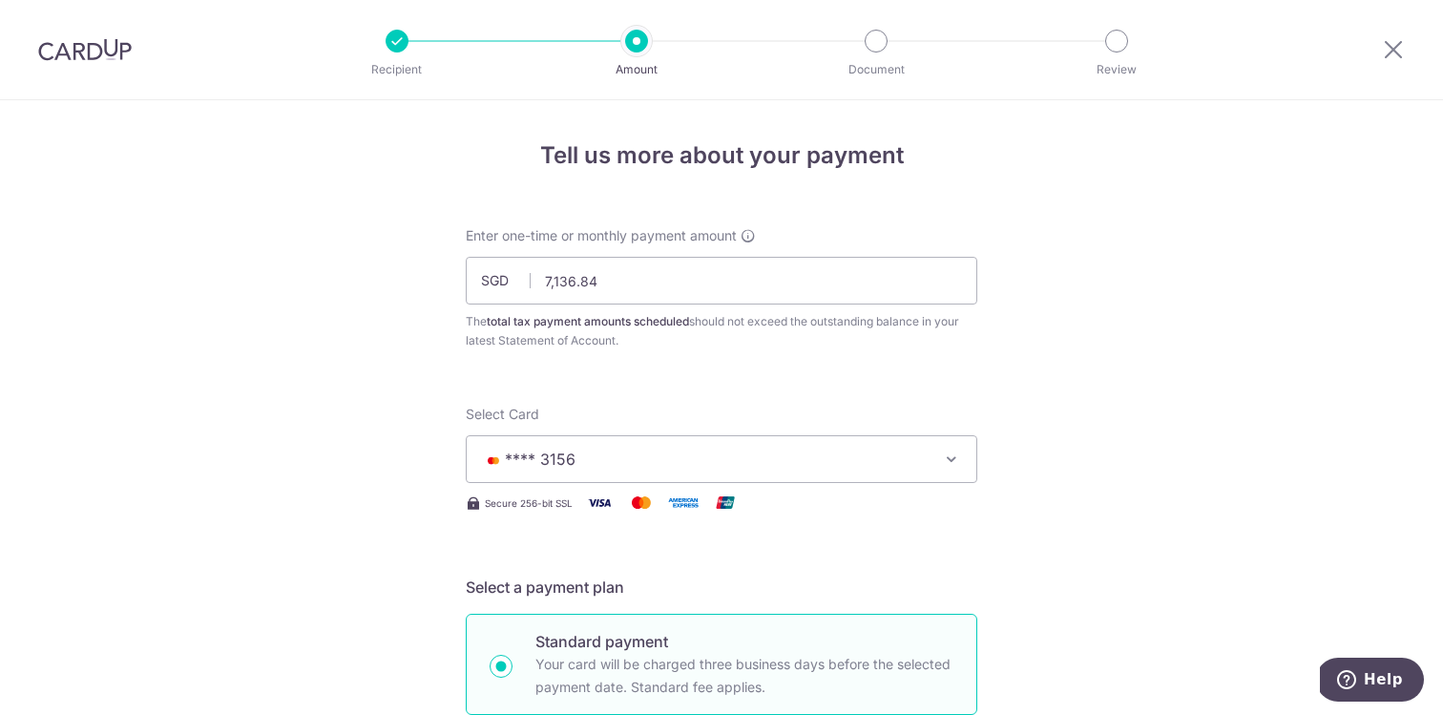
scroll to position [1270, 0]
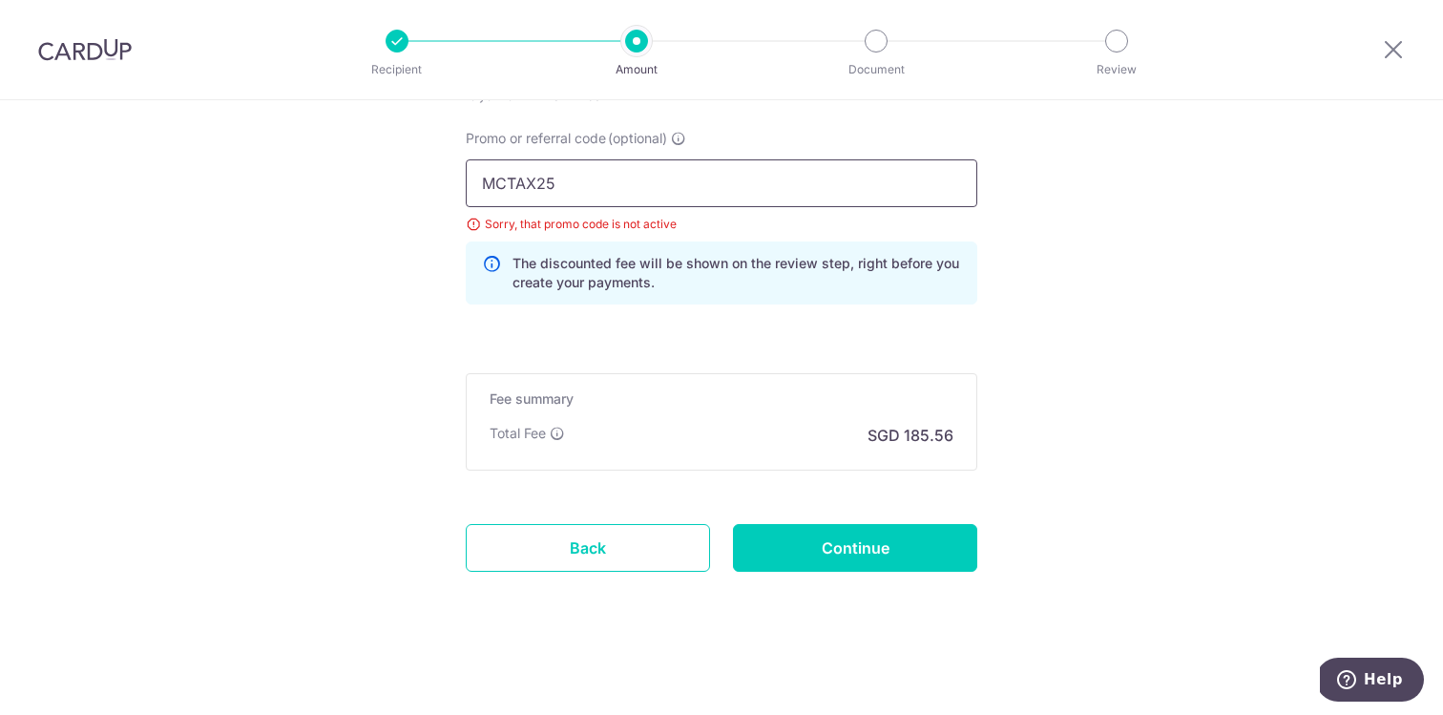
click at [724, 177] on input "MCTAX25" at bounding box center [721, 183] width 511 height 48
type input "MCTAX25N"
click at [847, 546] on input "Continue" at bounding box center [855, 548] width 244 height 48
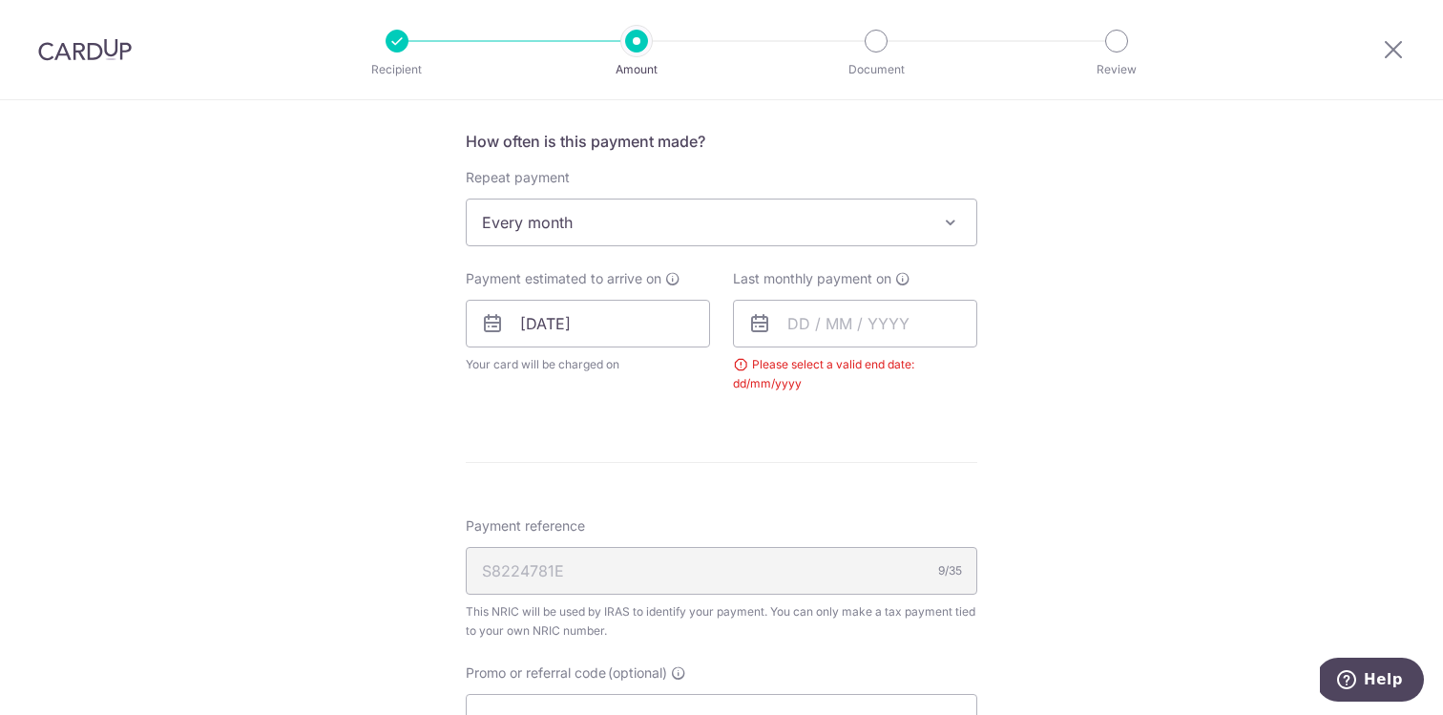
scroll to position [718, 0]
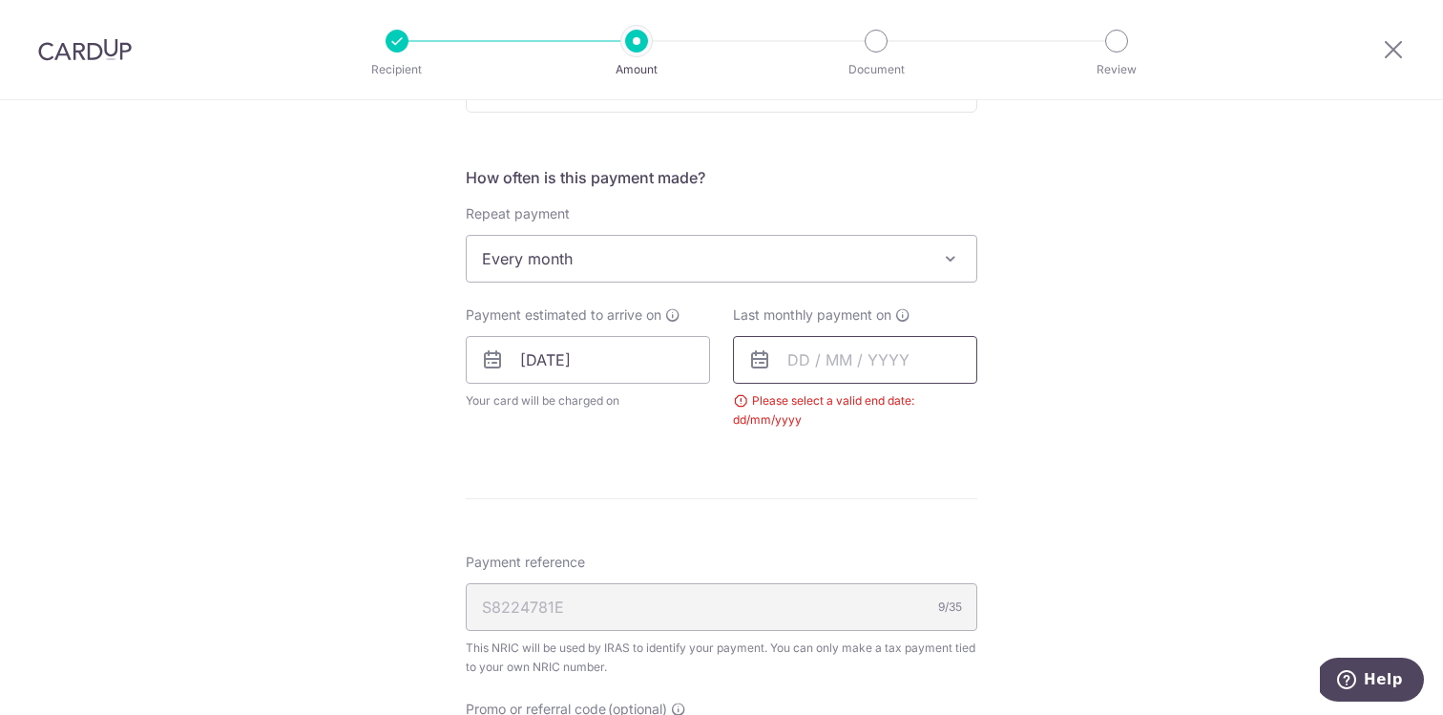
click at [901, 364] on input "text" at bounding box center [855, 360] width 244 height 48
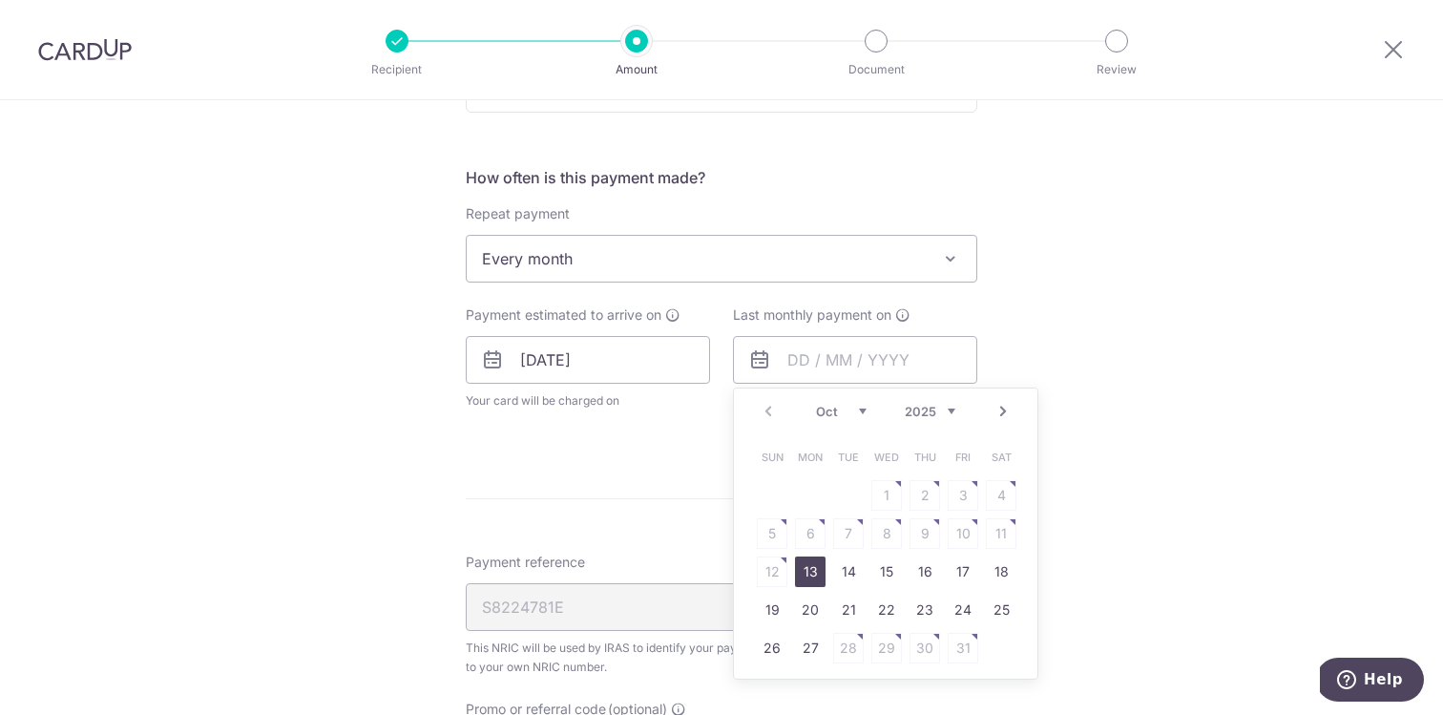
click at [941, 398] on div "Prev Next Oct Nov [DATE] 2026" at bounding box center [885, 411] width 303 height 46
click at [941, 401] on div "Prev Next Oct Nov Dec 2025 2026" at bounding box center [885, 411] width 303 height 46
click at [941, 408] on select "2025 2026" at bounding box center [930, 411] width 51 height 15
click at [837, 411] on select "Jan Feb Mar Apr May Jun Jul Aug Sep Oct Nov" at bounding box center [841, 411] width 51 height 15
click at [885, 609] on link "25" at bounding box center [886, 609] width 31 height 31
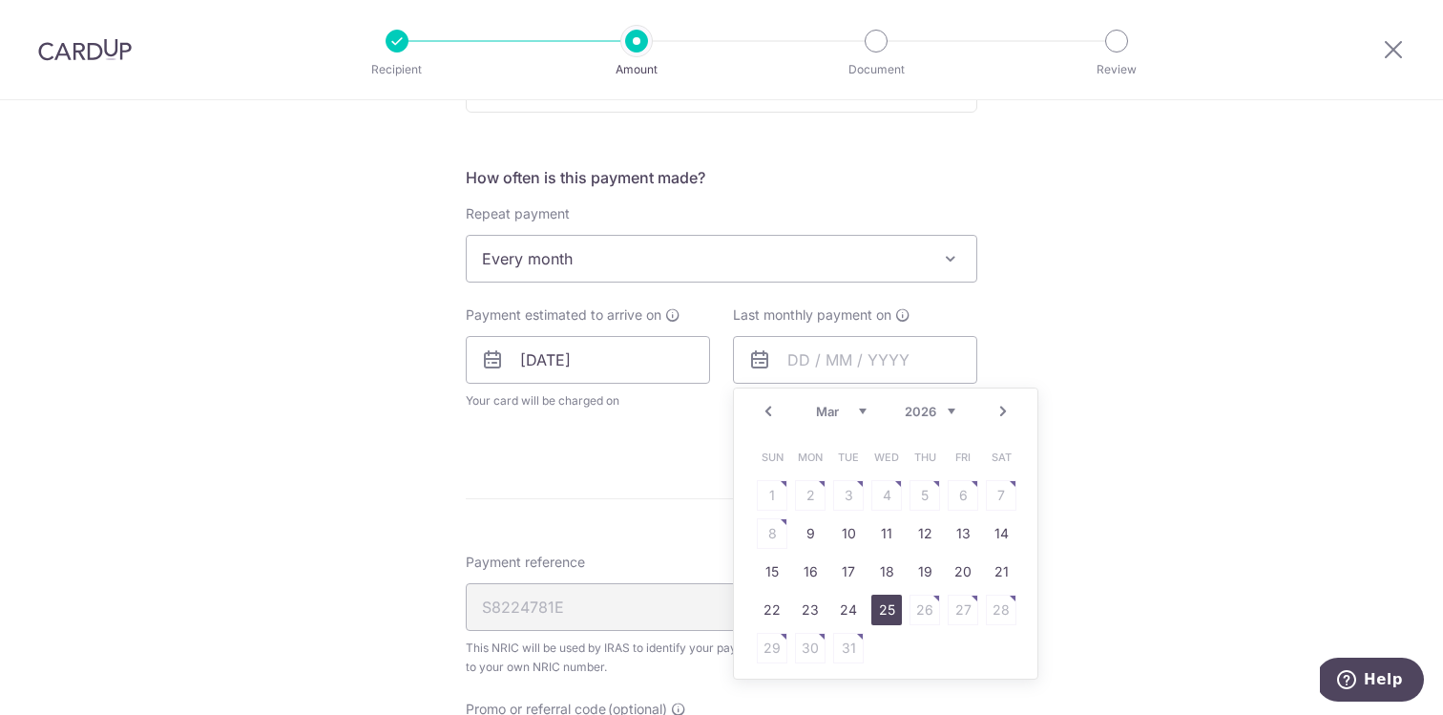
type input "25/03/2026"
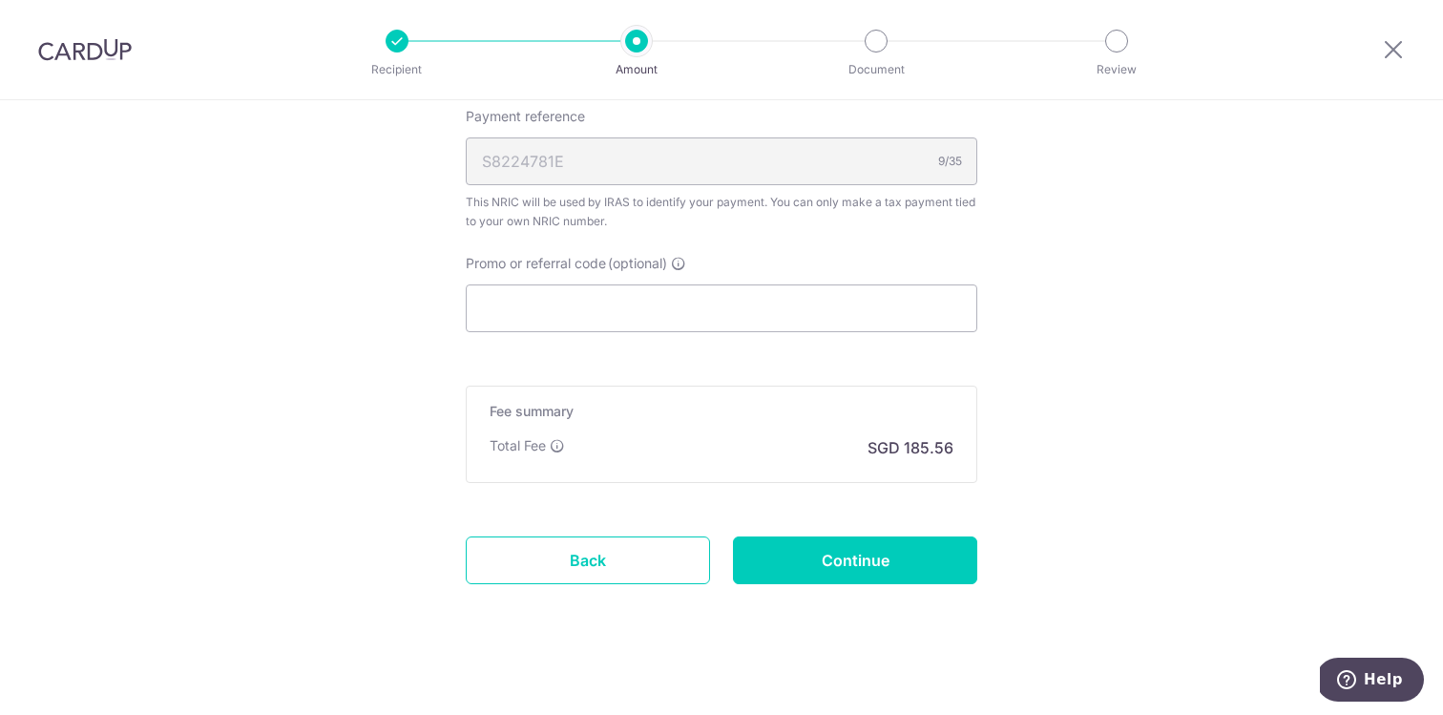
scroll to position [1255, 0]
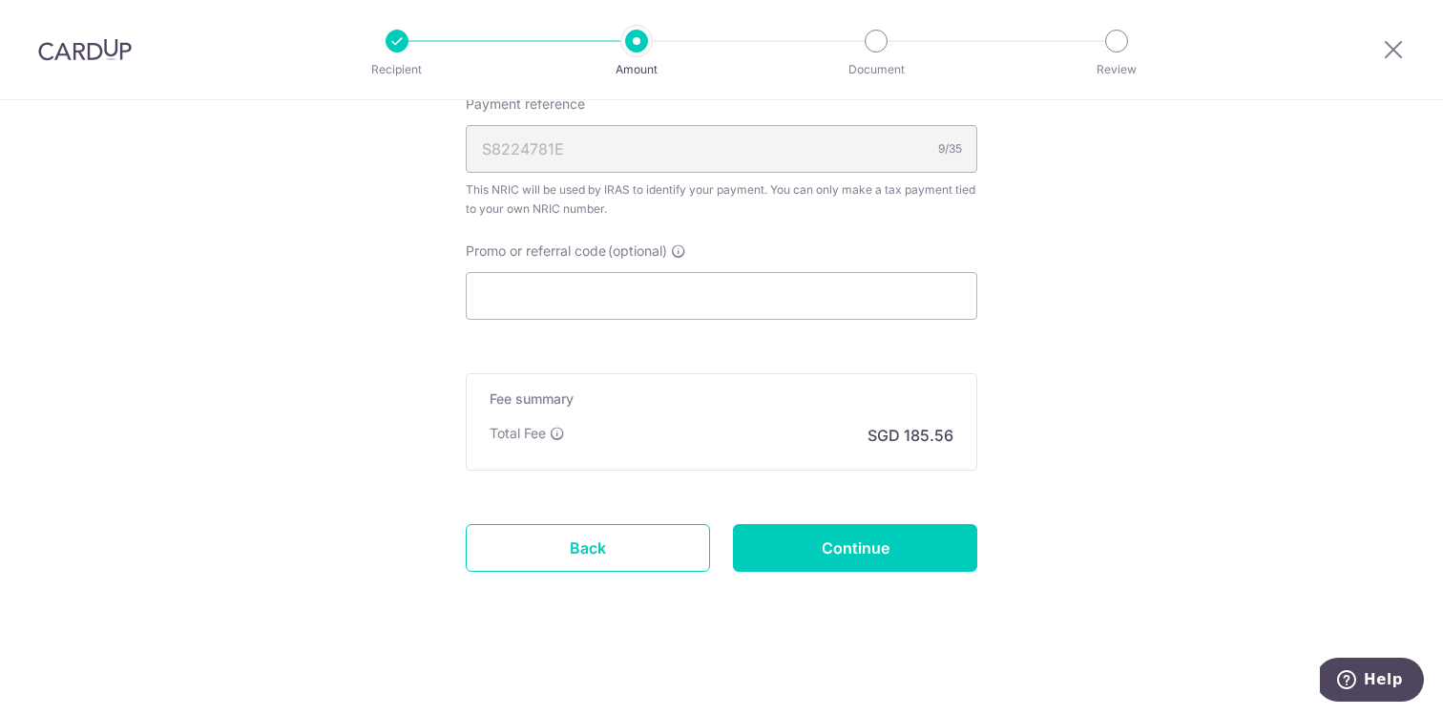
click at [860, 550] on input "Continue" at bounding box center [855, 548] width 244 height 48
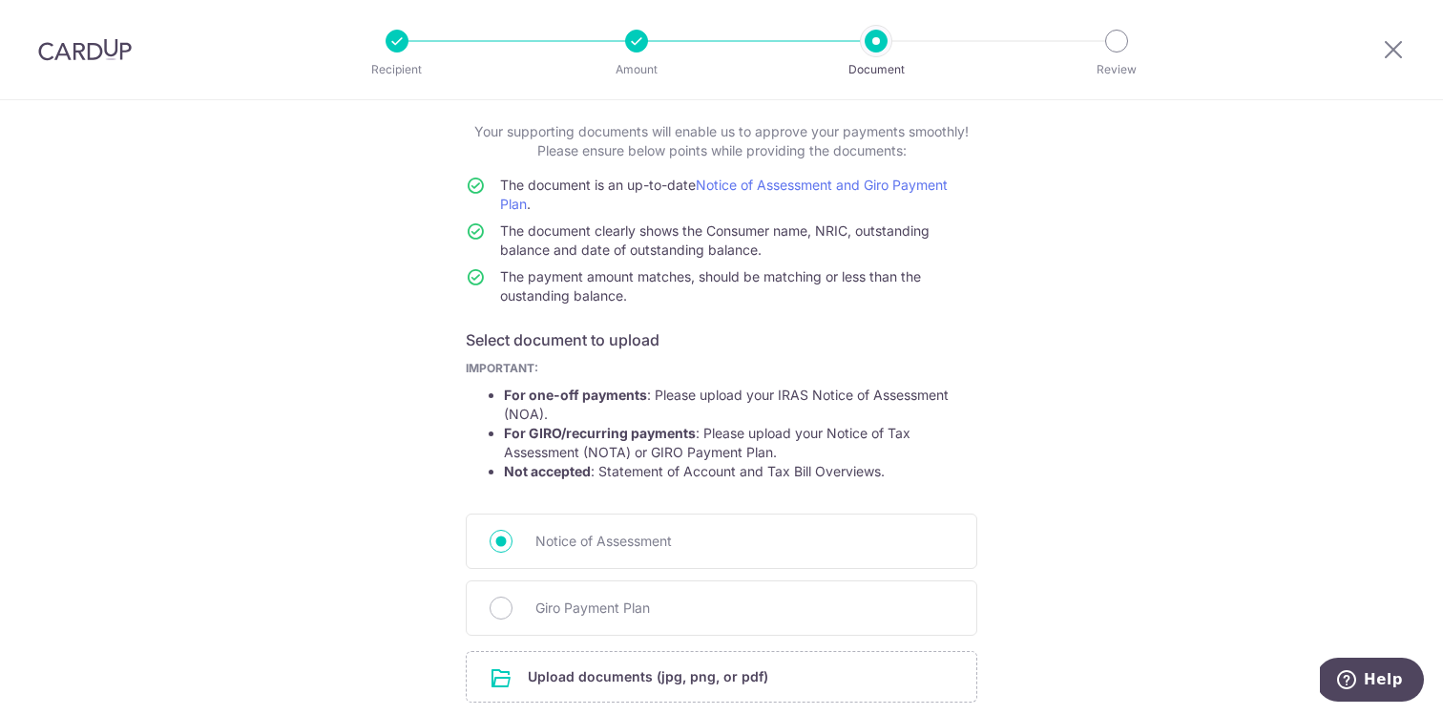
scroll to position [260, 0]
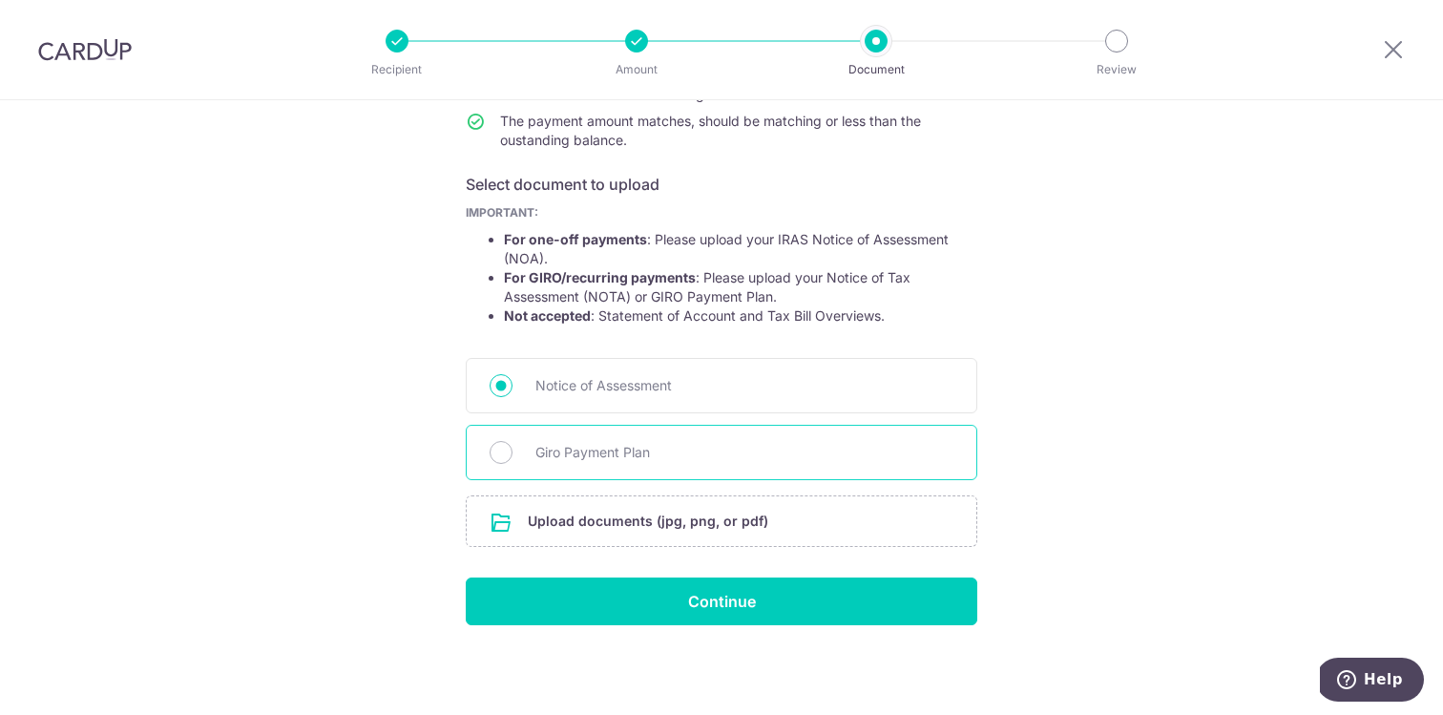
click at [624, 448] on span "Giro Payment Plan" at bounding box center [744, 452] width 418 height 23
click at [512, 448] on input "Giro Payment Plan" at bounding box center [500, 452] width 23 height 23
radio input "true"
click at [707, 521] on input "file" at bounding box center [721, 521] width 509 height 50
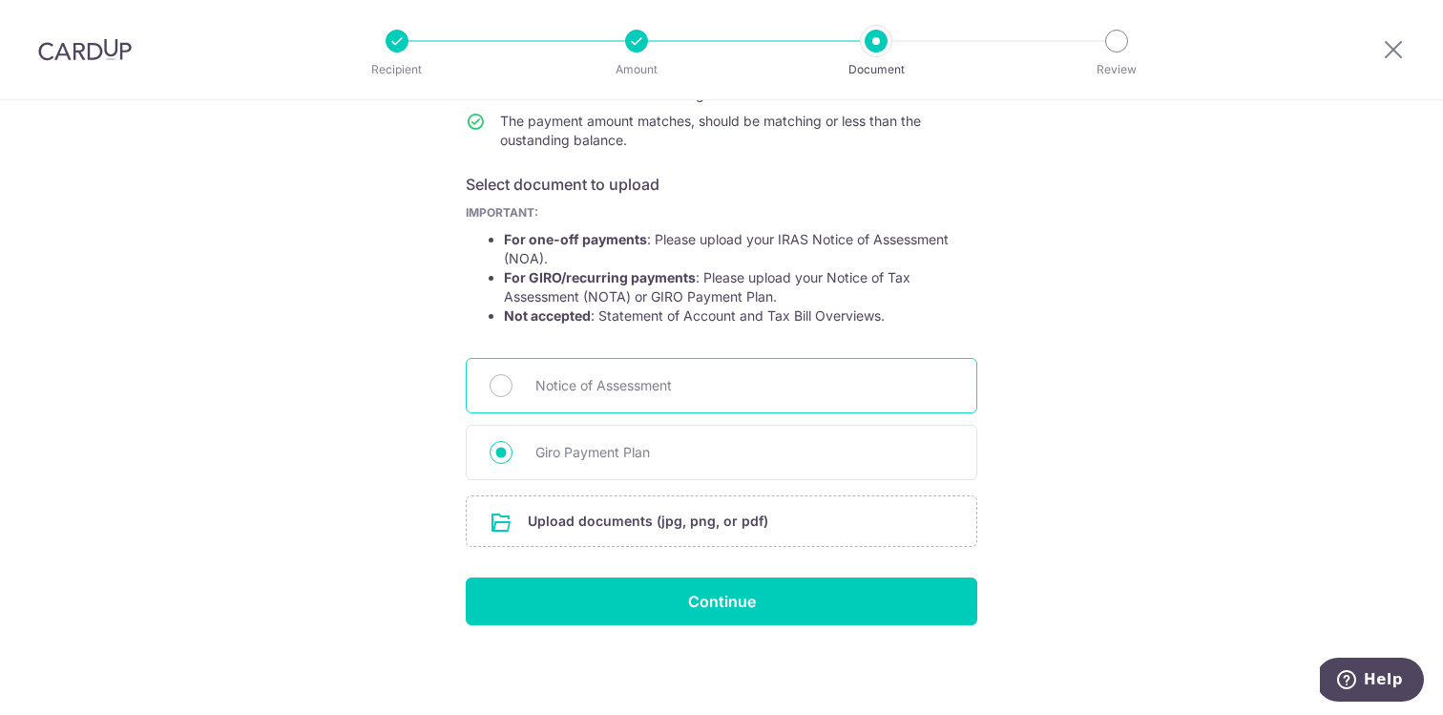
click at [640, 380] on span "Notice of Assessment" at bounding box center [744, 385] width 418 height 23
click at [512, 380] on input "Notice of Assessment" at bounding box center [500, 385] width 23 height 23
radio input "true"
click at [678, 523] on input "file" at bounding box center [721, 521] width 509 height 50
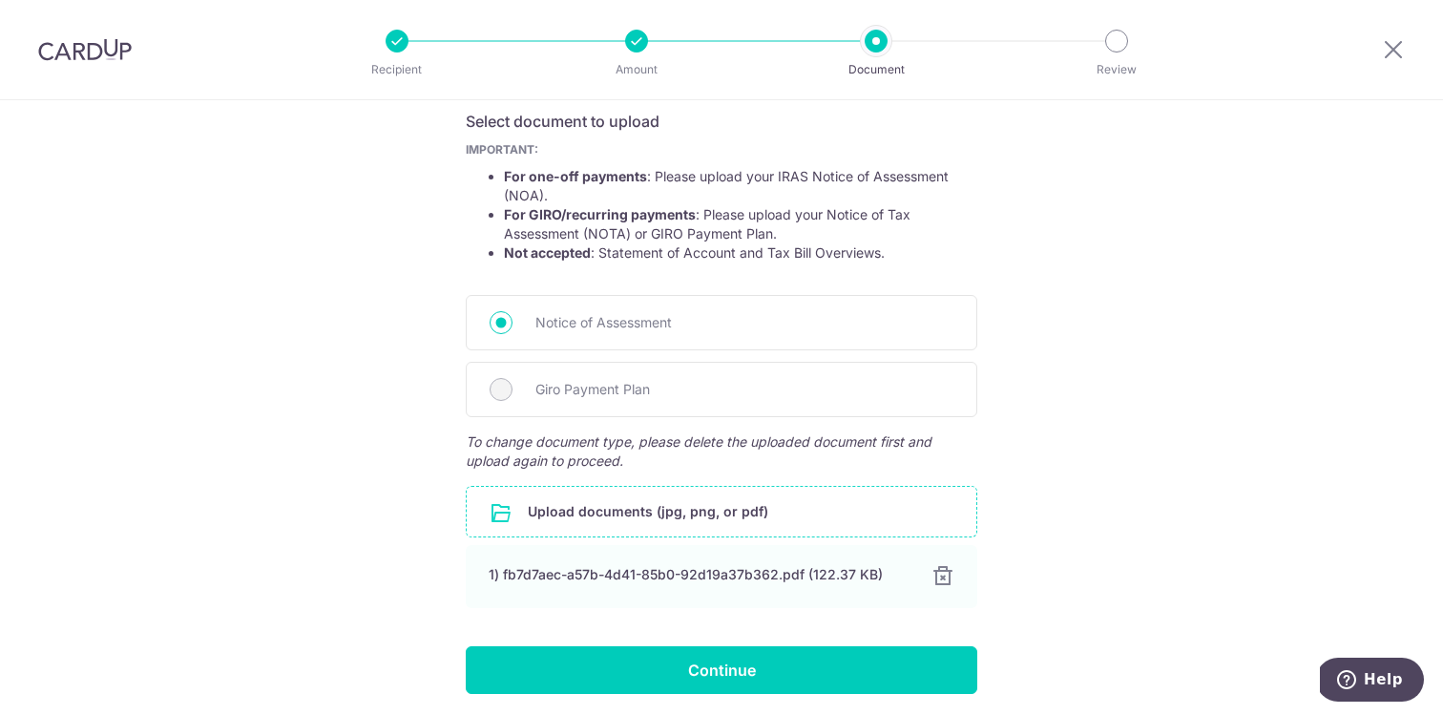
scroll to position [391, 0]
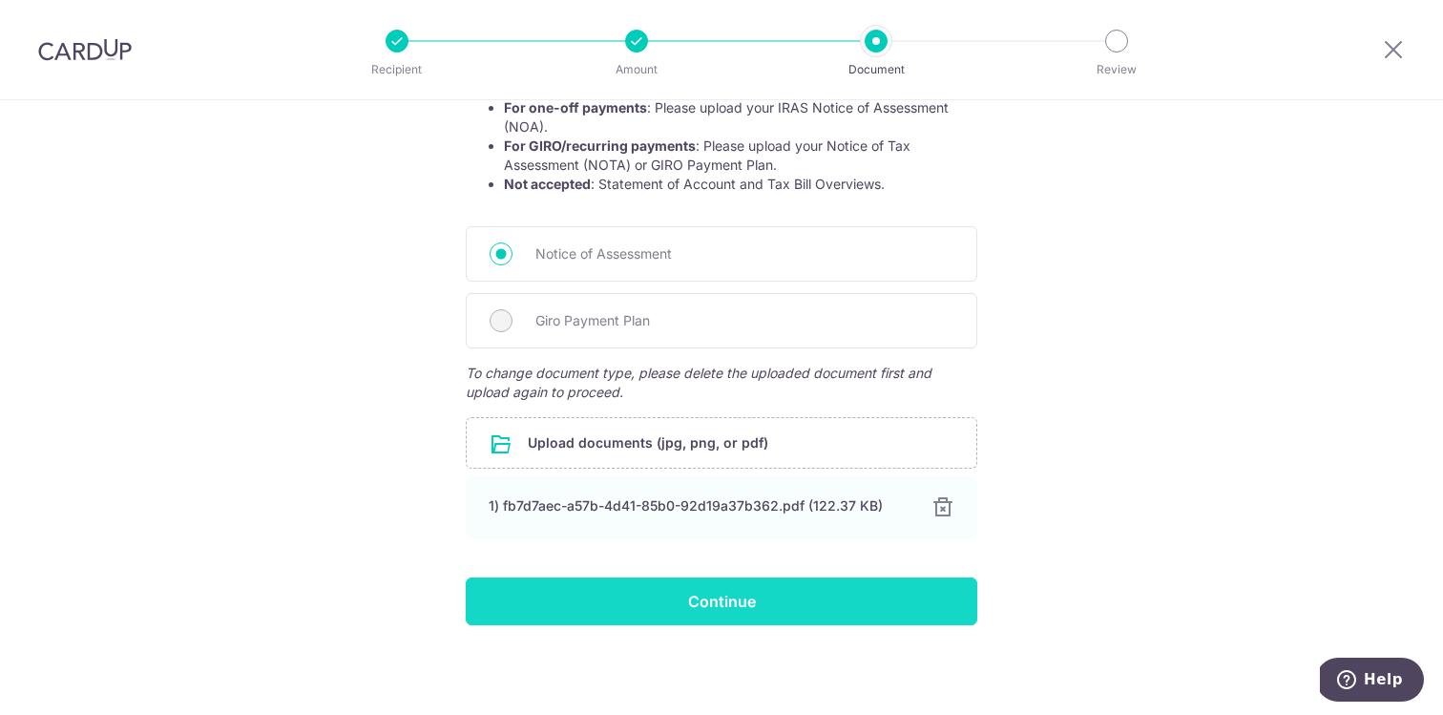
click at [685, 613] on input "Continue" at bounding box center [721, 601] width 511 height 48
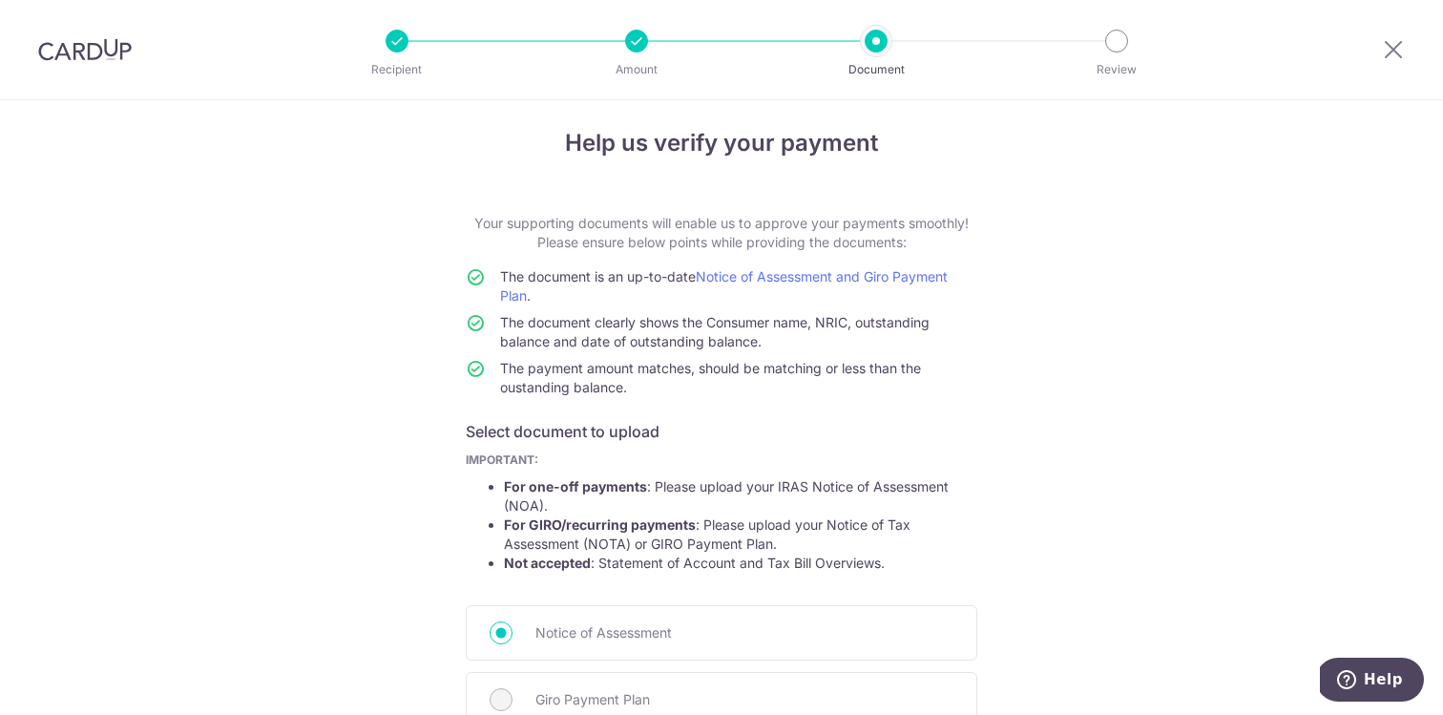
scroll to position [0, 0]
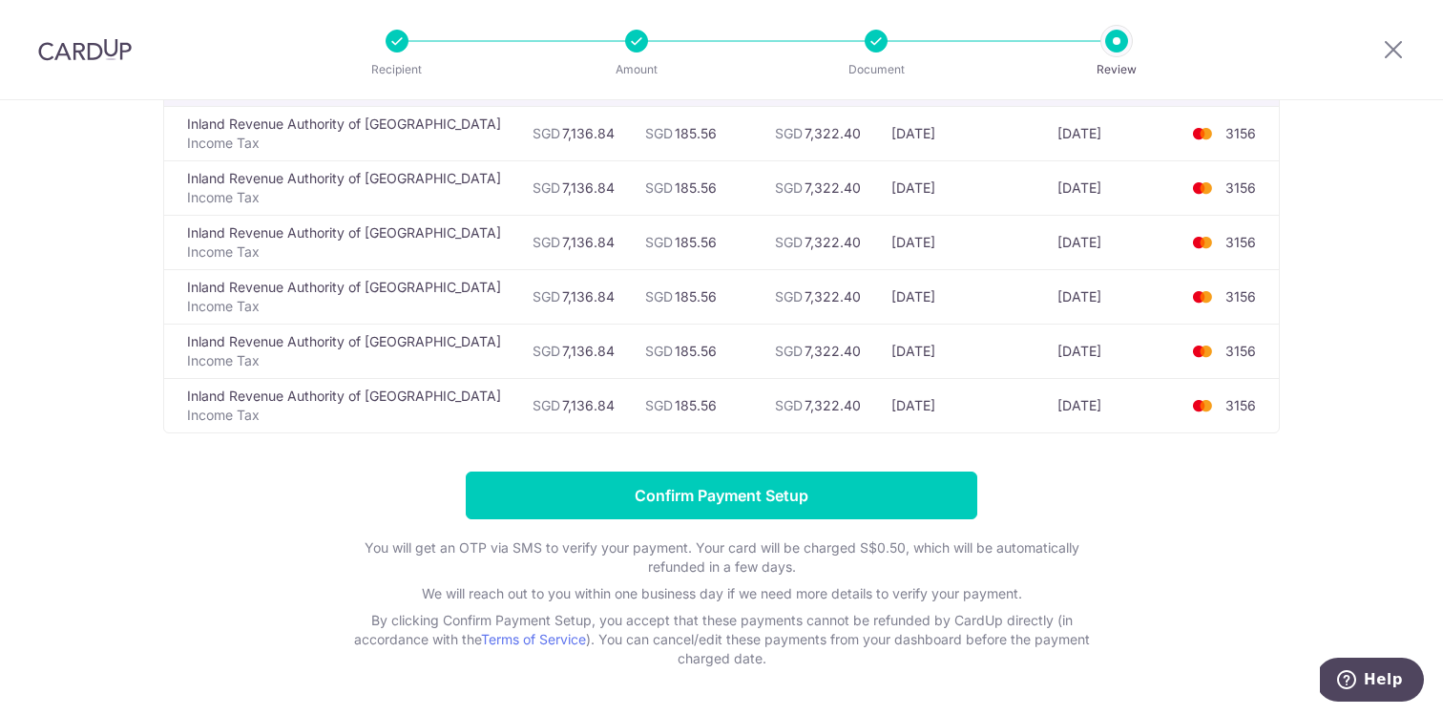
scroll to position [237, 0]
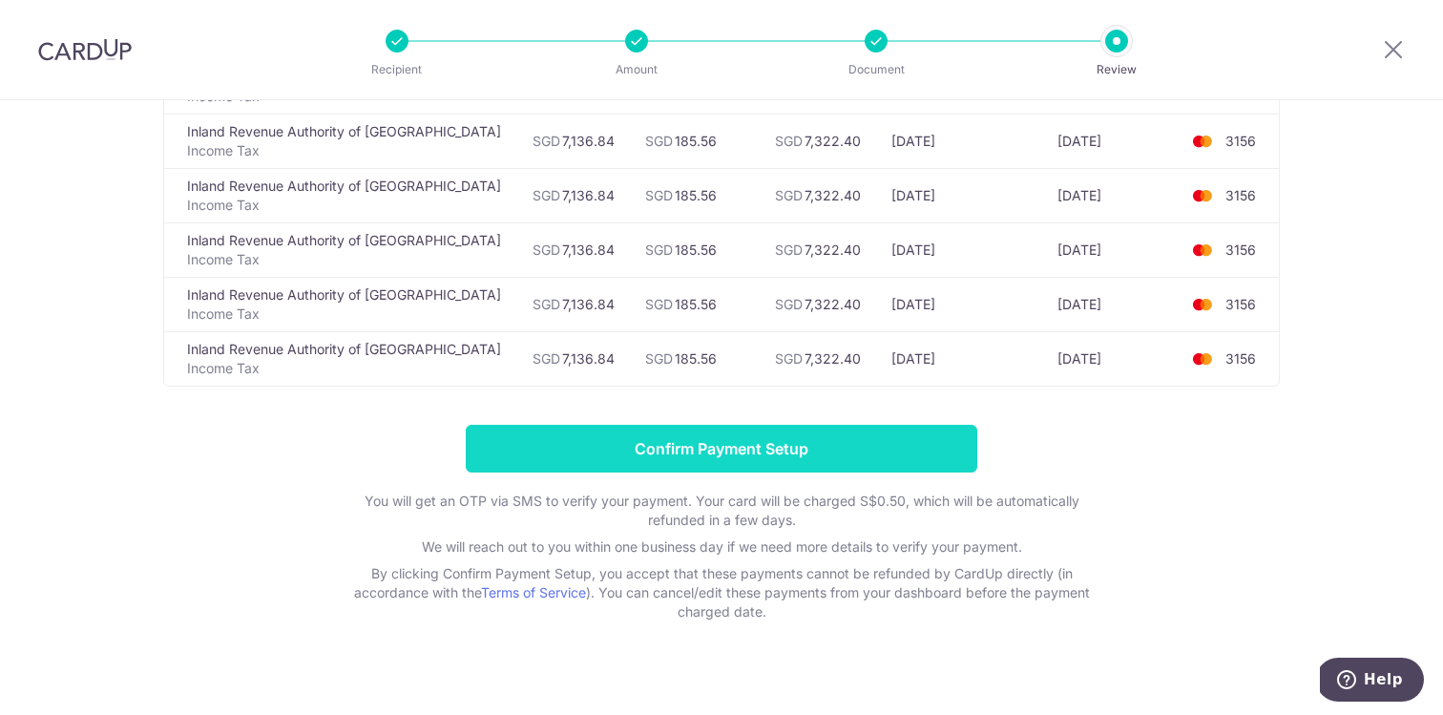
click at [769, 445] on input "Confirm Payment Setup" at bounding box center [721, 449] width 511 height 48
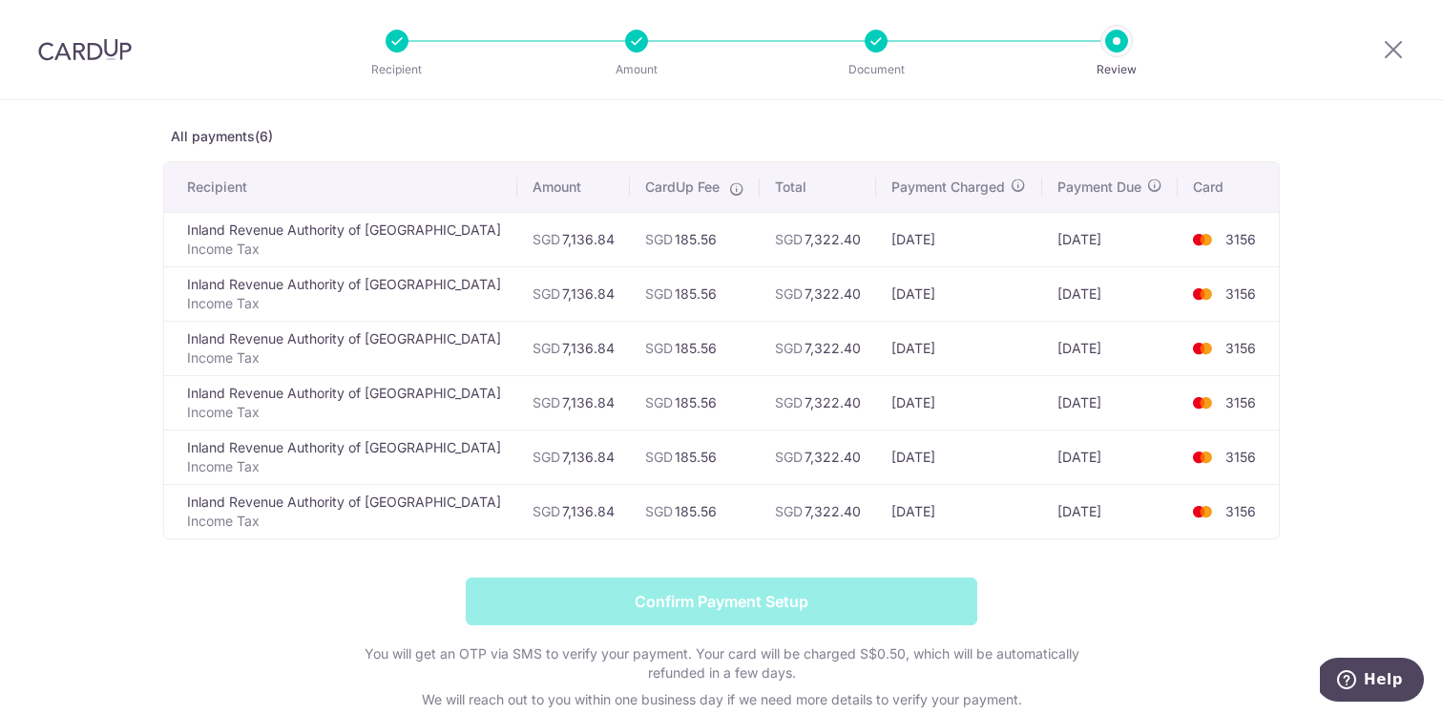
scroll to position [106, 0]
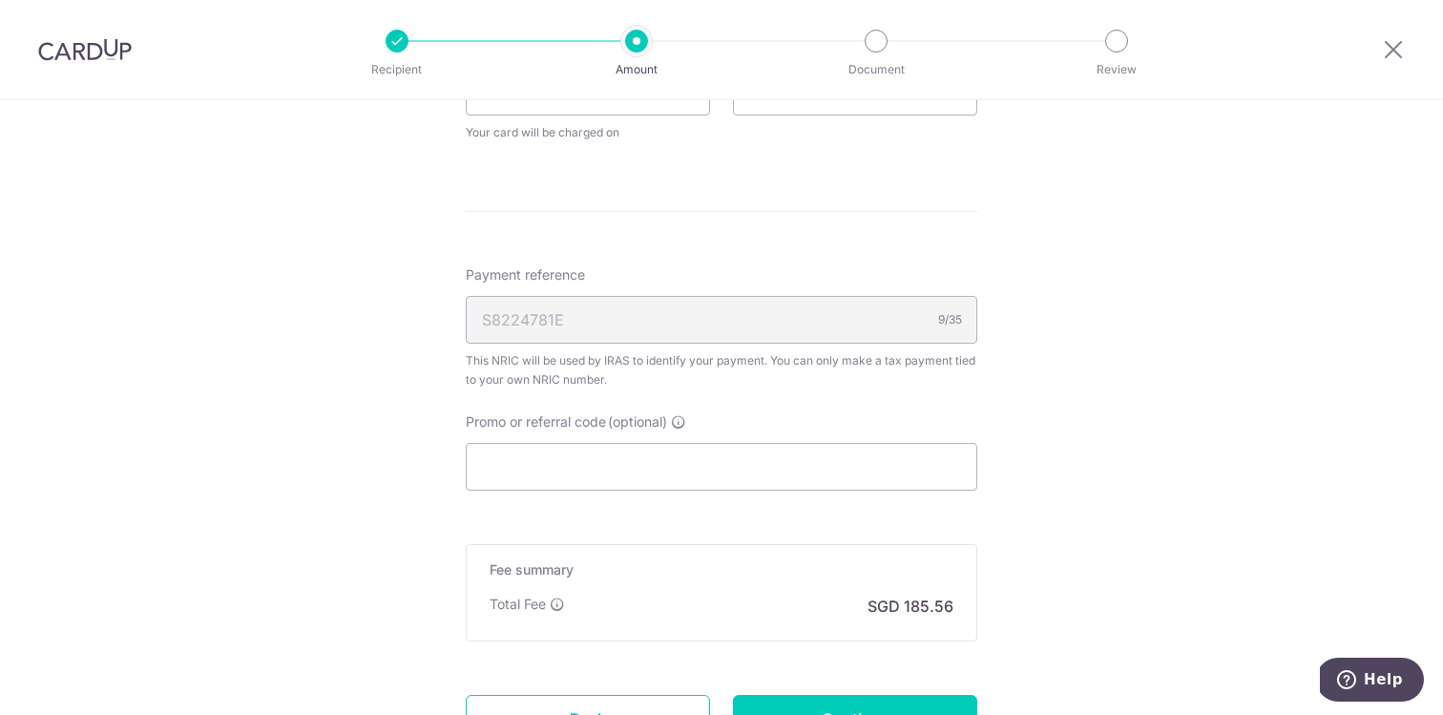
scroll to position [1063, 0]
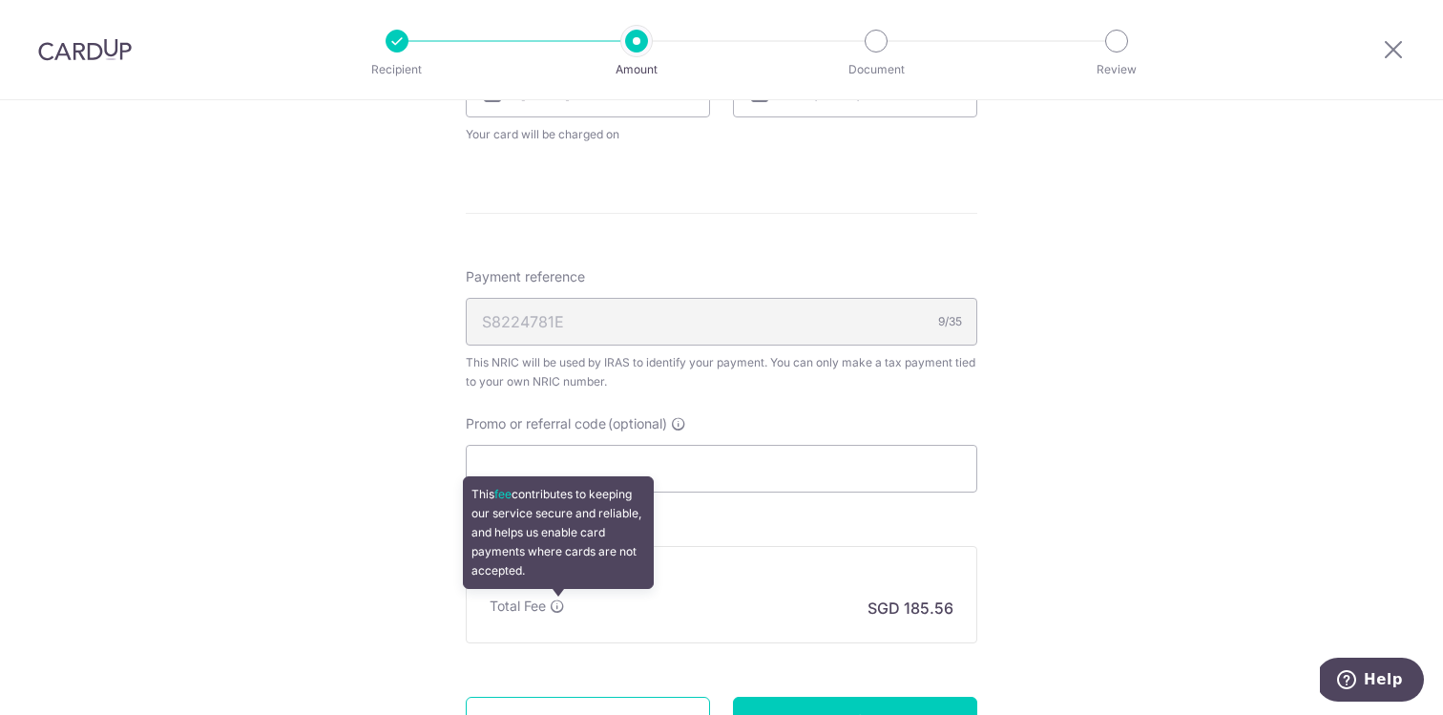
click at [558, 605] on icon at bounding box center [557, 605] width 15 height 15
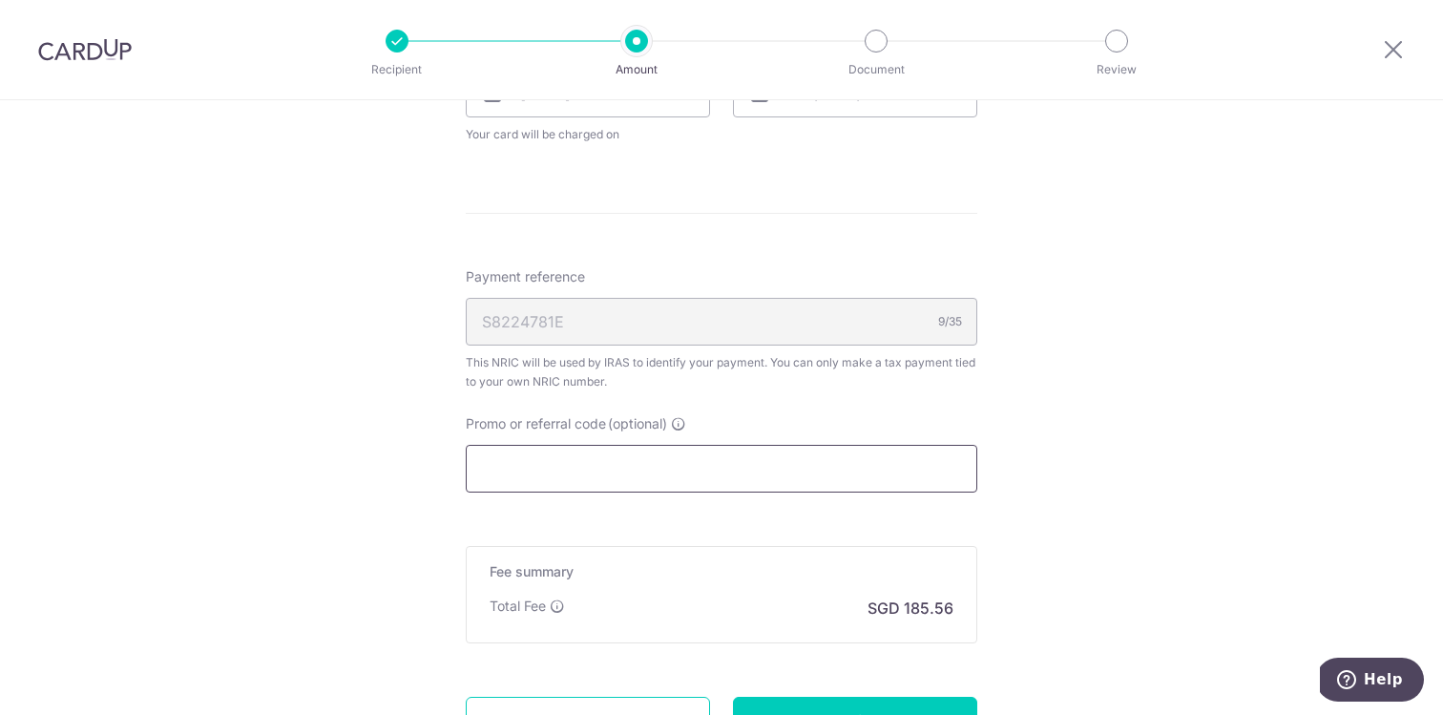
click at [640, 483] on input "Promo or referral code (optional)" at bounding box center [721, 469] width 511 height 48
paste input "MCTAX25N"
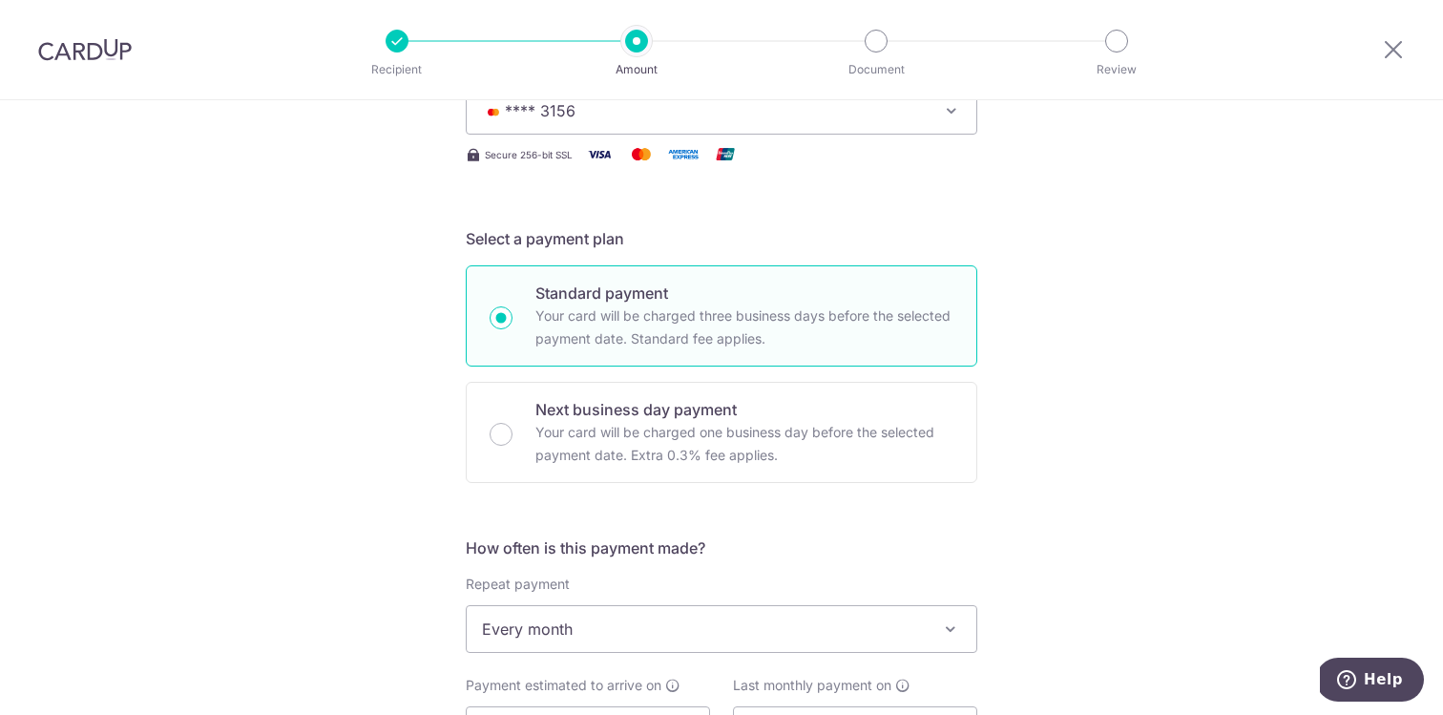
scroll to position [515, 0]
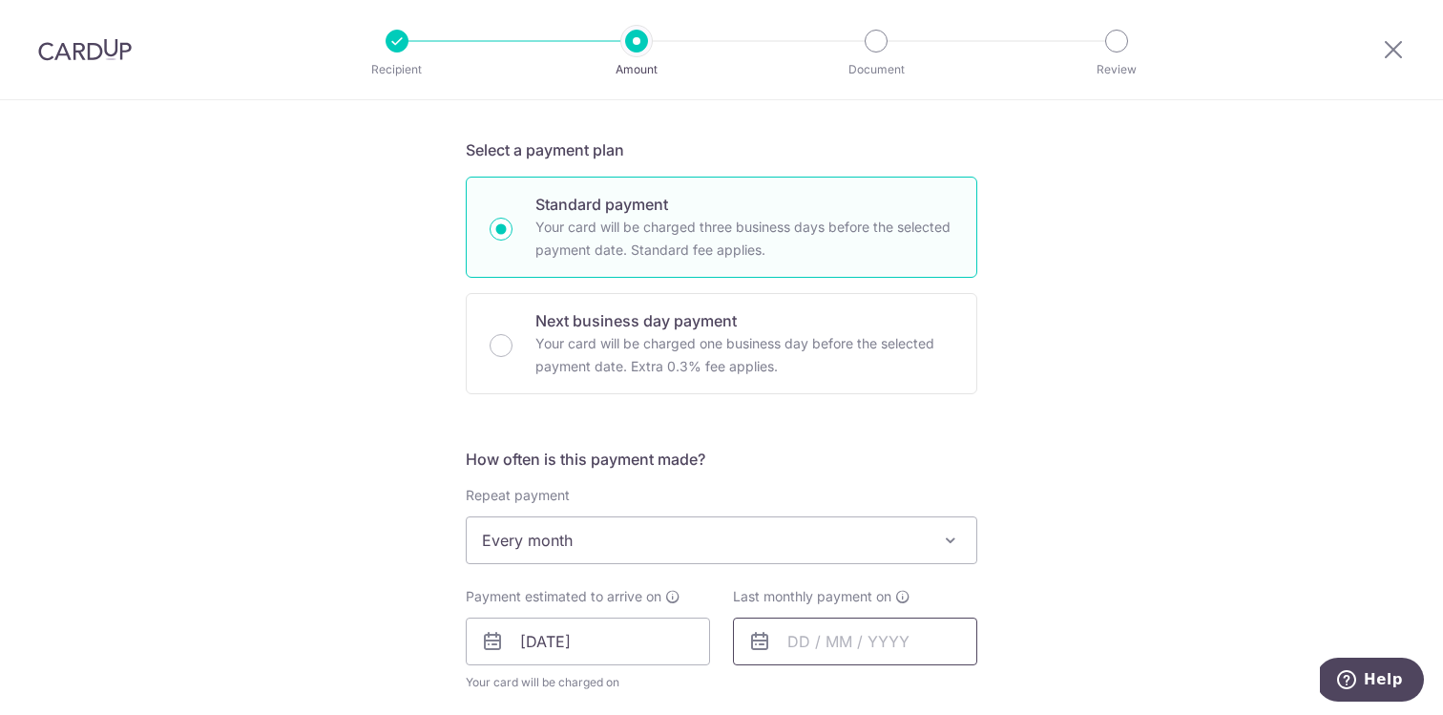
type input "MCTAX25N"
click at [789, 626] on input "text" at bounding box center [855, 641] width 244 height 48
click at [940, 693] on select "2025 2026" at bounding box center [930, 692] width 51 height 15
click at [836, 695] on select "Jan Feb Mar Apr May Jun [DATE] Aug Sep Oct Nov" at bounding box center [841, 692] width 51 height 15
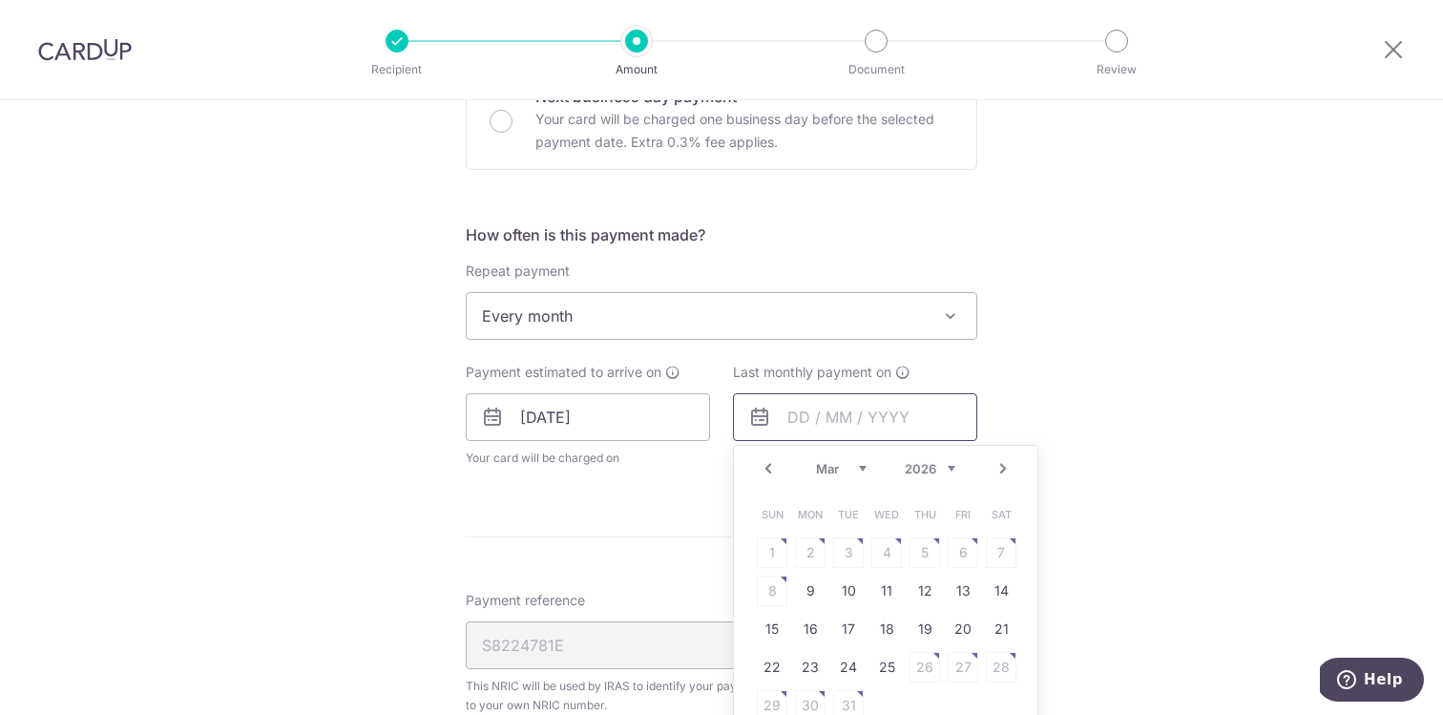
scroll to position [882, 0]
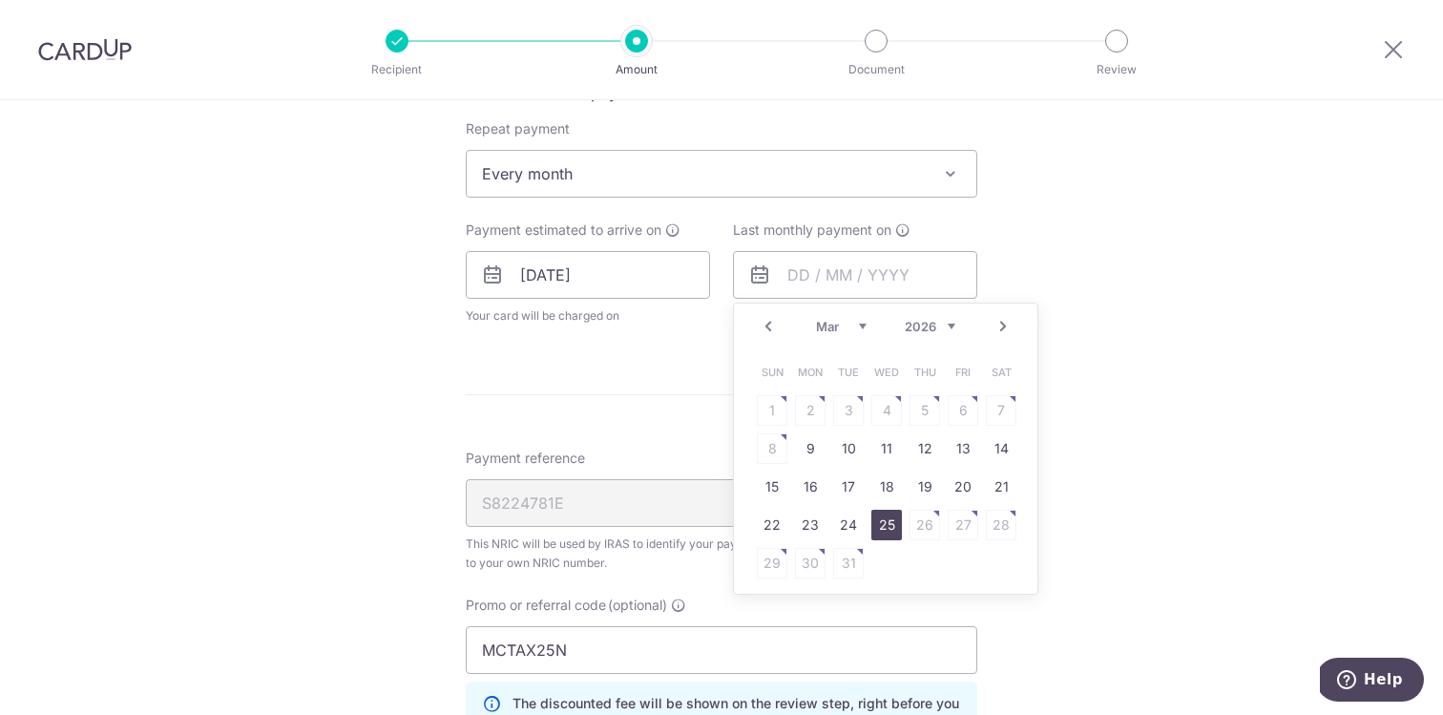
click at [882, 520] on link "25" at bounding box center [886, 524] width 31 height 31
type input "[DATE]"
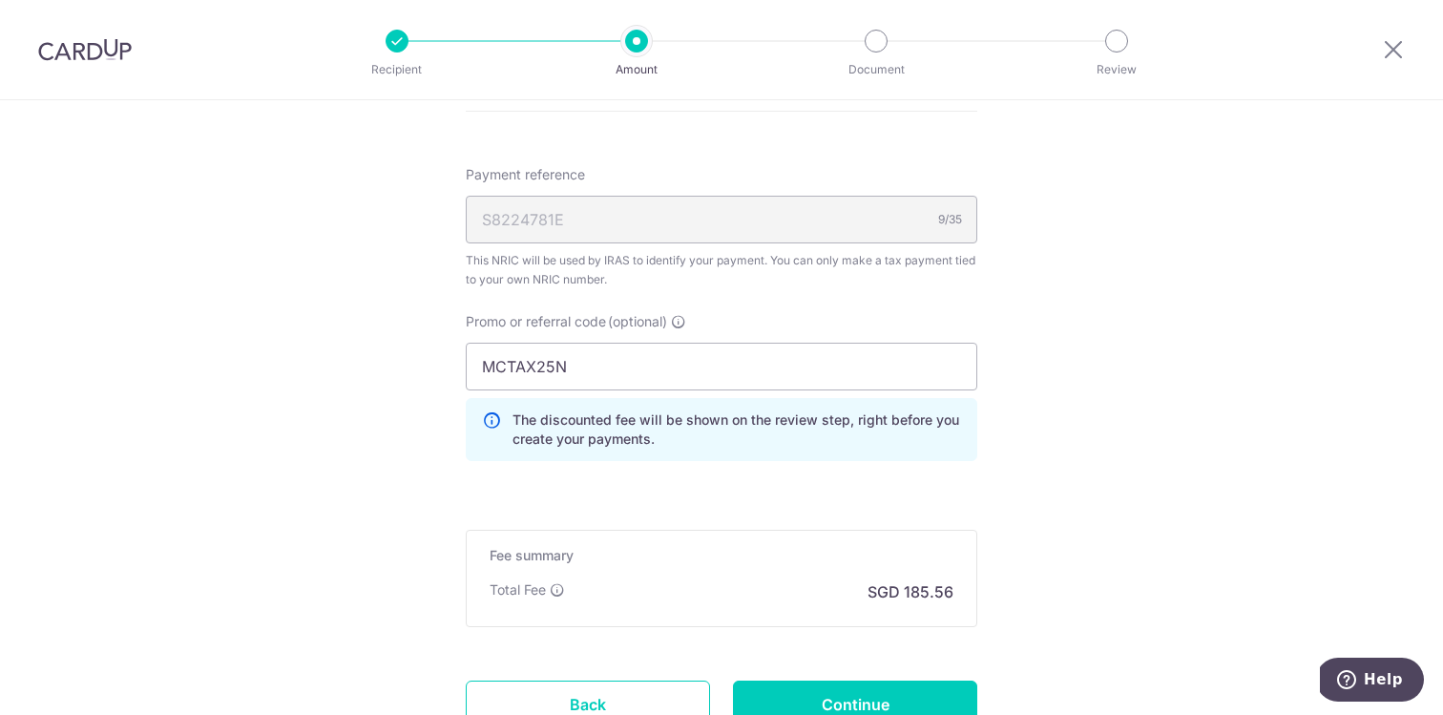
scroll to position [1400, 0]
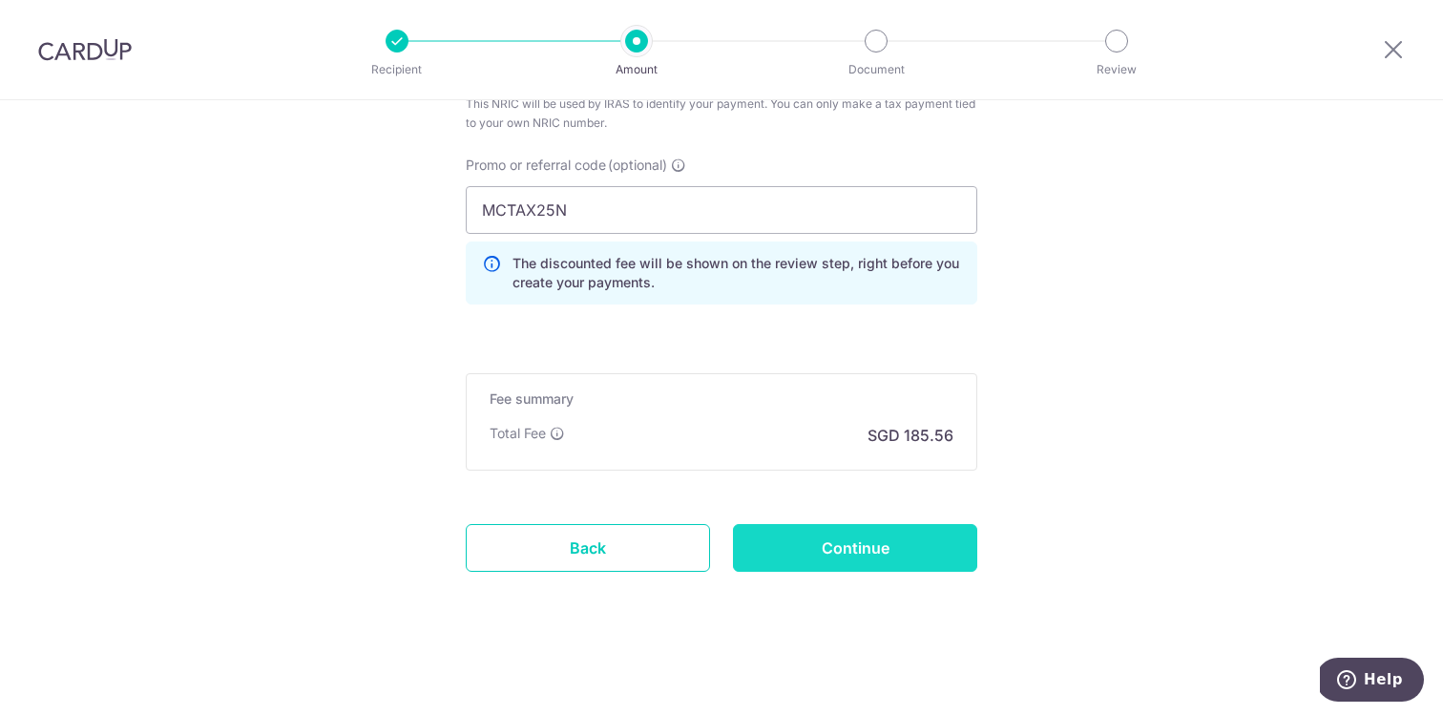
click at [793, 556] on input "Continue" at bounding box center [855, 548] width 244 height 48
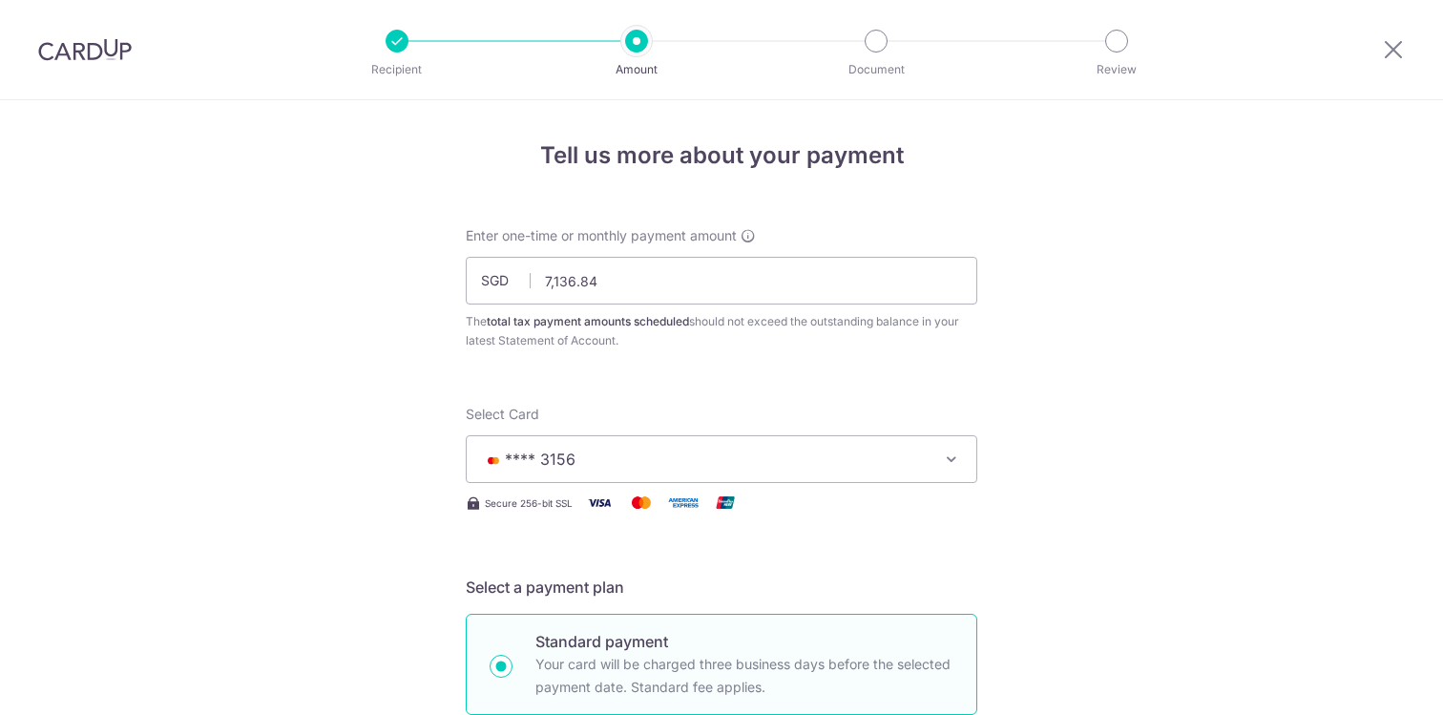
scroll to position [1270, 0]
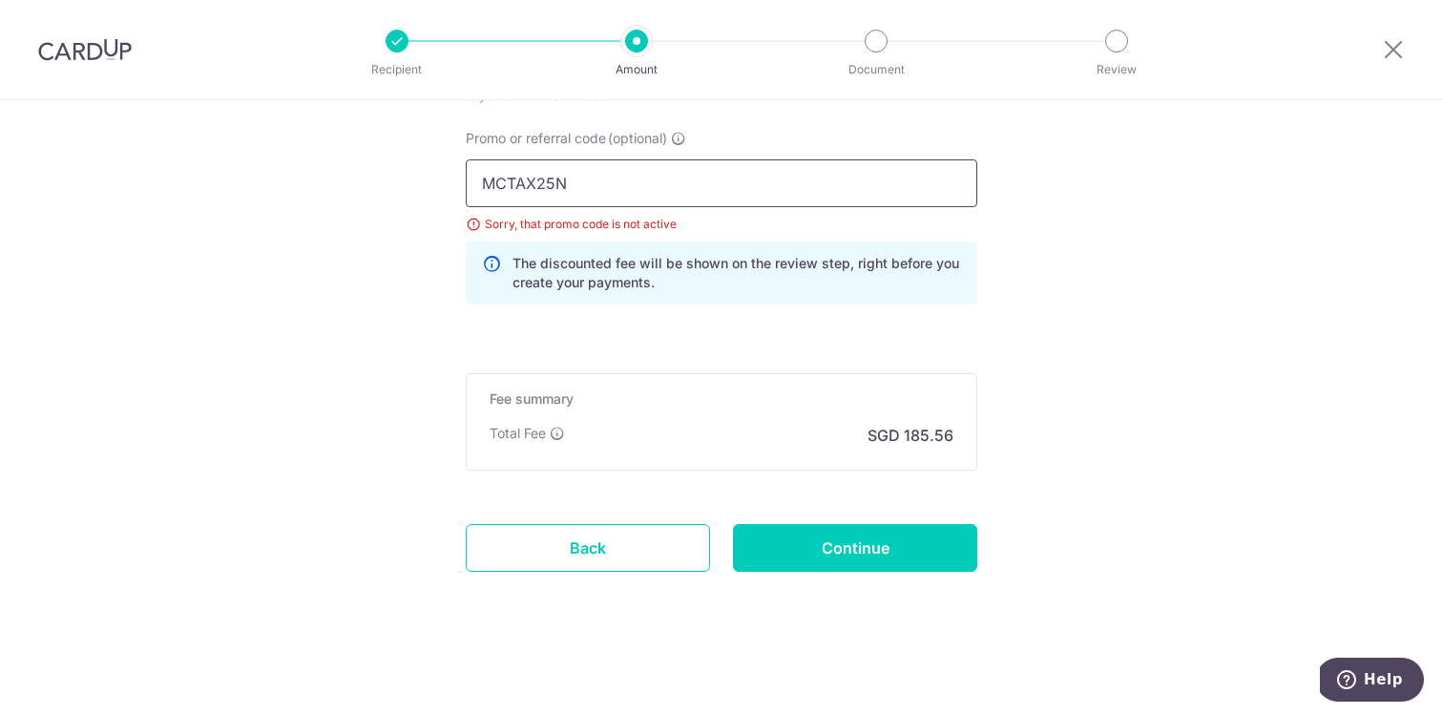
click at [661, 189] on input "MCTAX25N" at bounding box center [721, 183] width 511 height 48
type input "MCTAX25"
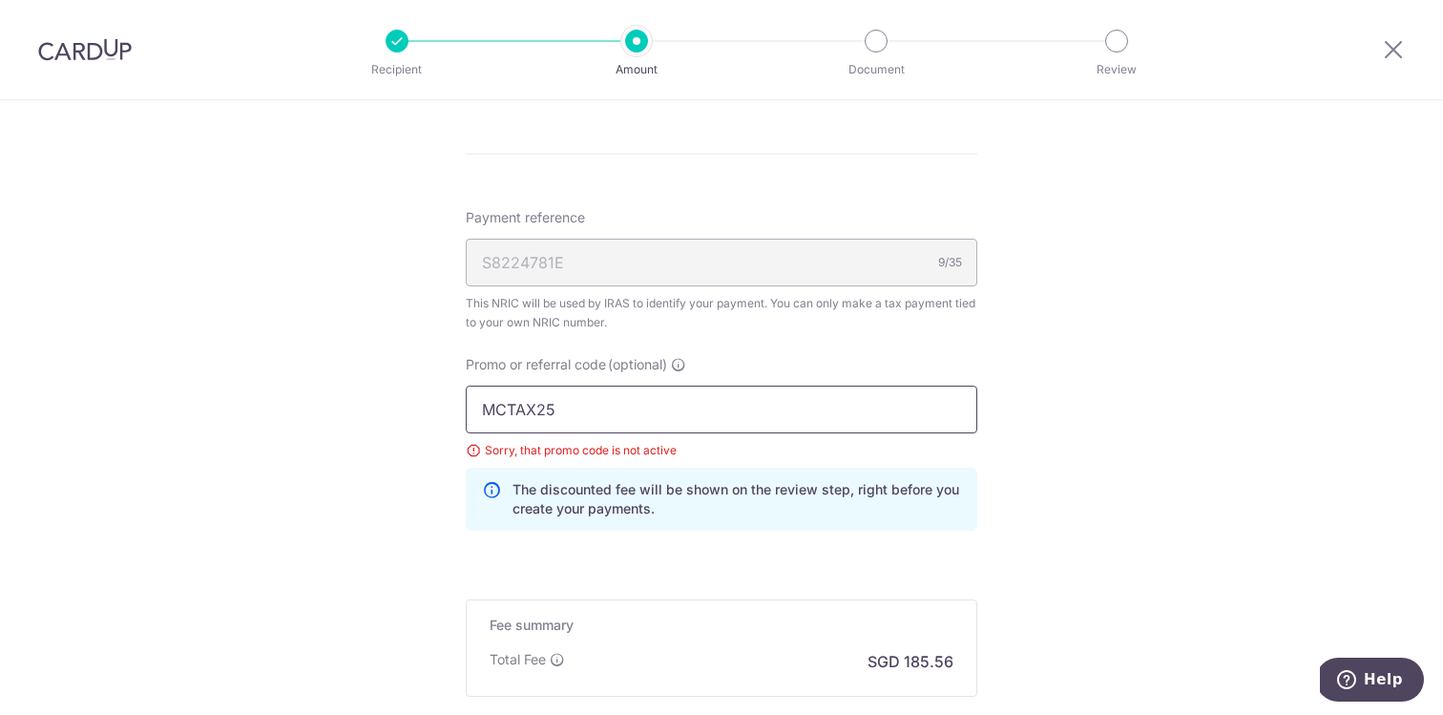
scroll to position [946, 0]
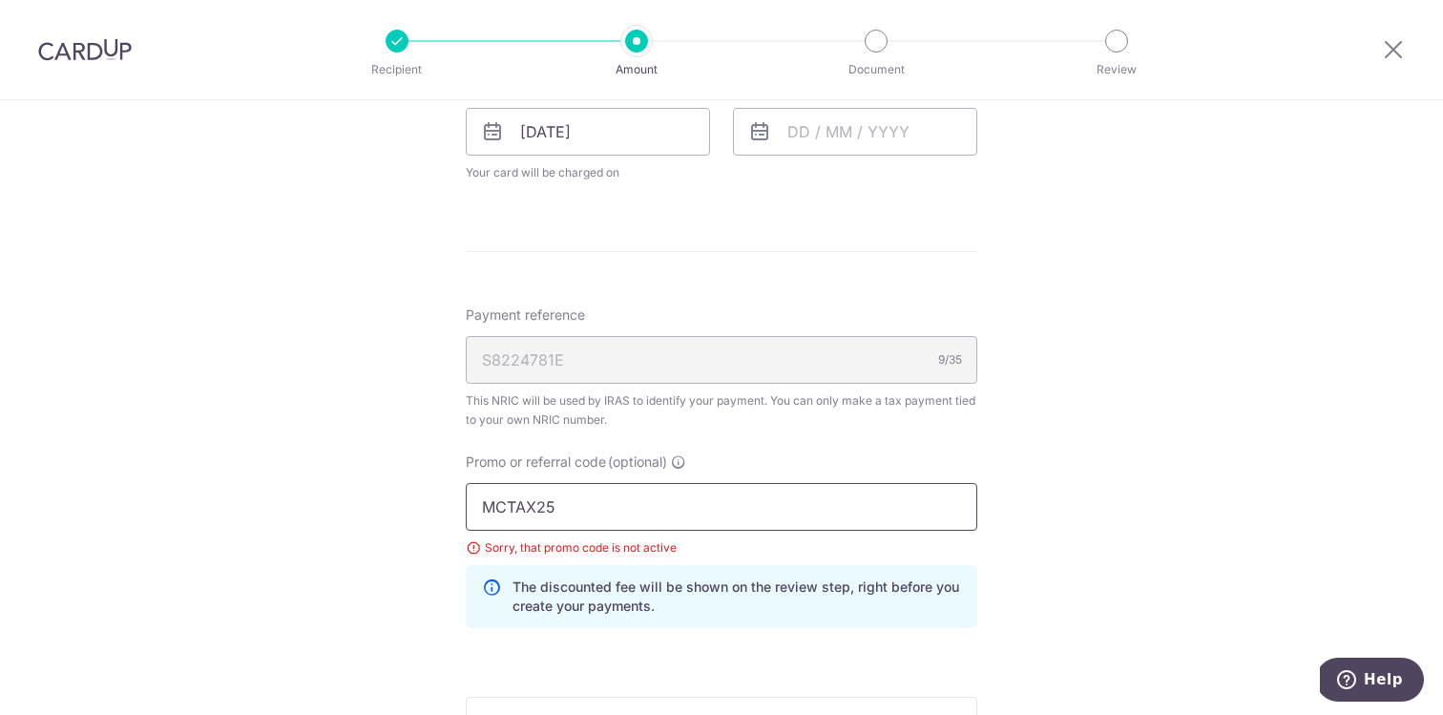
drag, startPoint x: 665, startPoint y: 512, endPoint x: 0, endPoint y: 426, distance: 670.5
click at [0, 426] on div "Tell us more about your payment Enter one-time or monthly payment amount SGD 7,…" at bounding box center [721, 96] width 1443 height 1884
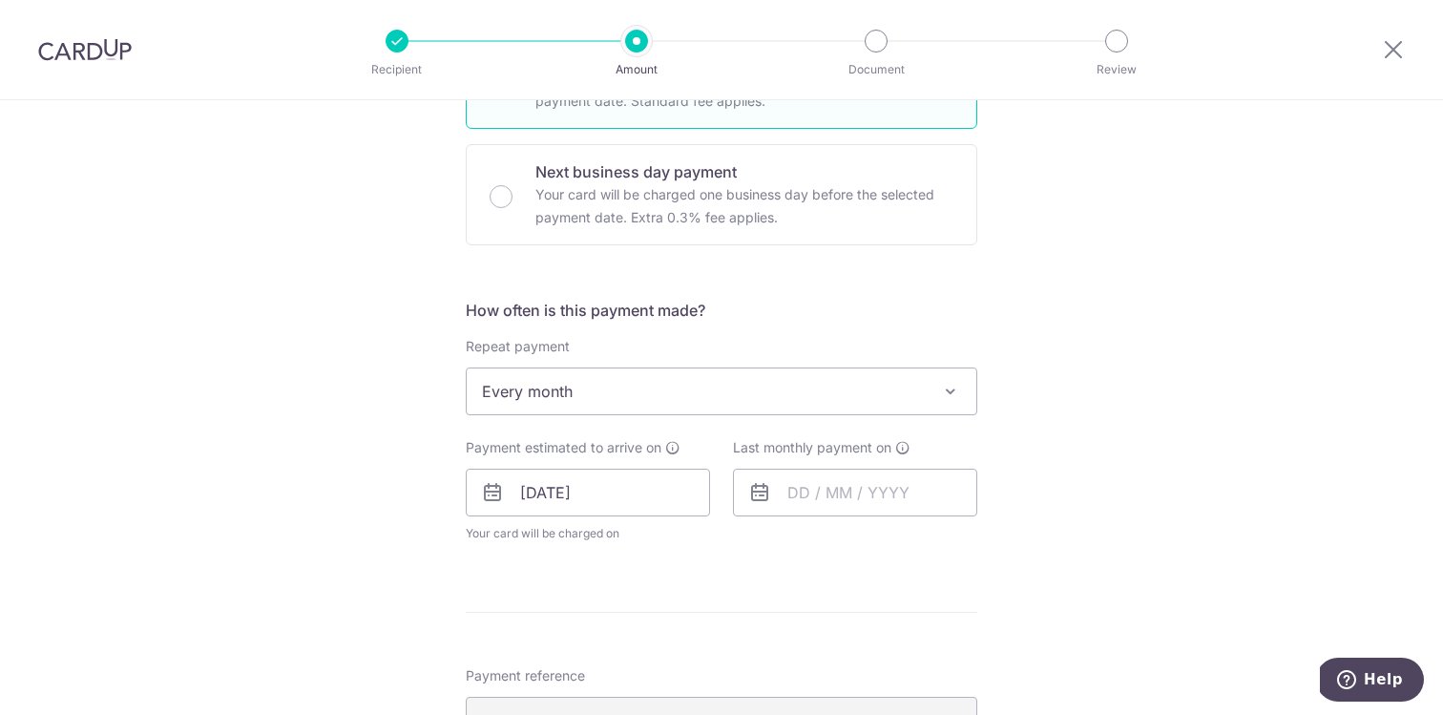
scroll to position [461, 0]
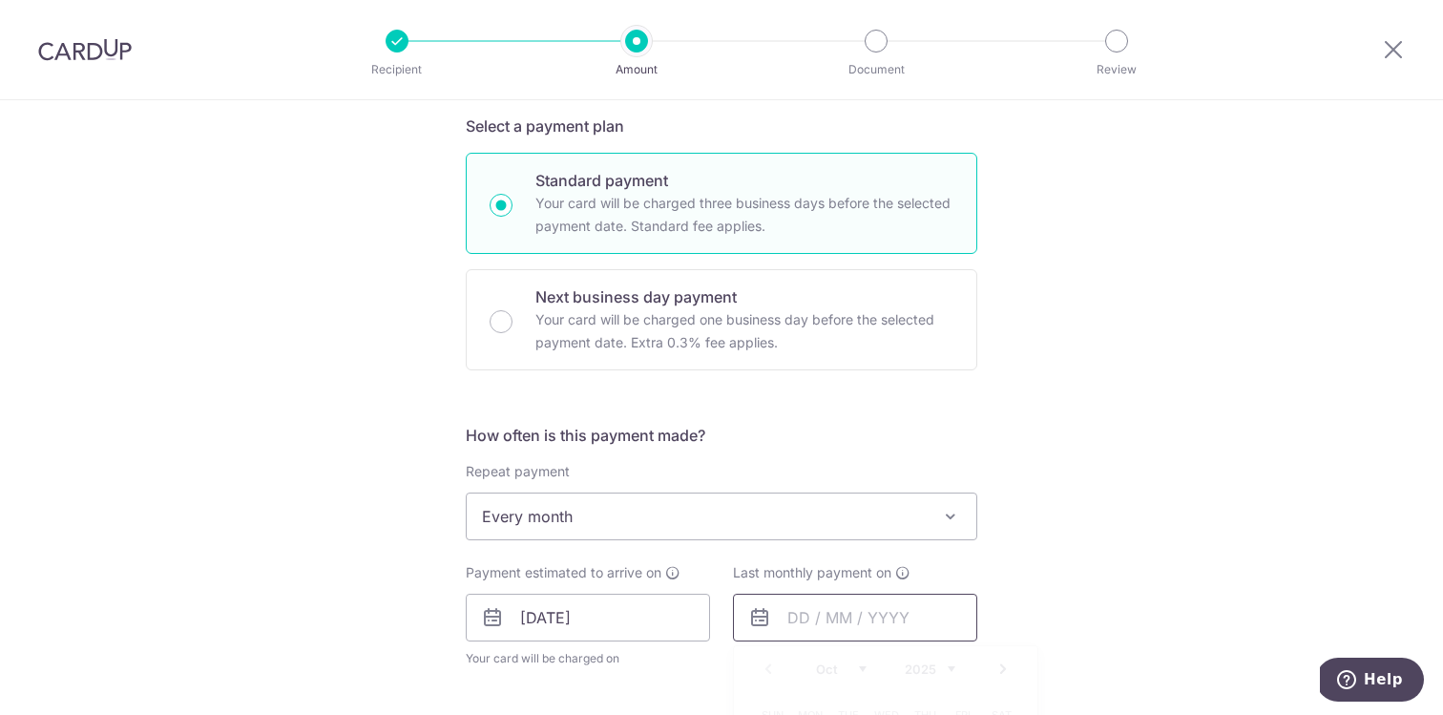
click at [816, 617] on input "text" at bounding box center [855, 617] width 244 height 48
click at [960, 668] on div "Prev Next Oct Nov Dec 2025 2026" at bounding box center [885, 669] width 303 height 46
click at [955, 668] on div "Prev Next Oct Nov Dec 2025 2026" at bounding box center [885, 669] width 303 height 46
click at [951, 667] on select "2025 2026" at bounding box center [930, 668] width 51 height 15
click at [825, 667] on select "Jan Feb Mar Apr May Jun Jul Aug Sep Oct Nov" at bounding box center [841, 668] width 51 height 15
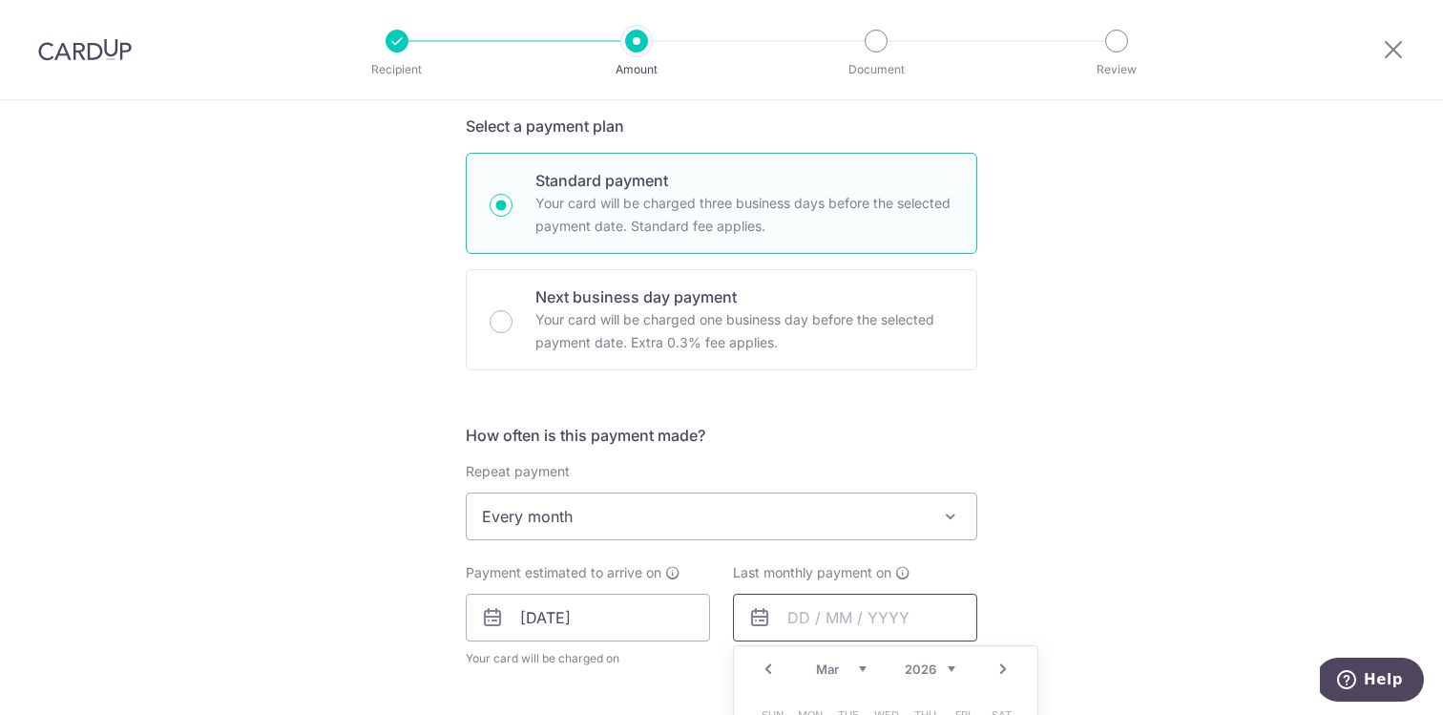
click at [834, 615] on input "text" at bounding box center [855, 617] width 244 height 48
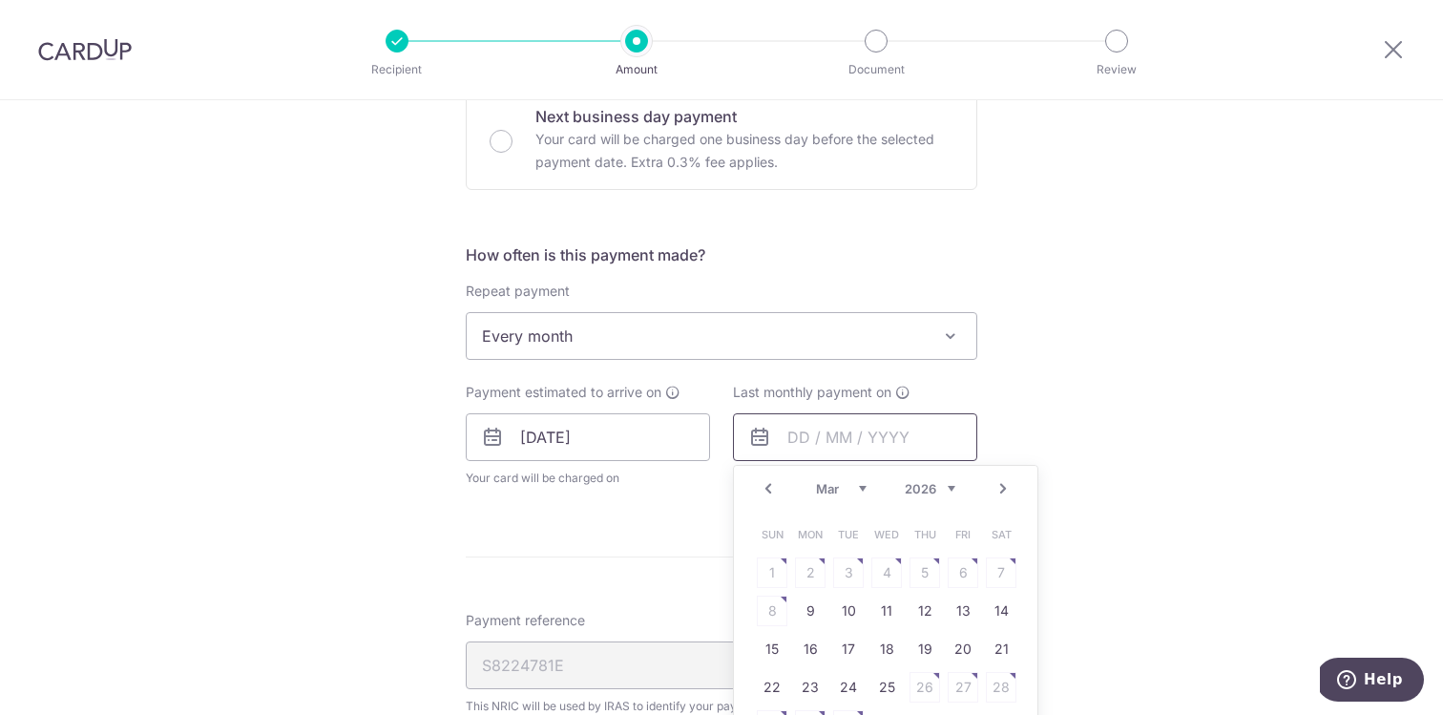
scroll to position [652, 0]
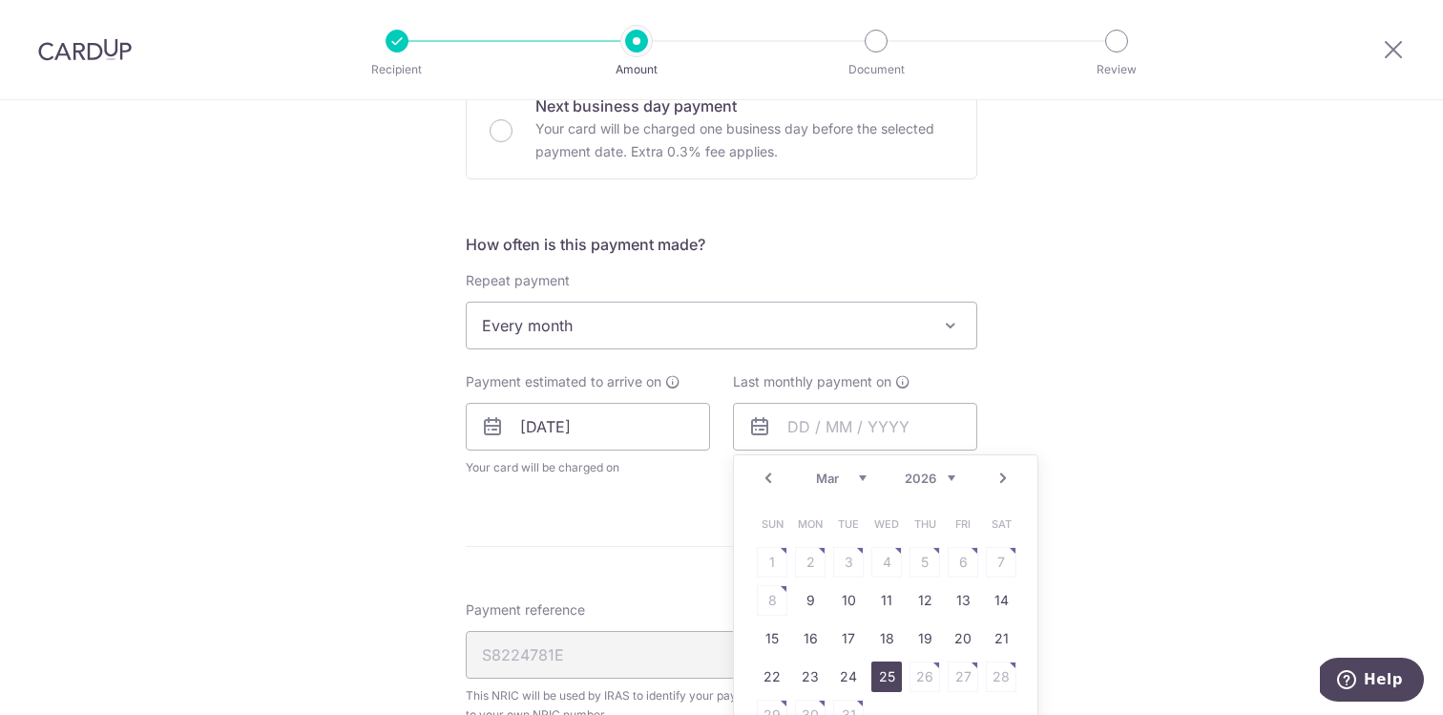
click at [876, 676] on link "25" at bounding box center [886, 676] width 31 height 31
type input "25/03/2026"
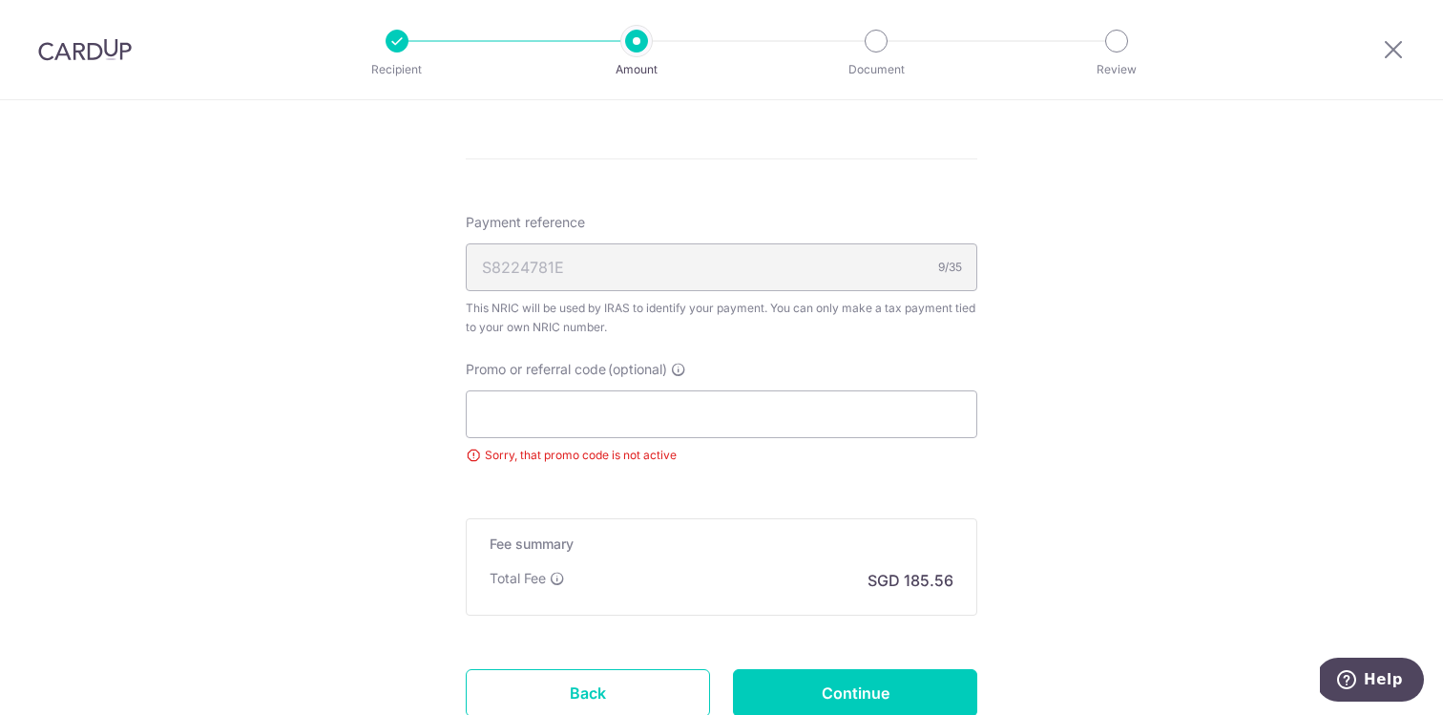
scroll to position [1207, 0]
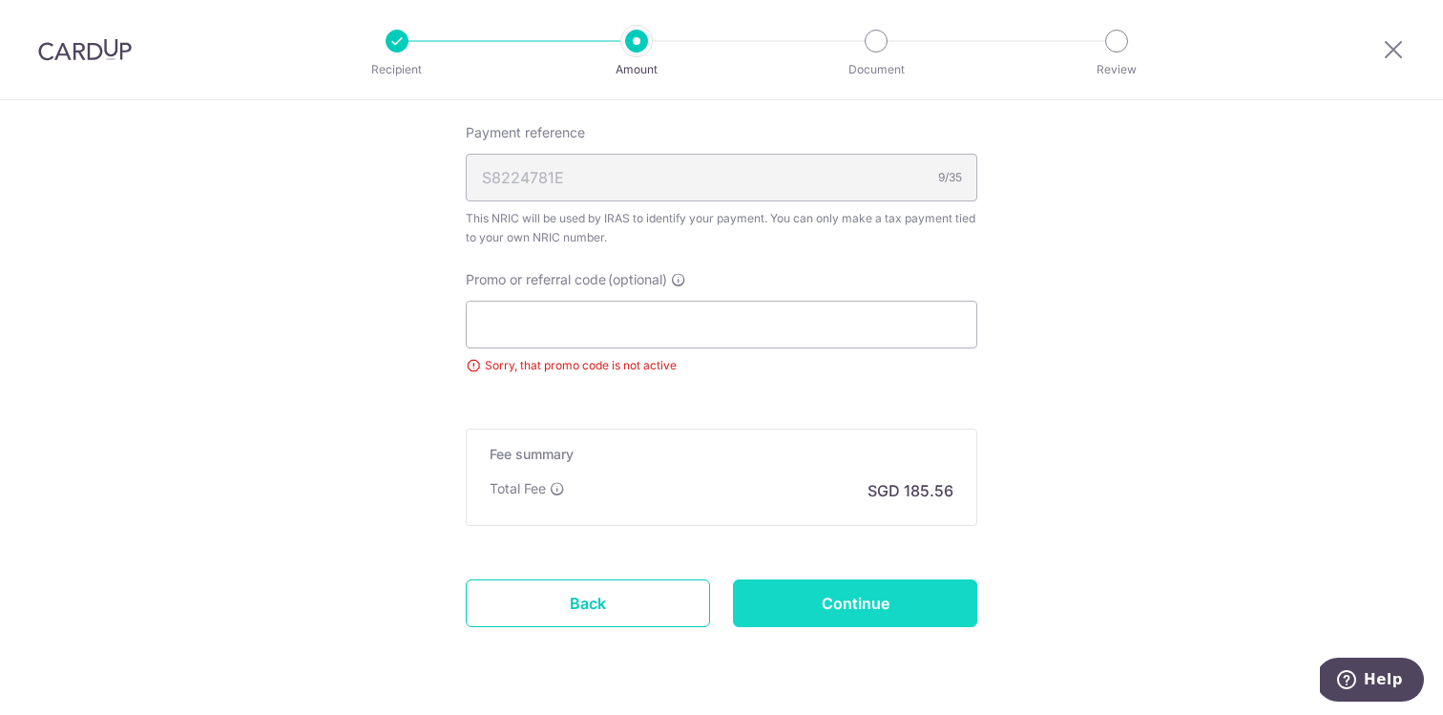
click at [789, 589] on input "Continue" at bounding box center [855, 603] width 244 height 48
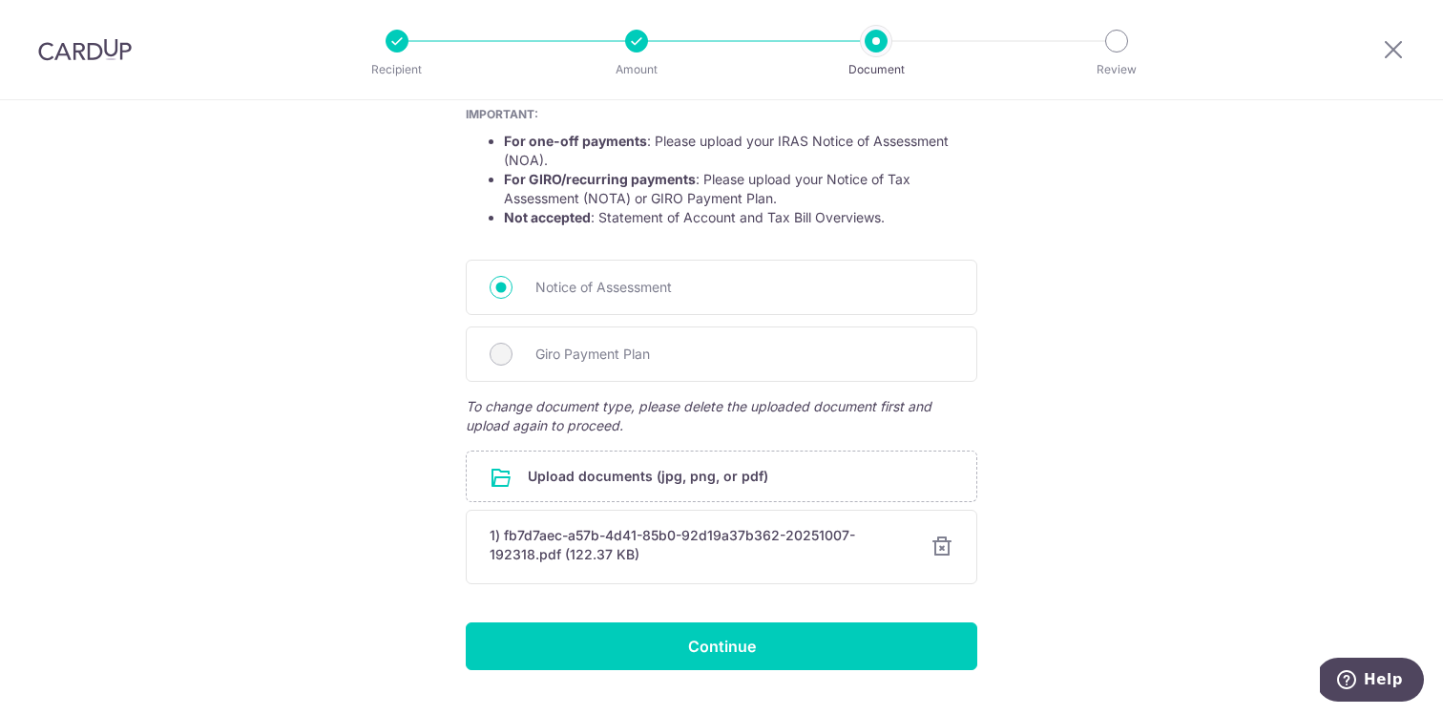
scroll to position [403, 0]
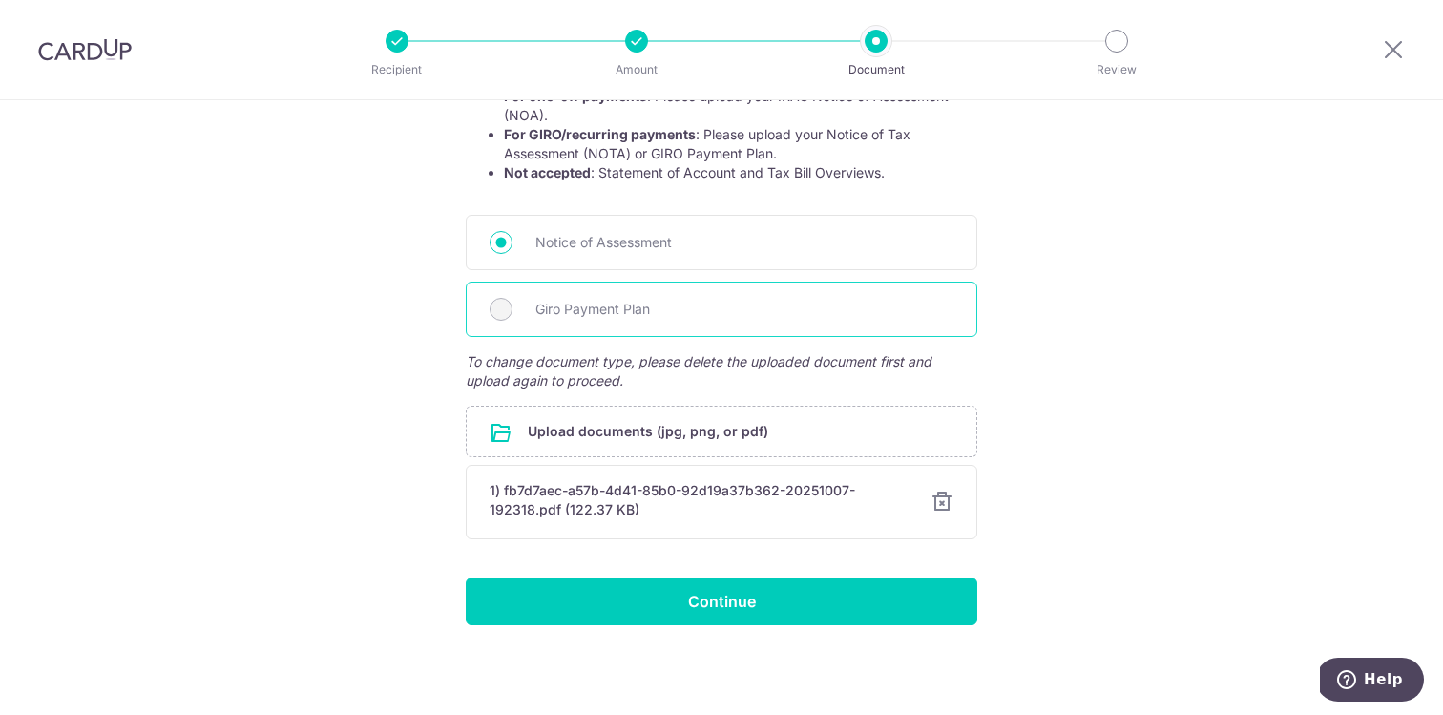
click at [625, 308] on span "Giro Payment Plan" at bounding box center [744, 309] width 418 height 23
click at [601, 317] on span "Giro Payment Plan" at bounding box center [744, 309] width 418 height 23
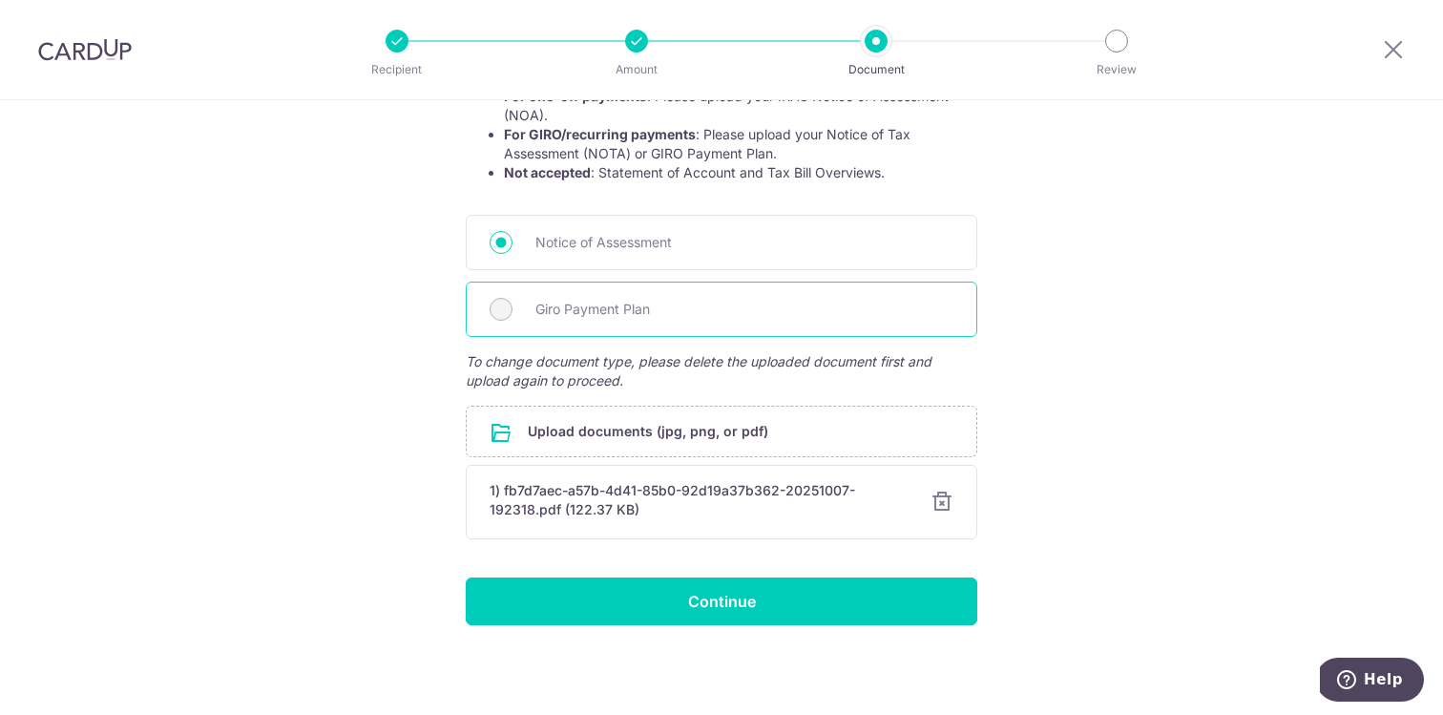
click at [717, 308] on span "Giro Payment Plan" at bounding box center [744, 309] width 418 height 23
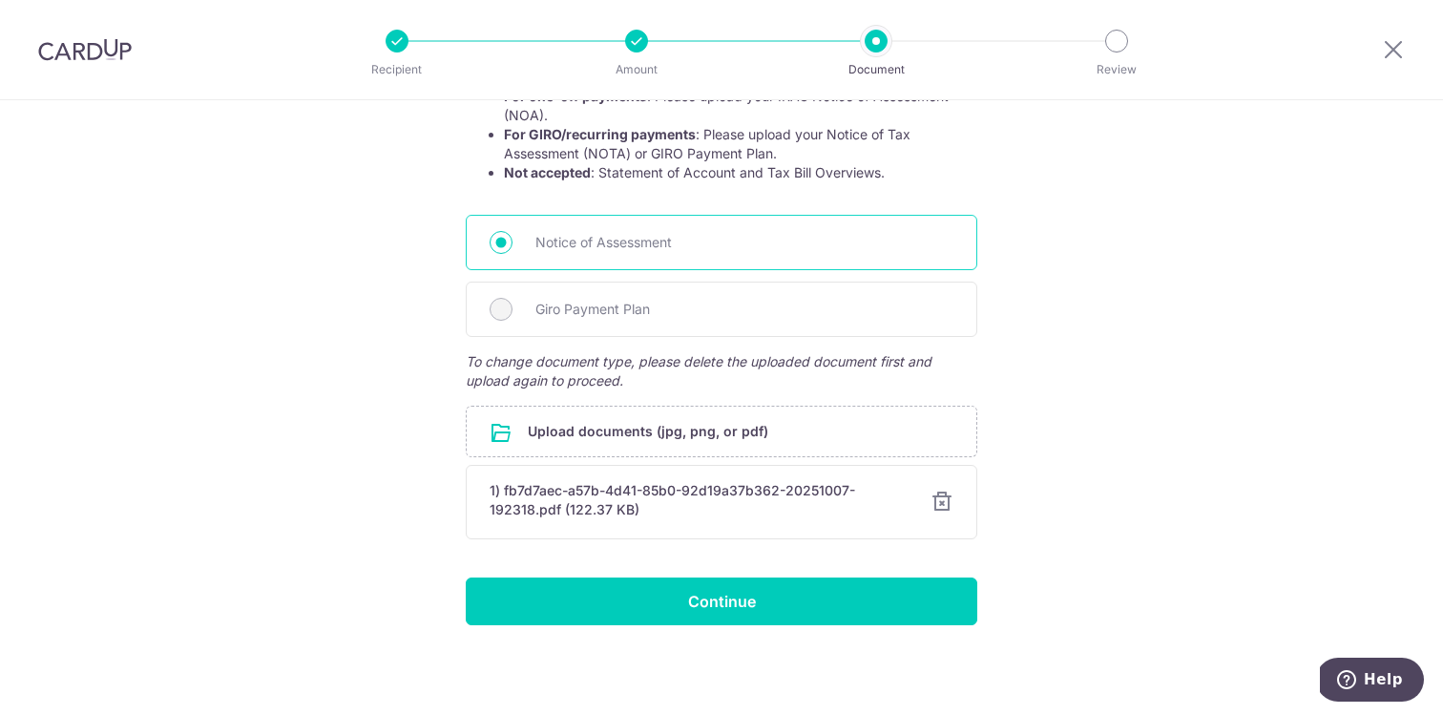
click at [593, 241] on span "Notice of Assessment" at bounding box center [744, 242] width 418 height 23
click at [512, 241] on input "Notice of Assessment" at bounding box center [500, 242] width 23 height 23
click at [944, 503] on div at bounding box center [941, 501] width 23 height 23
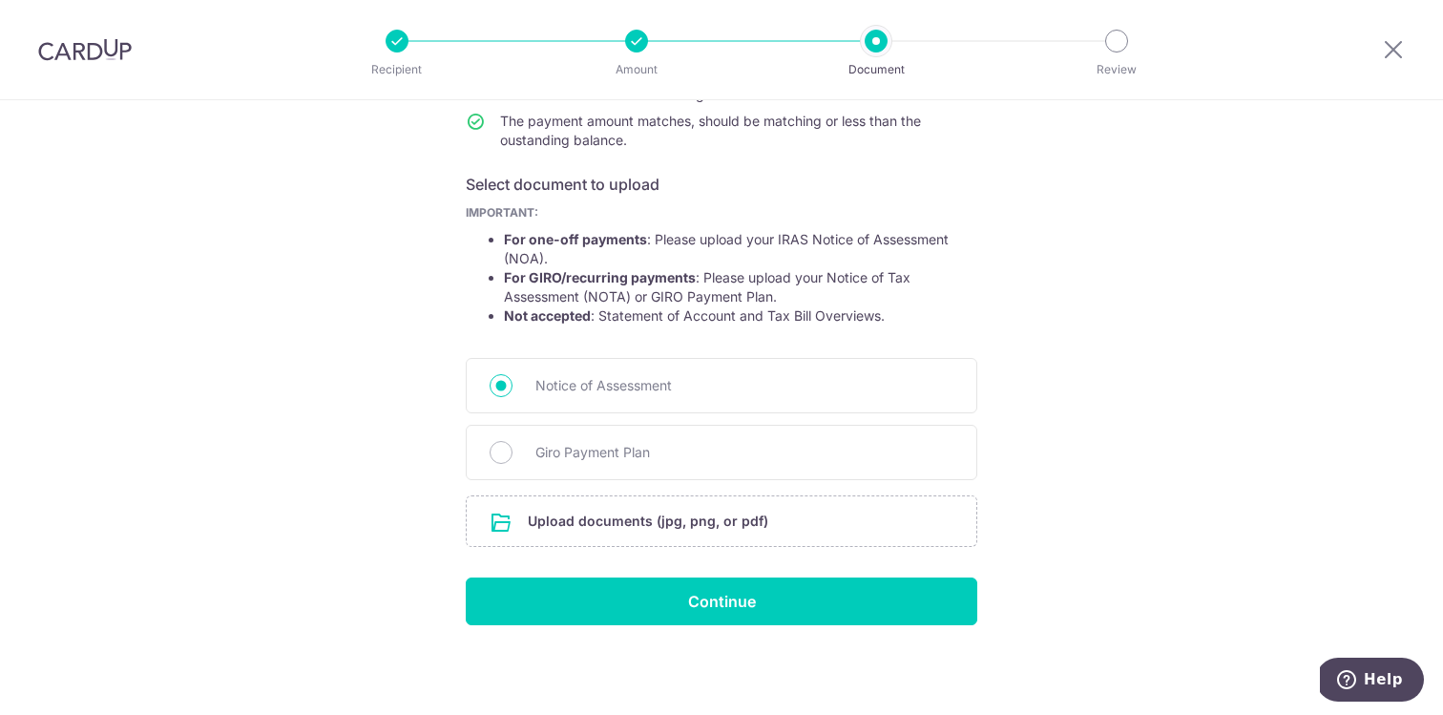
scroll to position [260, 0]
click at [619, 459] on span "Giro Payment Plan" at bounding box center [744, 452] width 418 height 23
click at [512, 459] on input "Giro Payment Plan" at bounding box center [500, 452] width 23 height 23
radio input "true"
click at [630, 514] on input "file" at bounding box center [721, 521] width 509 height 50
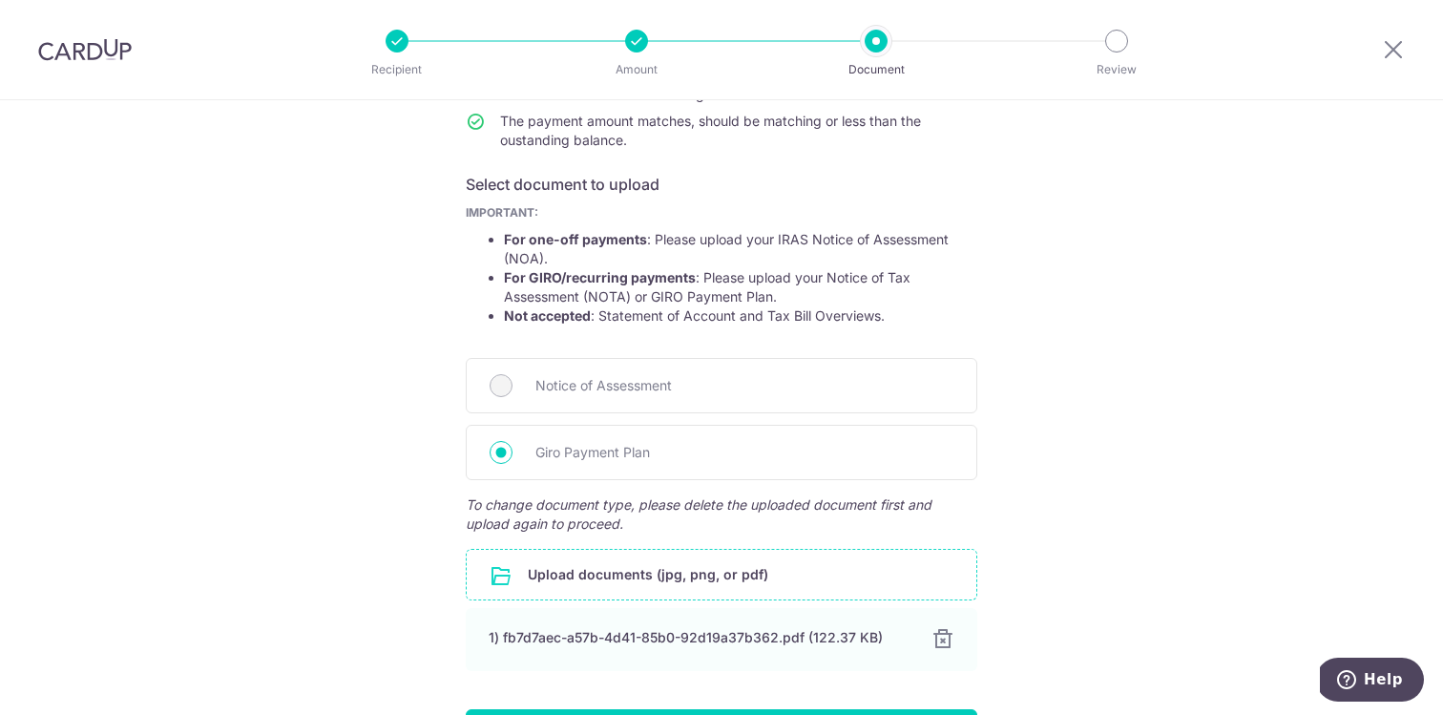
scroll to position [391, 0]
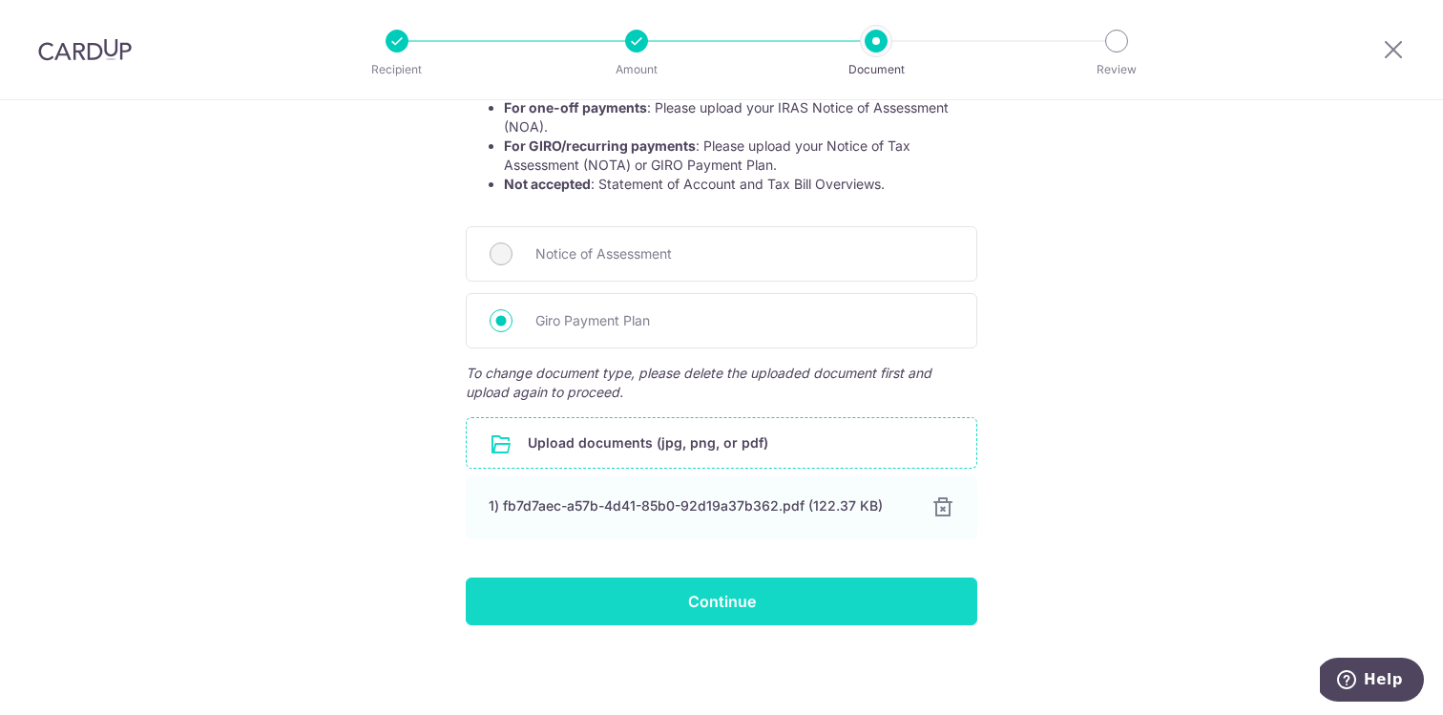
click at [781, 619] on input "Continue" at bounding box center [721, 601] width 511 height 48
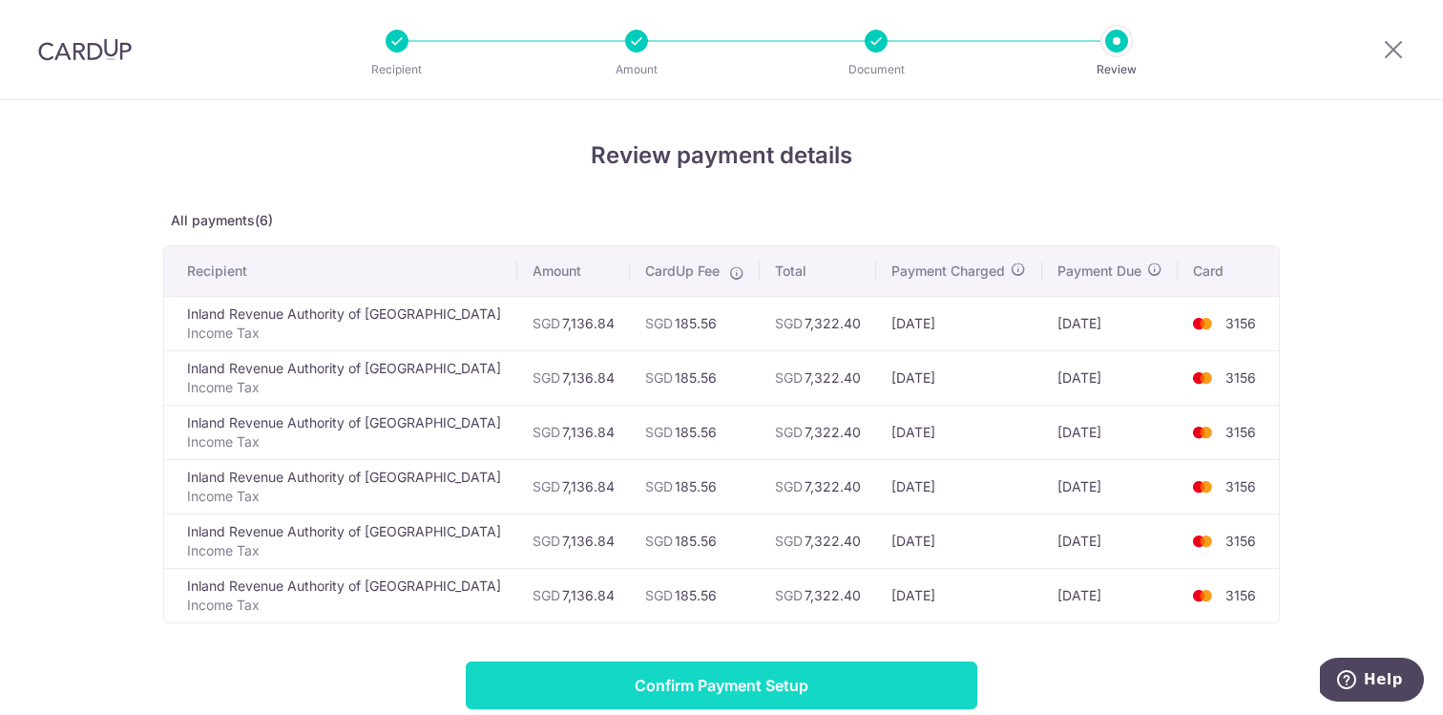
click at [717, 683] on input "Confirm Payment Setup" at bounding box center [721, 685] width 511 height 48
